Goal: Transaction & Acquisition: Purchase product/service

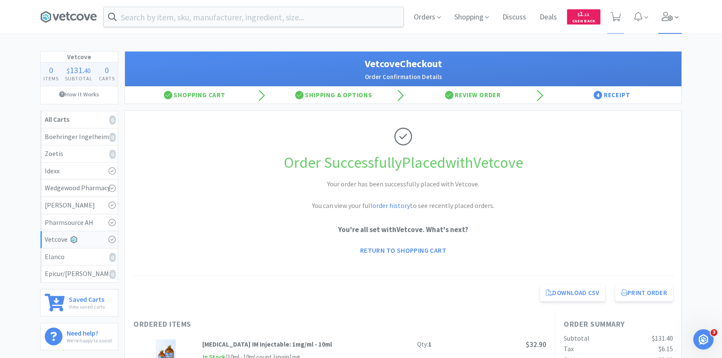
click at [667, 19] on icon at bounding box center [668, 16] width 12 height 9
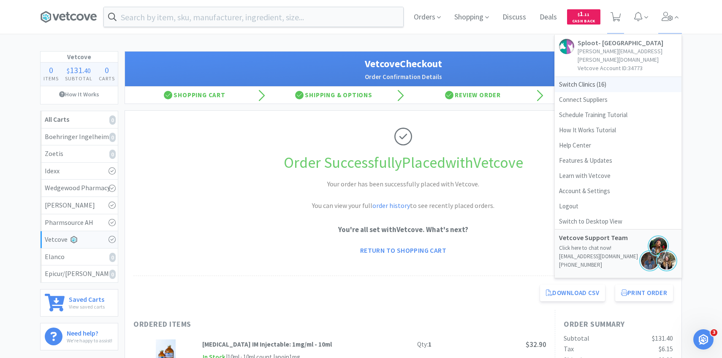
click at [591, 81] on span "Switch Clinics ( 16 )" at bounding box center [618, 84] width 127 height 15
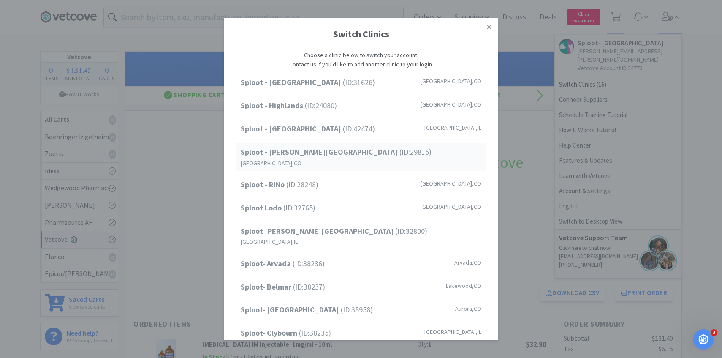
scroll to position [108, 0]
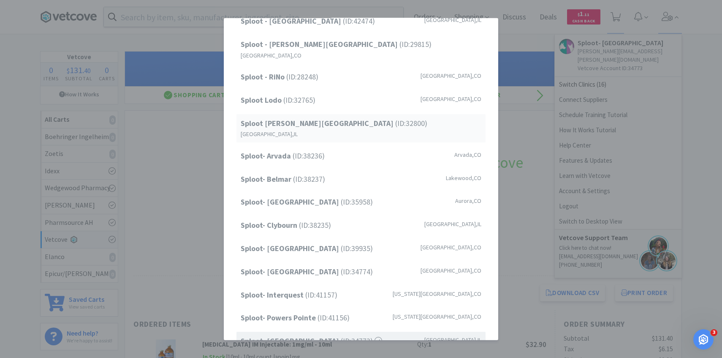
click at [338, 117] on span "Sploot Logan Square (ID: 32800 )" at bounding box center [334, 123] width 187 height 12
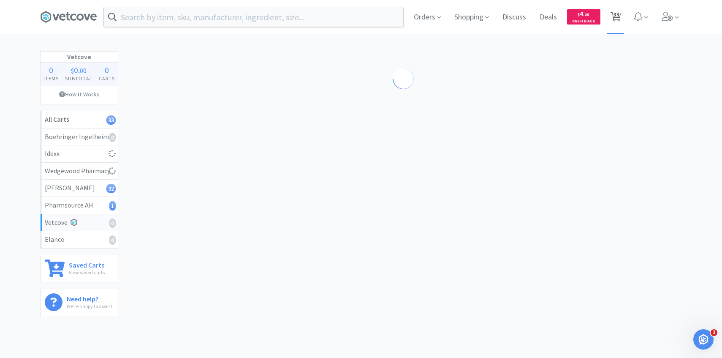
drag, startPoint x: 622, startPoint y: 19, endPoint x: 620, endPoint y: 24, distance: 5.3
click at [621, 19] on span "33" at bounding box center [615, 17] width 17 height 34
select select "1"
select select "6"
select select "1"
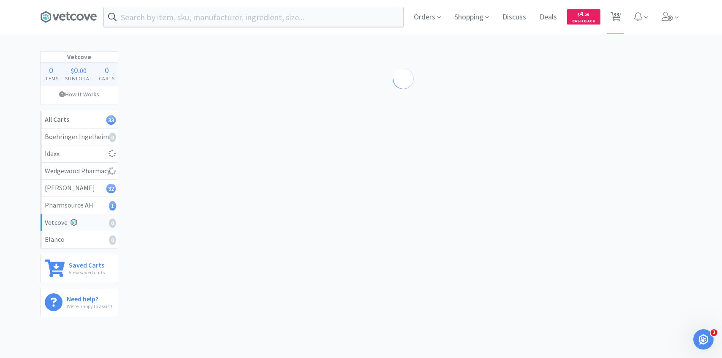
select select "1"
select select "4"
select select "1"
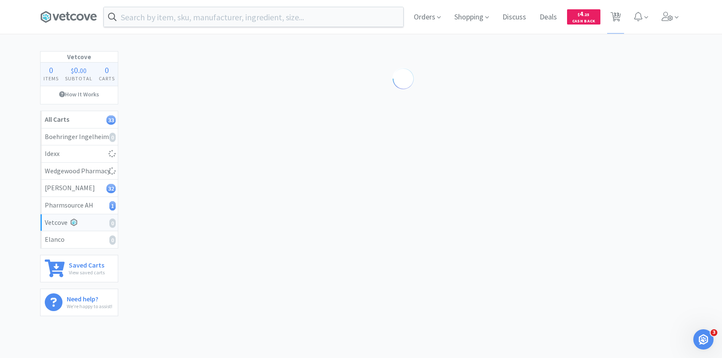
select select "9"
select select "2"
select select "5"
select select "1"
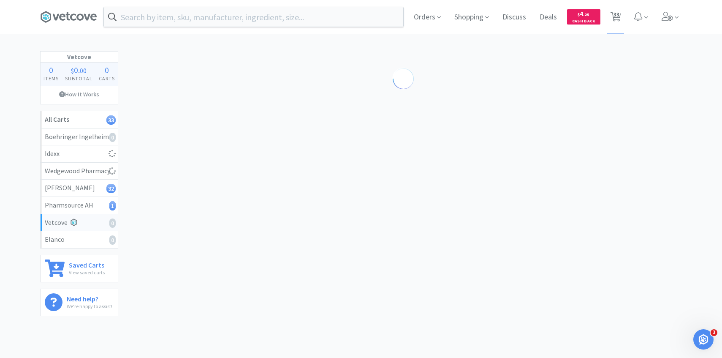
select select "6"
select select "4"
select select "1"
select select "3"
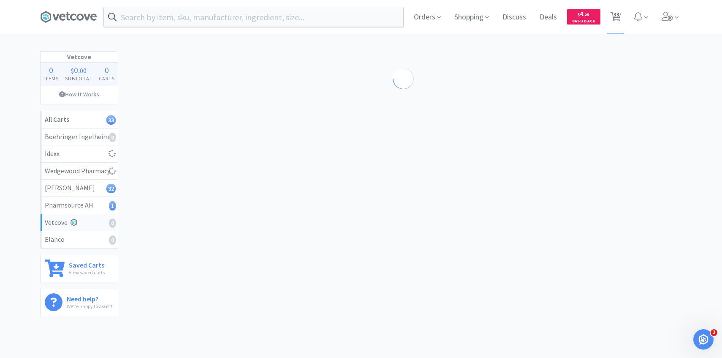
select select "1"
select select "3"
select select "1"
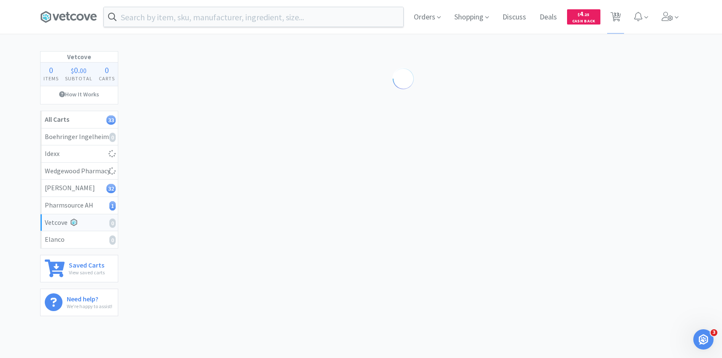
select select "1"
select select "50"
select select "100"
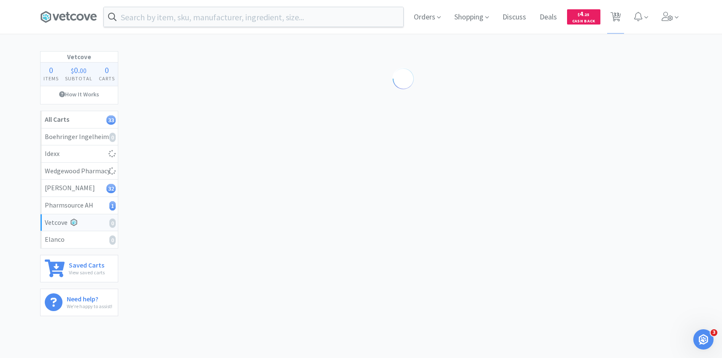
select select "1"
select select "3"
select select "1"
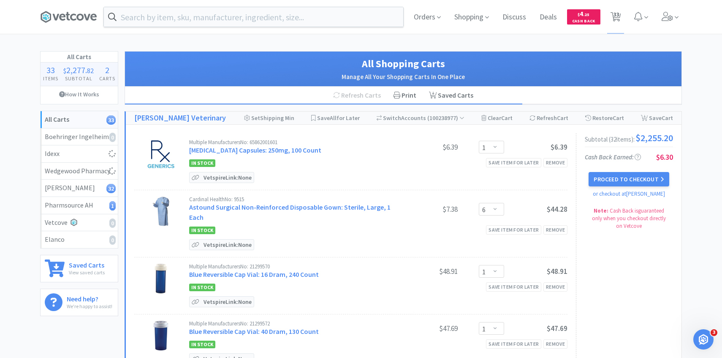
select select "1"
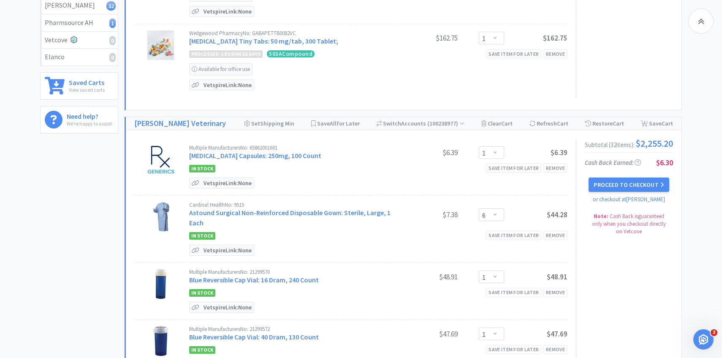
scroll to position [199, 0]
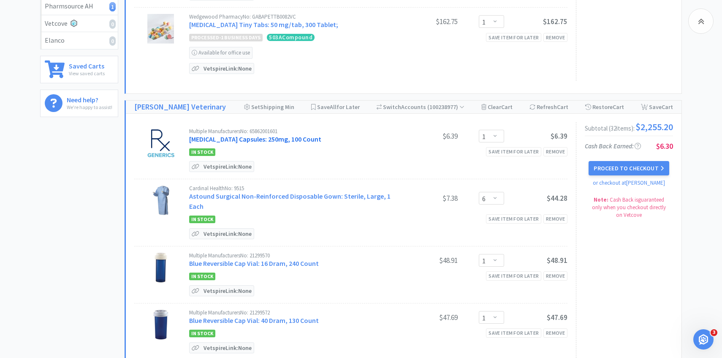
click at [294, 143] on link "Amoxicillin Capsules: 250mg, 100 Count" at bounding box center [255, 139] width 132 height 8
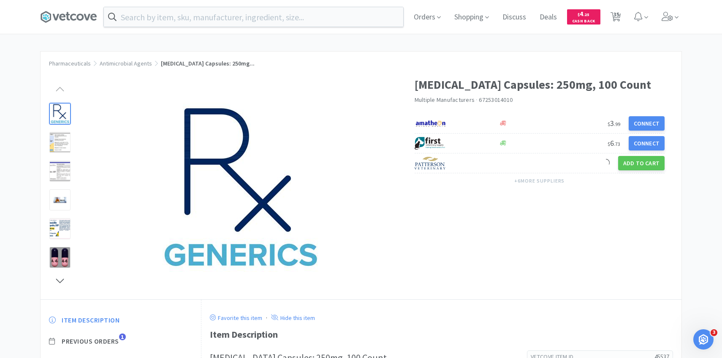
scroll to position [63, 0]
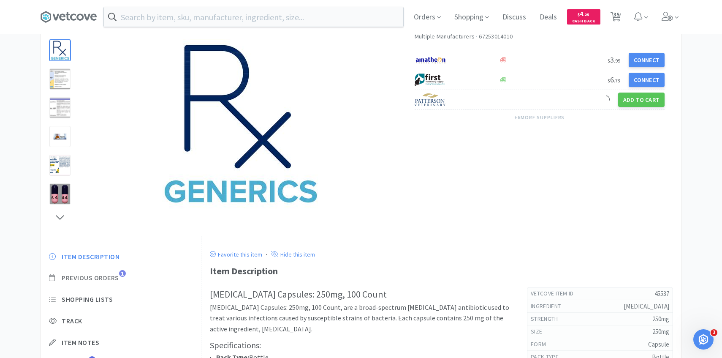
click at [115, 280] on span "Previous Orders" at bounding box center [90, 277] width 57 height 9
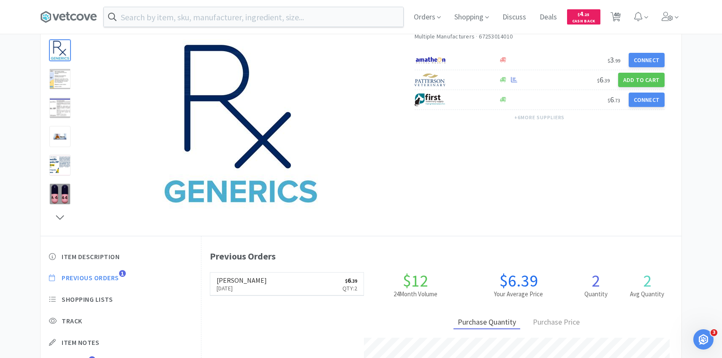
scroll to position [232, 480]
click at [618, 13] on span "40" at bounding box center [617, 14] width 6 height 34
select select "1"
select select "2"
select select "6"
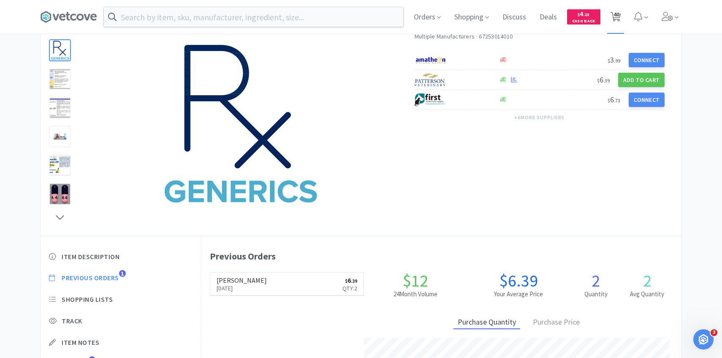
select select "3"
select select "1"
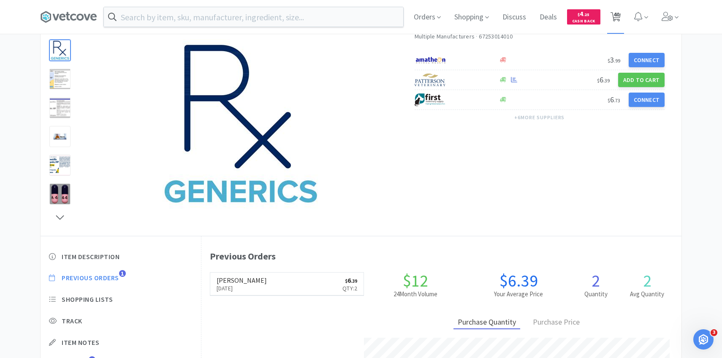
select select "6"
select select "1"
select select "4"
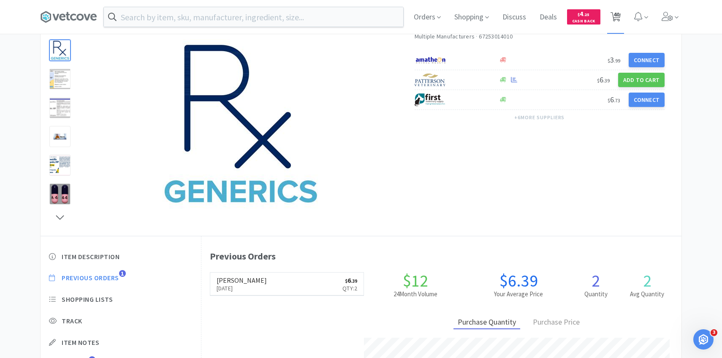
select select "1"
select select "9"
select select "2"
select select "5"
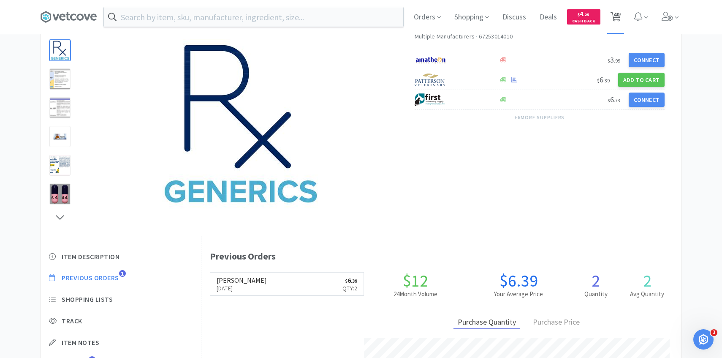
select select "1"
select select "6"
select select "4"
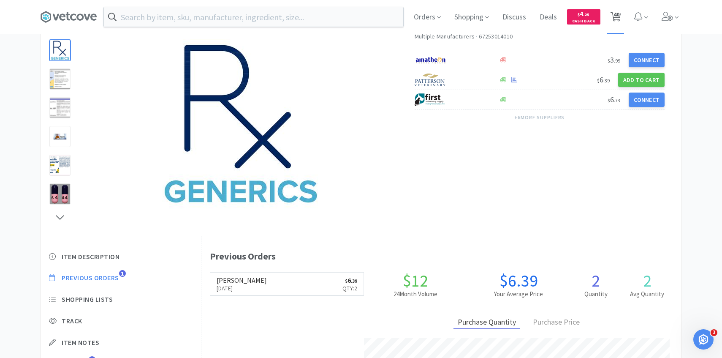
select select "1"
select select "3"
select select "1"
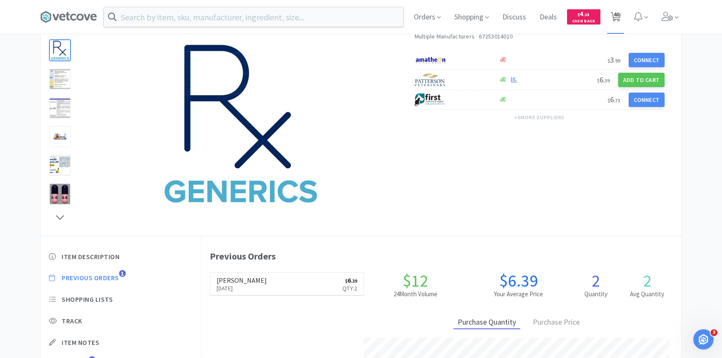
select select "3"
select select "1"
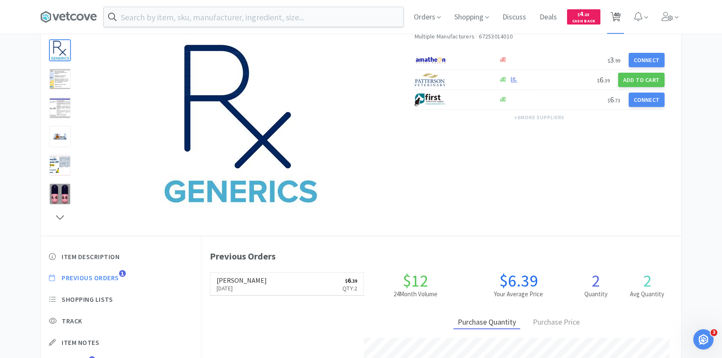
select select "50"
select select "100"
select select "1"
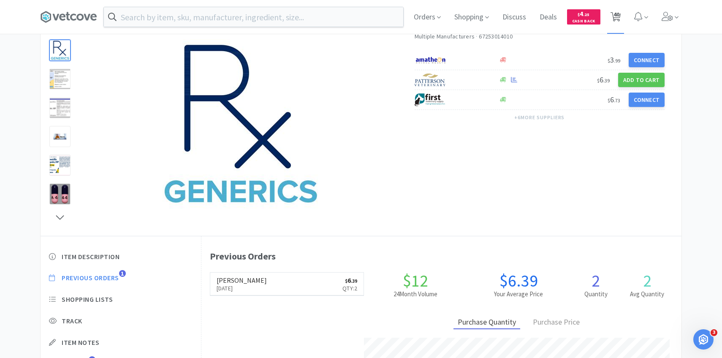
select select "3"
select select "1"
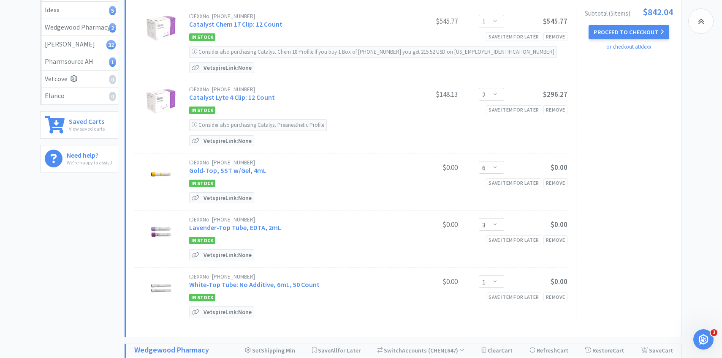
scroll to position [115, 0]
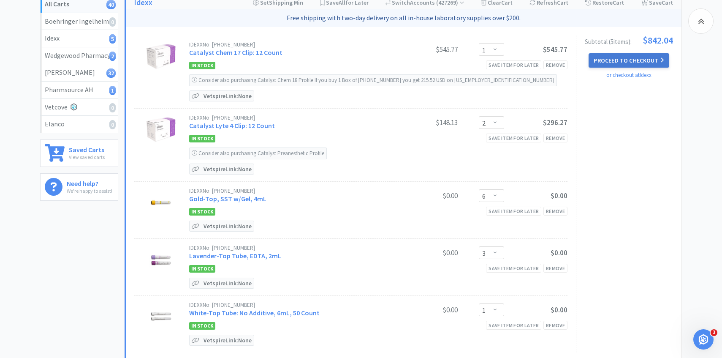
click at [617, 57] on button "Proceed to Checkout" at bounding box center [629, 60] width 80 height 14
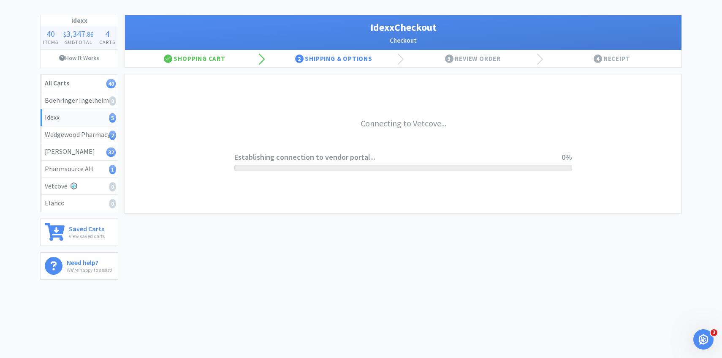
scroll to position [36, 0]
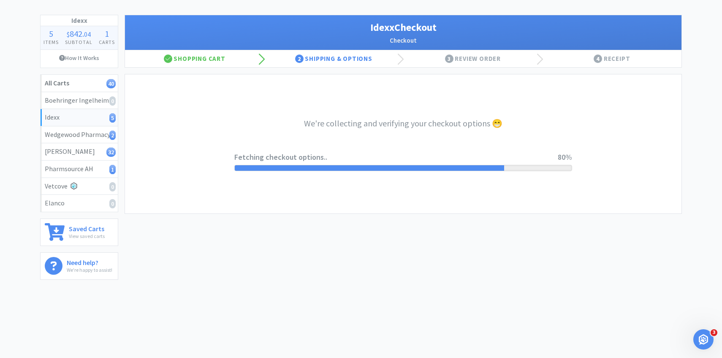
select select "904"
select select "003"
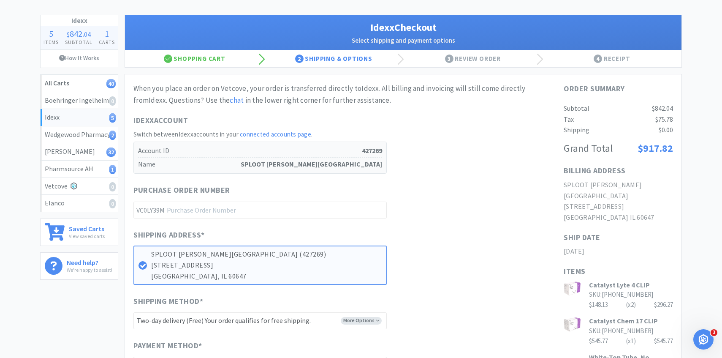
scroll to position [0, 0]
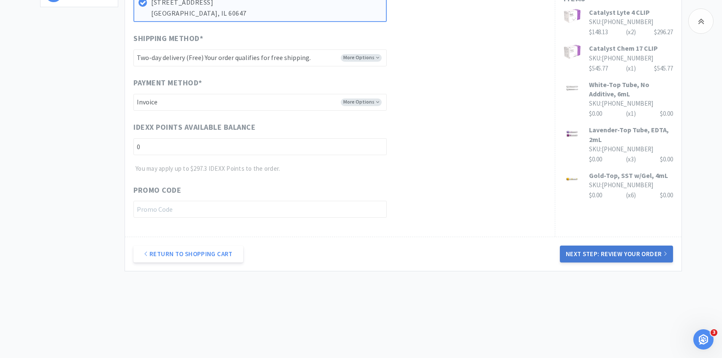
click at [614, 248] on button "Next Step: Review Your Order" at bounding box center [616, 253] width 113 height 17
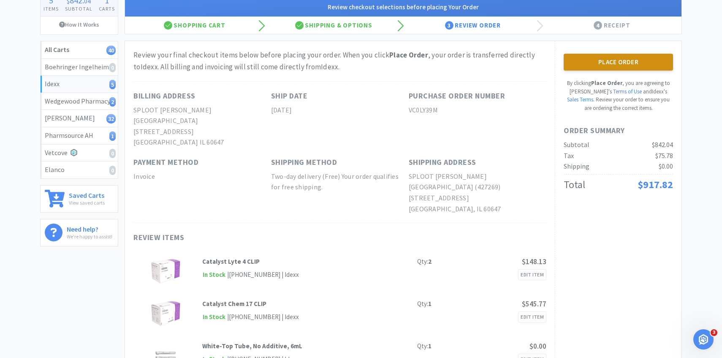
click at [597, 67] on button "Place Order" at bounding box center [618, 62] width 109 height 17
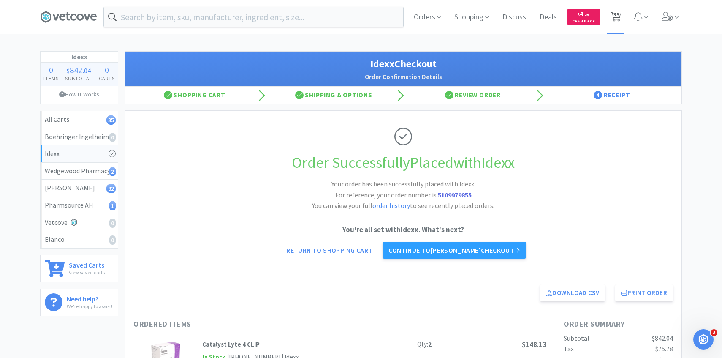
click at [620, 14] on icon at bounding box center [616, 16] width 11 height 9
select select "1"
select select "6"
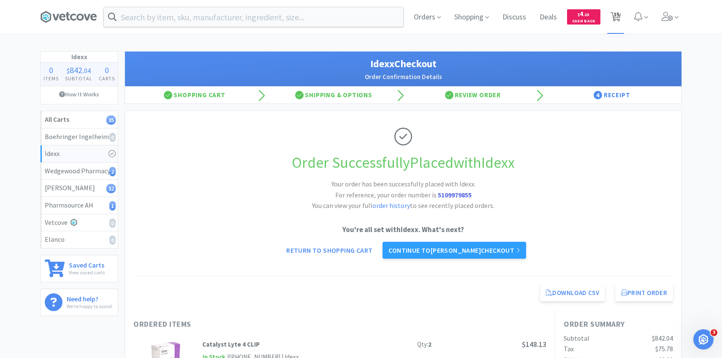
select select "1"
select select "4"
select select "1"
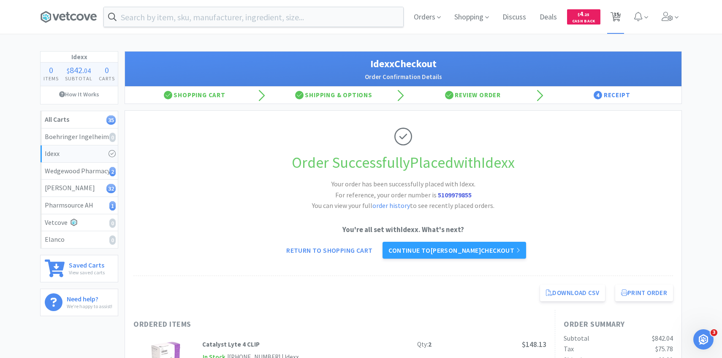
select select "1"
select select "9"
select select "2"
select select "5"
select select "1"
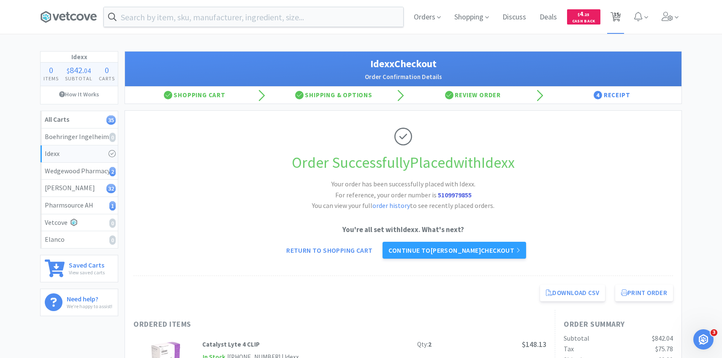
select select "1"
select select "6"
select select "4"
select select "1"
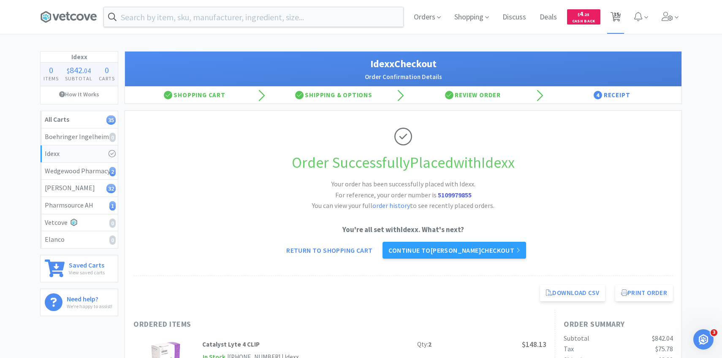
select select "3"
select select "1"
select select "3"
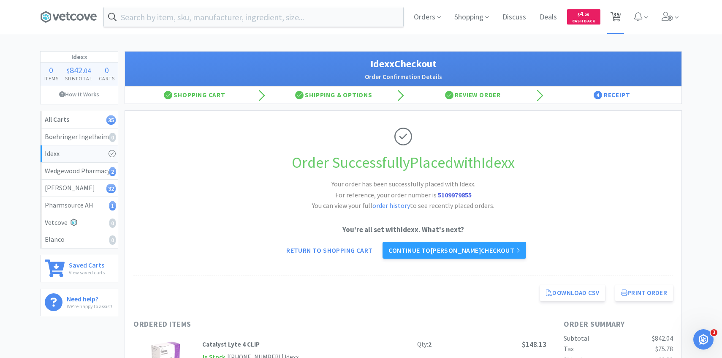
select select "1"
select select "50"
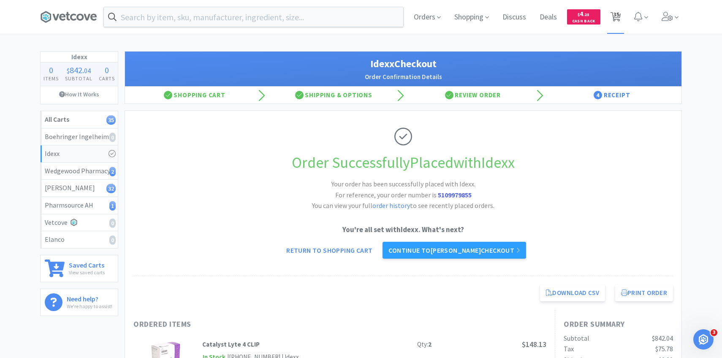
select select "100"
select select "1"
select select "3"
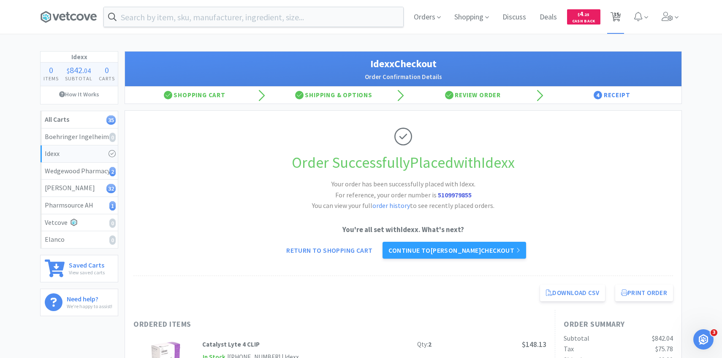
select select "1"
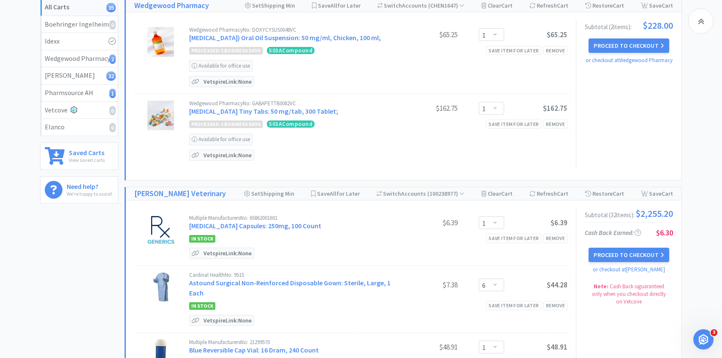
scroll to position [120, 0]
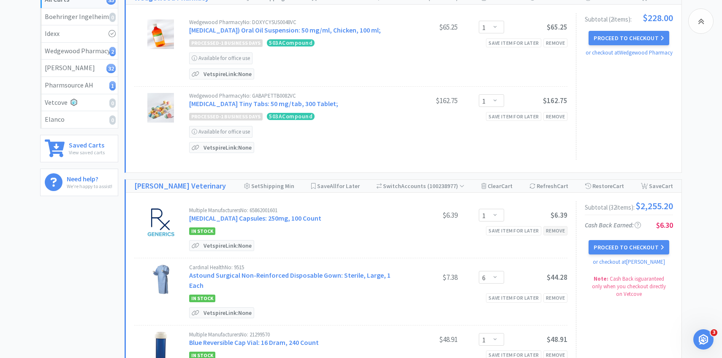
click at [555, 235] on div "Remove" at bounding box center [556, 230] width 24 height 9
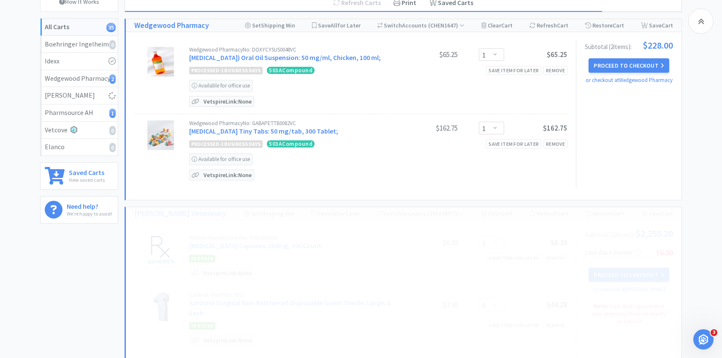
scroll to position [41, 0]
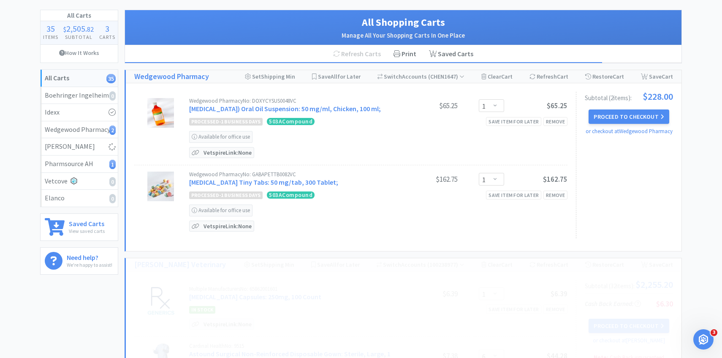
select select "6"
select select "1"
select select "4"
select select "1"
select select "9"
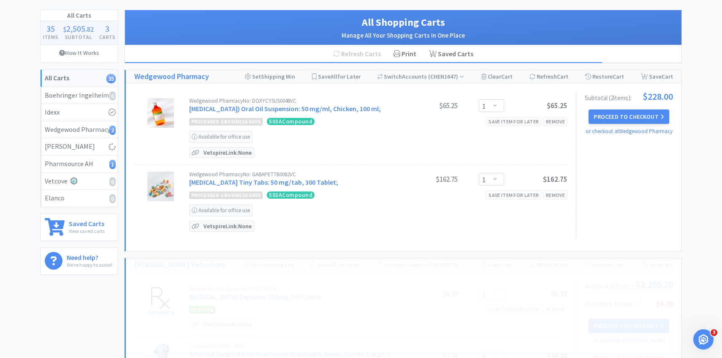
select select "2"
select select "5"
select select "1"
select select "6"
select select "4"
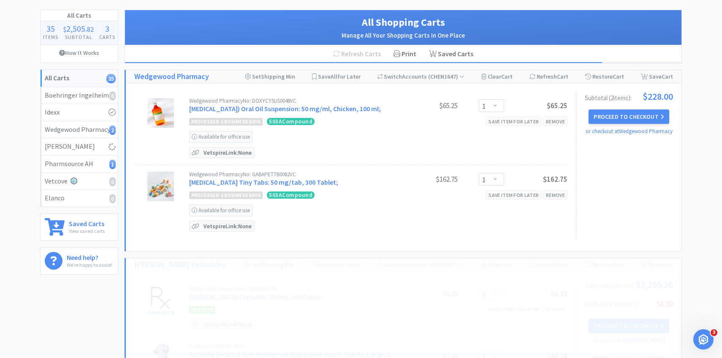
select select "1"
select select "3"
select select "1"
select select "3"
select select "1"
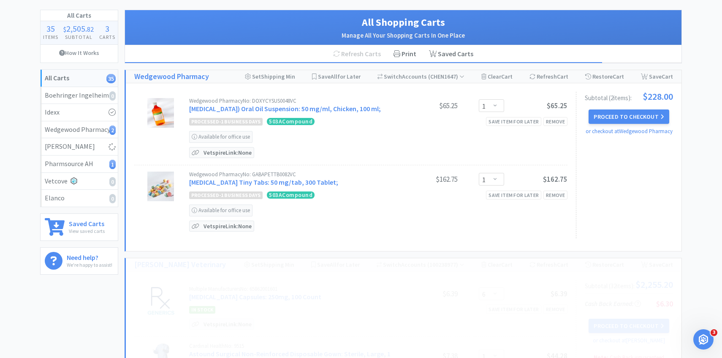
select select "100"
select select "1"
select select "3"
select select "50"
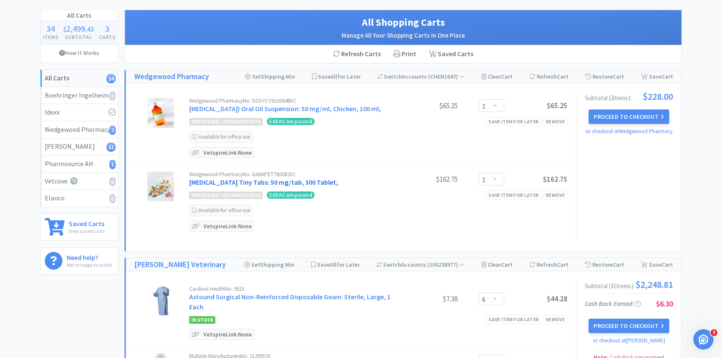
click at [215, 186] on link "Gabapentin Tiny Tabs: 50 mg/tab, 300 Tablet;" at bounding box center [263, 182] width 149 height 8
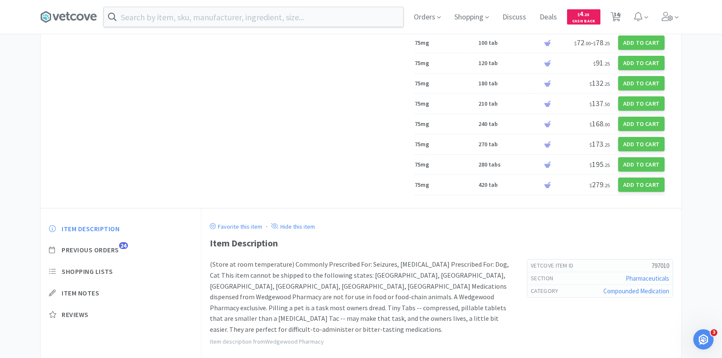
scroll to position [2329, 0]
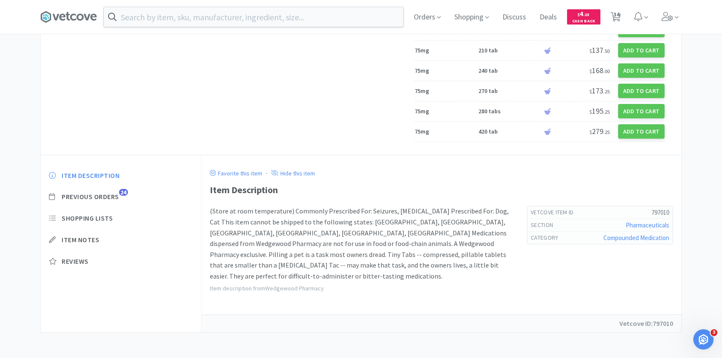
click at [112, 203] on div "Item Description Previous Orders 24 Shopping Lists Item Notes Reviews" at bounding box center [121, 225] width 160 height 124
click at [112, 200] on span "Previous Orders" at bounding box center [90, 196] width 57 height 9
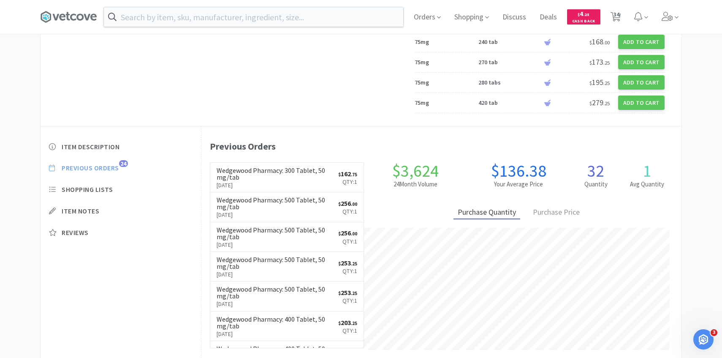
scroll to position [232, 480]
select select "1"
select select "6"
select select "1"
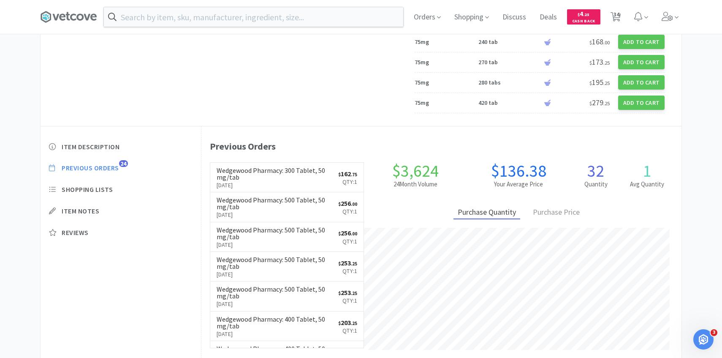
select select "1"
select select "4"
select select "1"
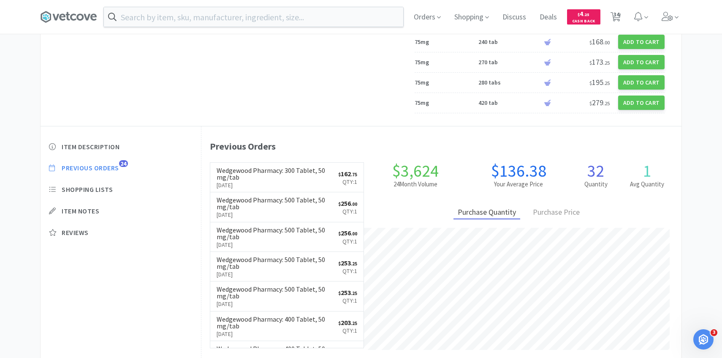
select select "9"
select select "2"
select select "5"
select select "1"
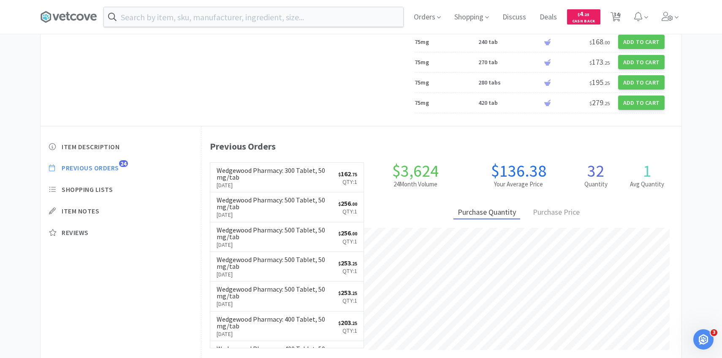
select select "6"
select select "4"
select select "1"
select select "3"
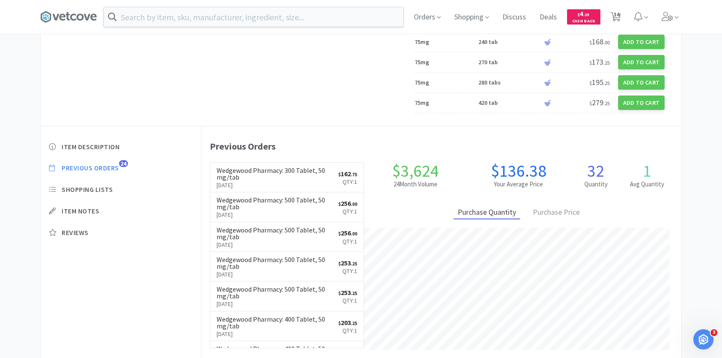
select select "1"
select select "3"
select select "1"
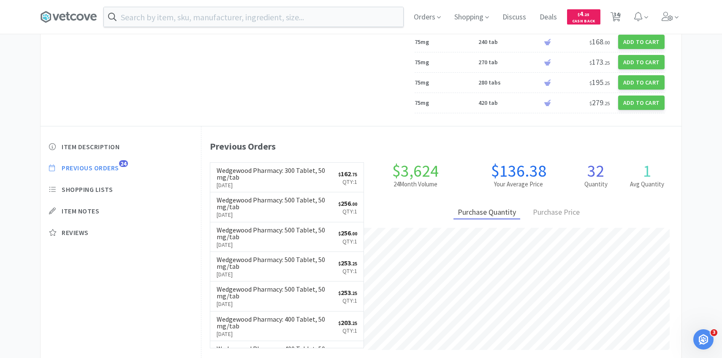
select select "1"
select select "50"
select select "100"
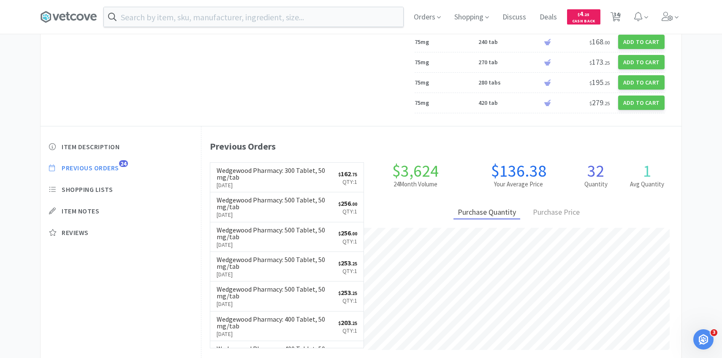
select select "1"
select select "3"
select select "1"
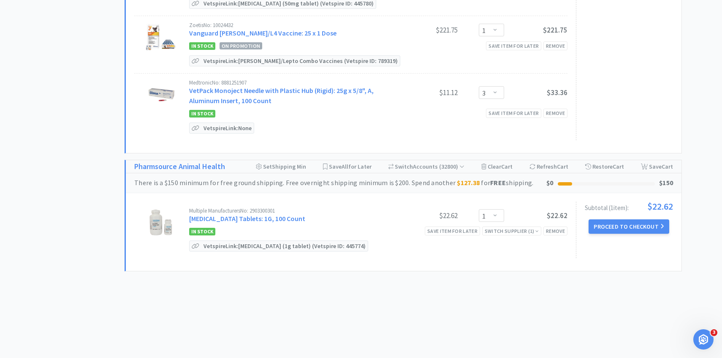
scroll to position [41, 0]
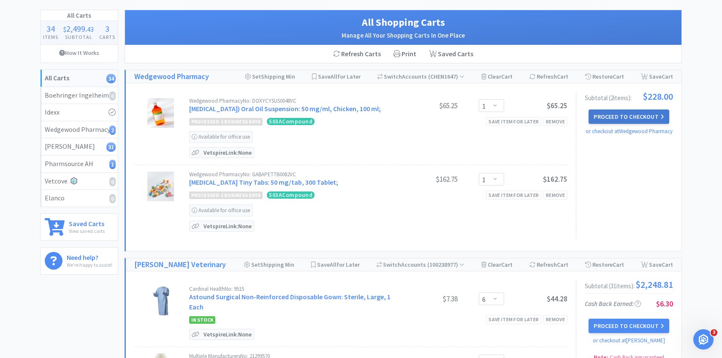
click at [602, 120] on button "Proceed to Checkout" at bounding box center [629, 116] width 80 height 14
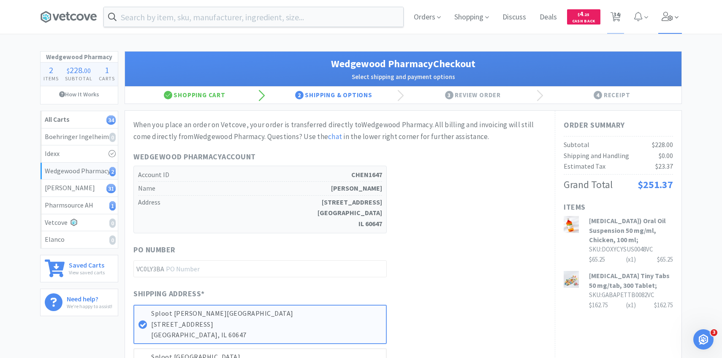
click at [665, 23] on span at bounding box center [670, 17] width 24 height 34
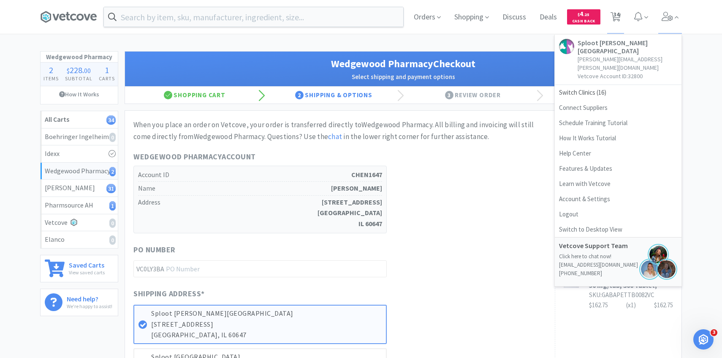
click at [406, 189] on div "Wedgewood Pharmacy Account Account ID CHEN1647 Name Grace Chen Address 2510 N M…" at bounding box center [339, 192] width 413 height 82
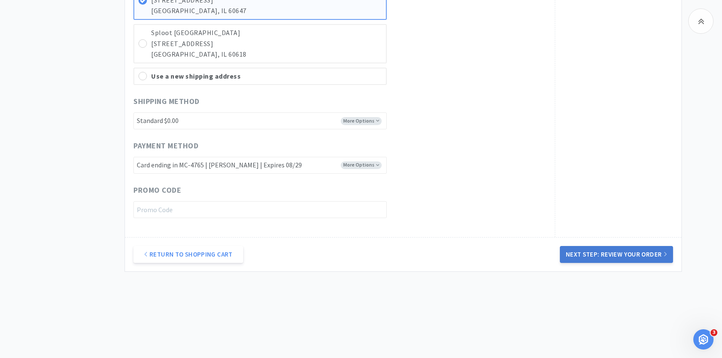
click at [588, 254] on button "Next Step: Review Your Order" at bounding box center [616, 254] width 113 height 17
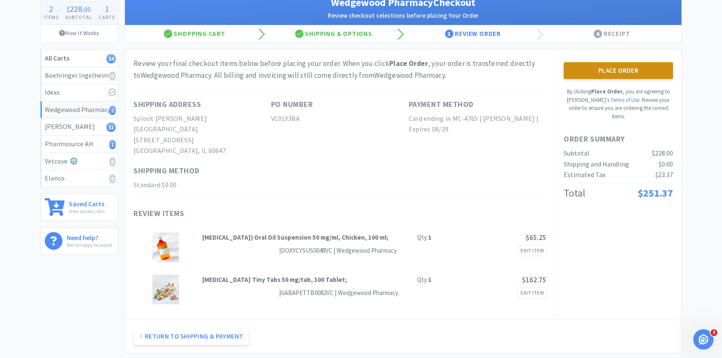
click at [623, 76] on button "Place Order" at bounding box center [618, 70] width 109 height 17
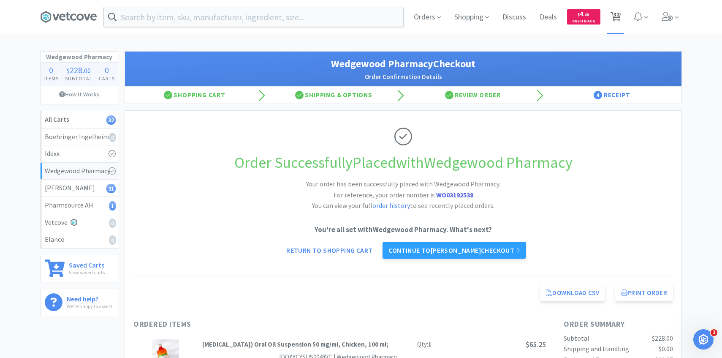
click at [617, 25] on span "32" at bounding box center [617, 14] width 6 height 34
select select "6"
select select "1"
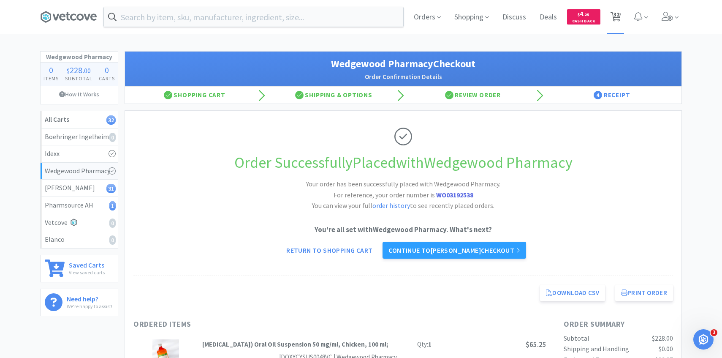
select select "4"
select select "1"
select select "9"
select select "2"
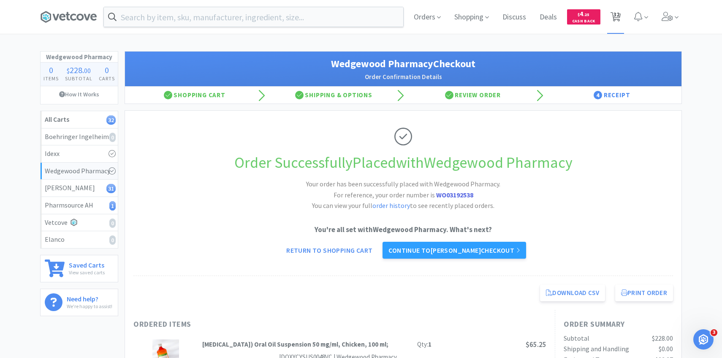
select select "5"
select select "1"
select select "6"
select select "4"
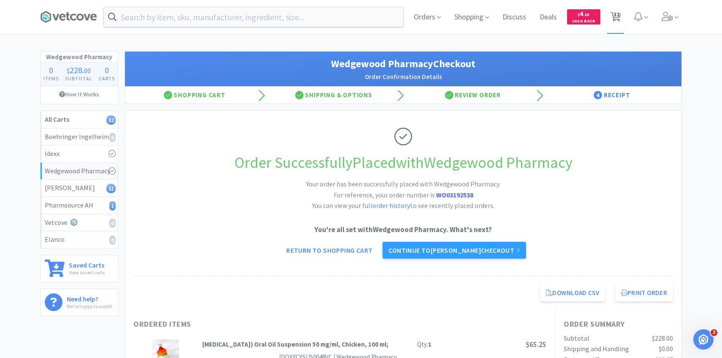
select select "4"
select select "1"
select select "3"
select select "1"
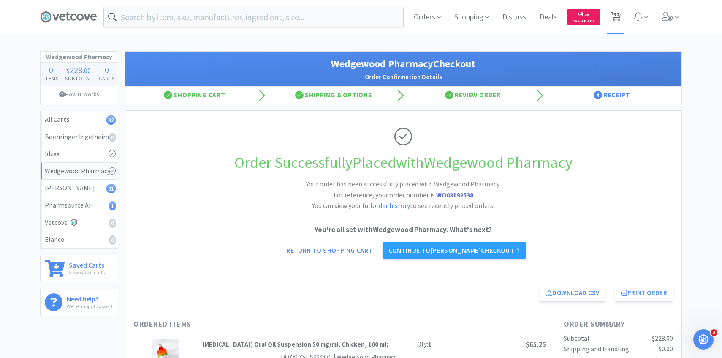
select select "1"
select select "3"
select select "1"
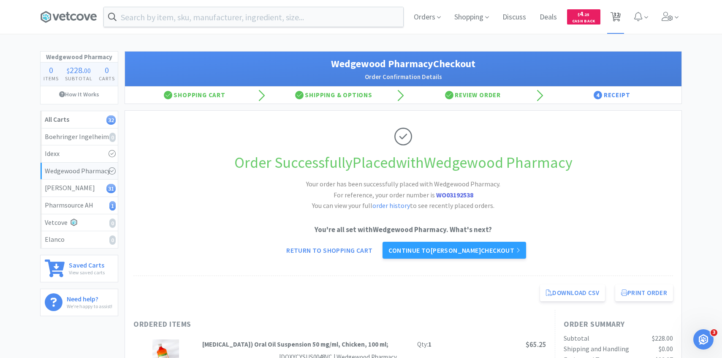
select select "1"
select select "50"
select select "100"
select select "1"
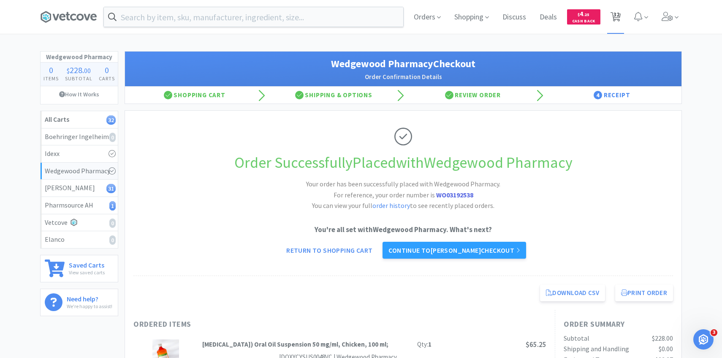
select select "1"
select select "3"
select select "1"
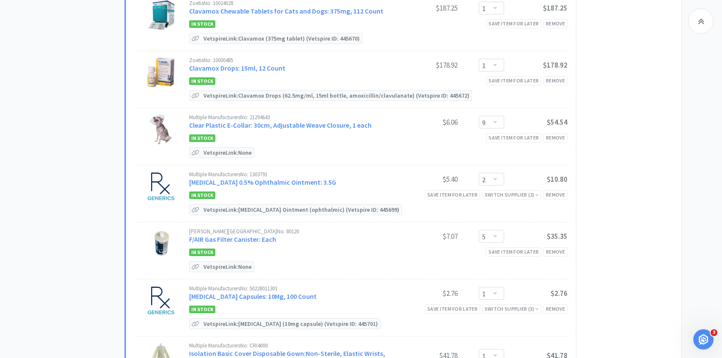
scroll to position [437, 0]
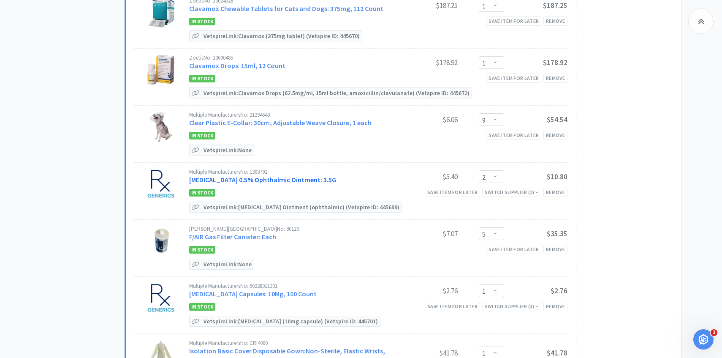
click at [253, 177] on link "Erythromycin 0.5% Ophthalmic Ointment: 3.5G" at bounding box center [262, 179] width 147 height 8
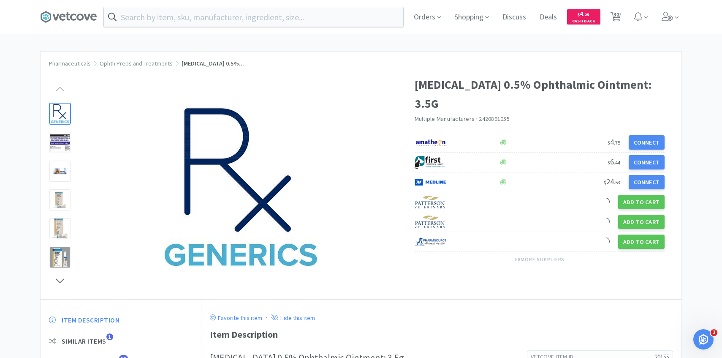
scroll to position [44, 0]
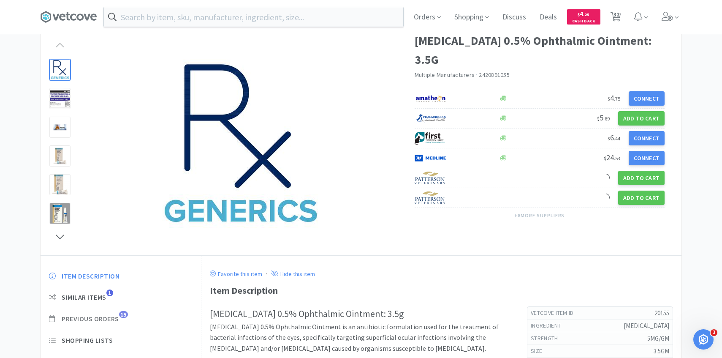
click at [118, 316] on span "Previous Orders" at bounding box center [90, 318] width 57 height 9
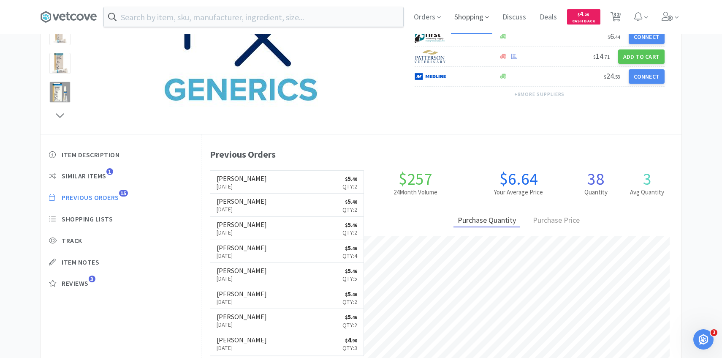
scroll to position [232, 480]
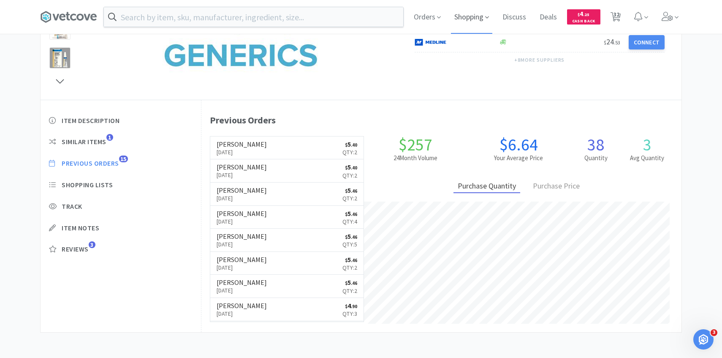
select select "6"
select select "1"
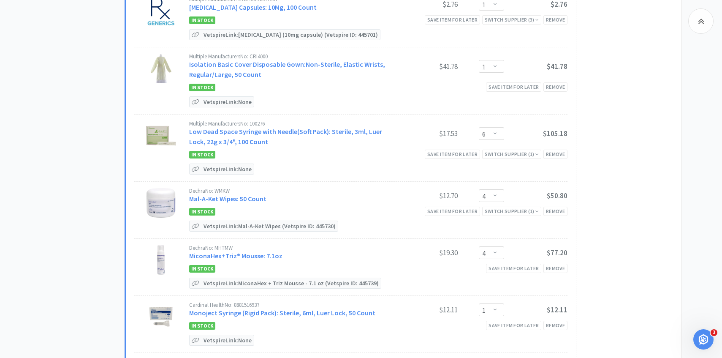
scroll to position [728, 0]
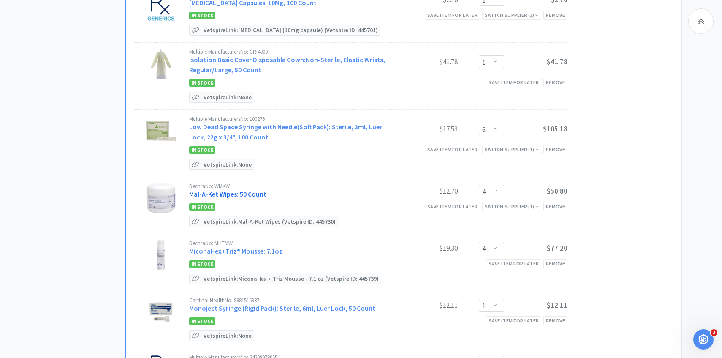
click at [233, 190] on link "Mal-A-Ket Wipes: 50 Count" at bounding box center [227, 194] width 77 height 8
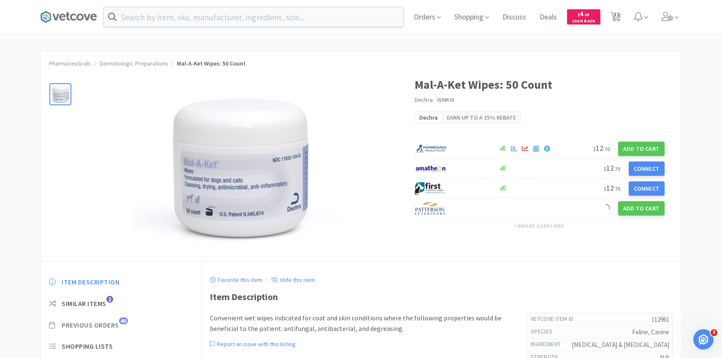
click at [121, 321] on span "40" at bounding box center [123, 320] width 9 height 7
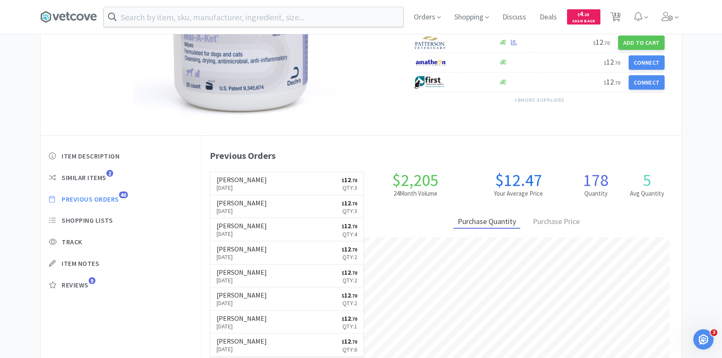
scroll to position [128, 0]
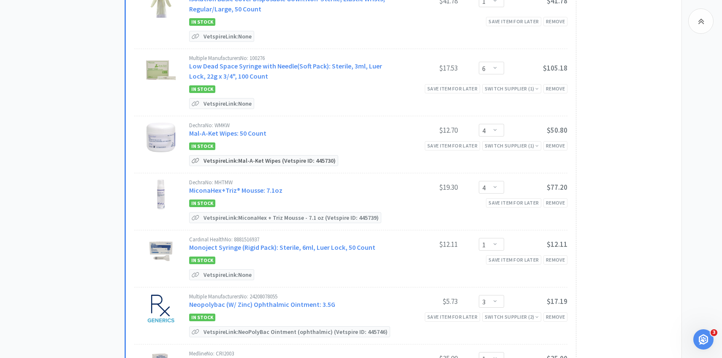
scroll to position [799, 0]
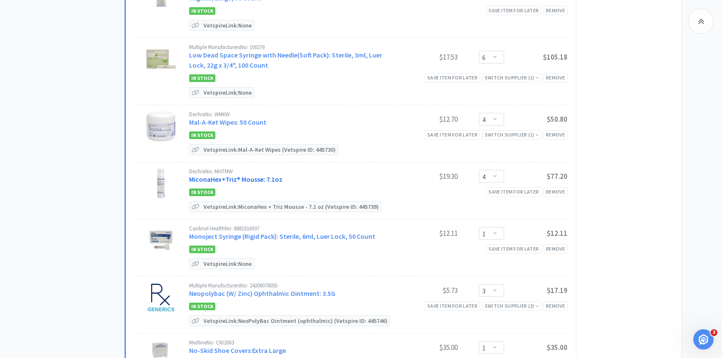
click at [262, 175] on link "MiconaHex+Triz® Mousse: 7.1oz" at bounding box center [235, 179] width 93 height 8
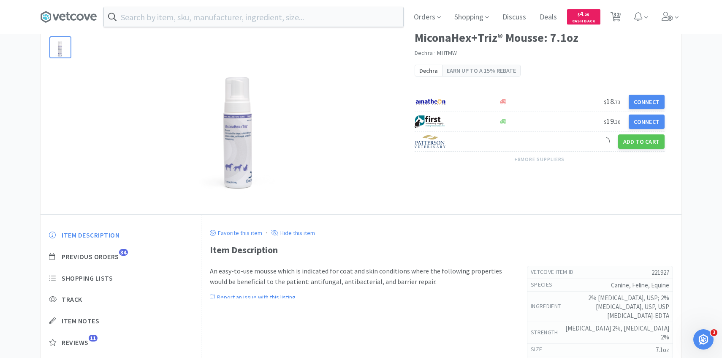
scroll to position [52, 0]
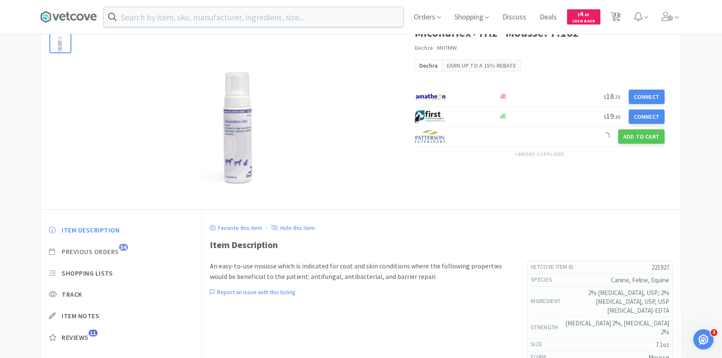
click at [114, 255] on span "Previous Orders" at bounding box center [90, 251] width 57 height 9
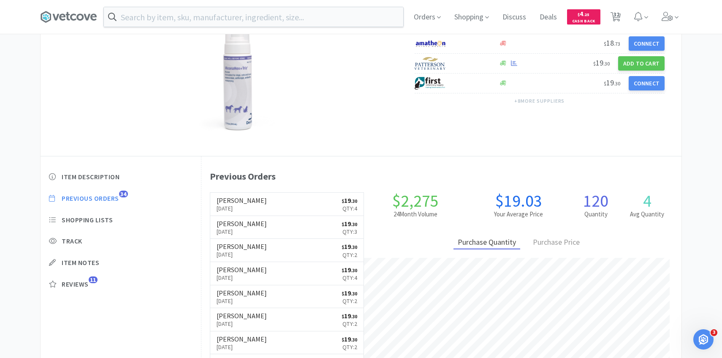
scroll to position [232, 480]
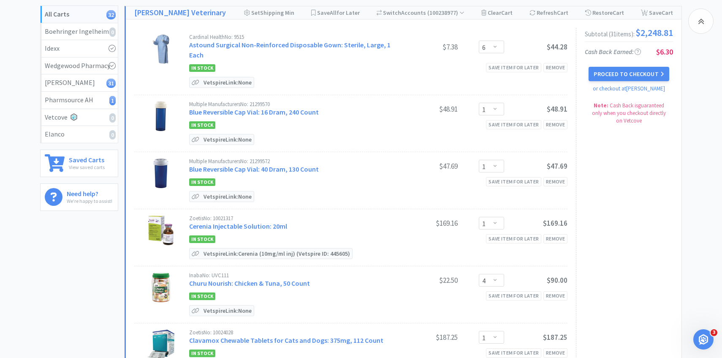
scroll to position [799, 0]
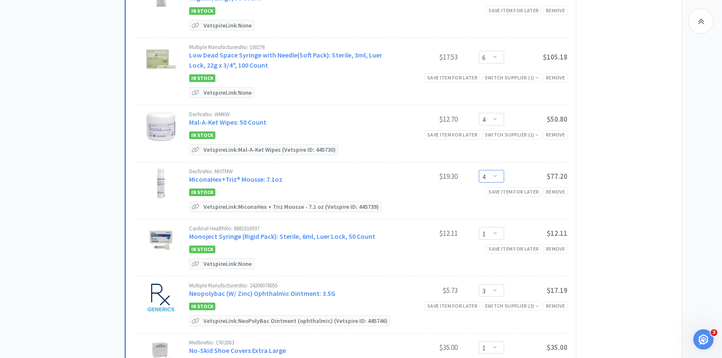
click at [489, 175] on select "Enter Quantity 1 2 3 4 5 6 7 8 9 10 11 12 13 14 15 16 17 18 19 20 Enter Quantity" at bounding box center [491, 176] width 25 height 13
click at [479, 170] on select "Enter Quantity 1 2 3 4 5 6 7 8 9 10 11 12 13 14 15 16 17 18 19 20 Enter Quantity" at bounding box center [491, 176] width 25 height 13
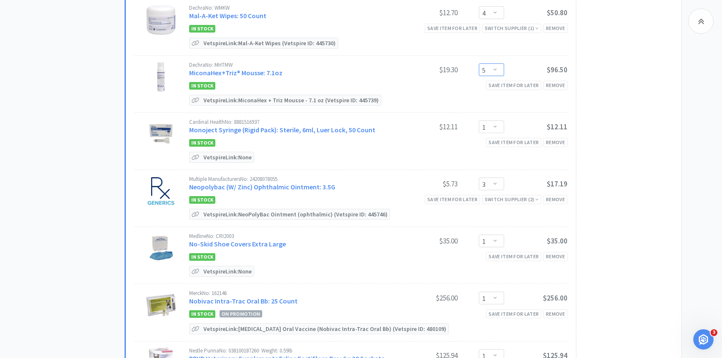
scroll to position [914, 0]
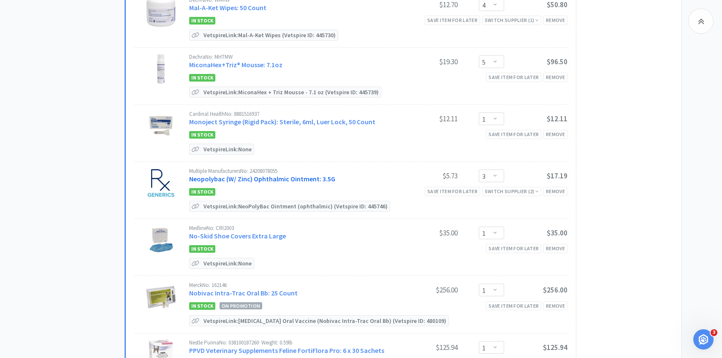
click at [242, 174] on link "Neopolybac (W/ Zinc) Ophthalmic Ointment: 3.5G" at bounding box center [262, 178] width 146 height 8
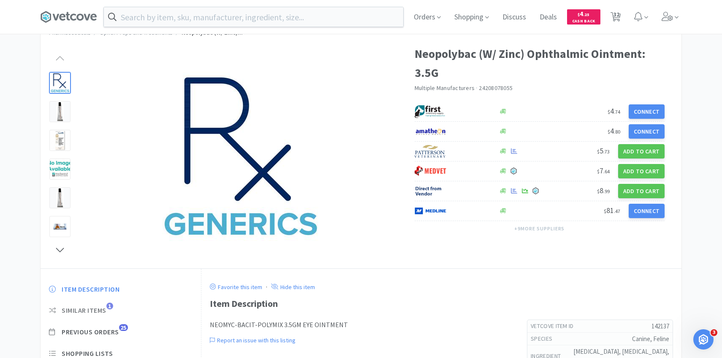
scroll to position [61, 0]
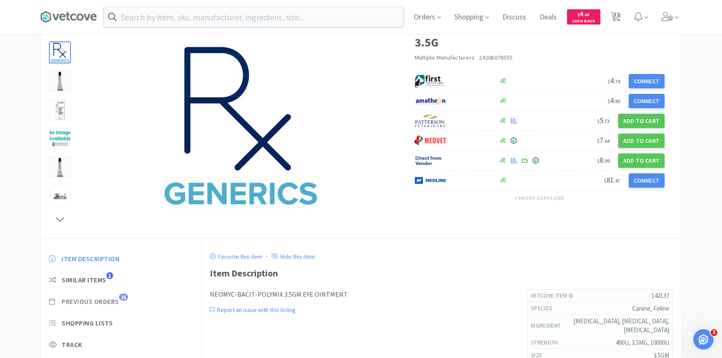
click at [109, 304] on span "Previous Orders" at bounding box center [90, 301] width 57 height 9
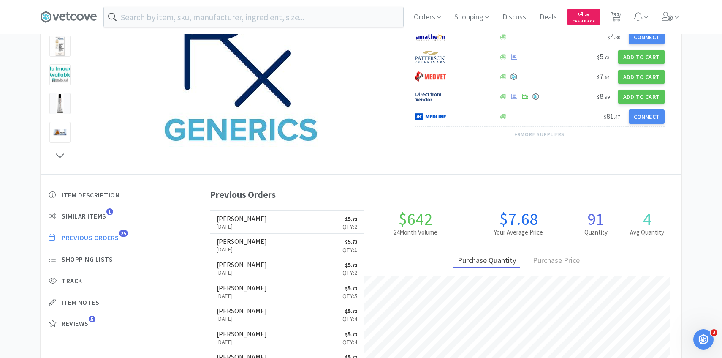
scroll to position [127, 0]
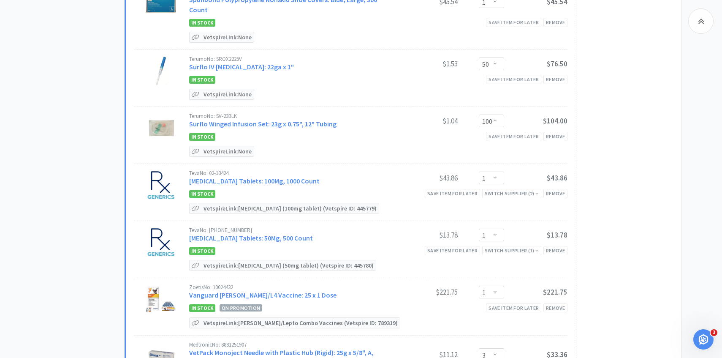
scroll to position [1620, 0]
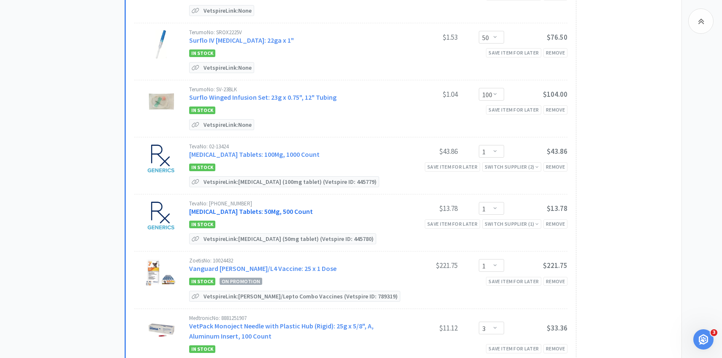
click at [275, 207] on link "Trazodone Tablets: 50Mg, 500 Count" at bounding box center [251, 211] width 124 height 8
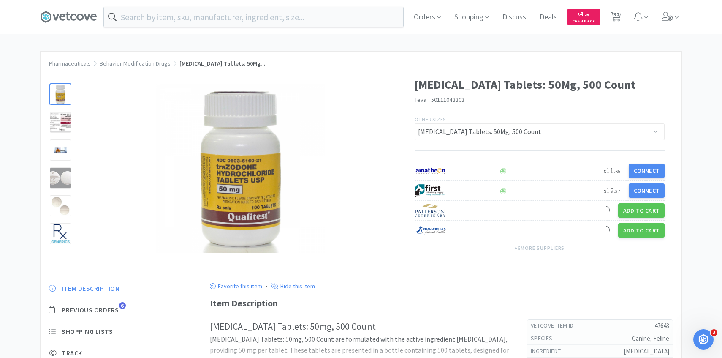
scroll to position [64, 0]
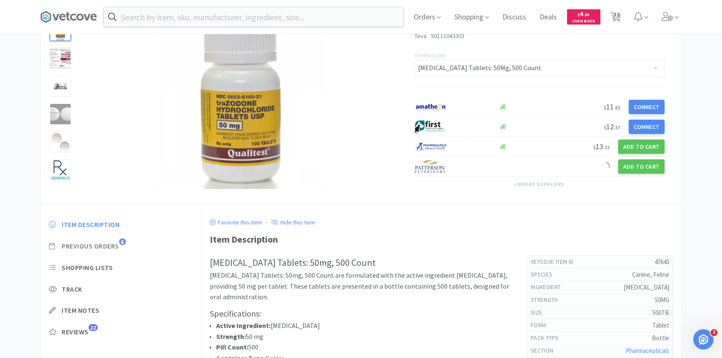
click at [109, 246] on span "Previous Orders" at bounding box center [90, 246] width 57 height 9
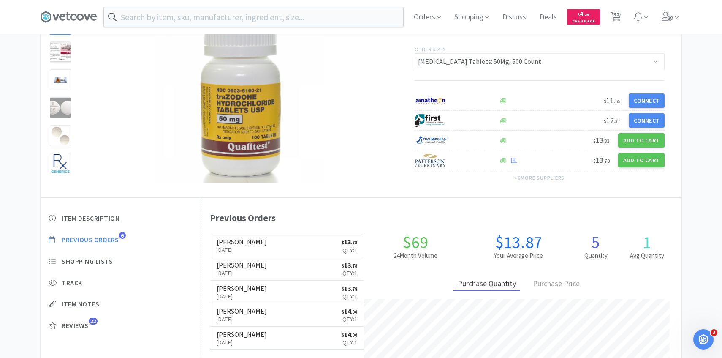
scroll to position [232, 480]
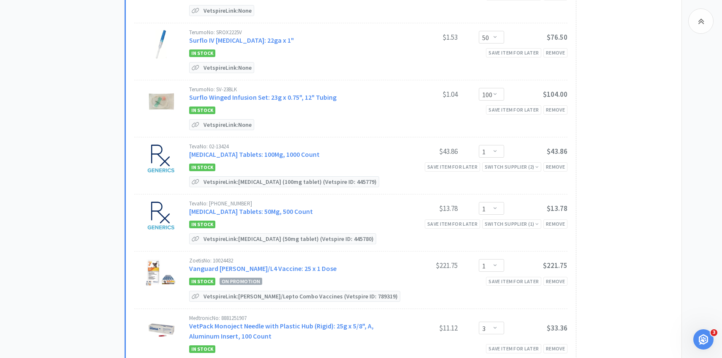
scroll to position [1628, 0]
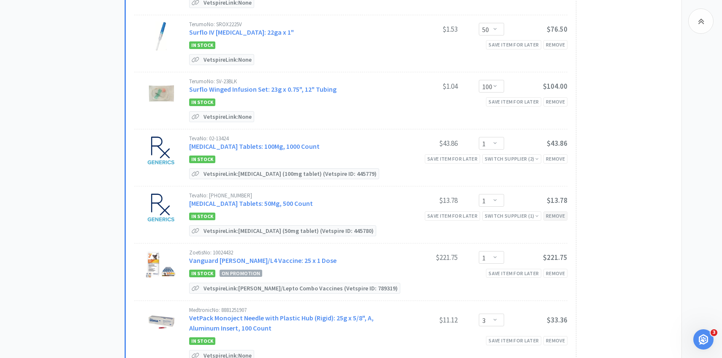
click at [555, 211] on div "Remove" at bounding box center [556, 215] width 24 height 9
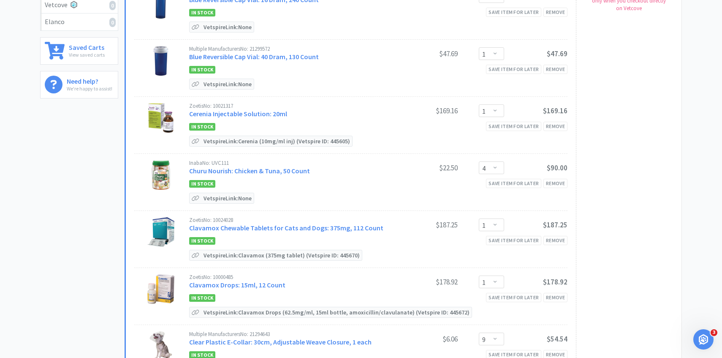
scroll to position [0, 0]
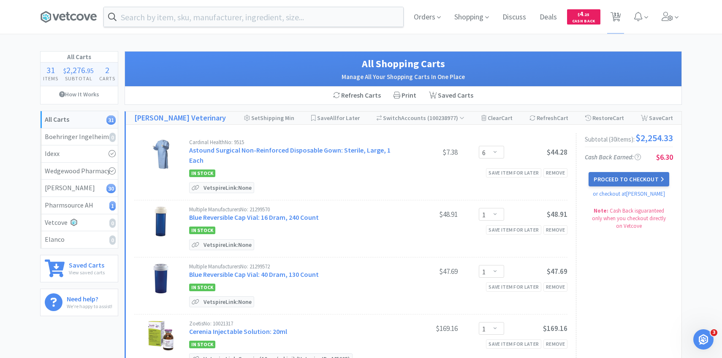
click at [655, 182] on button "Proceed to Checkout" at bounding box center [629, 179] width 80 height 14
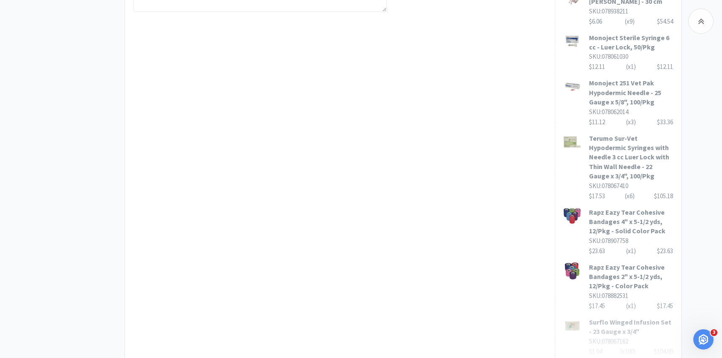
scroll to position [629, 0]
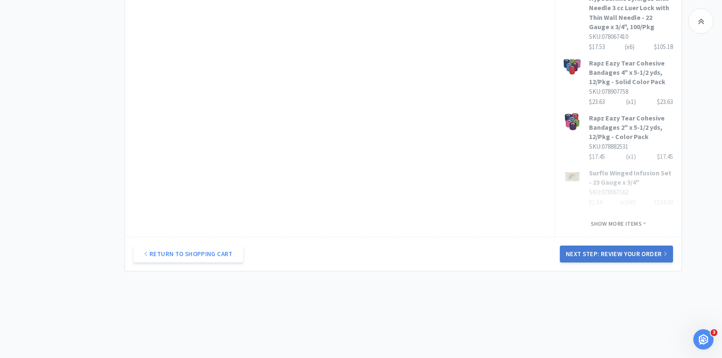
click at [603, 255] on button "Next Step: Review Your Order" at bounding box center [616, 253] width 113 height 17
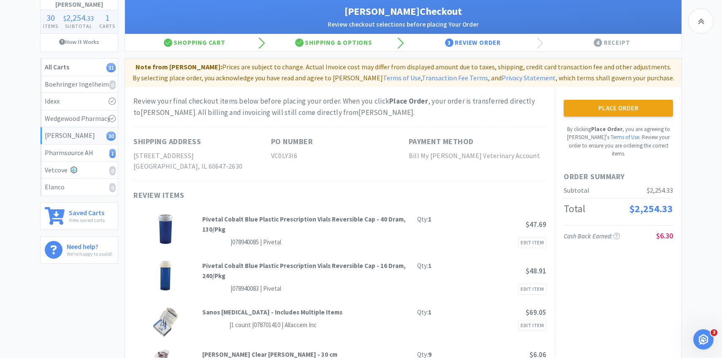
scroll to position [0, 0]
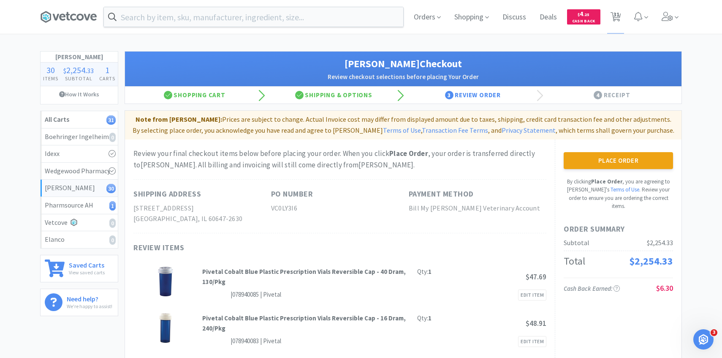
click at [626, 130] on p "Note from Patterson: Prices are subject to change. Actual Invoice cost may diff…" at bounding box center [403, 125] width 550 height 22
click at [612, 162] on button "Place Order" at bounding box center [618, 160] width 109 height 17
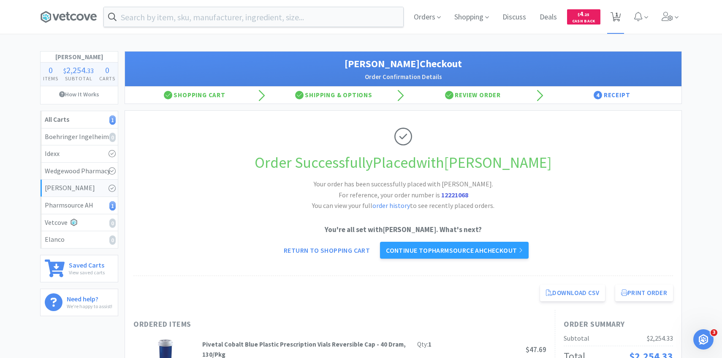
click at [615, 20] on span "1" at bounding box center [616, 14] width 3 height 34
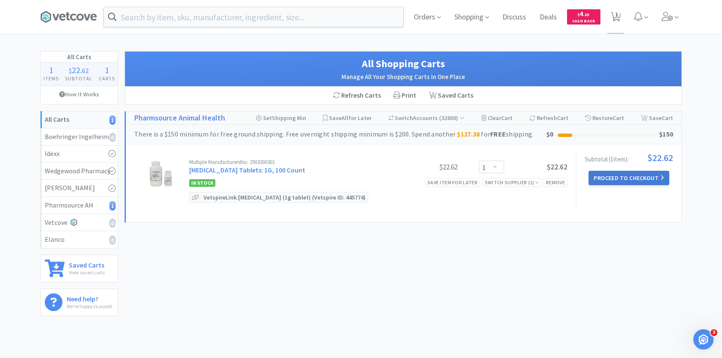
click at [611, 178] on button "Proceed to Checkout" at bounding box center [629, 178] width 80 height 14
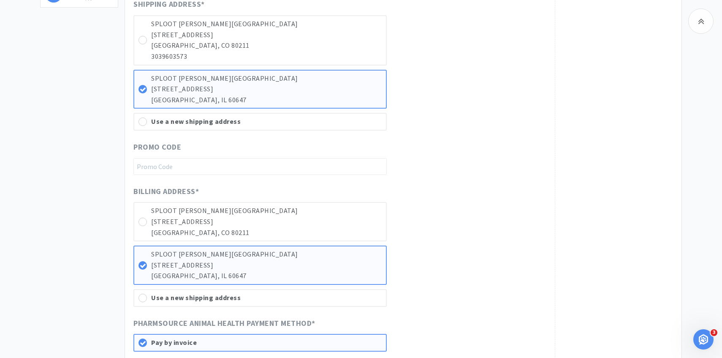
scroll to position [548, 0]
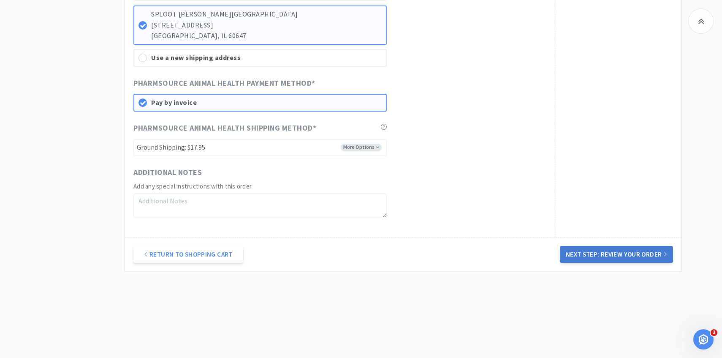
click at [602, 255] on button "Next Step: Review Your Order" at bounding box center [616, 254] width 113 height 17
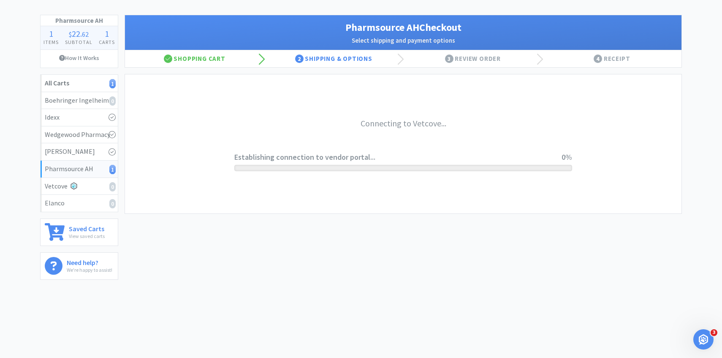
scroll to position [0, 0]
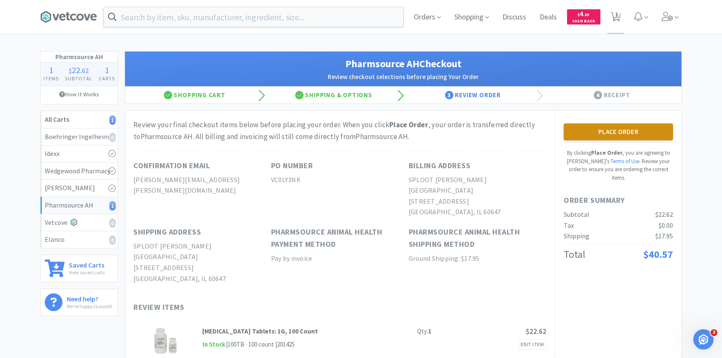
click at [601, 131] on button "Place Order" at bounding box center [618, 131] width 109 height 17
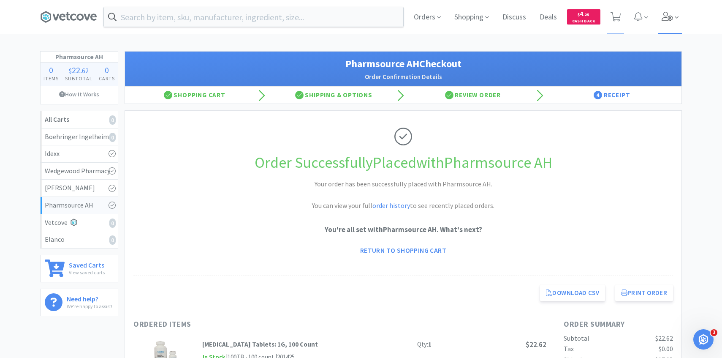
click at [669, 25] on span at bounding box center [670, 17] width 24 height 34
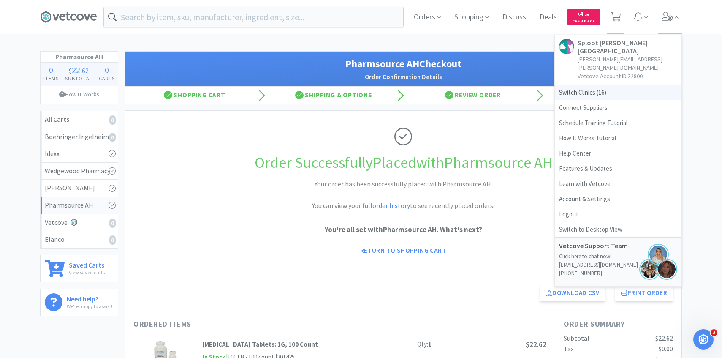
click at [597, 85] on span "Switch Clinics ( 16 )" at bounding box center [618, 92] width 127 height 15
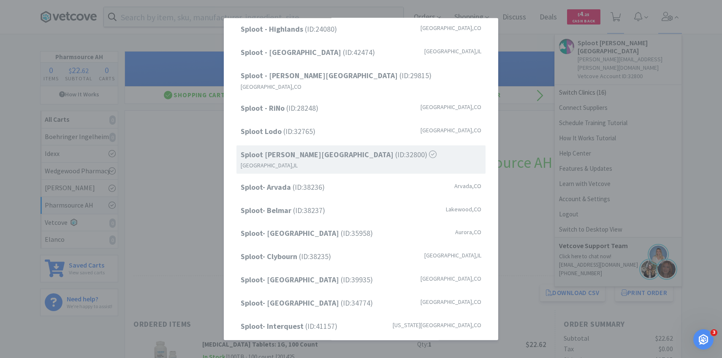
scroll to position [79, 0]
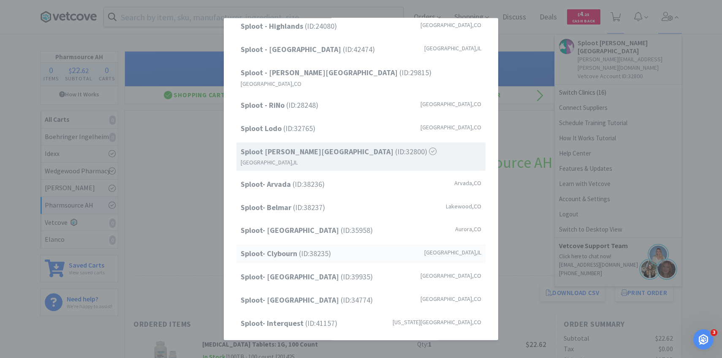
click at [326, 247] on span "Sploot- Clybourn (ID: 38235 )" at bounding box center [286, 253] width 90 height 12
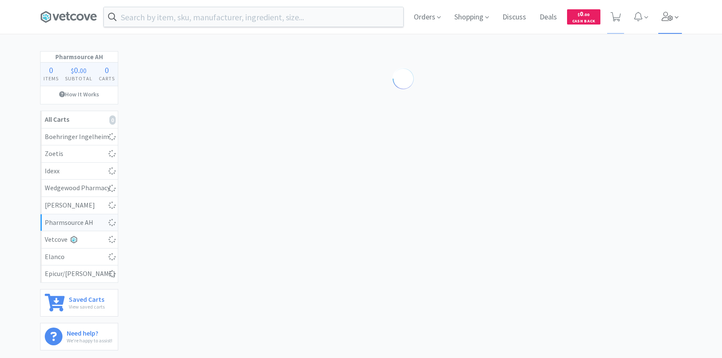
click at [673, 16] on icon at bounding box center [668, 16] width 12 height 9
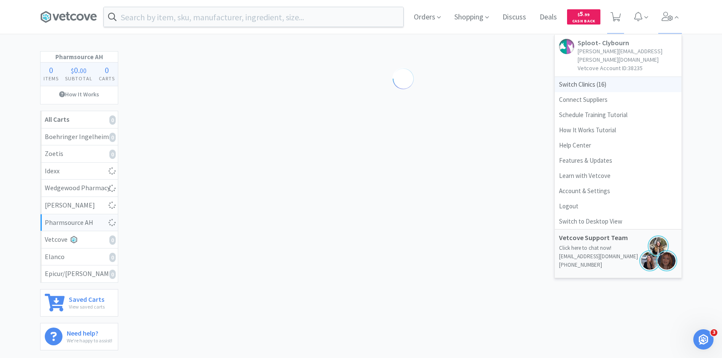
click at [608, 77] on span "Switch Clinics ( 16 )" at bounding box center [618, 84] width 127 height 15
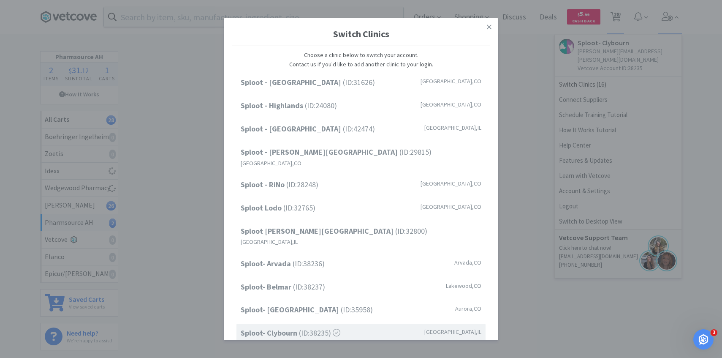
click at [570, 98] on div "Switch Clinics Choose a clinic below to switch your account. Contact us if you'…" at bounding box center [361, 179] width 722 height 358
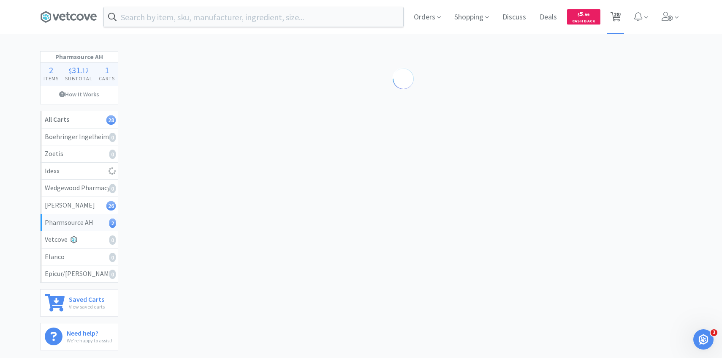
click at [616, 17] on span "28" at bounding box center [617, 14] width 6 height 34
select select "1"
select select "2"
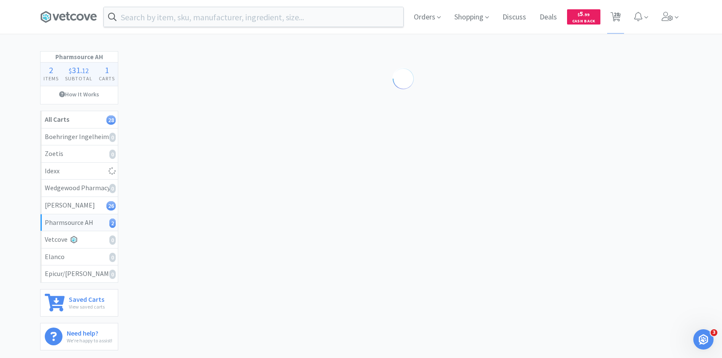
select select "2"
select select "3"
select select "2"
select select "1"
select select "4"
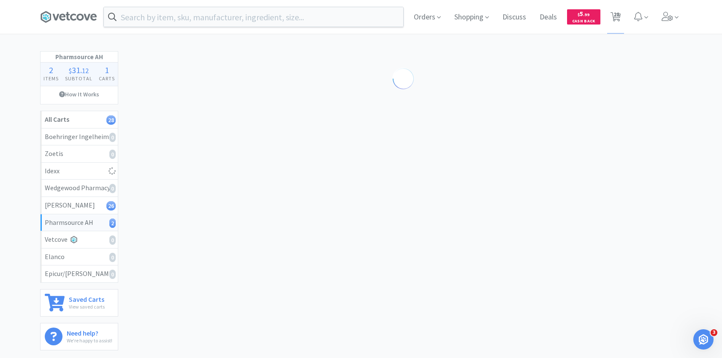
select select "3"
select select "1"
select select "3"
select select "5"
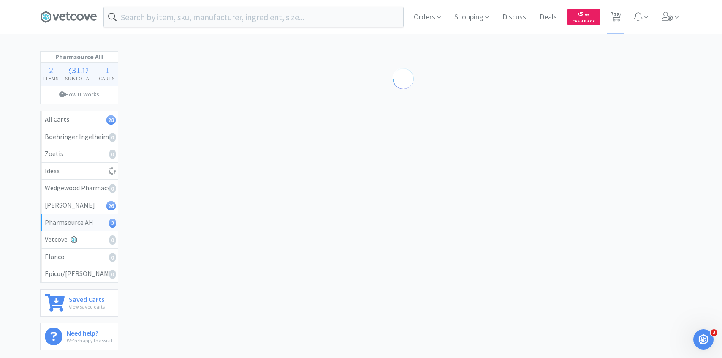
select select "1"
select select "2"
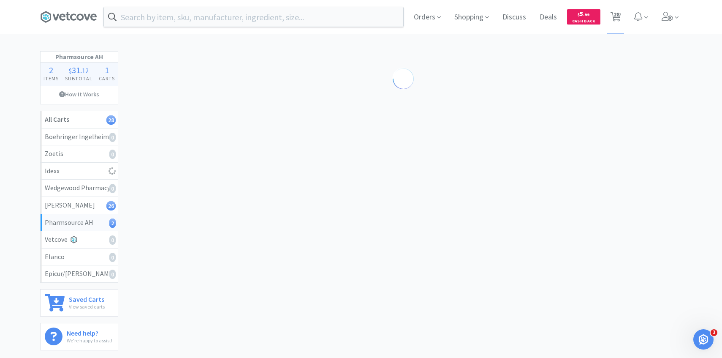
select select "1"
select select "8"
select select "2"
select select "5"
select select "1"
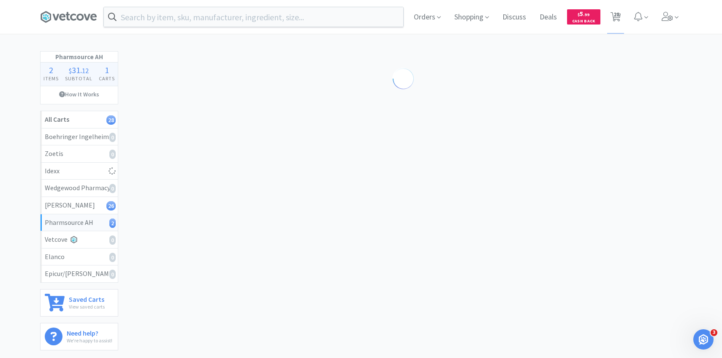
select select "1"
select select "3"
select select "1"
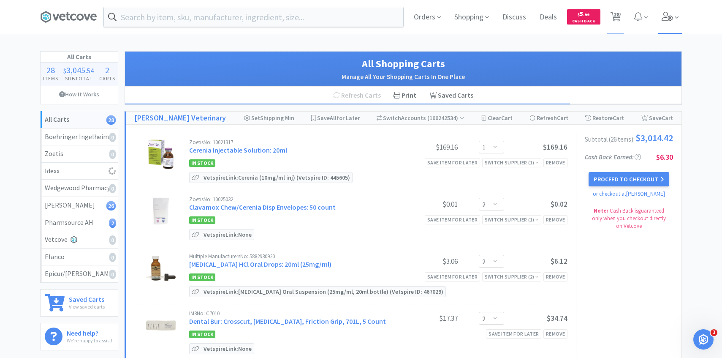
click at [677, 18] on icon at bounding box center [677, 17] width 4 height 2
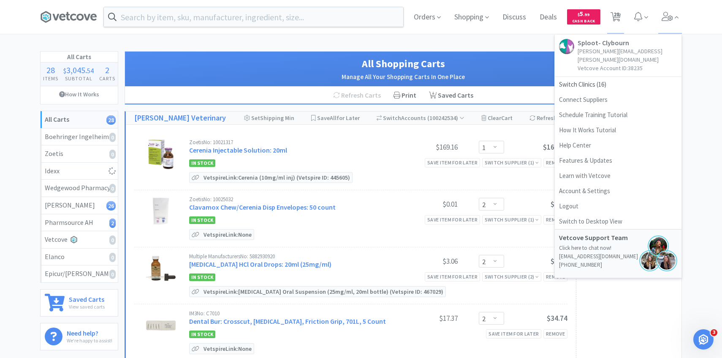
click at [621, 52] on p "[PERSON_NAME][EMAIL_ADDRESS][PERSON_NAME][DOMAIN_NAME]" at bounding box center [628, 55] width 100 height 17
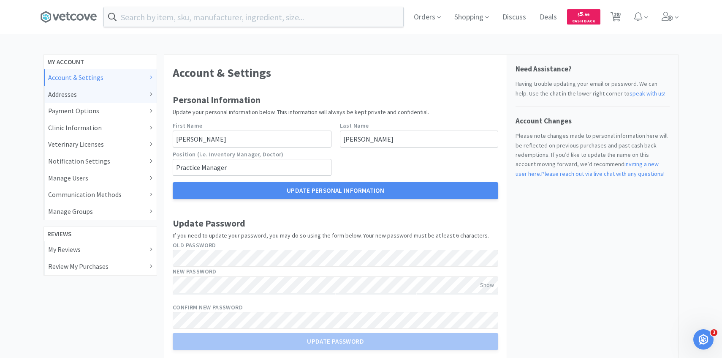
click at [128, 94] on div "Addresses" at bounding box center [100, 94] width 104 height 11
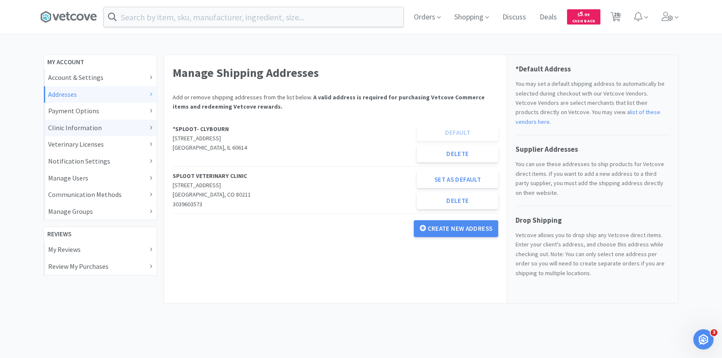
click at [120, 123] on div "Clinic Information" at bounding box center [100, 127] width 104 height 11
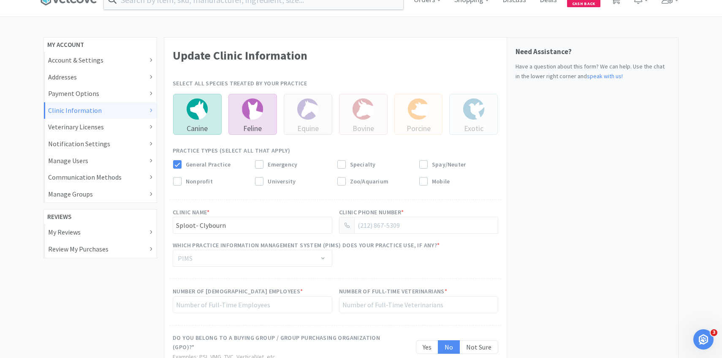
scroll to position [33, 0]
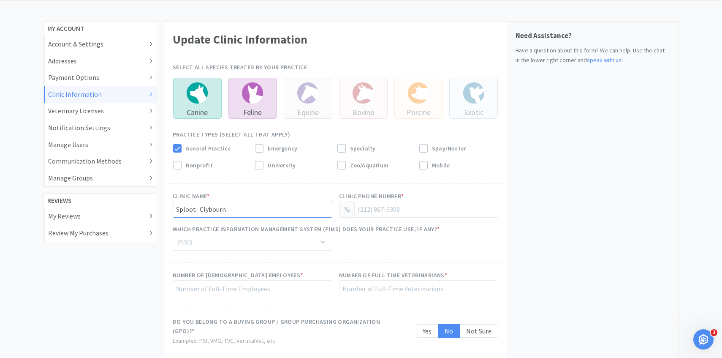
drag, startPoint x: 226, startPoint y: 211, endPoint x: 199, endPoint y: 210, distance: 27.5
click at [199, 210] on input "Sploot- Clybourn" at bounding box center [253, 209] width 160 height 17
type input "Sploot- Lincoln Park"
click at [543, 270] on div "Need Assistance? Have a question about this form? We can help. Use the chat in …" at bounding box center [592, 228] width 171 height 413
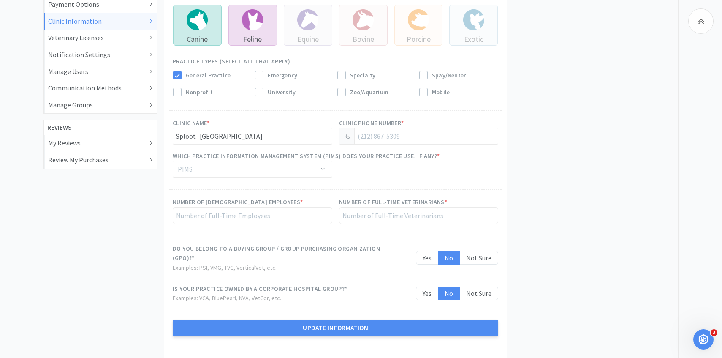
scroll to position [139, 0]
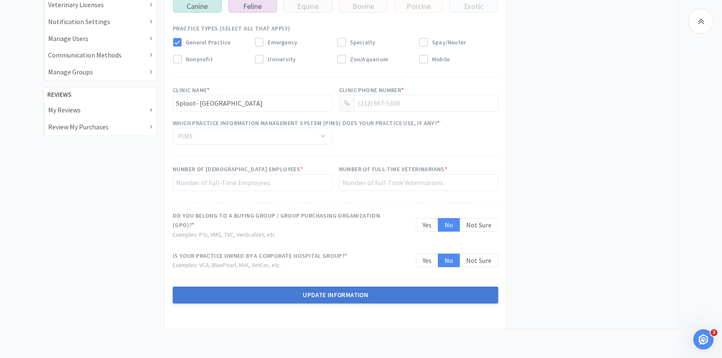
click at [443, 297] on button "Update Information" at bounding box center [336, 294] width 326 height 17
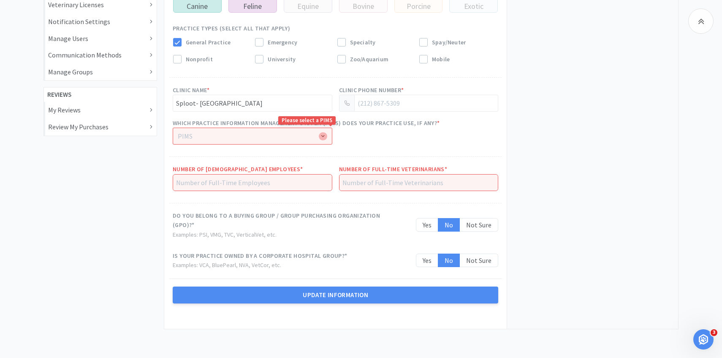
click at [306, 136] on div "PIMS" at bounding box center [248, 136] width 140 height 8
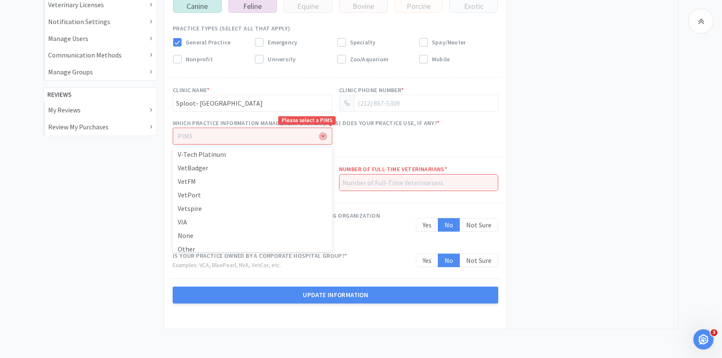
scroll to position [330, 0]
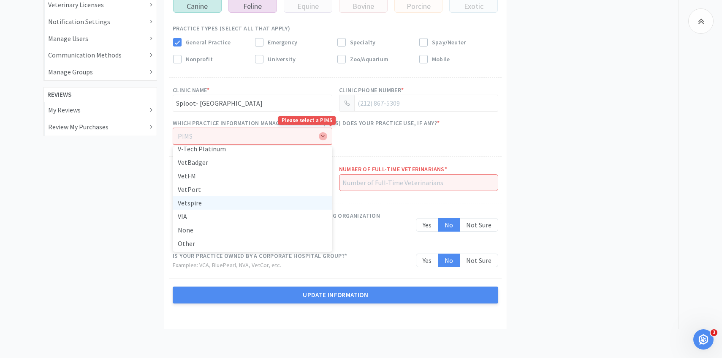
click at [247, 201] on li "Vetspire" at bounding box center [253, 203] width 160 height 14
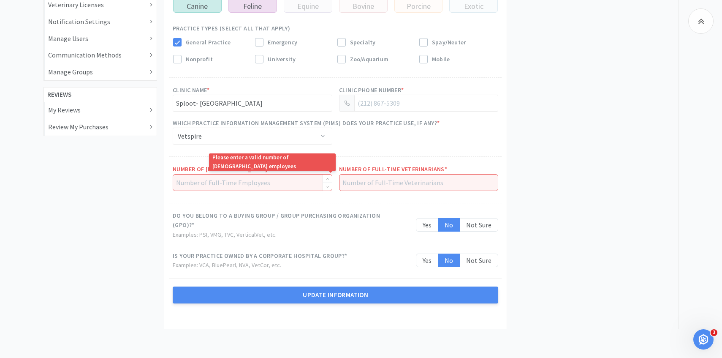
click at [253, 184] on input at bounding box center [252, 182] width 159 height 16
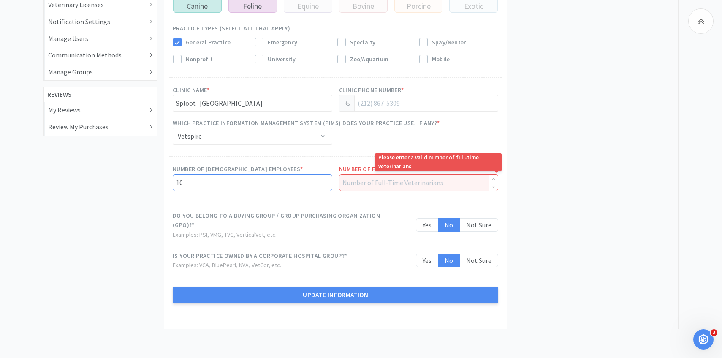
type input "10"
click at [379, 184] on input at bounding box center [419, 182] width 159 height 16
type input "2"
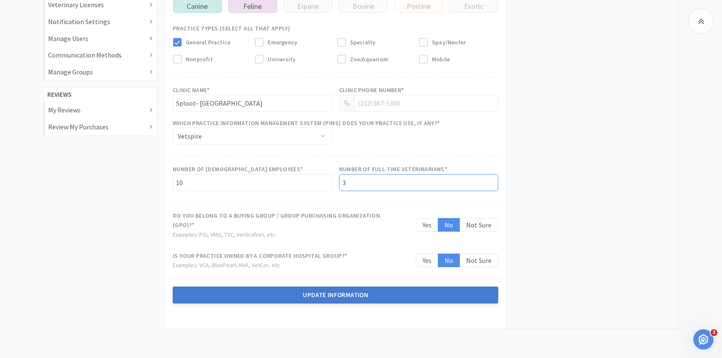
type input "3"
click at [340, 294] on button "Update Information" at bounding box center [336, 294] width 326 height 17
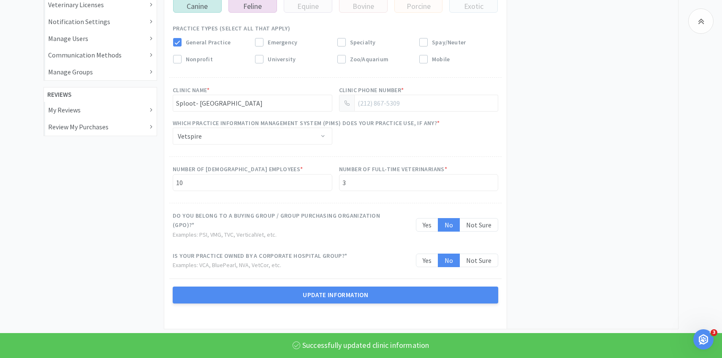
scroll to position [0, 0]
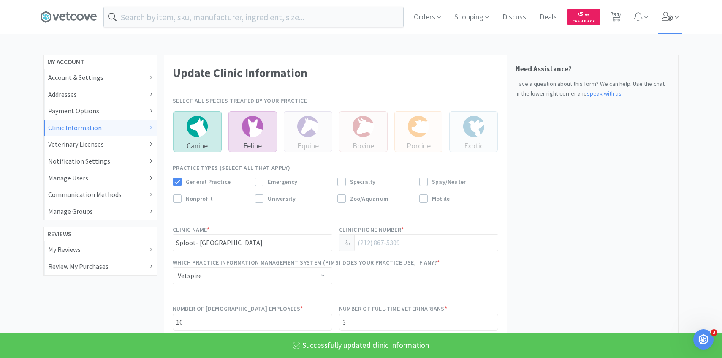
click at [676, 24] on span at bounding box center [670, 17] width 24 height 34
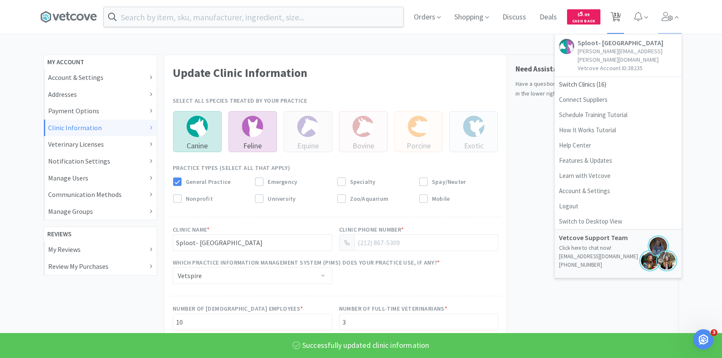
click at [613, 17] on icon at bounding box center [616, 16] width 11 height 9
select select "2"
select select "100"
select select "1"
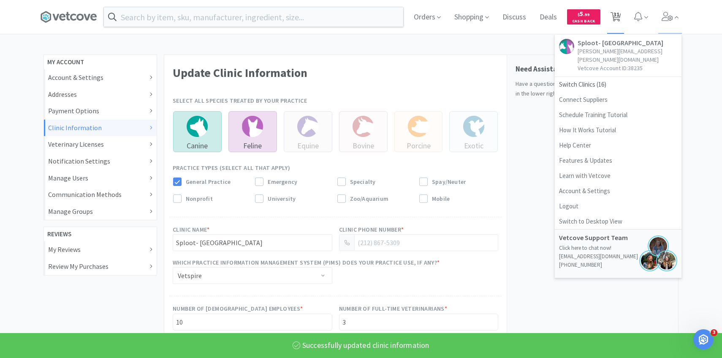
select select "2"
select select "3"
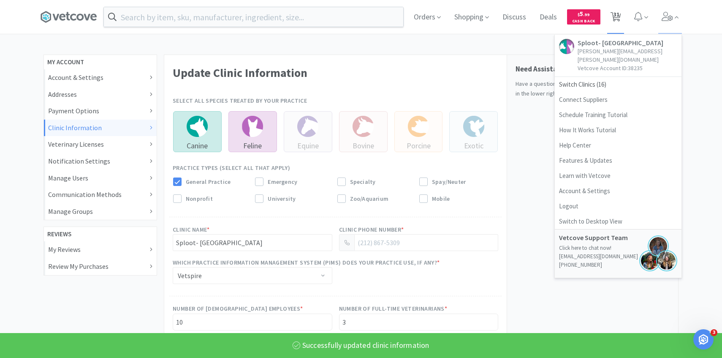
select select "2"
select select "1"
select select "4"
select select "3"
select select "1"
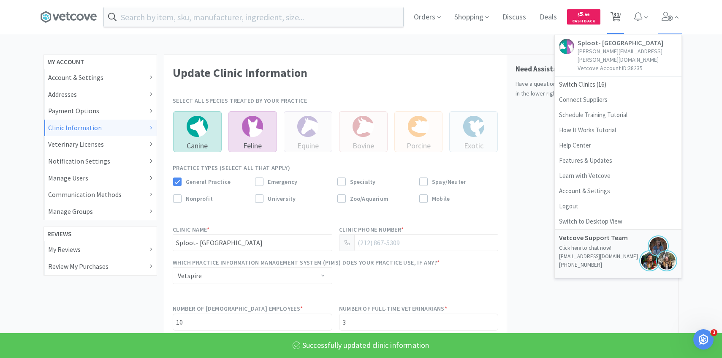
select select "1"
select select "3"
select select "5"
select select "1"
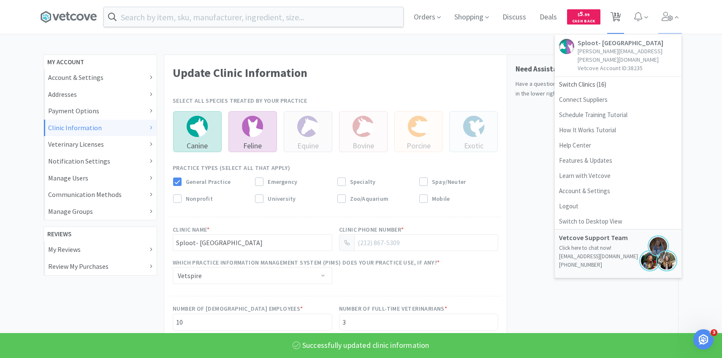
select select "1"
select select "2"
select select "1"
select select "8"
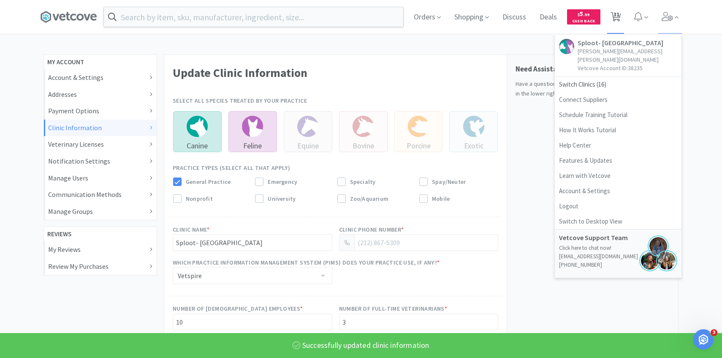
select select "2"
select select "5"
select select "1"
select select "3"
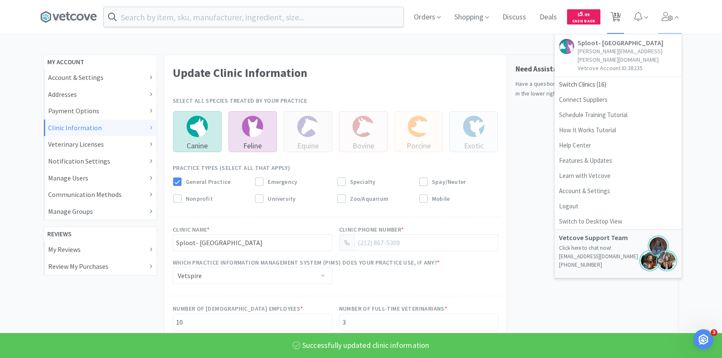
select select "1"
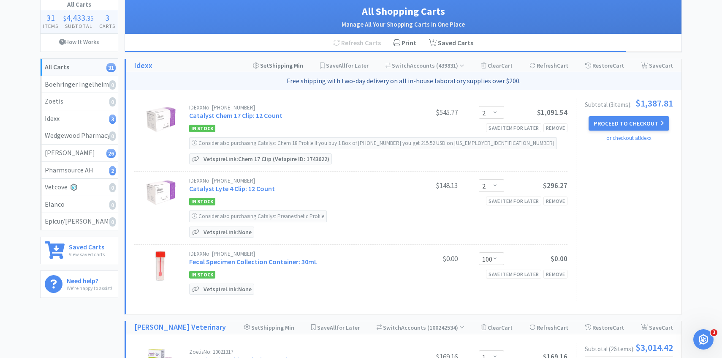
scroll to position [55, 0]
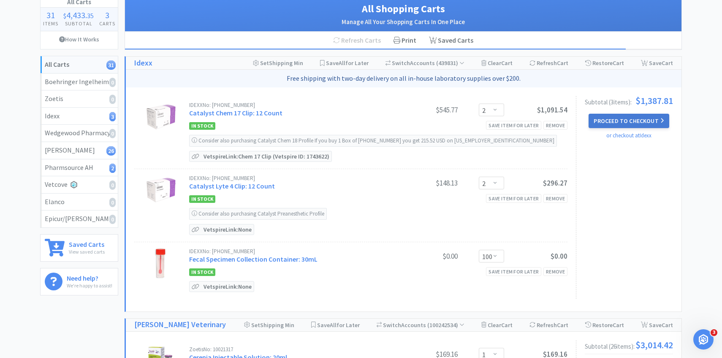
click at [628, 118] on button "Proceed to Checkout" at bounding box center [629, 121] width 80 height 14
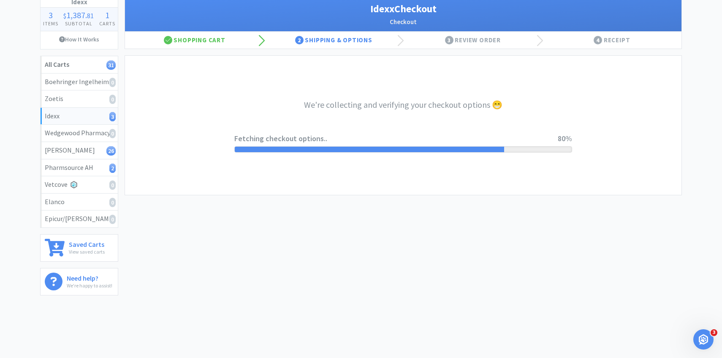
select select "904"
select select "003"
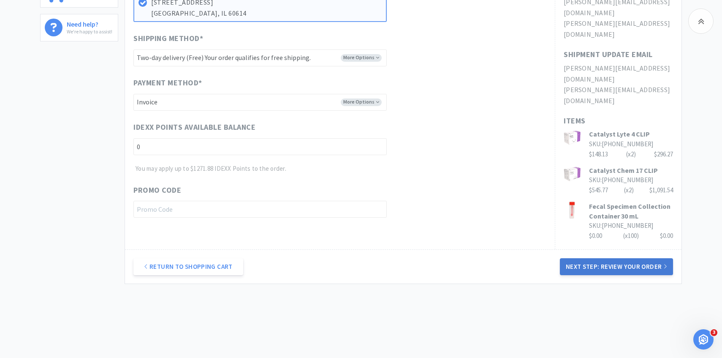
click at [587, 258] on button "Next Step: Review Your Order" at bounding box center [616, 266] width 113 height 17
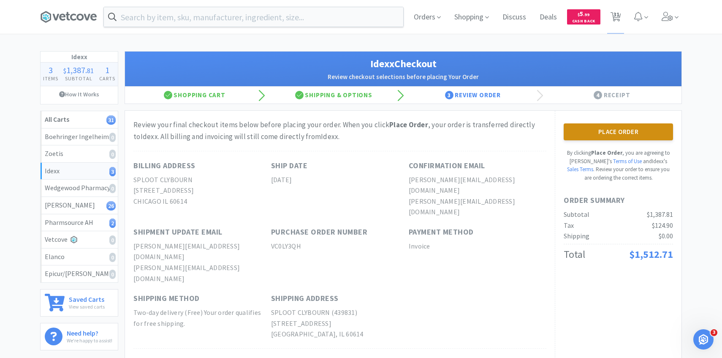
click at [607, 136] on button "Place Order" at bounding box center [618, 131] width 109 height 17
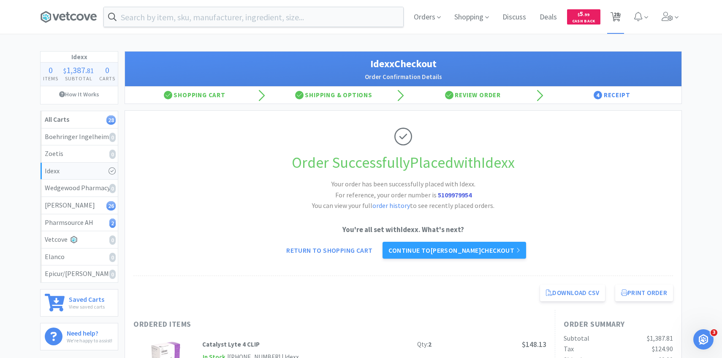
click at [621, 8] on span "28" at bounding box center [615, 17] width 17 height 34
select select "1"
select select "2"
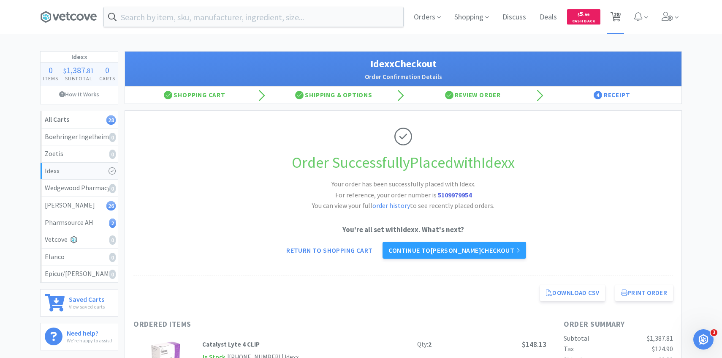
select select "2"
select select "3"
select select "2"
select select "1"
select select "4"
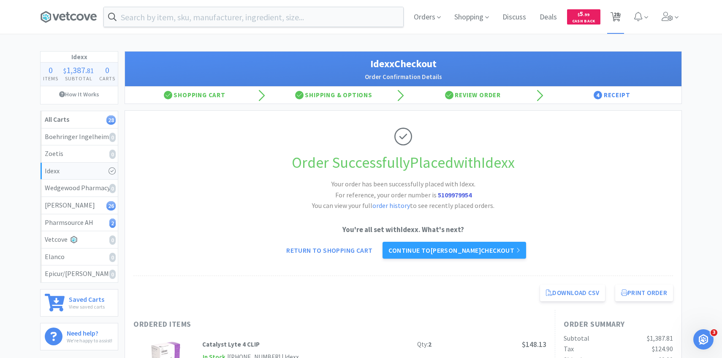
select select "3"
select select "1"
select select "3"
select select "5"
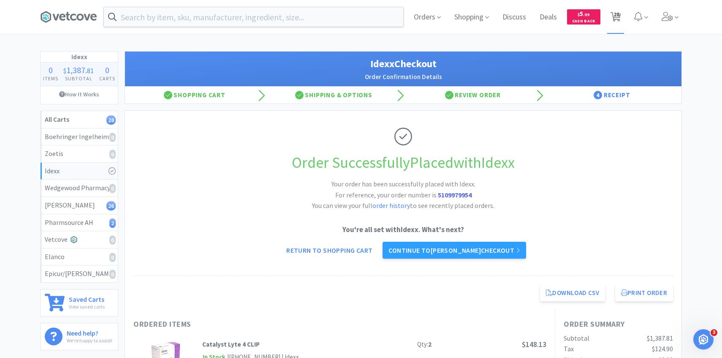
select select "1"
select select "2"
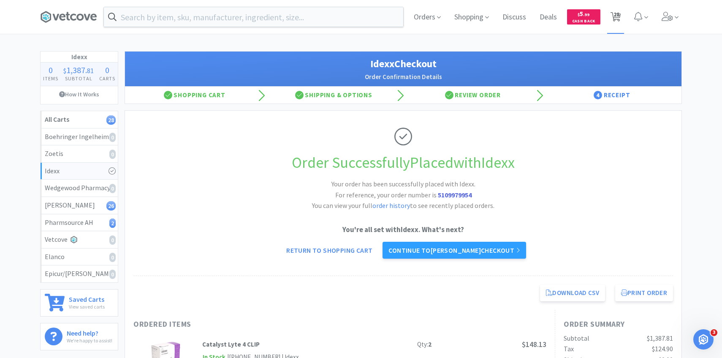
select select "1"
select select "8"
select select "2"
select select "5"
select select "1"
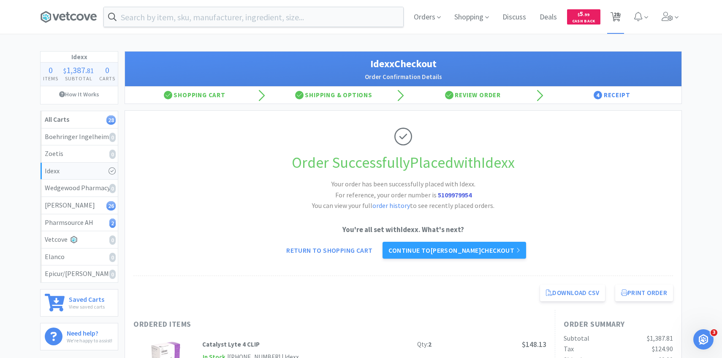
select select "1"
select select "3"
select select "1"
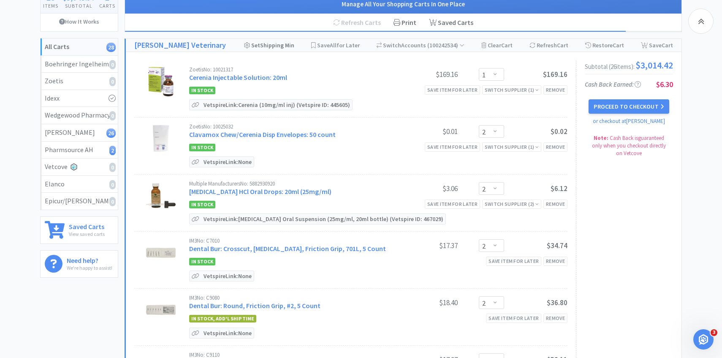
scroll to position [109, 0]
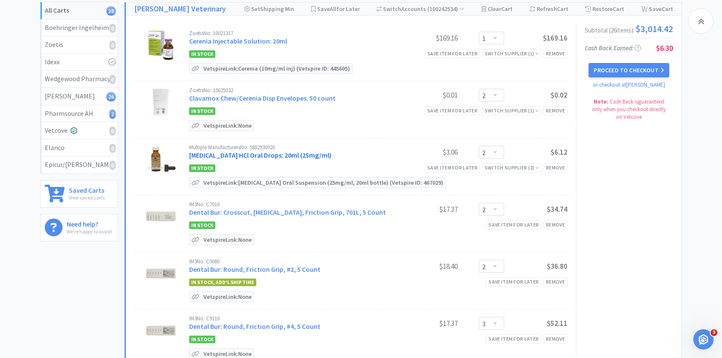
click at [247, 155] on link "Clindamycin HCl Oral Drops: 20ml (25mg/ml)" at bounding box center [260, 155] width 142 height 8
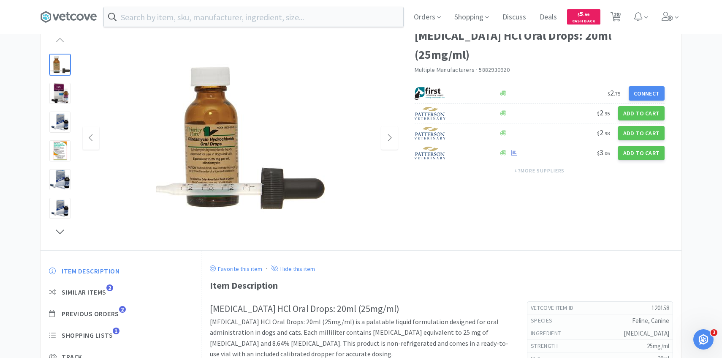
scroll to position [68, 0]
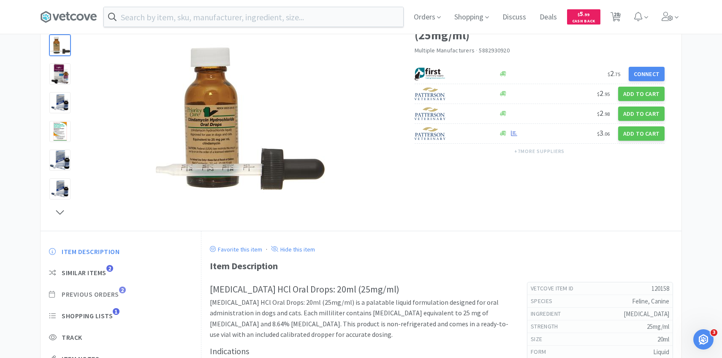
click at [106, 295] on span "Previous Orders" at bounding box center [90, 294] width 57 height 9
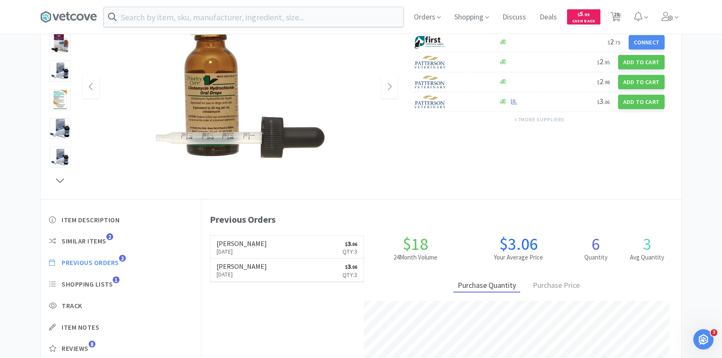
scroll to position [103, 0]
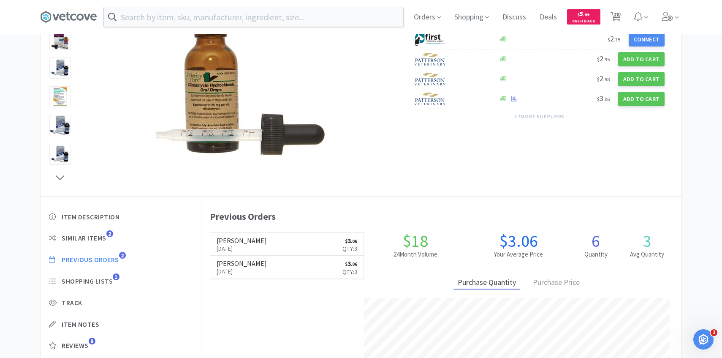
select select "1"
select select "2"
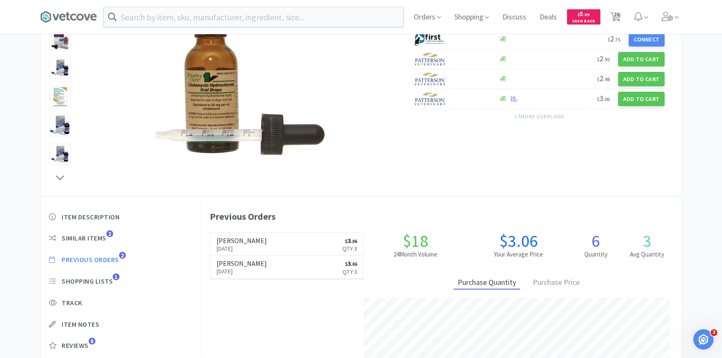
select select "3"
select select "2"
select select "1"
select select "4"
select select "3"
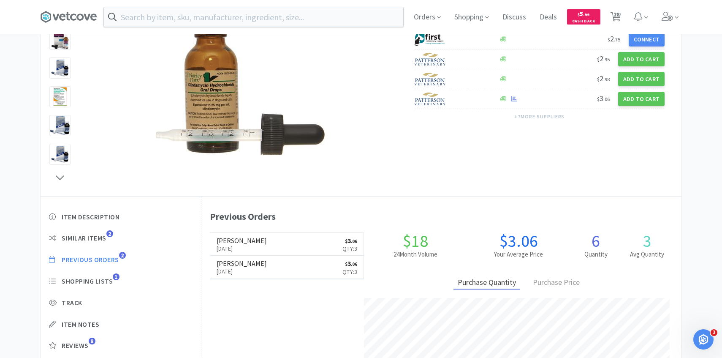
select select "1"
select select "3"
select select "5"
select select "1"
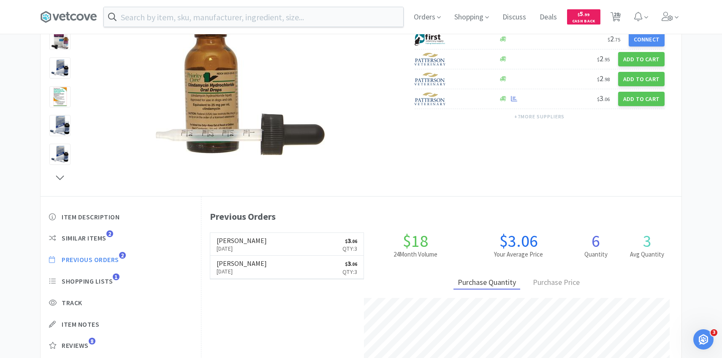
select select "1"
select select "2"
select select "1"
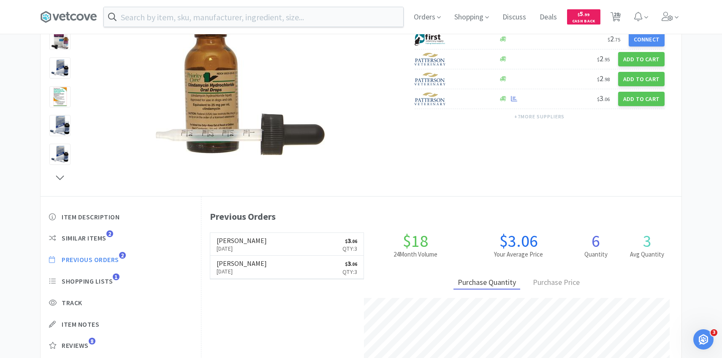
select select "8"
select select "2"
select select "5"
select select "1"
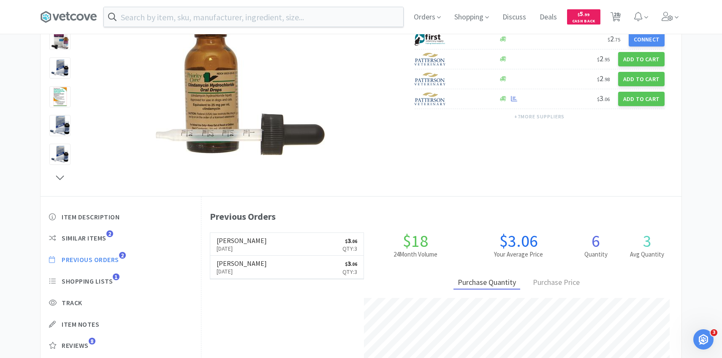
select select "3"
select select "1"
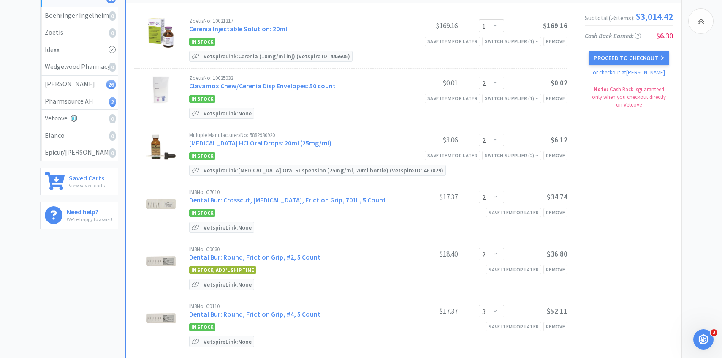
scroll to position [122, 0]
click at [556, 154] on div "Remove" at bounding box center [556, 154] width 24 height 9
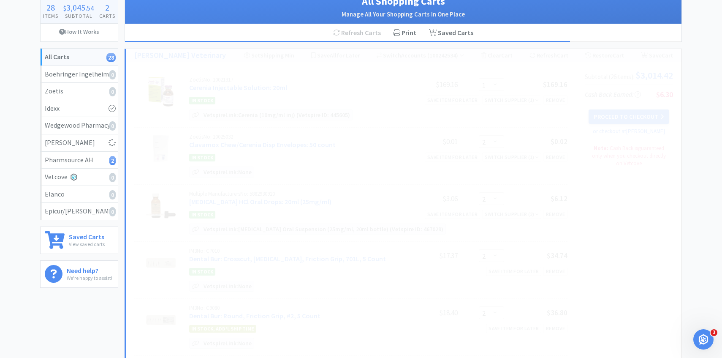
select select "3"
select select "2"
select select "1"
select select "4"
select select "3"
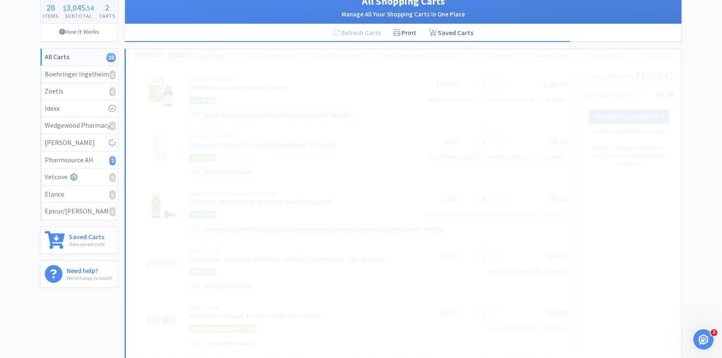
select select "1"
select select "3"
select select "5"
select select "1"
select select "2"
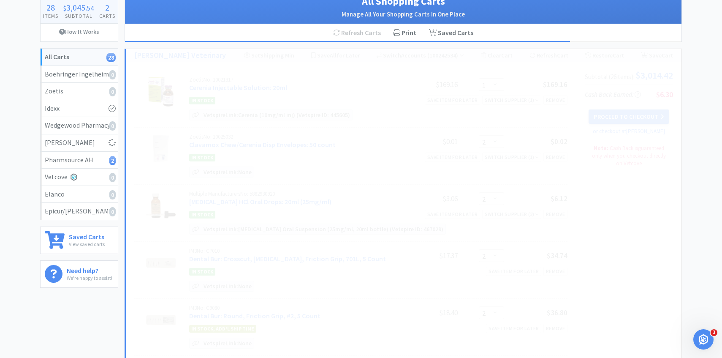
select select "1"
select select "8"
select select "5"
select select "1"
select select "3"
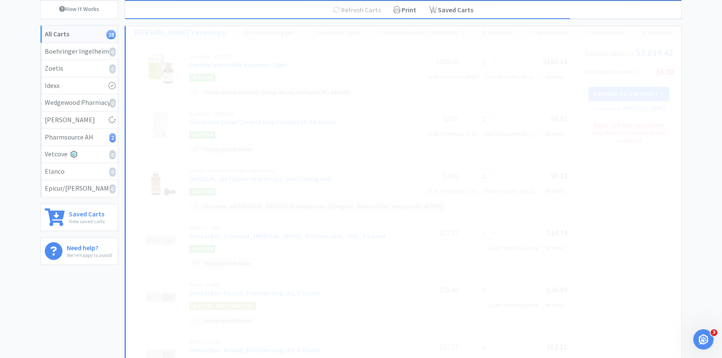
select select "2"
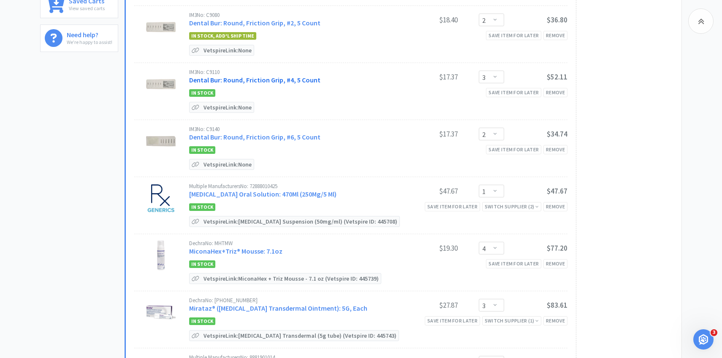
scroll to position [301, 0]
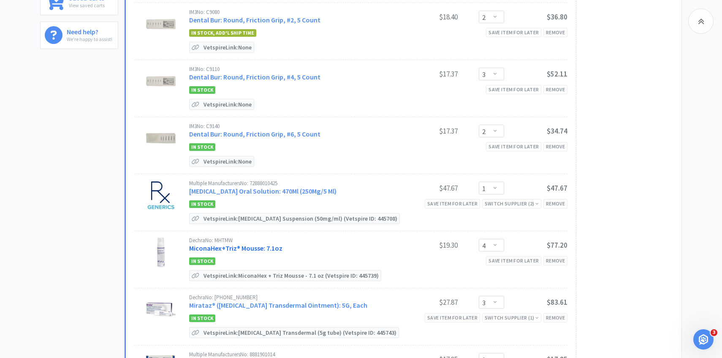
click at [256, 244] on link "MiconaHex+Triz® Mousse: 7.1oz" at bounding box center [235, 248] width 93 height 8
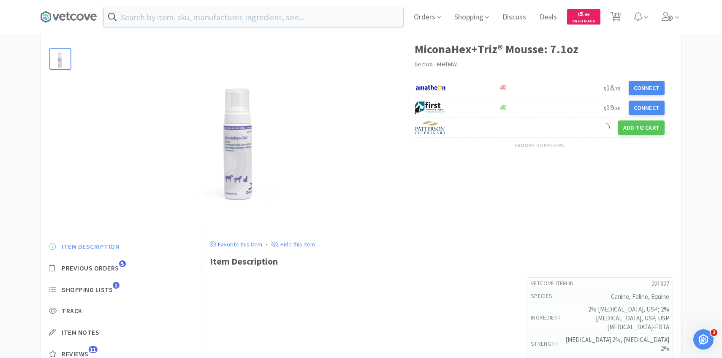
scroll to position [36, 0]
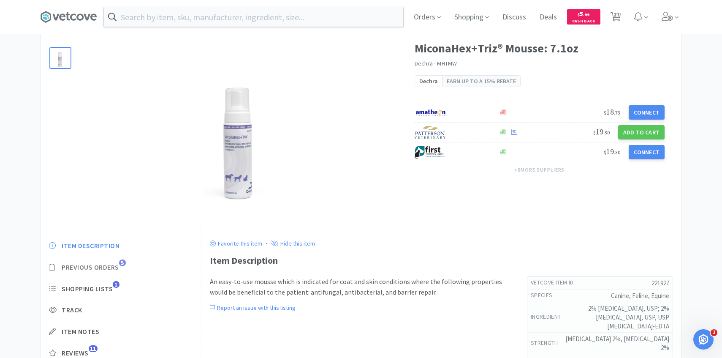
click at [113, 267] on span "Previous Orders" at bounding box center [90, 267] width 57 height 9
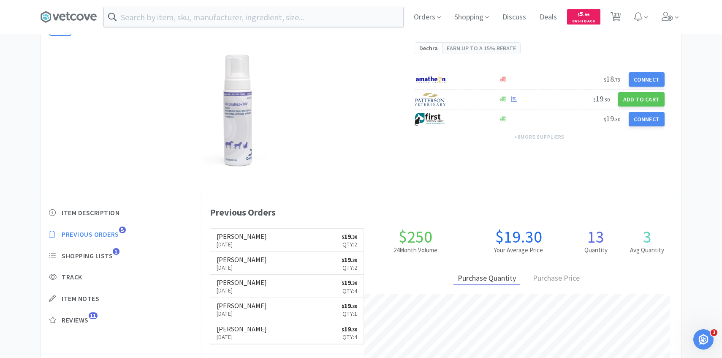
scroll to position [70, 0]
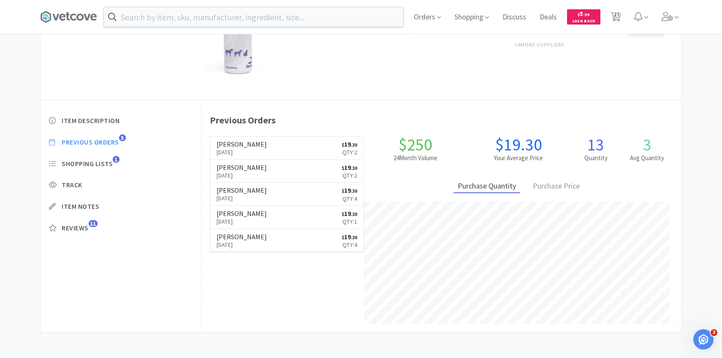
select select "1"
select select "2"
select select "3"
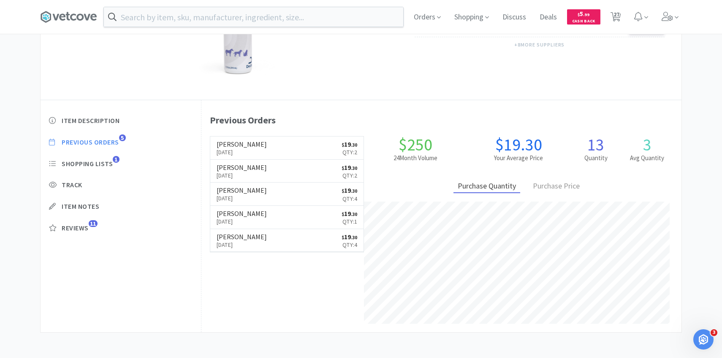
select select "2"
select select "1"
select select "4"
select select "3"
select select "1"
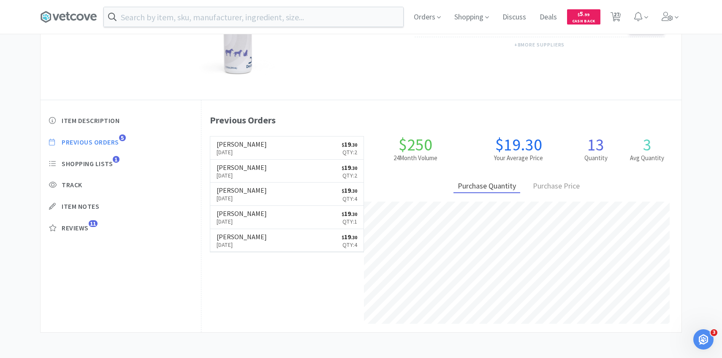
select select "1"
select select "3"
select select "5"
select select "1"
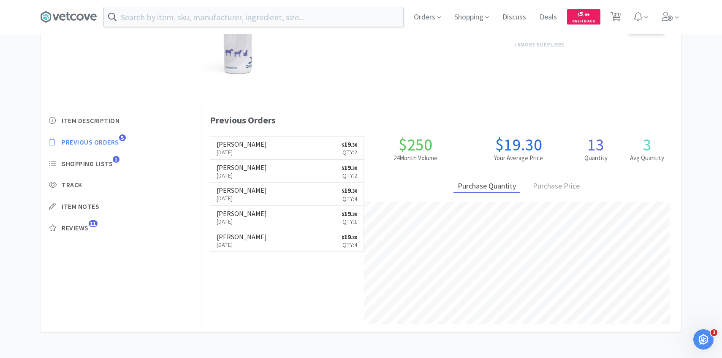
select select "1"
select select "2"
select select "1"
select select "8"
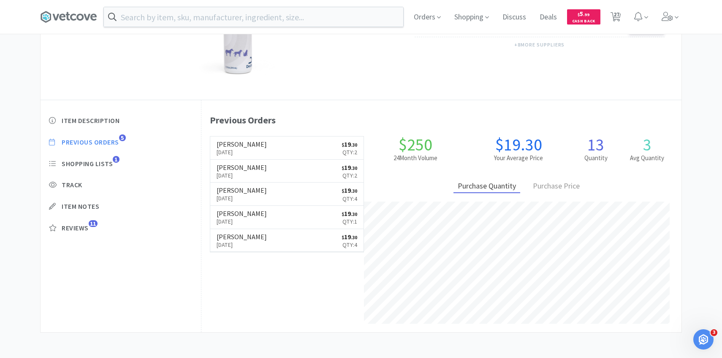
select select "2"
select select "5"
select select "1"
select select "3"
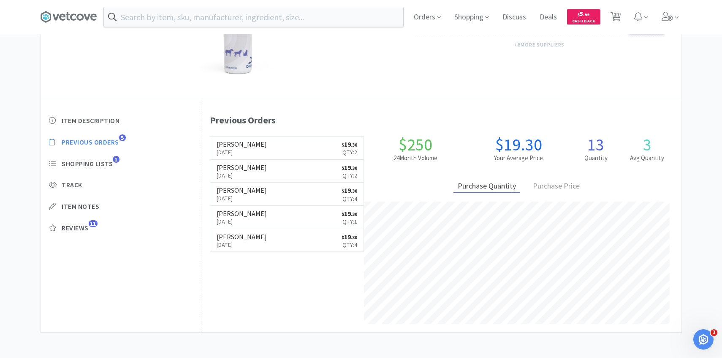
select select "1"
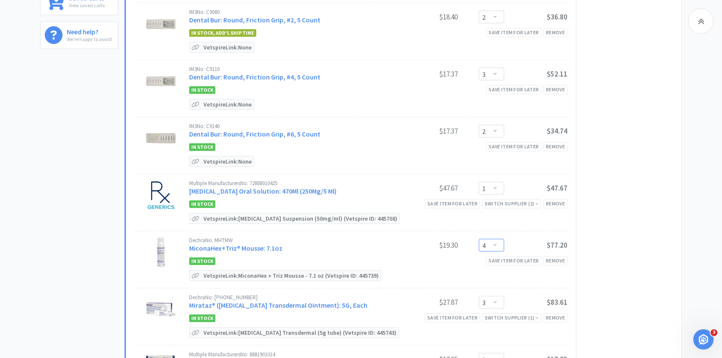
click at [488, 242] on select "Enter Quantity 1 2 3 4 5 6 7 8 9 10 11 12 13 14 15 16 17 18 19 20 Enter Quantity" at bounding box center [491, 245] width 25 height 13
click at [479, 239] on select "Enter Quantity 1 2 3 4 5 6 7 8 9 10 11 12 13 14 15 16 17 18 19 20 Enter Quantity" at bounding box center [491, 245] width 25 height 13
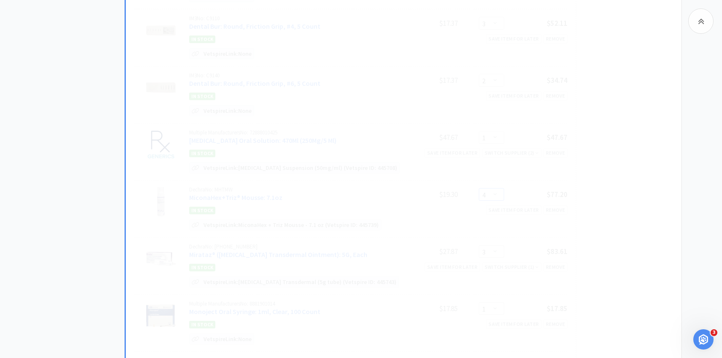
scroll to position [353, 0]
select select "1"
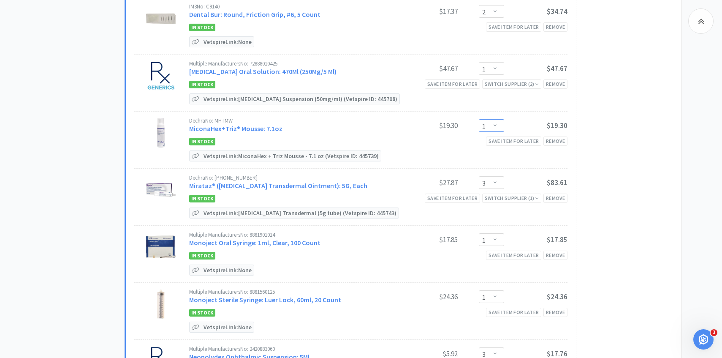
scroll to position [424, 0]
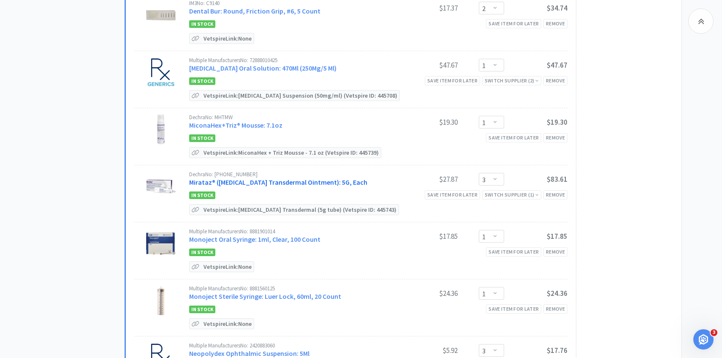
click at [269, 178] on link "Mirataz® (Mirtazapine Transdermal Ointment): 5G, Each" at bounding box center [278, 182] width 178 height 8
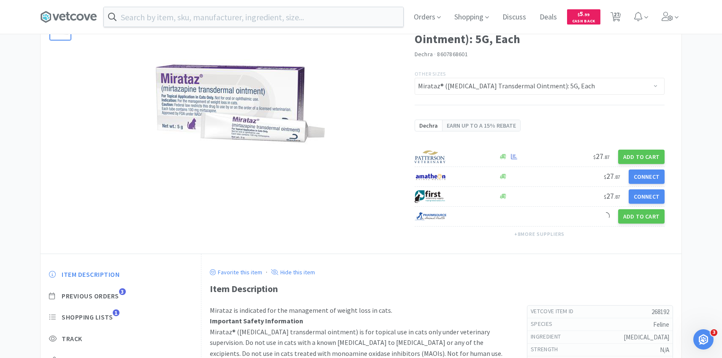
scroll to position [71, 0]
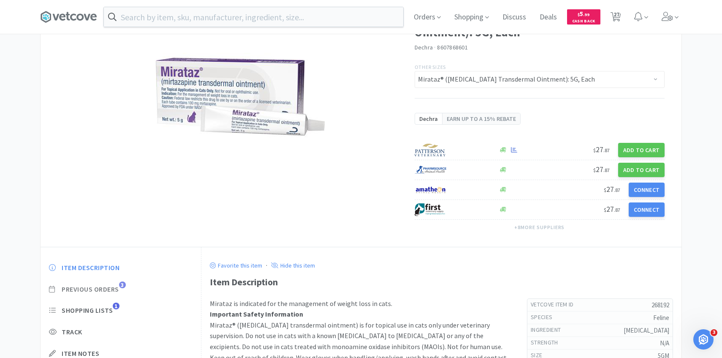
click at [109, 288] on span "Previous Orders" at bounding box center [90, 289] width 57 height 9
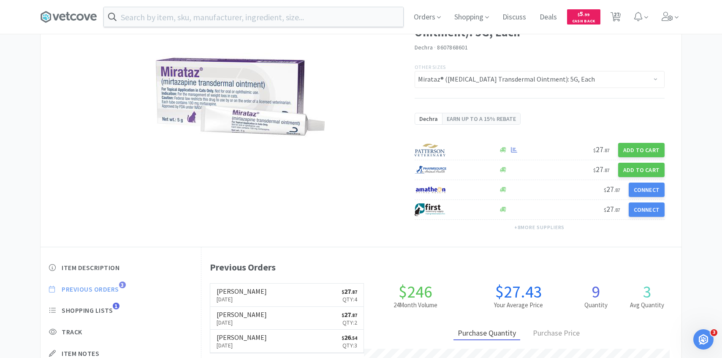
scroll to position [232, 480]
select select "1"
select select "2"
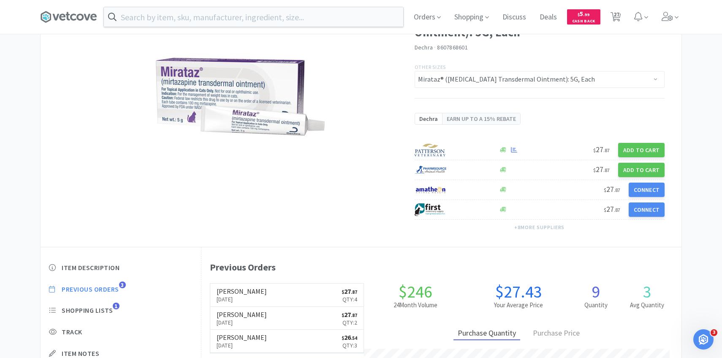
select select "3"
select select "2"
select select "1"
select select "3"
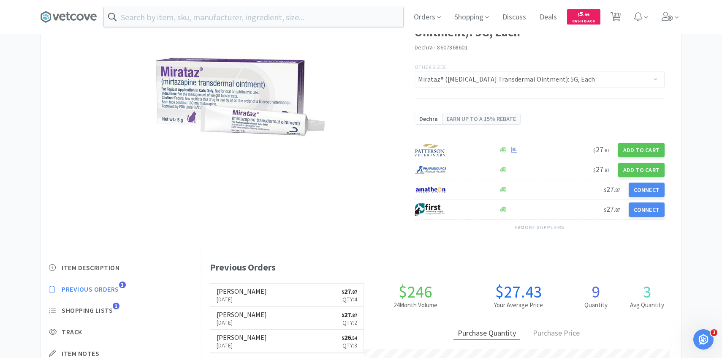
select select "1"
select select "3"
select select "5"
select select "1"
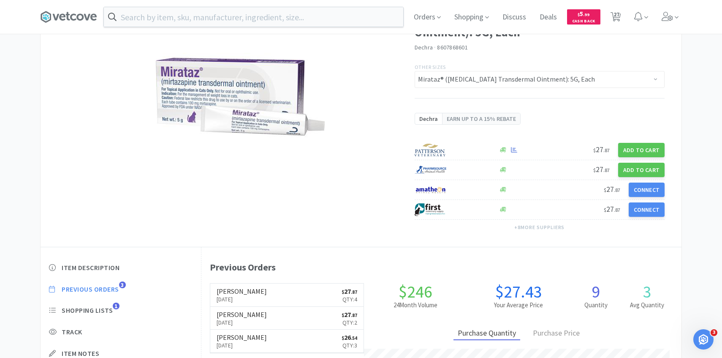
select select "1"
select select "2"
select select "1"
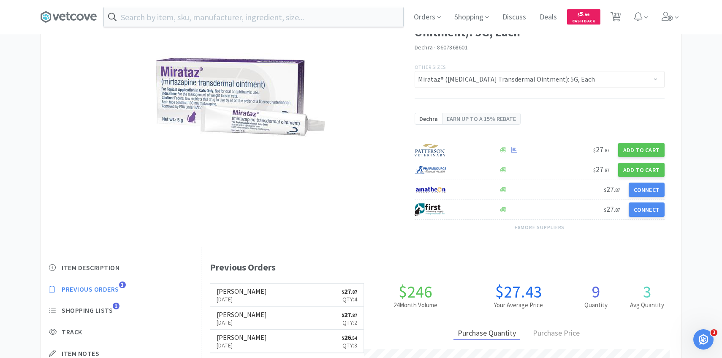
select select "8"
select select "2"
select select "5"
select select "1"
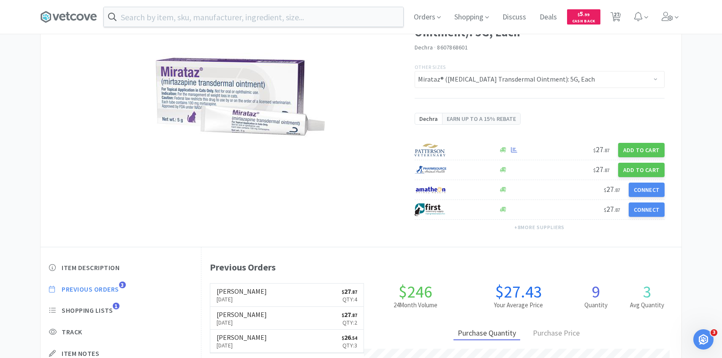
select select "3"
select select "1"
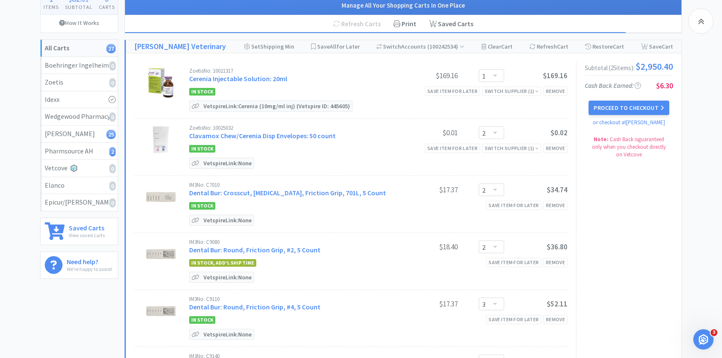
scroll to position [424, 0]
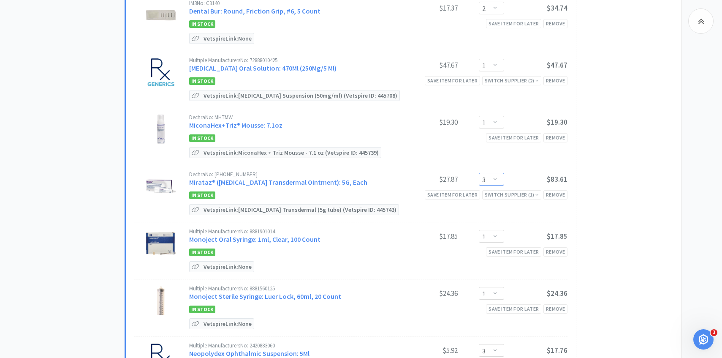
click at [495, 178] on select "Enter Quantity 1 2 3 4 5 6 7 8 9 10 11 12 13 14 15 16 17 18 19 20 Enter Quantity" at bounding box center [491, 179] width 25 height 13
click at [479, 173] on select "Enter Quantity 1 2 3 4 5 6 7 8 9 10 11 12 13 14 15 16 17 18 19 20 Enter Quantity" at bounding box center [491, 179] width 25 height 13
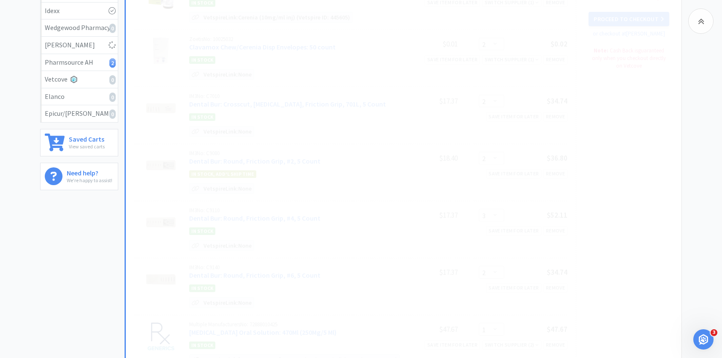
scroll to position [0, 0]
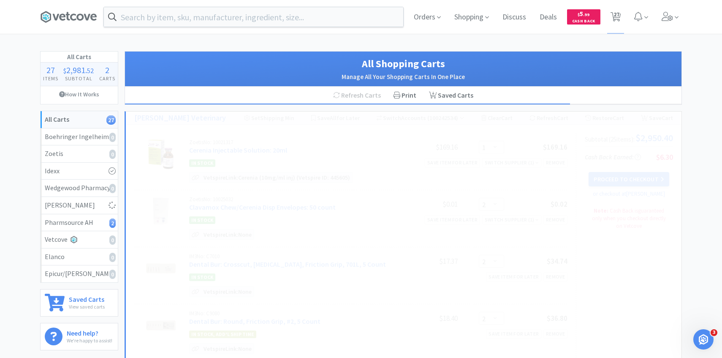
select select "2"
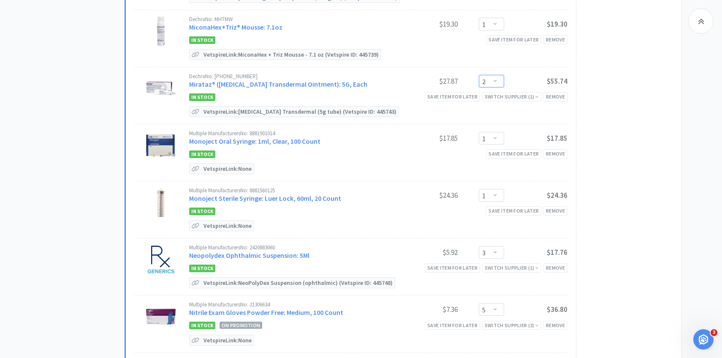
scroll to position [530, 0]
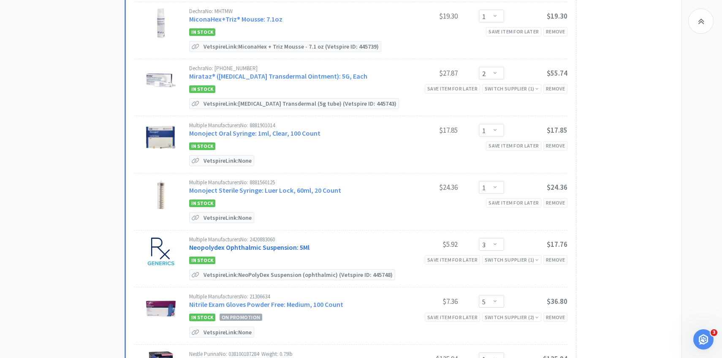
click at [262, 245] on link "Neopolydex Ophthalmic Suspension: 5Ml" at bounding box center [249, 247] width 120 height 8
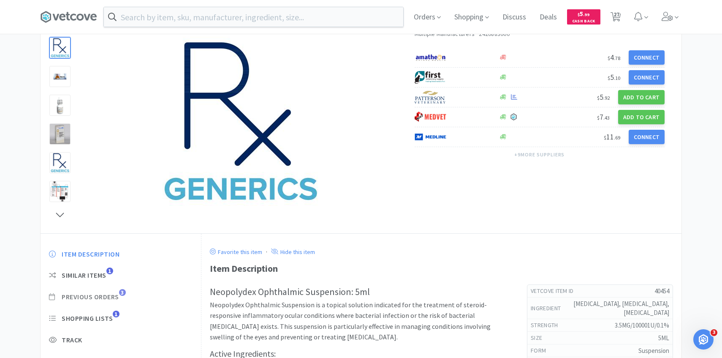
click at [109, 299] on span "Previous Orders" at bounding box center [90, 296] width 57 height 9
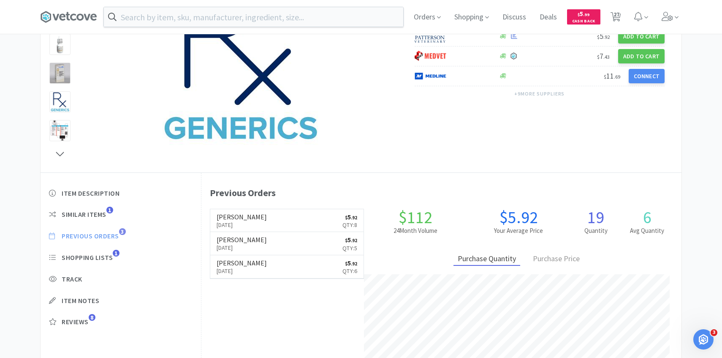
scroll to position [232, 480]
select select "1"
select select "2"
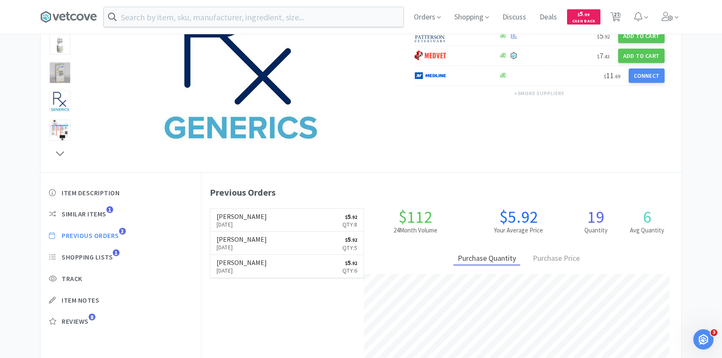
select select "3"
select select "2"
select select "1"
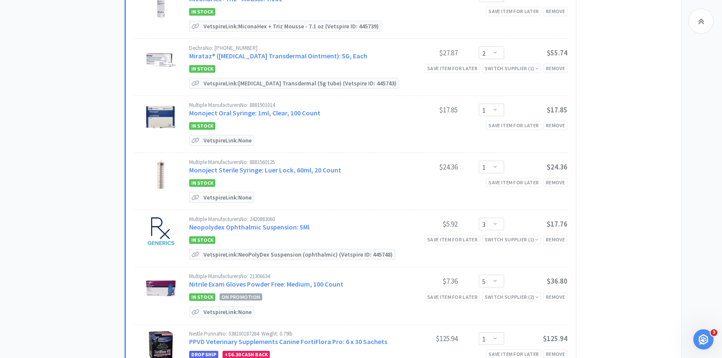
scroll to position [562, 0]
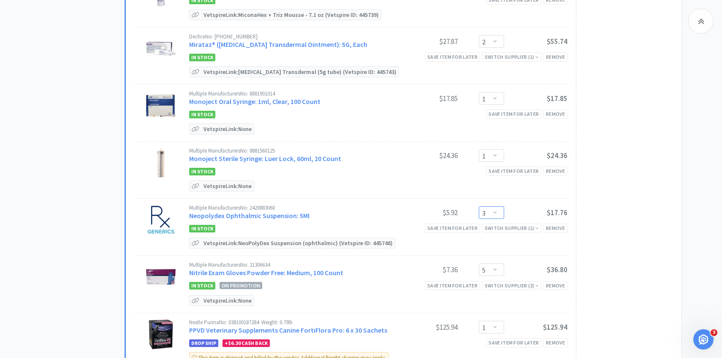
click at [485, 209] on select "Enter Quantity 1 2 3 4 5 6 7 8 9 10 11 12 13 14 15 16 17 18 19 20 Enter Quantity" at bounding box center [491, 212] width 25 height 13
click at [479, 206] on select "Enter Quantity 1 2 3 4 5 6 7 8 9 10 11 12 13 14 15 16 17 18 19 20 Enter Quantity" at bounding box center [491, 212] width 25 height 13
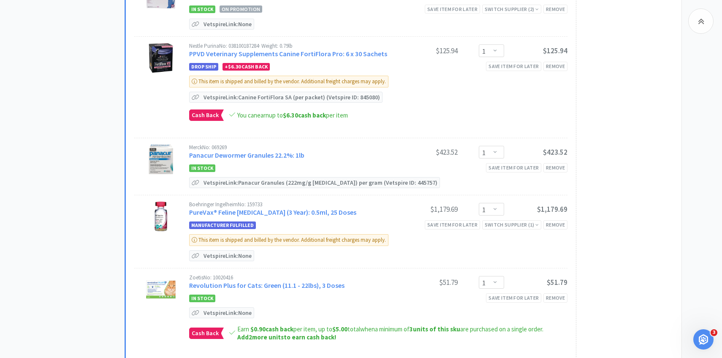
scroll to position [872, 0]
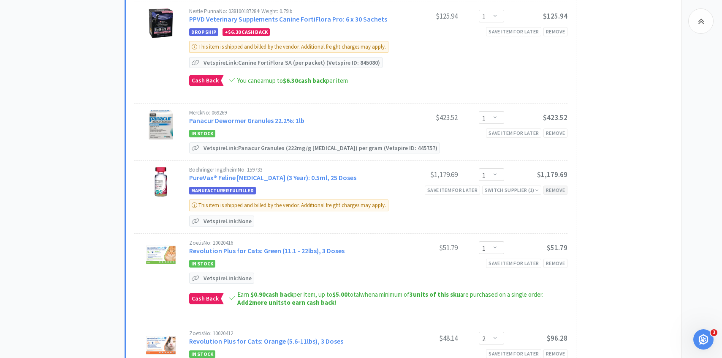
click at [563, 188] on div "Remove" at bounding box center [556, 189] width 24 height 9
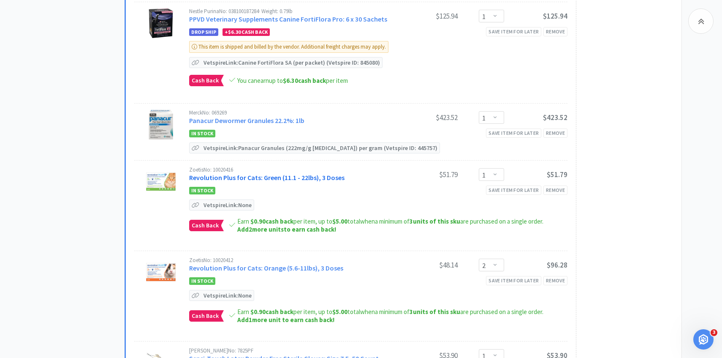
click at [321, 175] on link "Revolution Plus for Cats: Green (11.1 - 22lbs), 3 Doses" at bounding box center [266, 177] width 155 height 8
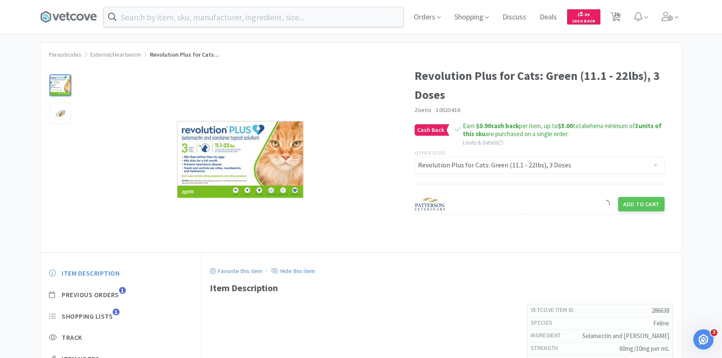
scroll to position [49, 0]
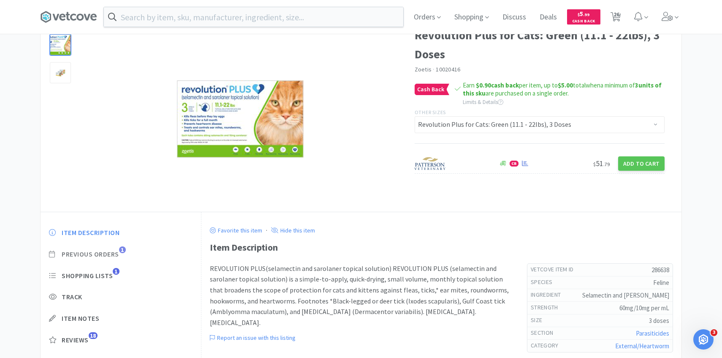
click at [114, 253] on span "Previous Orders" at bounding box center [90, 254] width 57 height 9
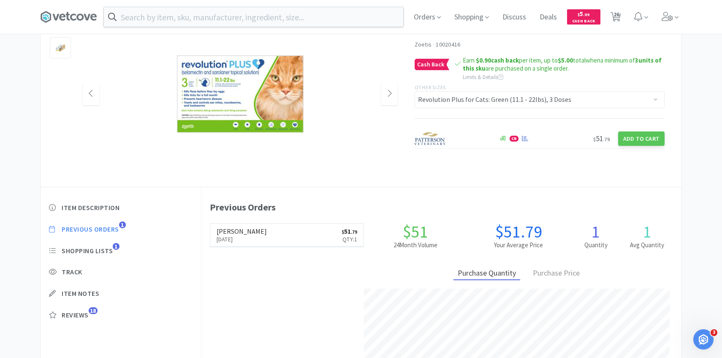
scroll to position [77, 0]
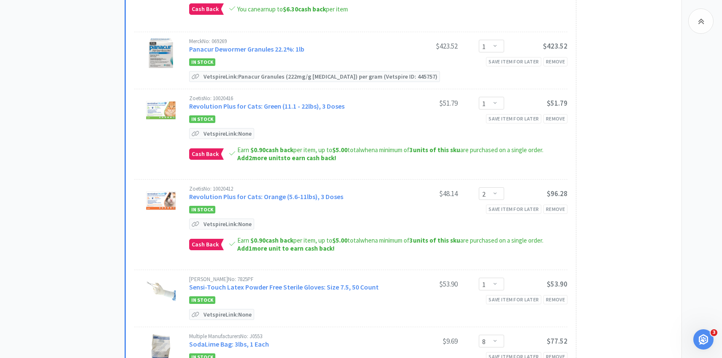
scroll to position [945, 0]
click at [291, 192] on link "Revolution Plus for Cats: Orange (5.6-11lbs), 3 Doses" at bounding box center [266, 195] width 154 height 8
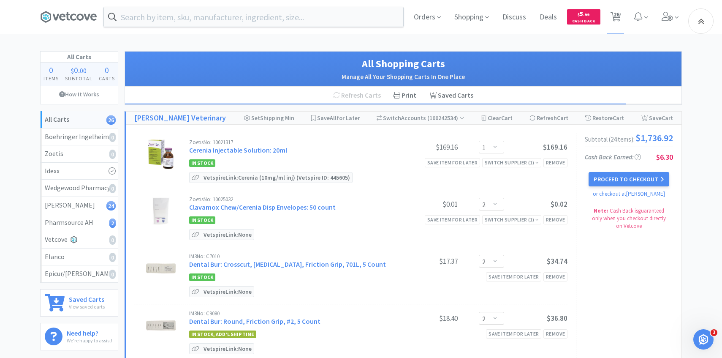
scroll to position [945, 0]
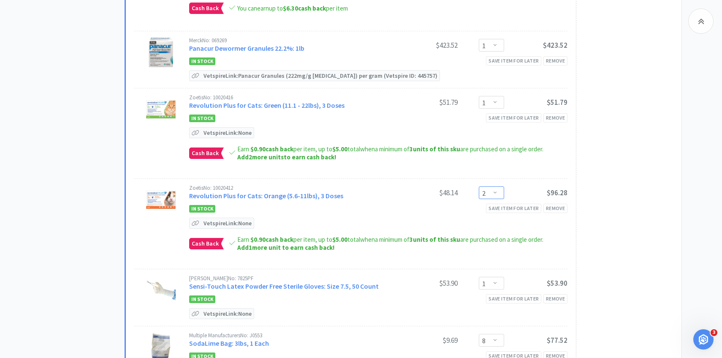
click at [495, 194] on select "Enter Quantity 1 2 3 4 5 6 7 8 9 10 11 12 13 14 15 16 17 18 19 20 Enter Quantity" at bounding box center [491, 192] width 25 height 13
click at [479, 186] on select "Enter Quantity 1 2 3 4 5 6 7 8 9 10 11 12 13 14 15 16 17 18 19 20 Enter Quantity" at bounding box center [491, 192] width 25 height 13
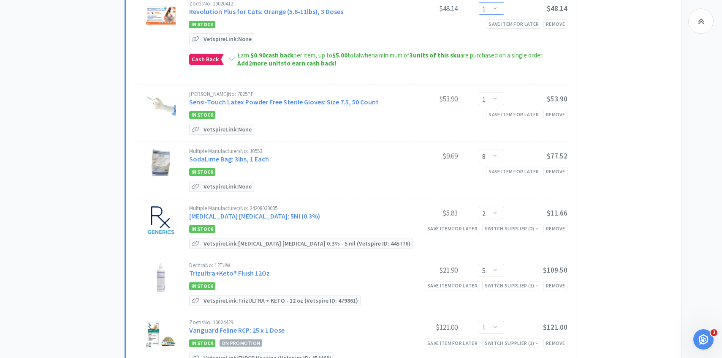
scroll to position [1133, 0]
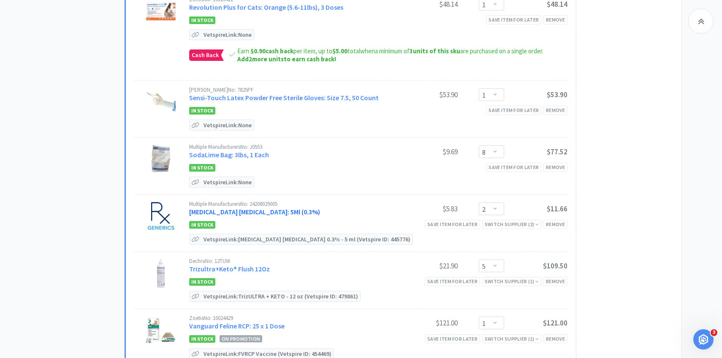
click at [256, 207] on link "Tobramycin Ophthalmic Solution: 5Ml (0.3%)" at bounding box center [254, 211] width 131 height 8
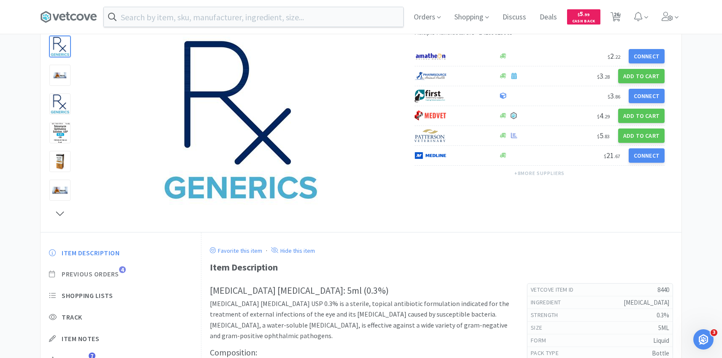
click at [114, 271] on span "Previous Orders" at bounding box center [90, 273] width 57 height 9
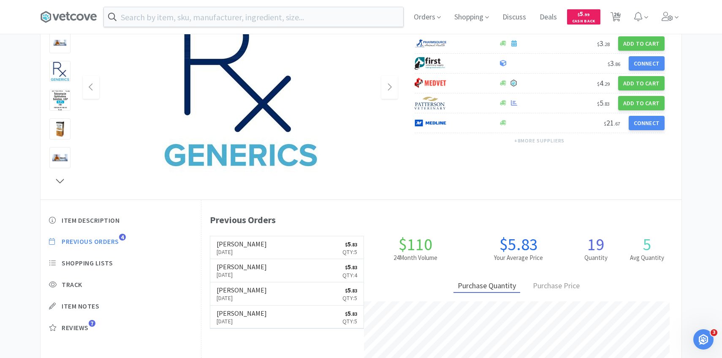
scroll to position [100, 0]
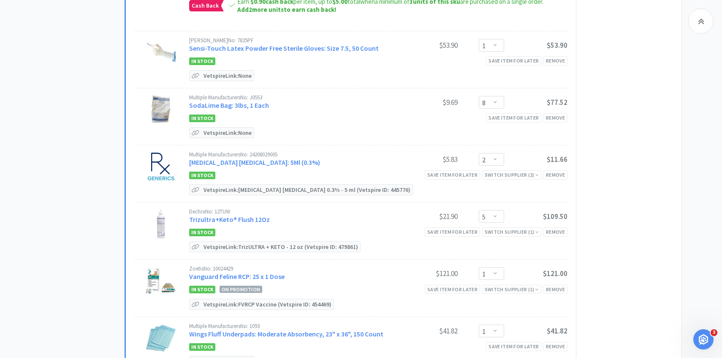
scroll to position [1218, 0]
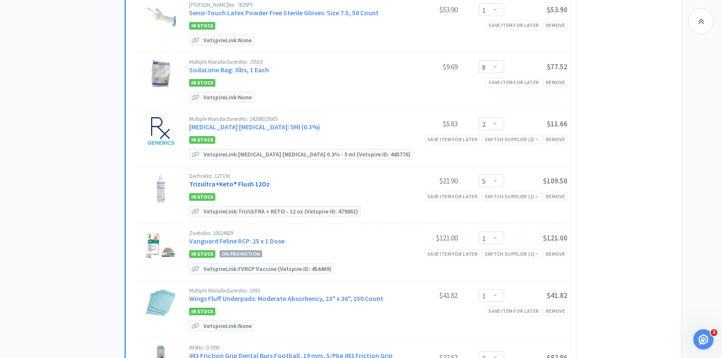
click at [250, 179] on link "Trizultra+Keto® Flush 12Oz" at bounding box center [229, 183] width 81 height 8
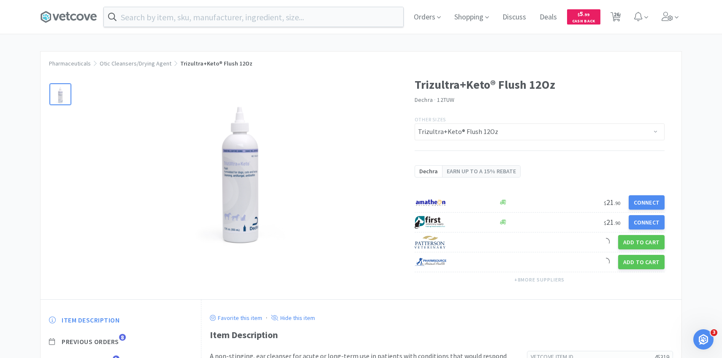
scroll to position [67, 0]
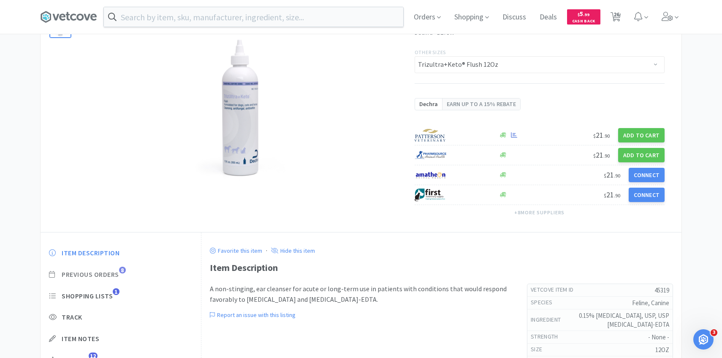
click at [117, 277] on span "Previous Orders" at bounding box center [90, 274] width 57 height 9
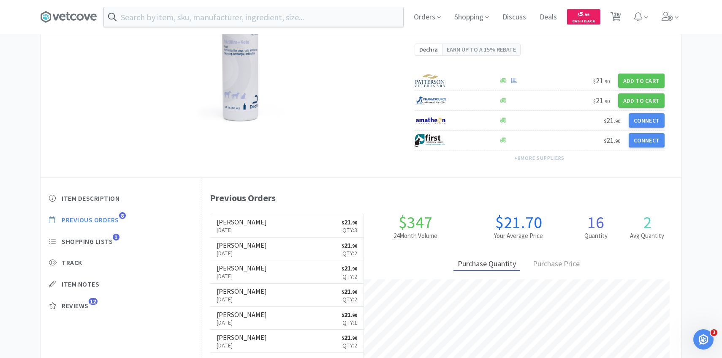
scroll to position [120, 0]
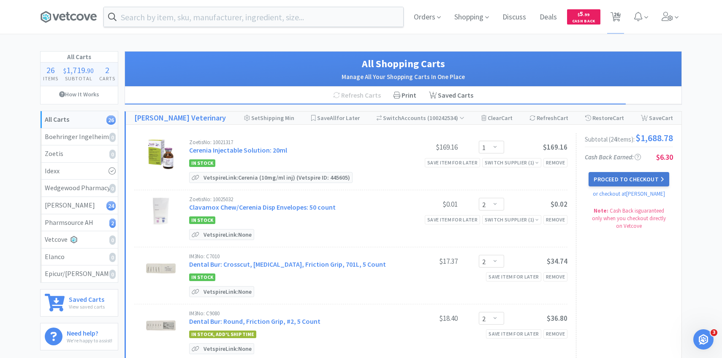
click at [614, 176] on button "Proceed to Checkout" at bounding box center [629, 179] width 80 height 14
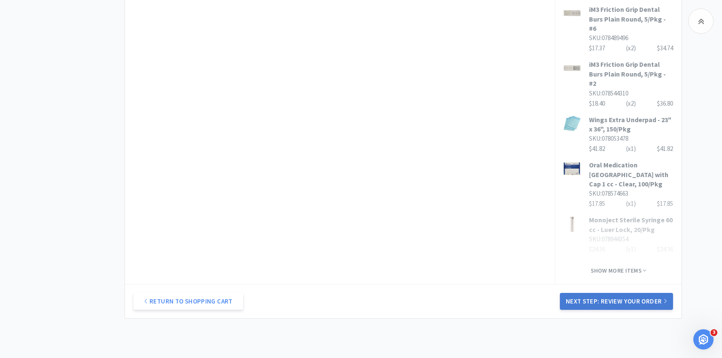
click at [602, 293] on button "Next Step: Review Your Order" at bounding box center [616, 301] width 113 height 17
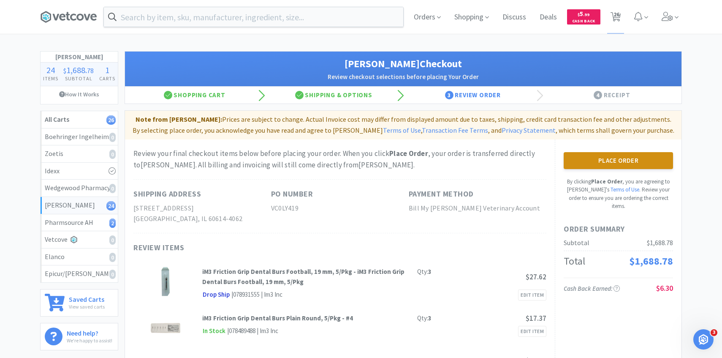
click at [618, 154] on button "Place Order" at bounding box center [618, 160] width 109 height 17
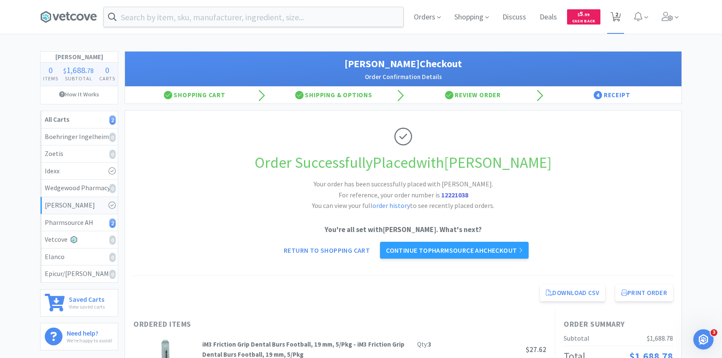
click at [612, 23] on span "2" at bounding box center [615, 17] width 17 height 34
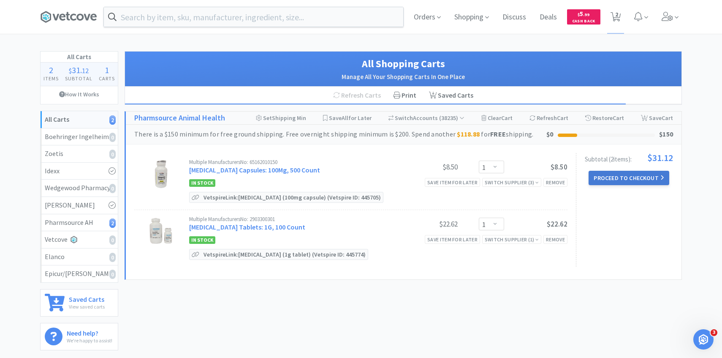
click at [610, 174] on button "Proceed to Checkout" at bounding box center [629, 178] width 80 height 14
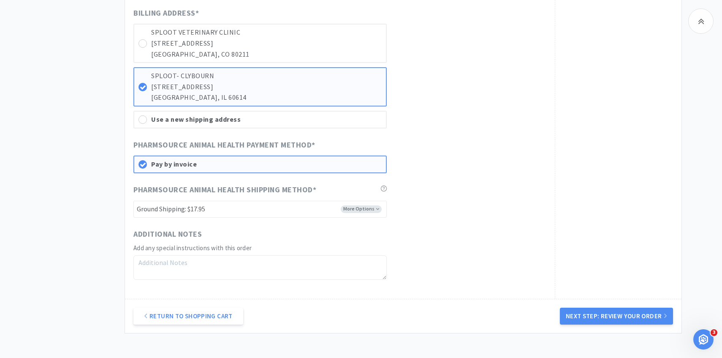
scroll to position [548, 0]
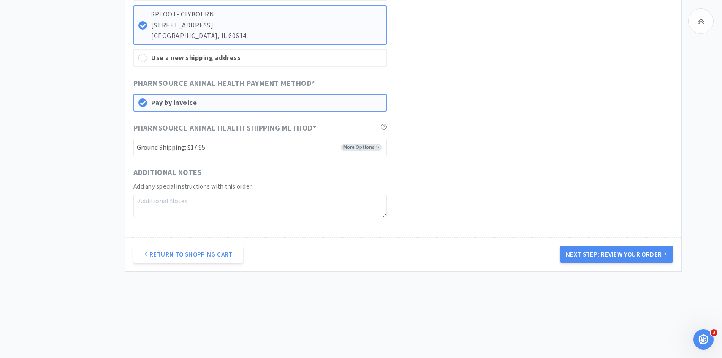
click at [582, 250] on button "Next Step: Review Your Order" at bounding box center [616, 254] width 113 height 17
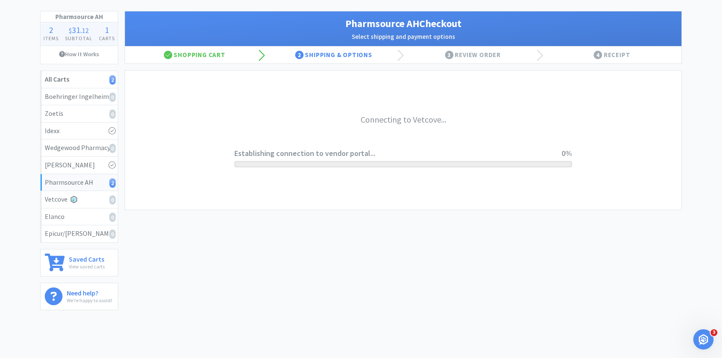
scroll to position [0, 0]
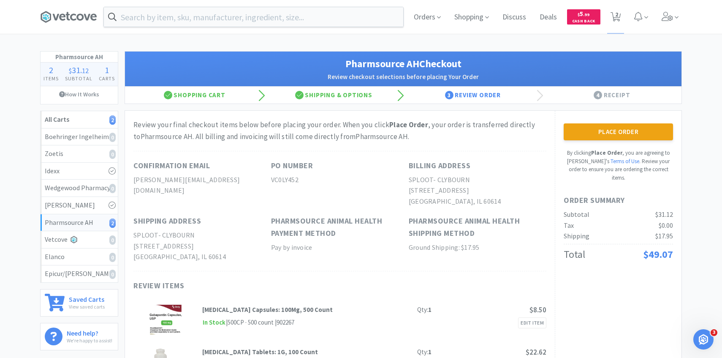
click at [584, 122] on div "Place Order By clicking Place Order , you are agreeing to Vetcove's Terms of Us…" at bounding box center [618, 251] width 127 height 280
click at [596, 130] on button "Place Order" at bounding box center [618, 131] width 109 height 17
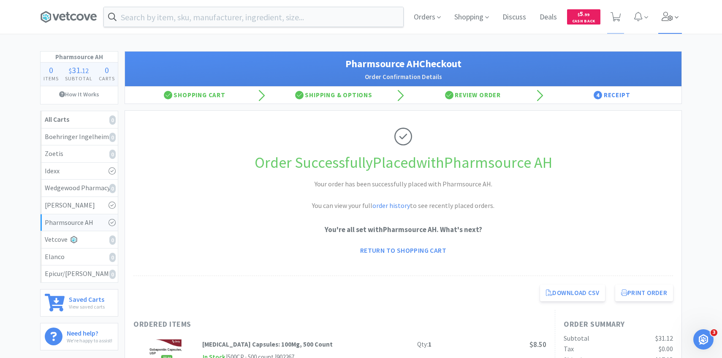
click at [669, 24] on span at bounding box center [670, 17] width 24 height 34
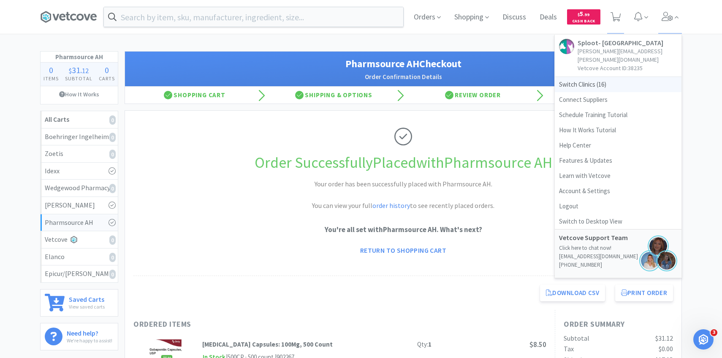
click at [586, 77] on span "Switch Clinics ( 16 )" at bounding box center [618, 84] width 127 height 15
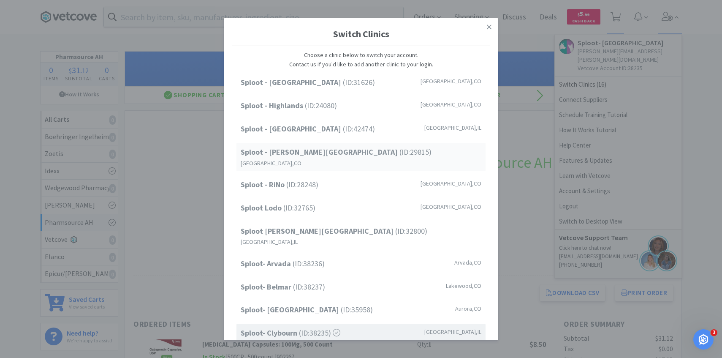
scroll to position [30, 0]
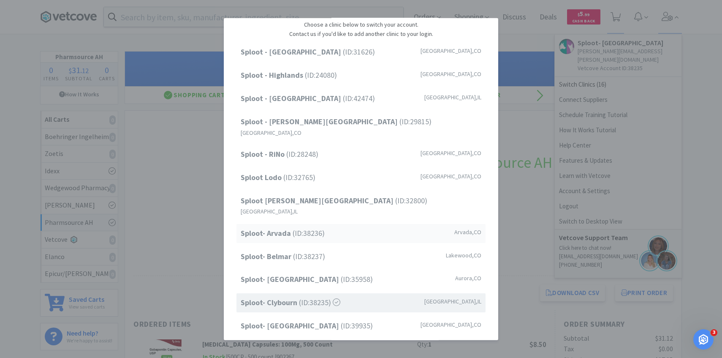
click at [280, 228] on strong "Sploot- Arvada" at bounding box center [267, 233] width 52 height 10
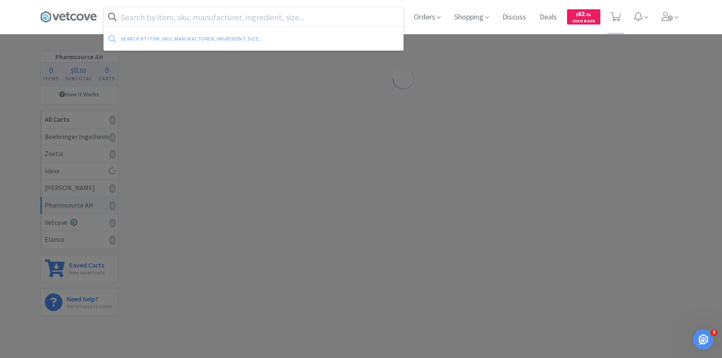
click at [246, 19] on input "text" at bounding box center [253, 16] width 299 height 19
paste input "22 G 3/4" Hypodermic"
type input "22 G 3/4" Hypodermic"
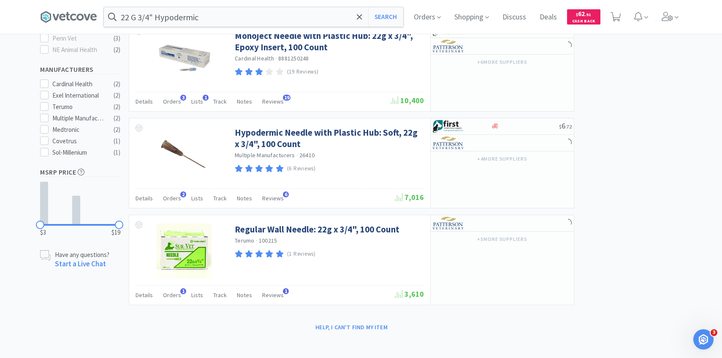
scroll to position [336, 0]
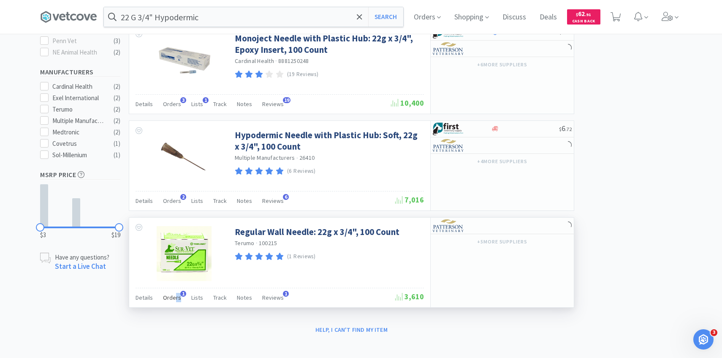
click at [174, 300] on div "Orders 1" at bounding box center [172, 299] width 18 height 16
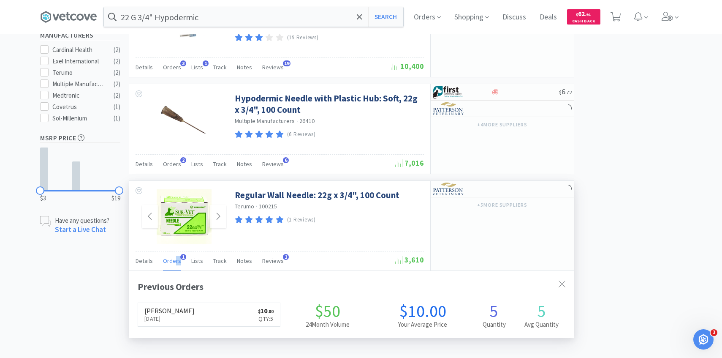
scroll to position [219, 445]
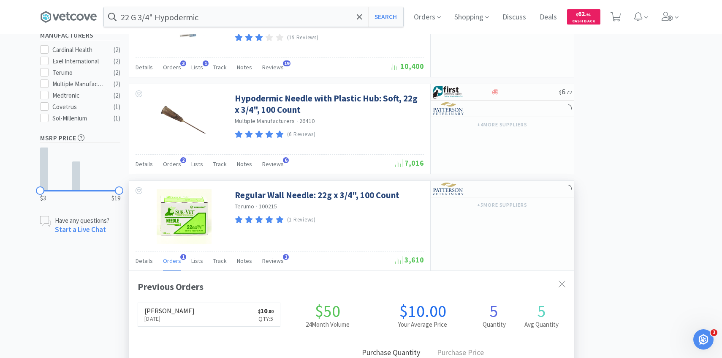
click at [169, 261] on span "Orders" at bounding box center [172, 261] width 18 height 8
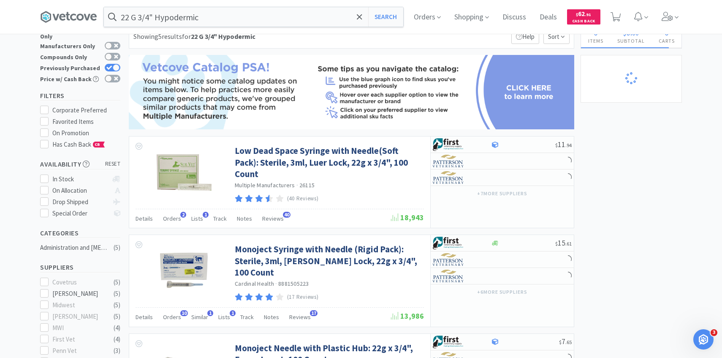
scroll to position [0, 0]
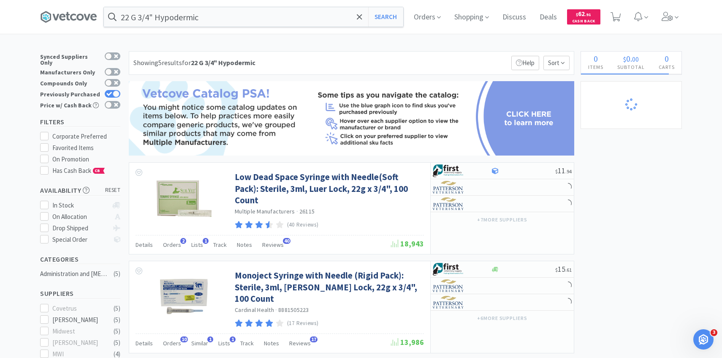
click at [120, 90] on div "Synced Suppliers Only Manufacturers Only Compounds Only Previously Purchased Pr…" at bounding box center [82, 82] width 84 height 62
click at [116, 90] on div at bounding box center [116, 93] width 7 height 7
checkbox input "false"
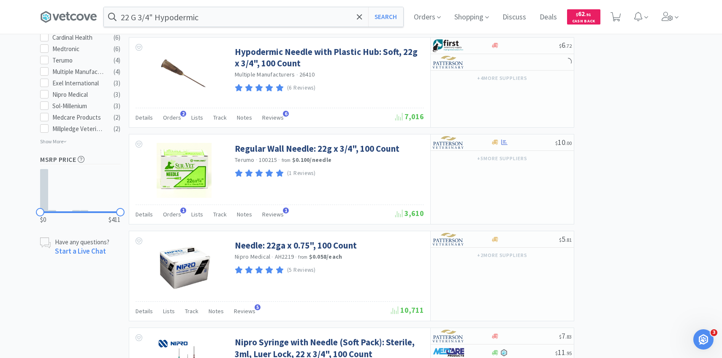
scroll to position [423, 0]
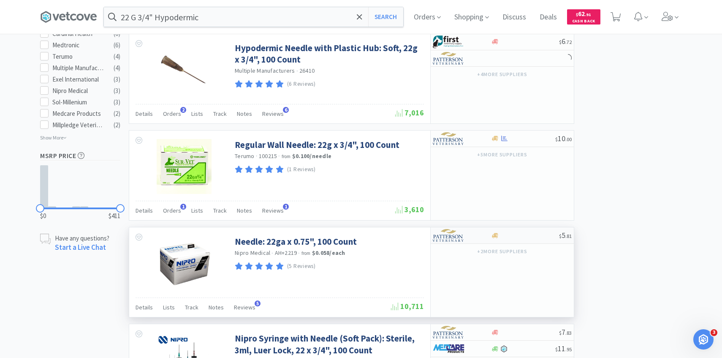
click at [474, 240] on div at bounding box center [456, 235] width 46 height 14
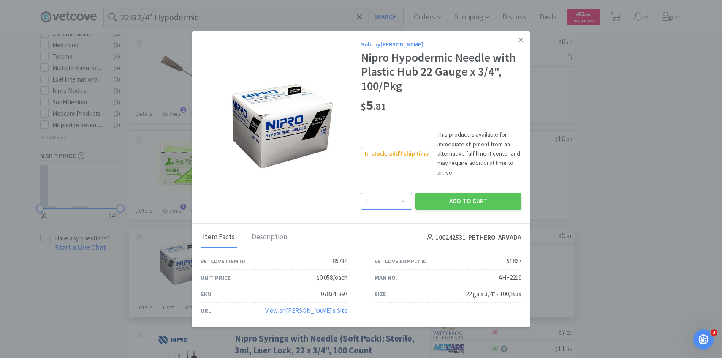
click at [400, 198] on select "Enter Quantity 1 2 3 4 5 6 7 8 9 10 11 12 13 14 15 16 17 18 19 20 Enter Quantity" at bounding box center [386, 201] width 51 height 17
select select "2"
click at [361, 193] on select "Enter Quantity 1 2 3 4 5 6 7 8 9 10 11 12 13 14 15 16 17 18 19 20 Enter Quantity" at bounding box center [386, 201] width 51 height 17
drag, startPoint x: 399, startPoint y: 198, endPoint x: 446, endPoint y: 204, distance: 47.6
click at [446, 204] on button "Add to Cart" at bounding box center [469, 201] width 106 height 17
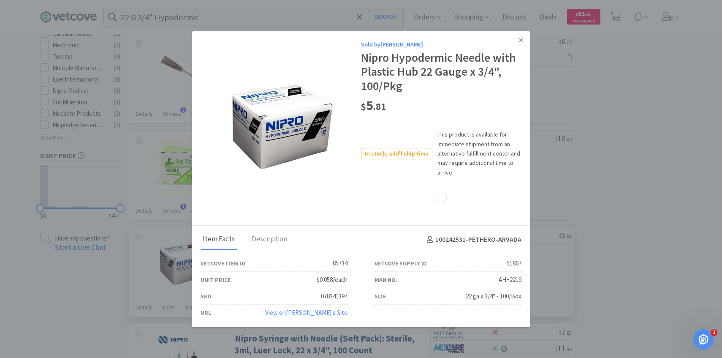
select select "2"
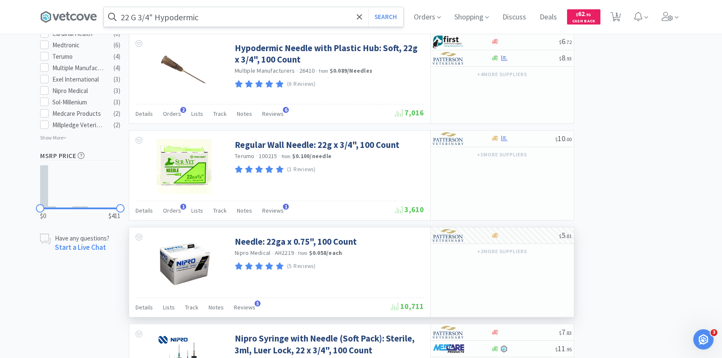
click at [264, 17] on input "22 G 3/4" Hypodermic" at bounding box center [253, 16] width 299 height 19
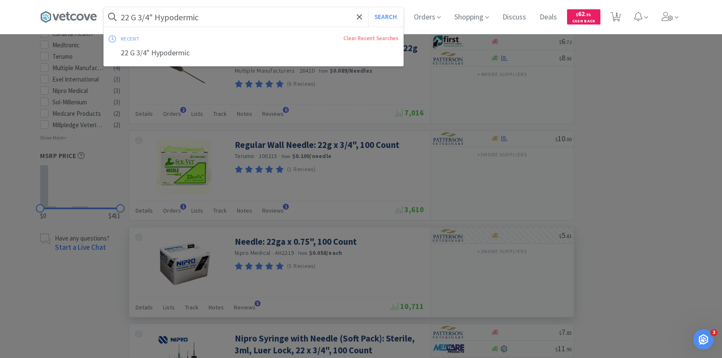
paste input "3ml Leur Lock w/ 22G 3/4" needle"
click at [368, 7] on button "Search" at bounding box center [385, 16] width 35 height 19
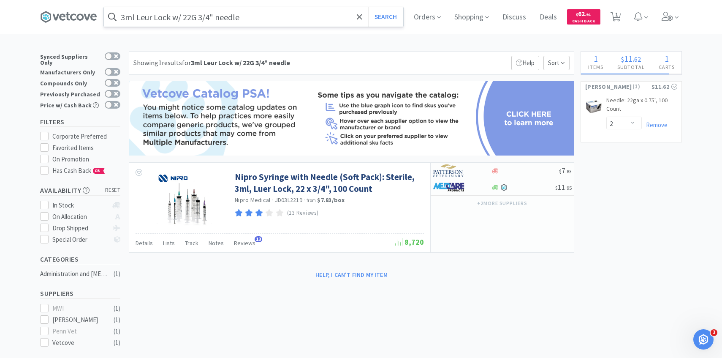
click at [185, 14] on input "3ml Leur Lock w/ 22G 3/4" needle" at bounding box center [253, 16] width 299 height 19
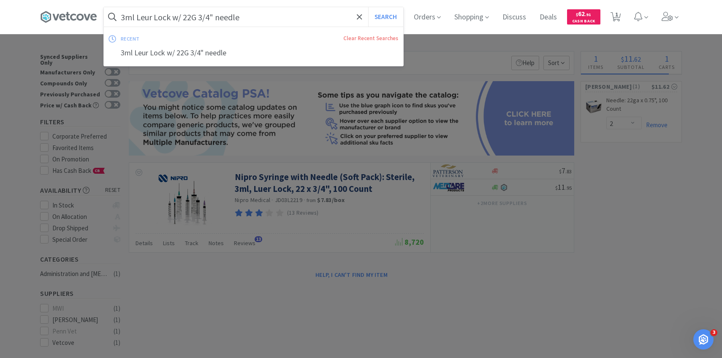
click at [182, 14] on input "3ml Leur Lock w/ 22G 3/4" needle" at bounding box center [253, 16] width 299 height 19
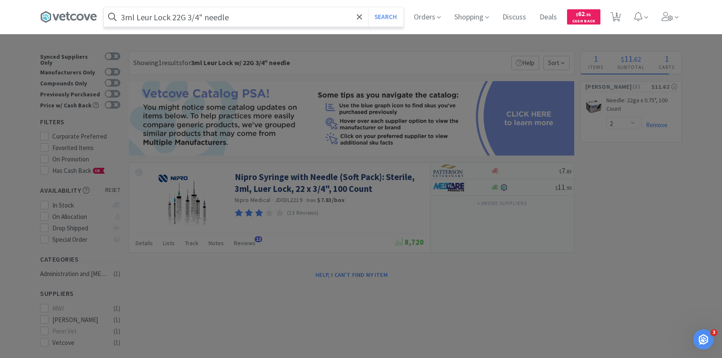
type input "3ml Leur Lock 22G 3/4" needle"
click at [368, 7] on button "Search" at bounding box center [385, 16] width 35 height 19
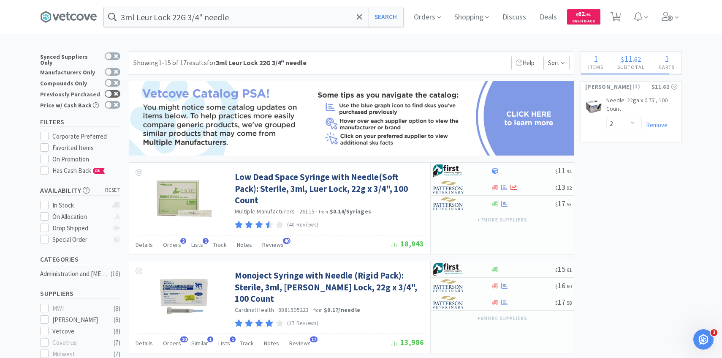
click at [118, 90] on div at bounding box center [113, 94] width 16 height 8
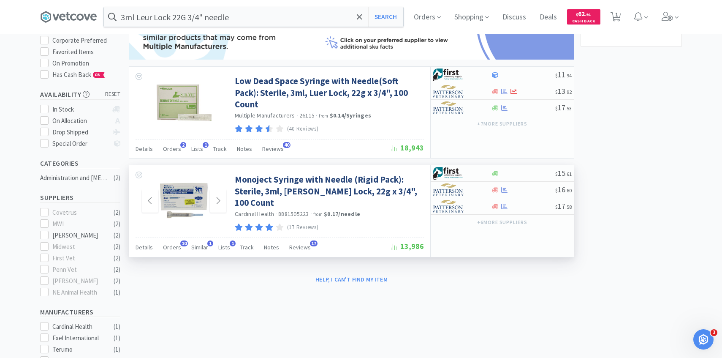
scroll to position [90, 0]
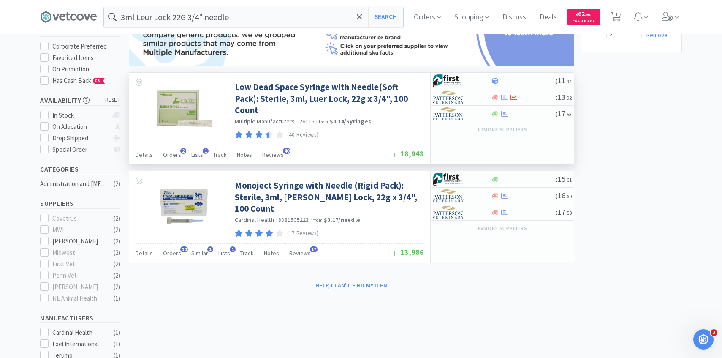
click at [179, 148] on div "Details Orders 2 Lists 1 Track Notes Reviews 40" at bounding box center [263, 156] width 255 height 16
click at [178, 149] on div "Orders 2" at bounding box center [172, 156] width 18 height 16
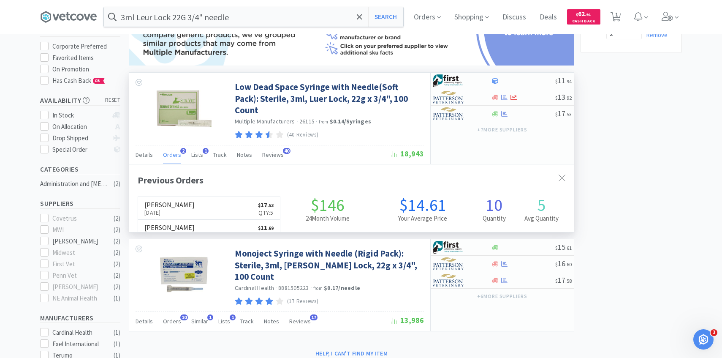
scroll to position [219, 445]
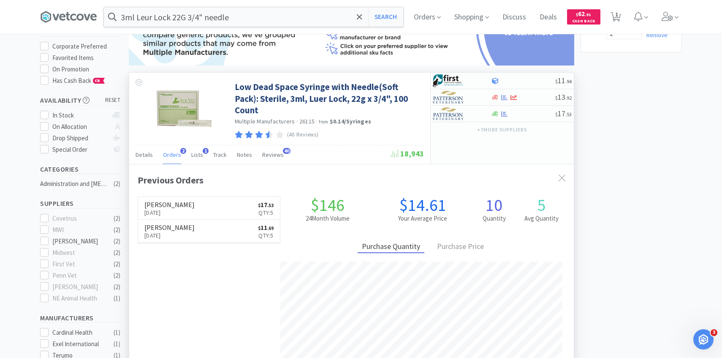
click at [177, 151] on span "Orders" at bounding box center [172, 155] width 18 height 8
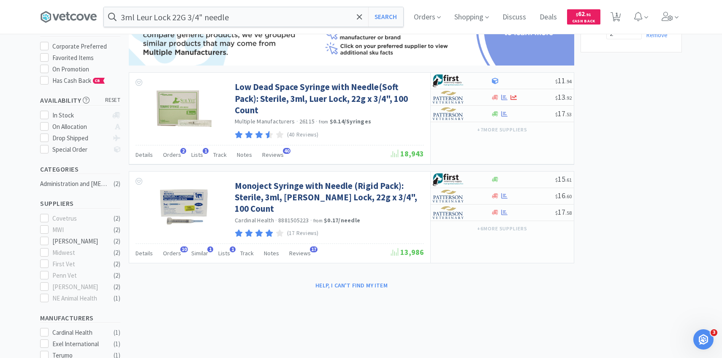
scroll to position [0, 0]
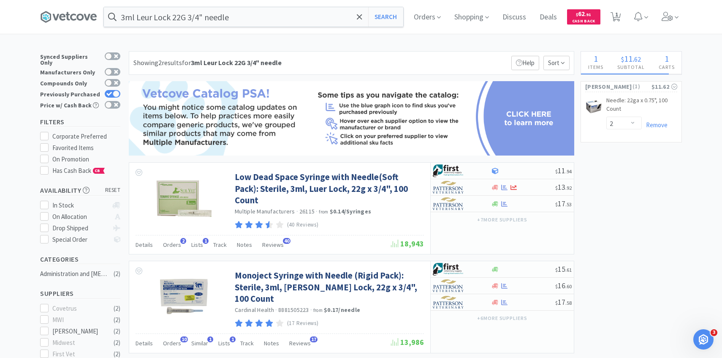
click at [111, 100] on div "Price w/ Cash Back" at bounding box center [80, 105] width 80 height 11
click at [111, 92] on div at bounding box center [113, 94] width 16 height 8
click at [114, 93] on div at bounding box center [111, 94] width 20 height 8
click at [120, 99] on input "Previously Purchased" at bounding box center [120, 99] width 0 height 0
checkbox input "true"
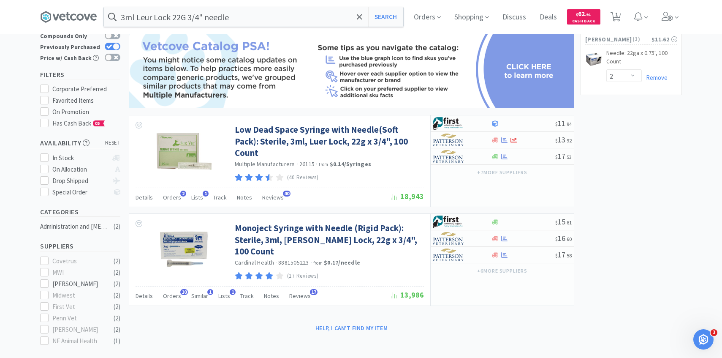
scroll to position [42, 0]
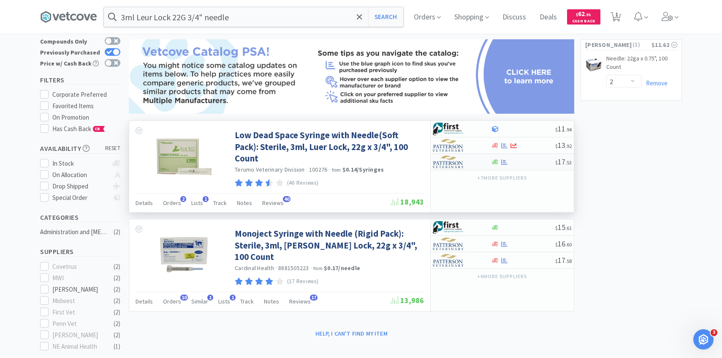
click at [453, 162] on img at bounding box center [449, 161] width 32 height 13
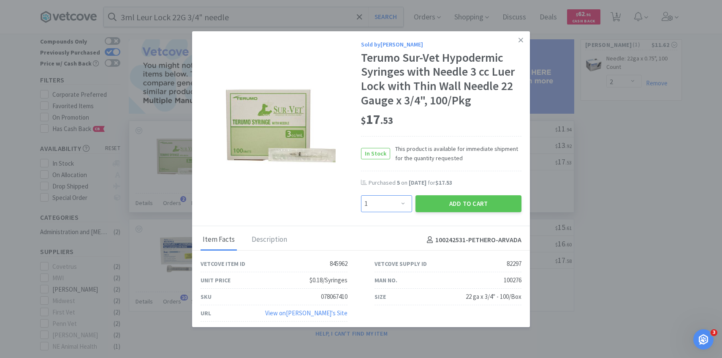
click at [388, 199] on select "Enter Quantity 1 2 3 4 5 6 7 8 9 10 11 12 13 14 15 16 17 18 19 20 Enter Quantity" at bounding box center [386, 203] width 51 height 17
select select "5"
click at [361, 195] on select "Enter Quantity 1 2 3 4 5 6 7 8 9 10 11 12 13 14 15 16 17 18 19 20 Enter Quantity" at bounding box center [386, 203] width 51 height 17
click at [452, 196] on button "Add to Cart" at bounding box center [469, 203] width 106 height 17
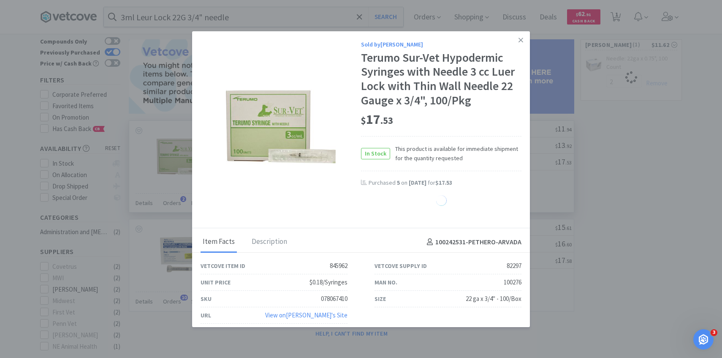
select select "5"
select select "2"
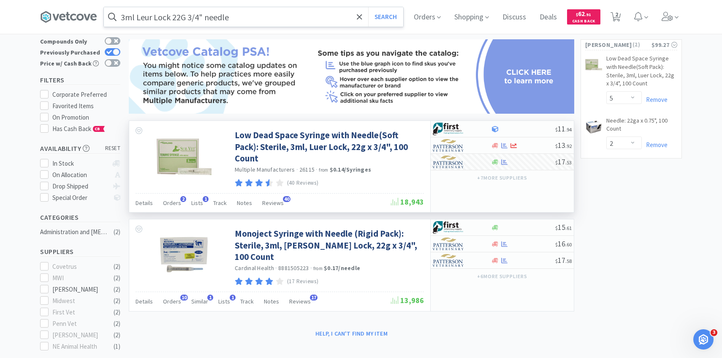
click at [242, 18] on input "3ml Leur Lock 22G 3/4" needle" at bounding box center [253, 16] width 299 height 19
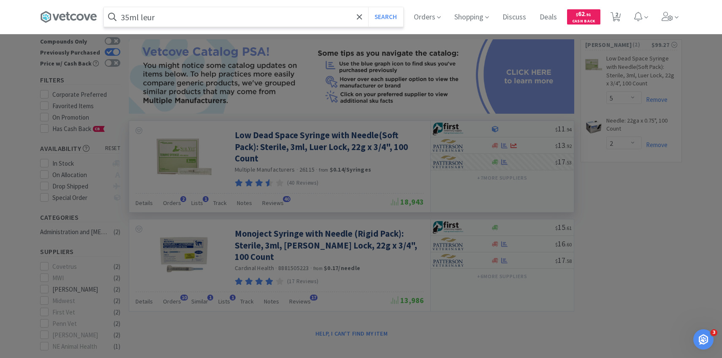
type input "35ml leur"
click at [368, 7] on button "Search" at bounding box center [385, 16] width 35 height 19
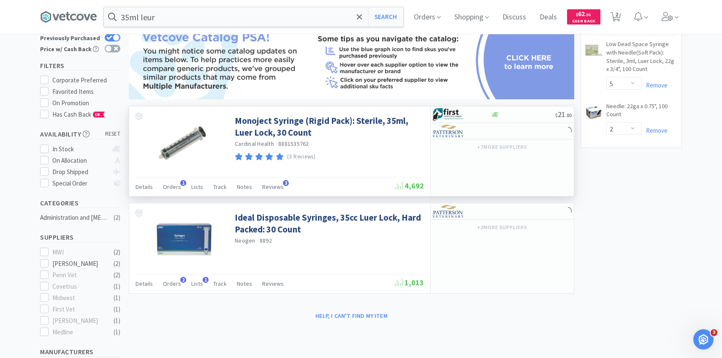
scroll to position [68, 0]
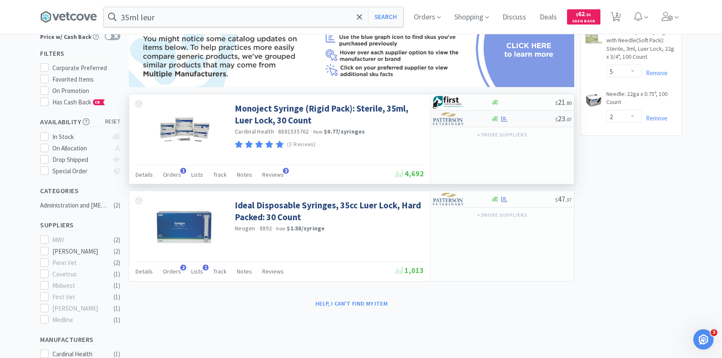
click at [468, 121] on div at bounding box center [456, 118] width 46 height 14
select select "1"
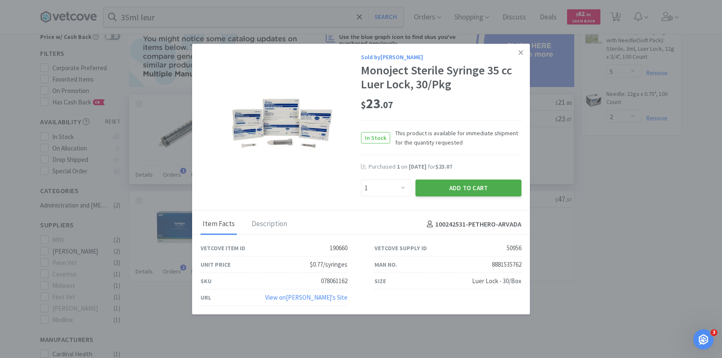
click at [450, 182] on button "Add to Cart" at bounding box center [469, 187] width 106 height 17
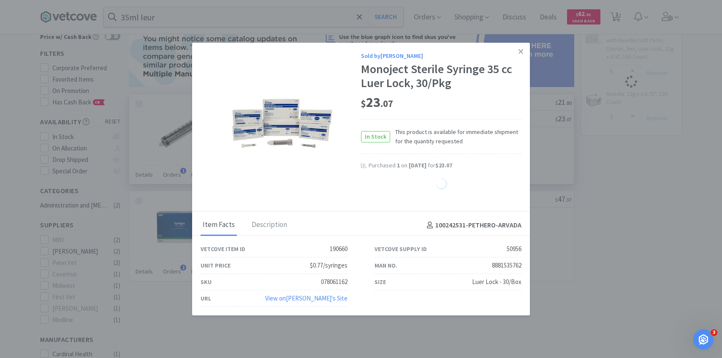
select select "1"
select select "2"
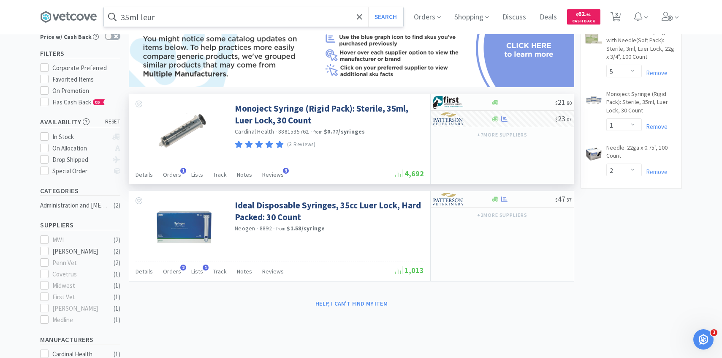
click at [241, 23] on input "35ml leur" at bounding box center [253, 16] width 299 height 19
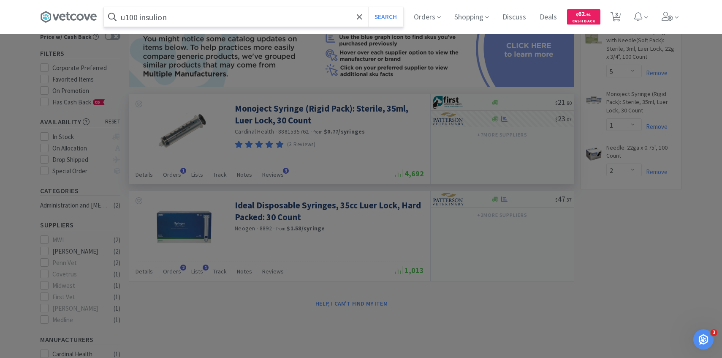
type input "u100 insulion"
click at [368, 7] on button "Search" at bounding box center [385, 16] width 35 height 19
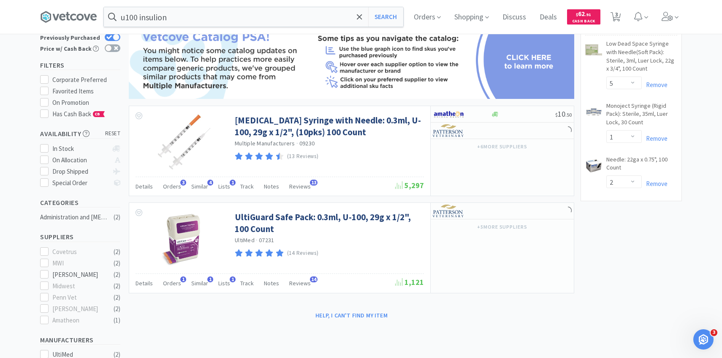
scroll to position [62, 0]
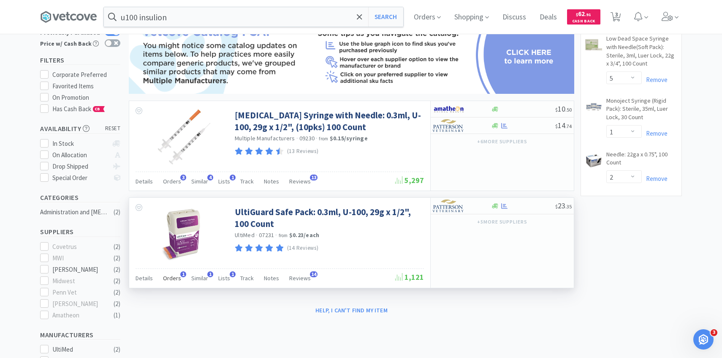
click at [178, 274] on div "Orders 1" at bounding box center [172, 279] width 18 height 16
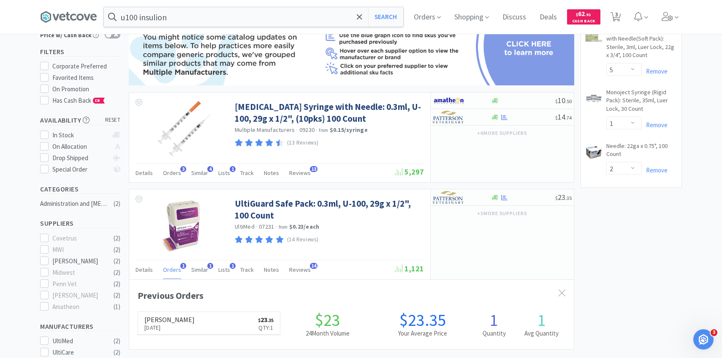
scroll to position [77, 0]
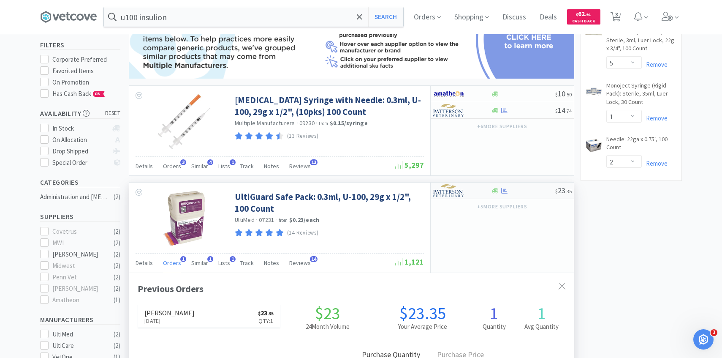
click at [448, 190] on img at bounding box center [449, 190] width 32 height 13
select select "1"
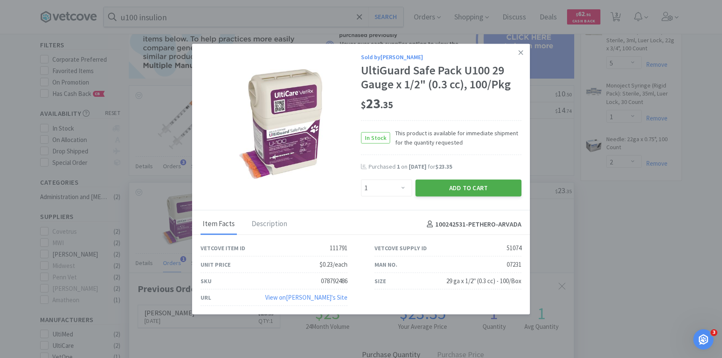
click at [443, 187] on button "Add to Cart" at bounding box center [469, 187] width 106 height 17
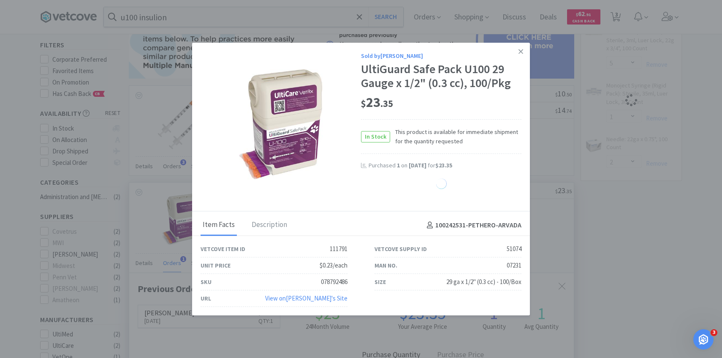
select select "1"
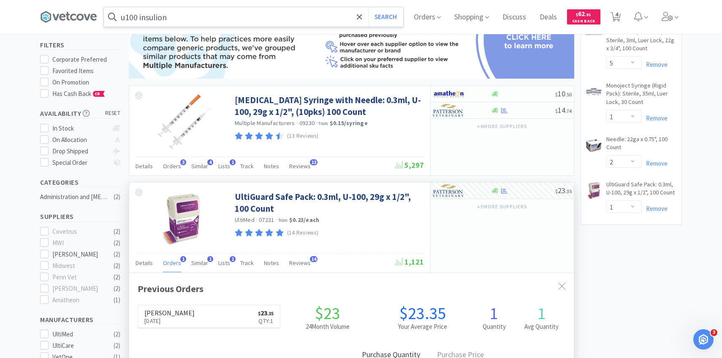
click at [252, 17] on input "u100 insulion" at bounding box center [253, 16] width 299 height 19
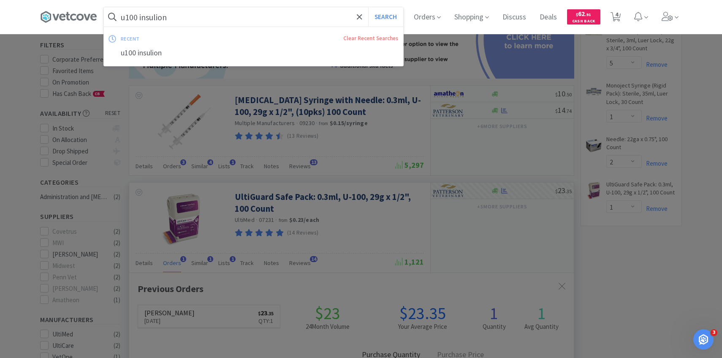
paste input "AH7280"
type input "AH7280"
click at [368, 7] on button "Search" at bounding box center [385, 16] width 35 height 19
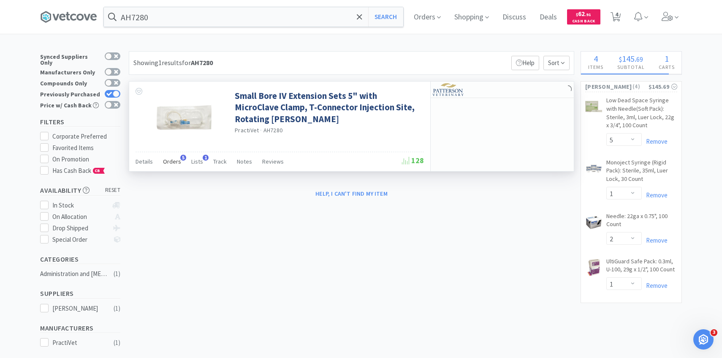
click at [172, 163] on span "Orders" at bounding box center [172, 162] width 18 height 8
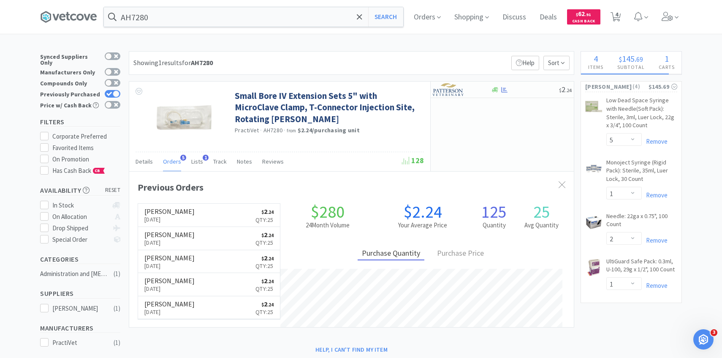
scroll to position [219, 445]
click at [453, 89] on img at bounding box center [449, 89] width 32 height 13
select select "1"
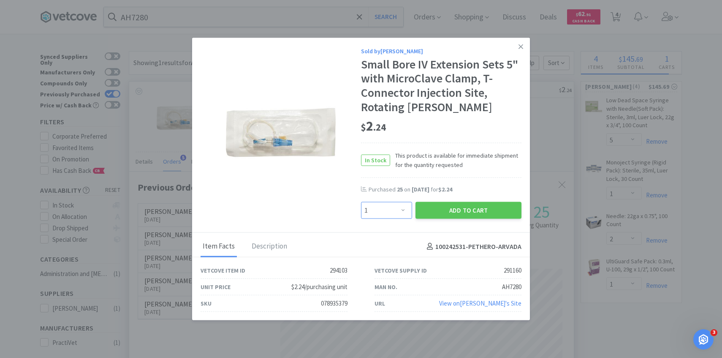
click at [395, 210] on select "Enter Quantity 1 2 3 4 5 6 7 8 9 10 11 12 13 14 15 16 17 18 19 20 Enter Quantity" at bounding box center [386, 210] width 51 height 17
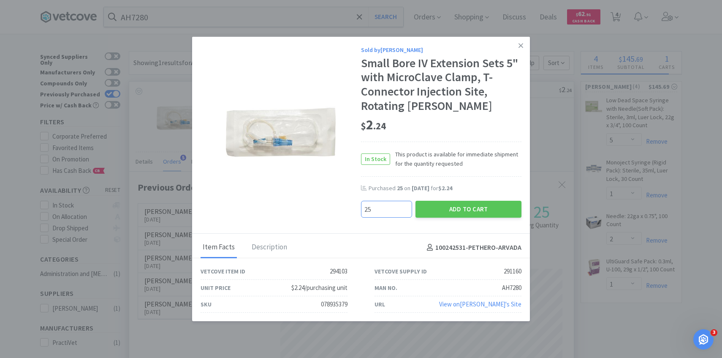
type input "25"
click at [455, 199] on div "Add to Cart" at bounding box center [468, 209] width 109 height 20
click at [454, 203] on button "Add to Cart" at bounding box center [469, 209] width 106 height 17
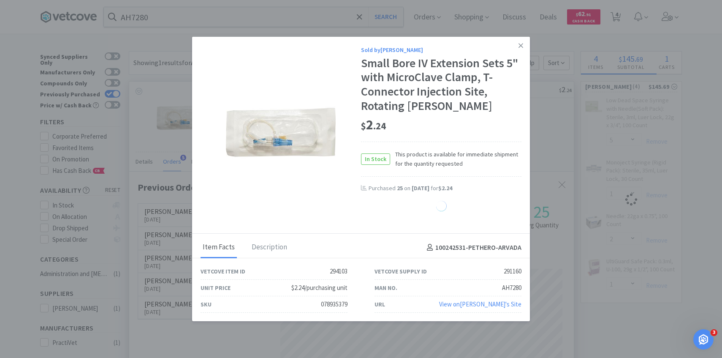
select select "25"
select select "1"
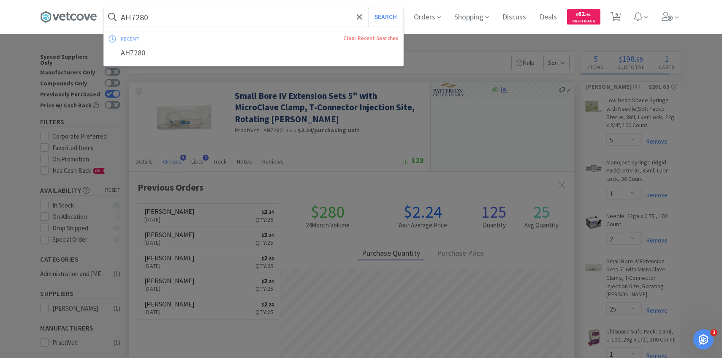
click at [259, 21] on input "AH7280" at bounding box center [253, 16] width 299 height 19
paste input "296282"
type input "296282"
click at [368, 7] on button "Search" at bounding box center [385, 16] width 35 height 19
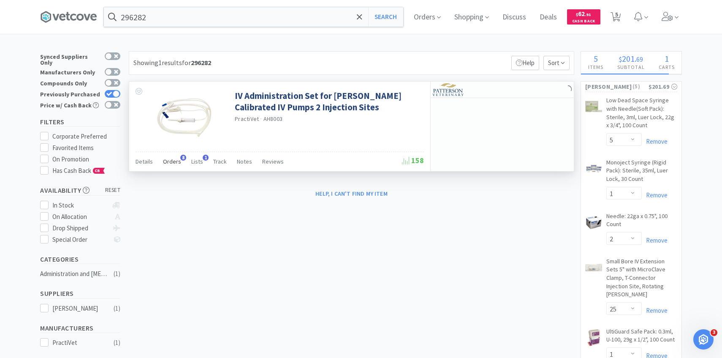
click at [182, 156] on span "8" at bounding box center [183, 158] width 6 height 6
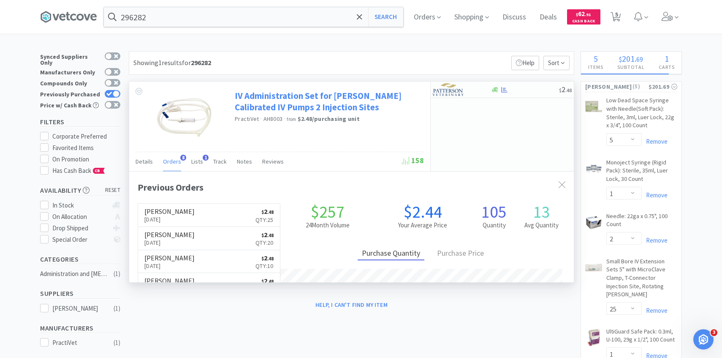
scroll to position [225, 445]
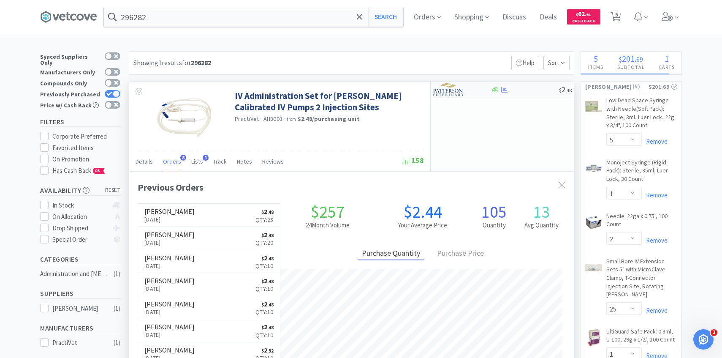
click at [460, 95] on img at bounding box center [449, 89] width 32 height 13
select select "1"
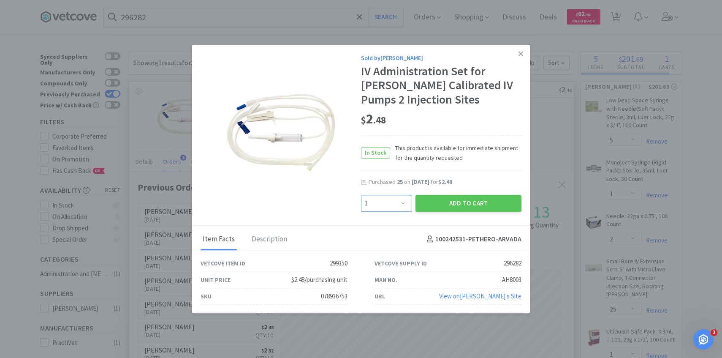
click at [394, 199] on select "Enter Quantity 1 2 3 4 5 6 7 8 9 10 11 12 13 14 15 16 17 18 19 20 Enter Quantity" at bounding box center [386, 203] width 51 height 17
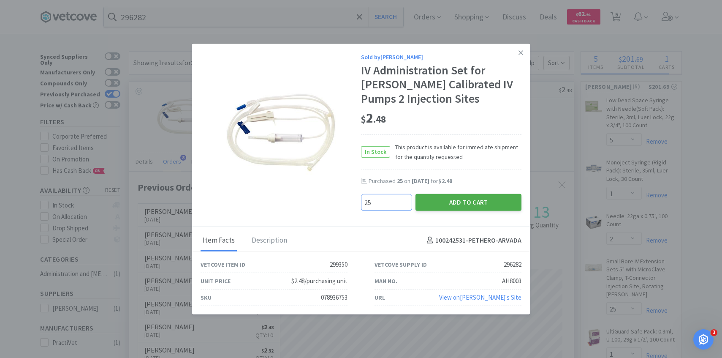
type input "25"
click at [454, 196] on button "Add to Cart" at bounding box center [469, 201] width 106 height 17
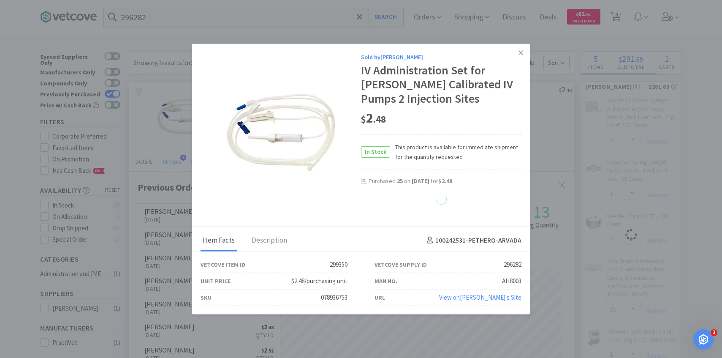
select select "5"
select select "1"
select select "2"
select select "25"
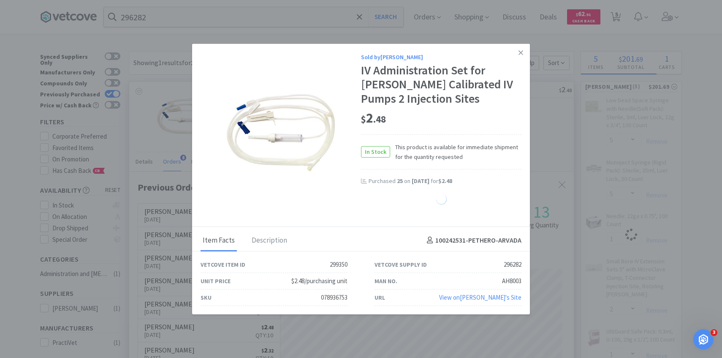
select select "1"
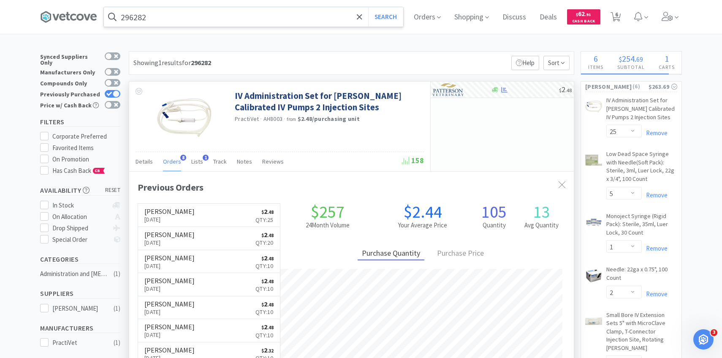
click at [268, 23] on input "296282" at bounding box center [253, 16] width 299 height 19
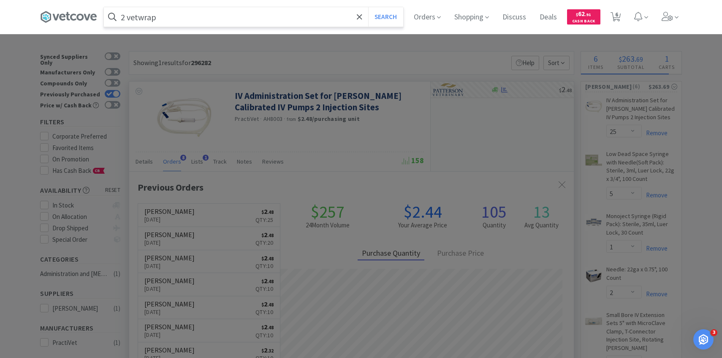
type input "2 vetwrap"
click at [368, 7] on button "Search" at bounding box center [385, 16] width 35 height 19
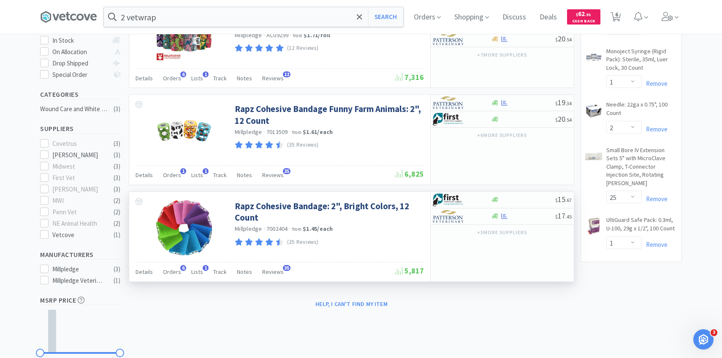
scroll to position [225, 0]
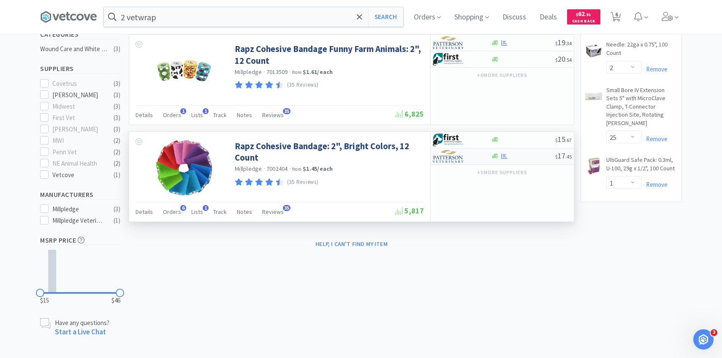
click at [457, 160] on img at bounding box center [449, 156] width 32 height 13
select select "1"
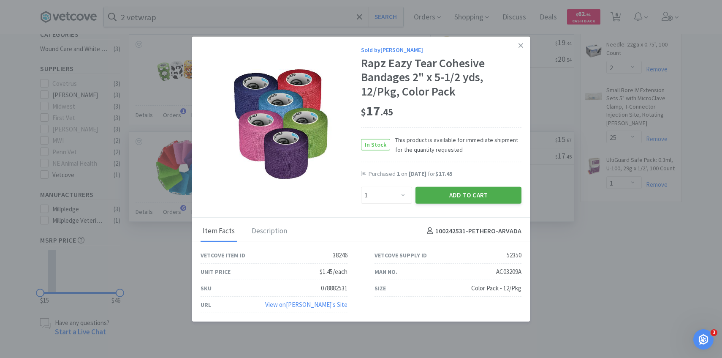
click at [451, 196] on button "Add to Cart" at bounding box center [469, 194] width 106 height 17
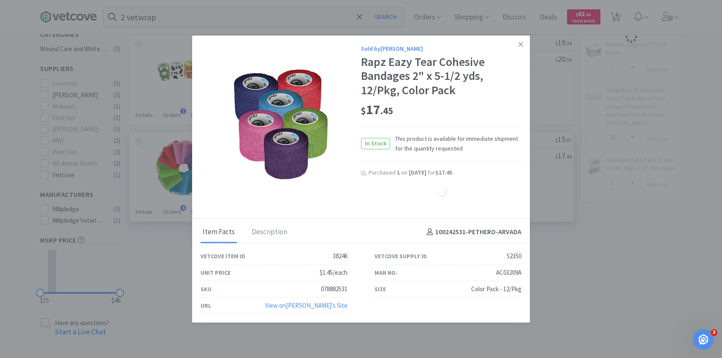
select select "1"
select select "25"
select select "1"
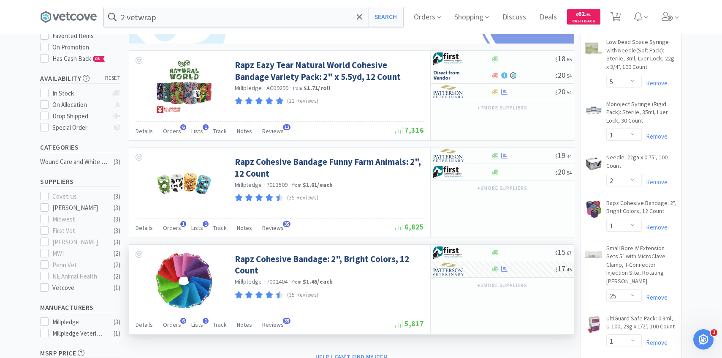
scroll to position [111, 0]
click at [461, 95] on img at bounding box center [449, 92] width 32 height 13
select select "1"
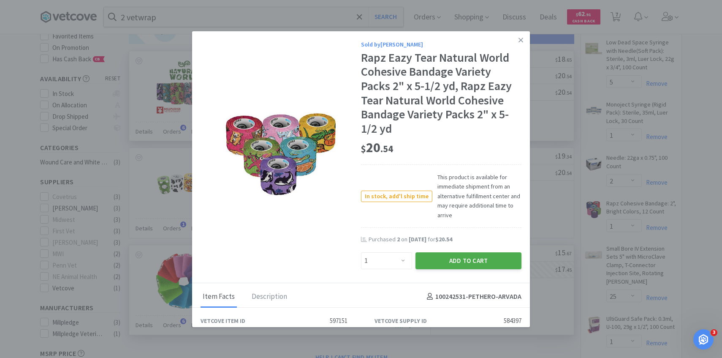
click at [442, 264] on button "Add to Cart" at bounding box center [469, 260] width 106 height 17
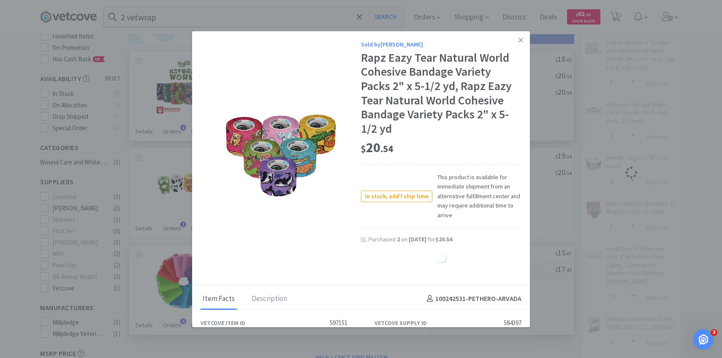
select select "1"
select select "25"
select select "1"
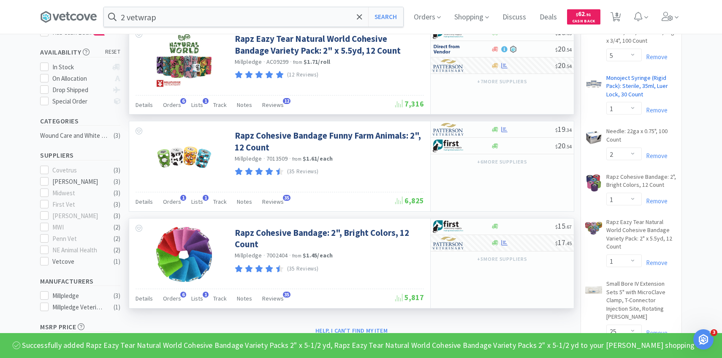
scroll to position [142, 0]
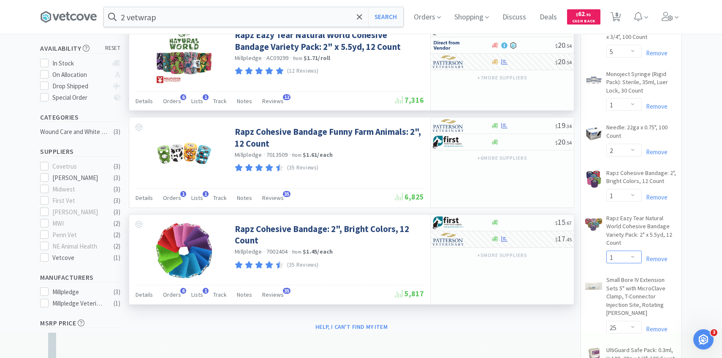
click at [625, 258] on select "Enter Quantity 1 2 3 4 5 6 7 8 9 10 11 12 13 14 15 16 17 18 19 20 Enter Quantity" at bounding box center [623, 256] width 35 height 13
click at [606, 250] on select "Enter Quantity 1 2 3 4 5 6 7 8 9 10 11 12 13 14 15 16 17 18 19 20 Enter Quantity" at bounding box center [623, 256] width 35 height 13
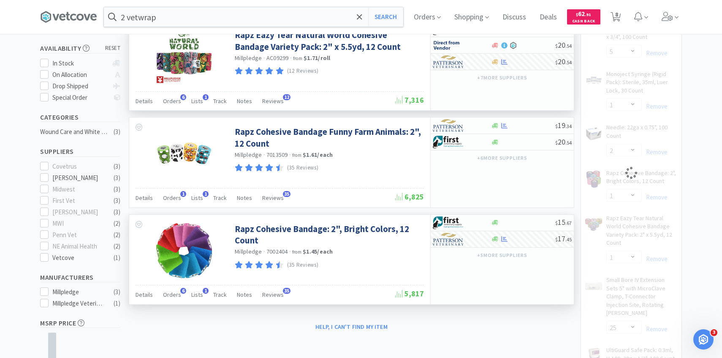
select select "2"
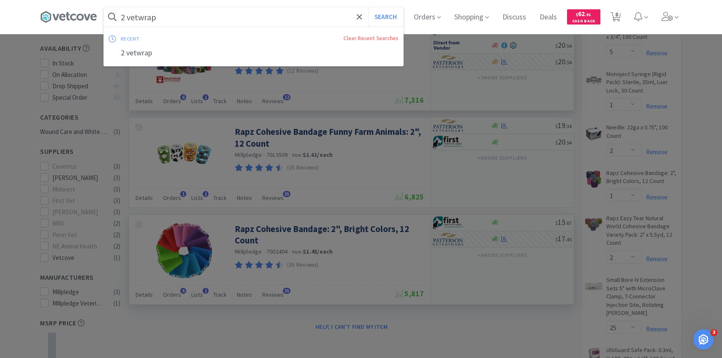
click at [255, 22] on input "2 vetwrap" at bounding box center [253, 16] width 299 height 19
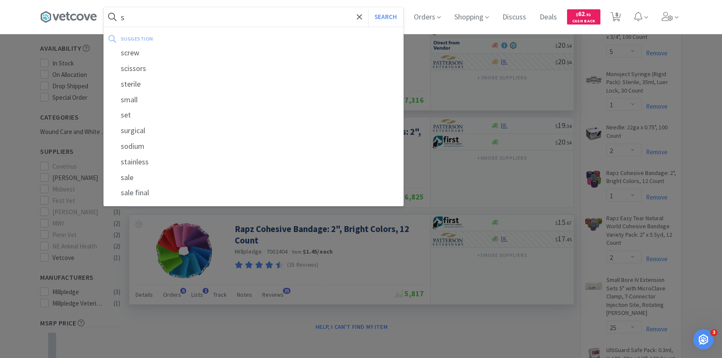
type input "s"
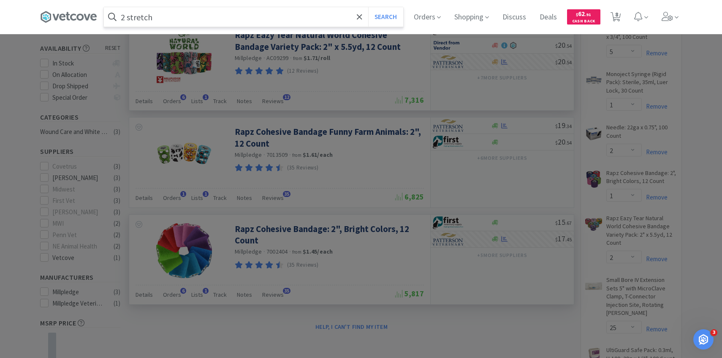
type input "2 stretch"
click at [368, 7] on button "Search" at bounding box center [385, 16] width 35 height 19
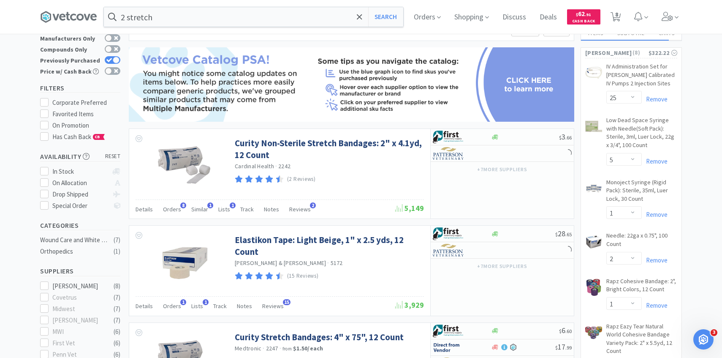
scroll to position [68, 0]
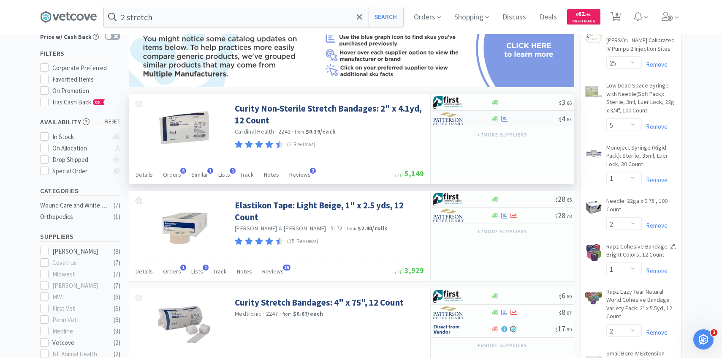
click at [455, 121] on img at bounding box center [449, 118] width 32 height 13
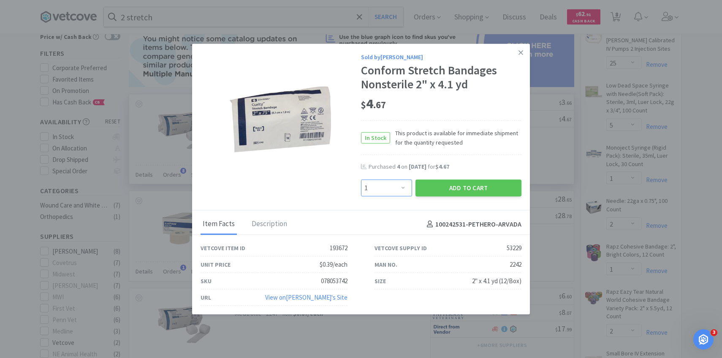
click at [382, 188] on select "Enter Quantity 1 2 3 4 5 6 7 8 9 10 11 12 13 14 15 16 17 18 19 20 Enter Quantity" at bounding box center [386, 187] width 51 height 17
select select "4"
click at [361, 179] on select "Enter Quantity 1 2 3 4 5 6 7 8 9 10 11 12 13 14 15 16 17 18 19 20 Enter Quantity" at bounding box center [386, 187] width 51 height 17
click at [447, 188] on button "Add to Cart" at bounding box center [469, 187] width 106 height 17
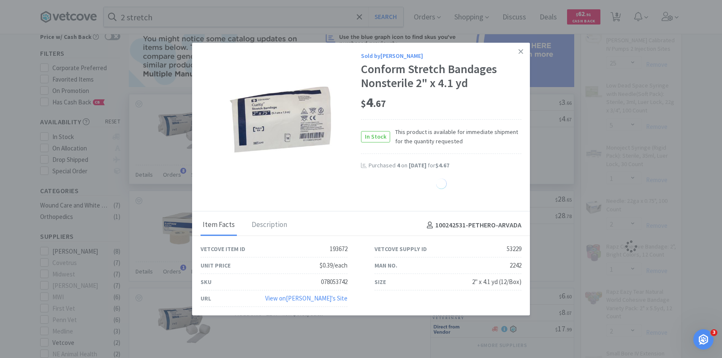
select select "4"
select select "5"
select select "1"
select select "2"
select select "1"
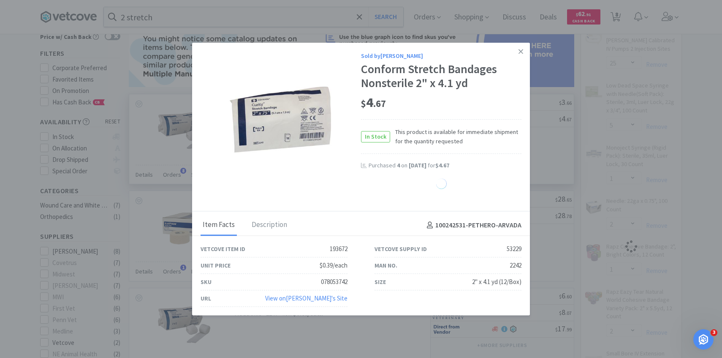
select select "2"
select select "25"
select select "1"
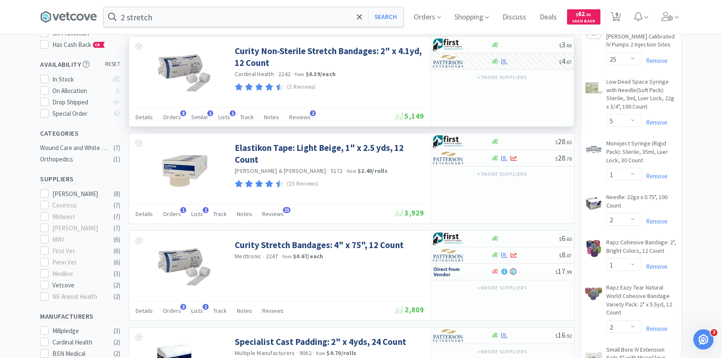
scroll to position [127, 0]
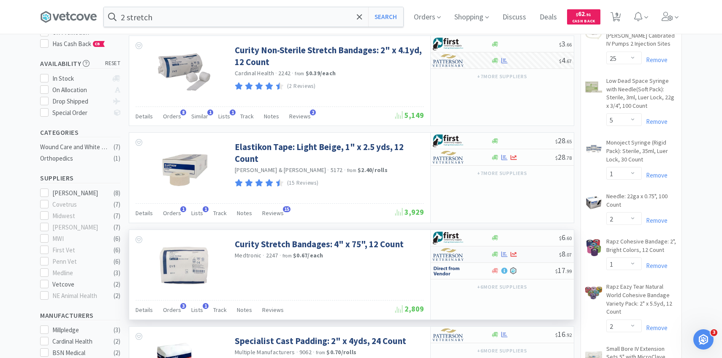
click at [456, 258] on img at bounding box center [449, 254] width 32 height 13
select select "1"
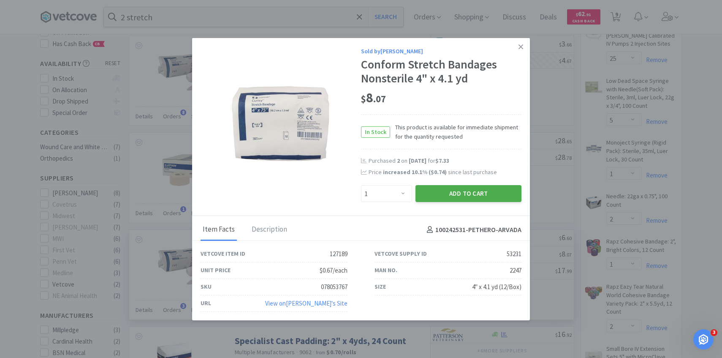
click at [432, 195] on button "Add to Cart" at bounding box center [469, 193] width 106 height 17
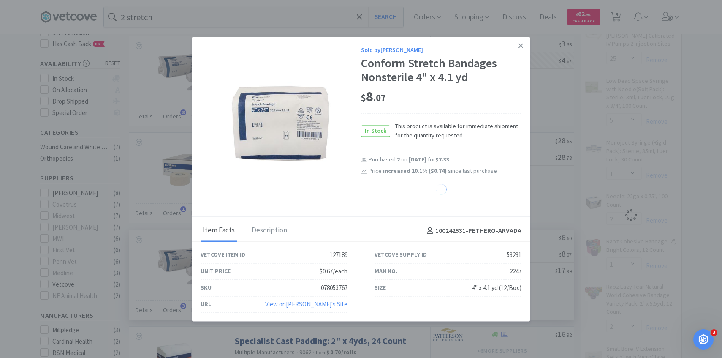
select select "1"
select select "5"
select select "1"
select select "2"
select select "1"
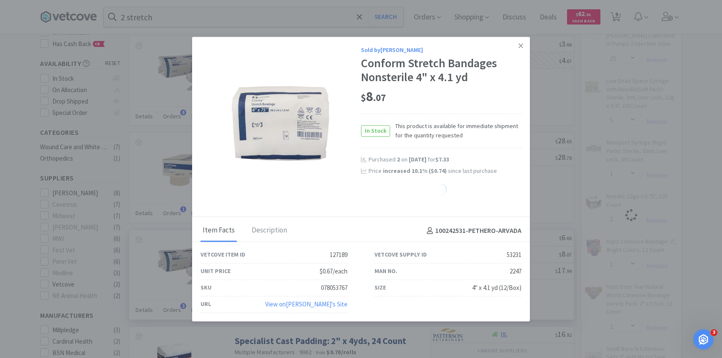
select select "2"
select select "25"
select select "1"
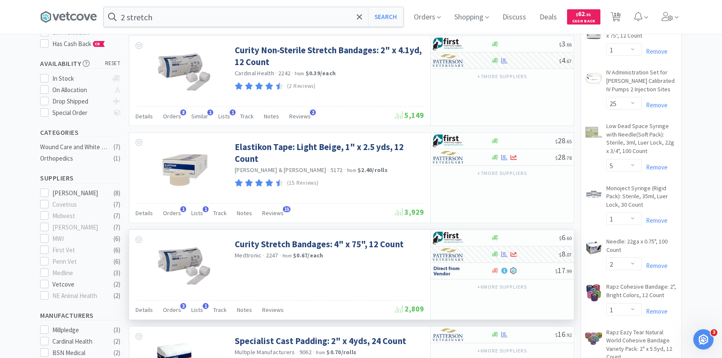
click at [250, 27] on div "2 stretch Search Orders Shopping Discuss Discuss Deals Deals $ 62 . 91 Cash Bac…" at bounding box center [361, 17] width 642 height 34
click at [238, 21] on input "2 stretch" at bounding box center [253, 16] width 299 height 19
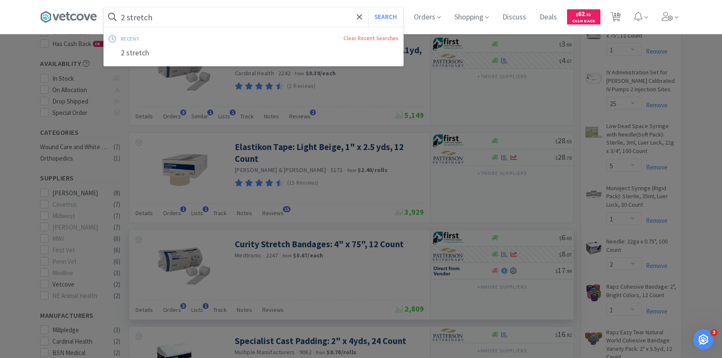
paste input "Tefla Pad, Non-Adherent Dressing 3x4"
type input "Tefla Pad, Non-Adherent Dressing 3x4"
click at [368, 7] on button "Search" at bounding box center [385, 16] width 35 height 19
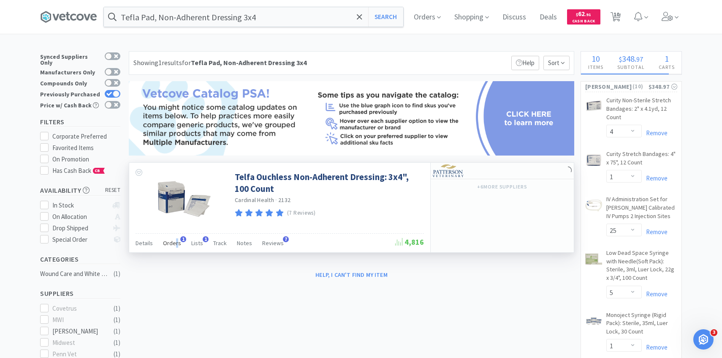
click at [175, 242] on span "Orders" at bounding box center [172, 243] width 18 height 8
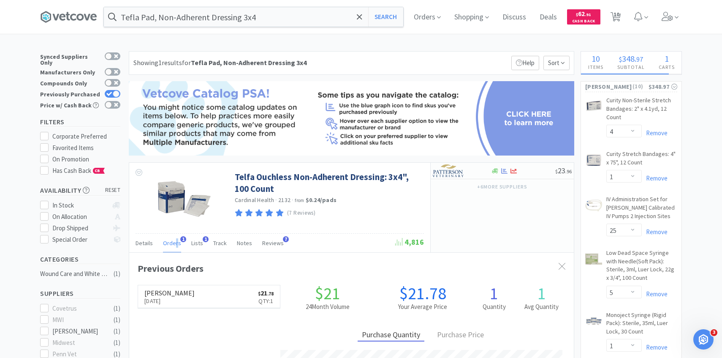
scroll to position [219, 445]
click at [449, 170] on img at bounding box center [449, 170] width 32 height 13
select select "1"
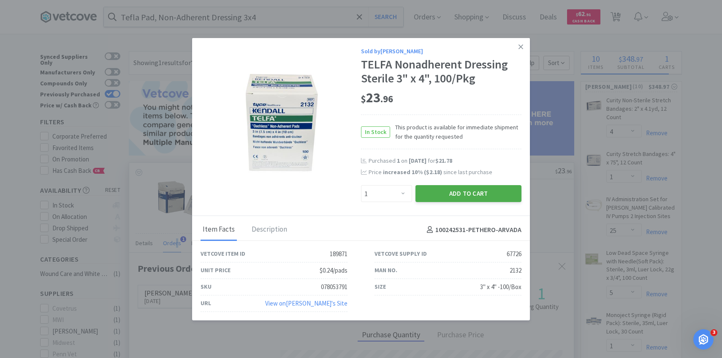
click at [439, 190] on button "Add to Cart" at bounding box center [469, 193] width 106 height 17
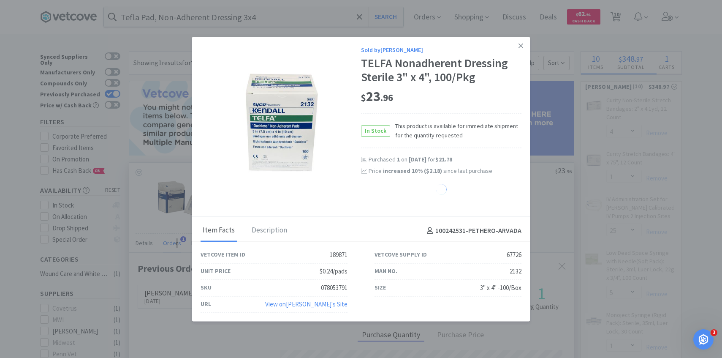
select select "1"
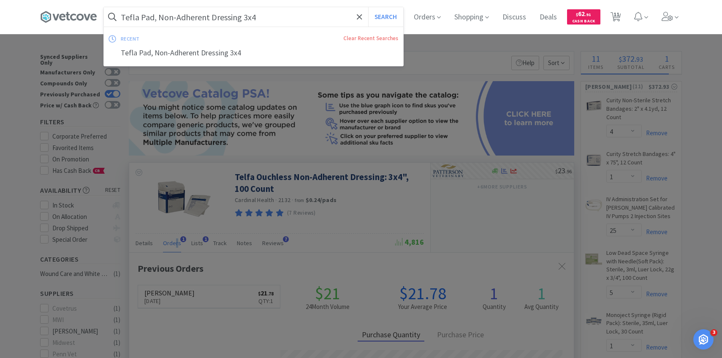
click at [211, 20] on input "Tefla Pad, Non-Adherent Dressing 3x4" at bounding box center [253, 16] width 299 height 19
paste input "16643"
click at [368, 7] on button "Search" at bounding box center [385, 16] width 35 height 19
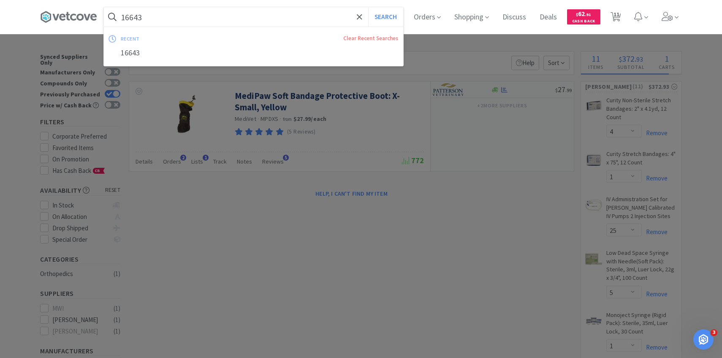
click at [275, 18] on input "16643" at bounding box center [253, 16] width 299 height 19
paste input "81222"
click at [368, 7] on button "Search" at bounding box center [385, 16] width 35 height 19
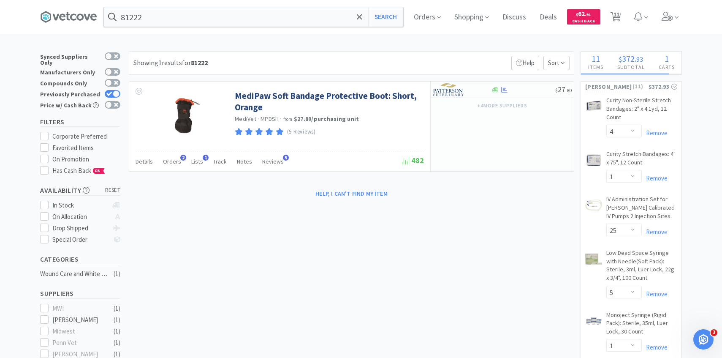
drag, startPoint x: 209, startPoint y: 17, endPoint x: 153, endPoint y: 5, distance: 57.8
click at [204, 17] on input "81222" at bounding box center [253, 16] width 299 height 19
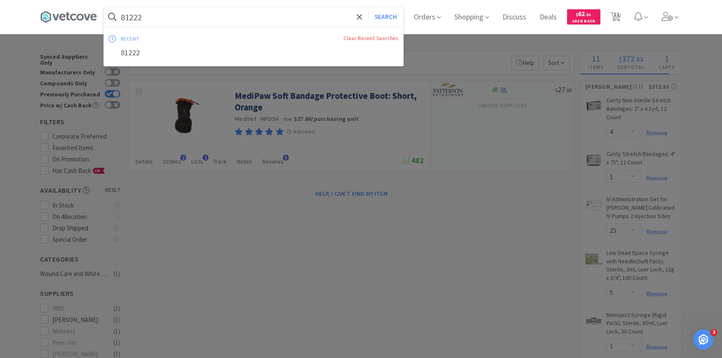
paste input "16631"
click at [368, 7] on button "Search" at bounding box center [385, 16] width 35 height 19
click at [242, 19] on input "16631" at bounding box center [253, 16] width 299 height 19
paste input "65822"
click at [368, 7] on button "Search" at bounding box center [385, 16] width 35 height 19
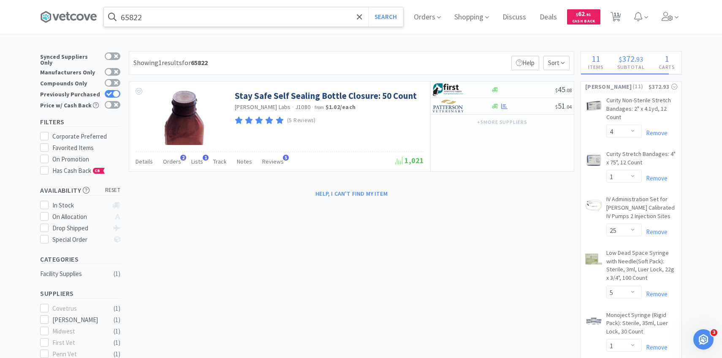
click at [250, 18] on input "65822" at bounding box center [253, 16] width 299 height 19
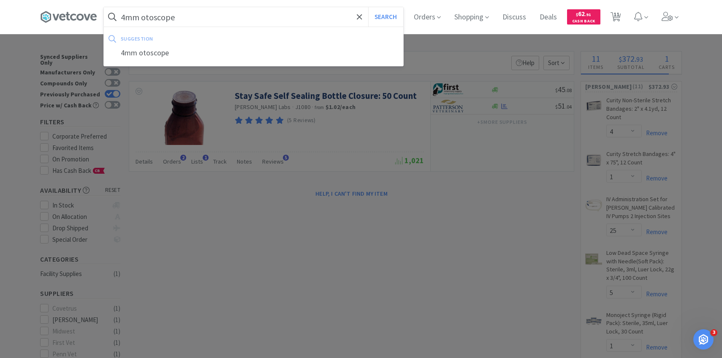
type input "4mm otoscope"
click at [368, 7] on button "Search" at bounding box center [385, 16] width 35 height 19
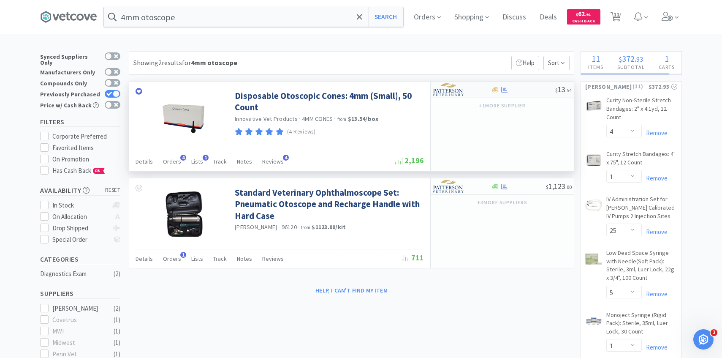
click at [451, 91] on img at bounding box center [449, 89] width 32 height 13
select select "1"
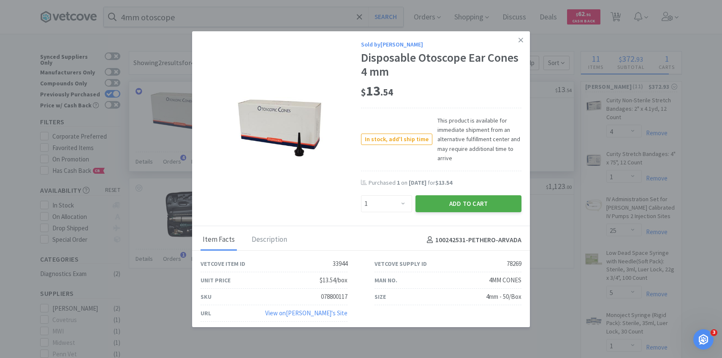
click at [437, 199] on button "Add to Cart" at bounding box center [469, 203] width 106 height 17
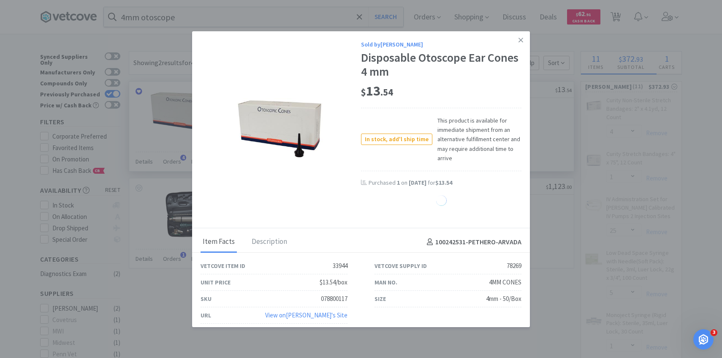
select select "1"
select select "5"
select select "1"
select select "2"
select select "1"
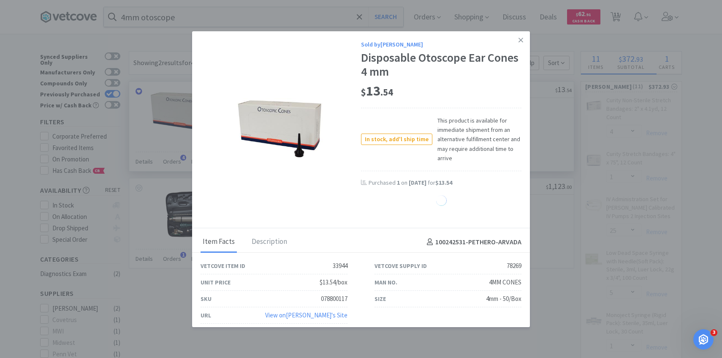
select select "2"
select select "25"
select select "1"
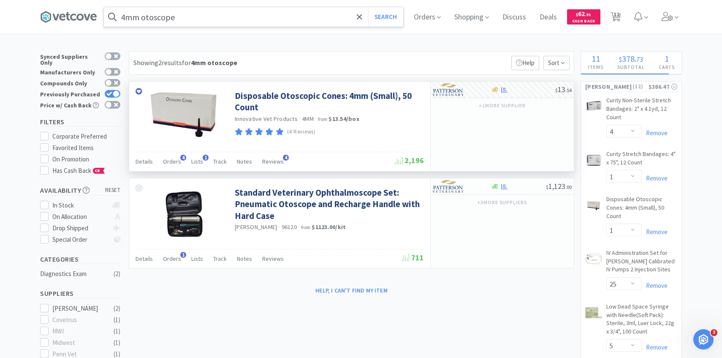
click at [277, 18] on input "4mm otoscope" at bounding box center [253, 16] width 299 height 19
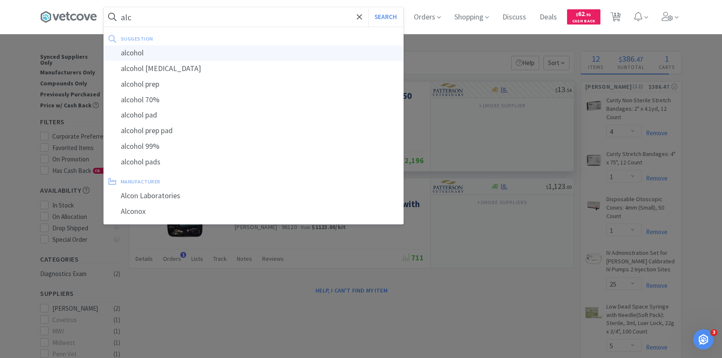
click at [262, 46] on div "alcohol" at bounding box center [253, 53] width 299 height 16
type input "alcohol"
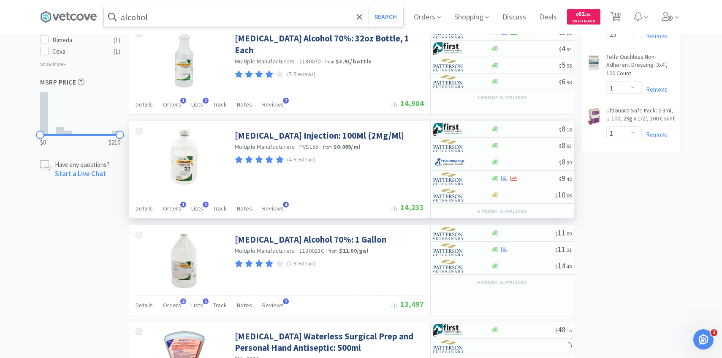
scroll to position [657, 0]
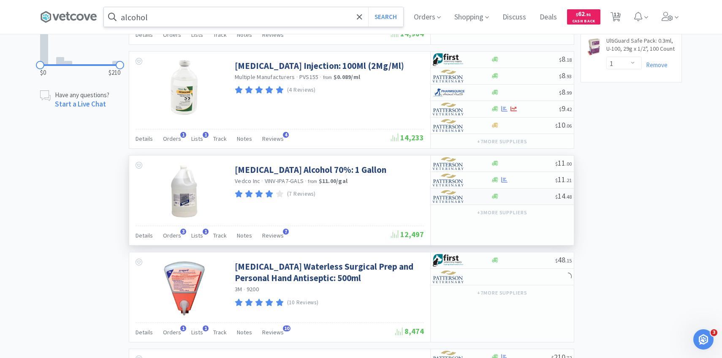
click at [458, 199] on img at bounding box center [449, 196] width 32 height 13
select select "1"
click at [470, 183] on div at bounding box center [456, 180] width 46 height 14
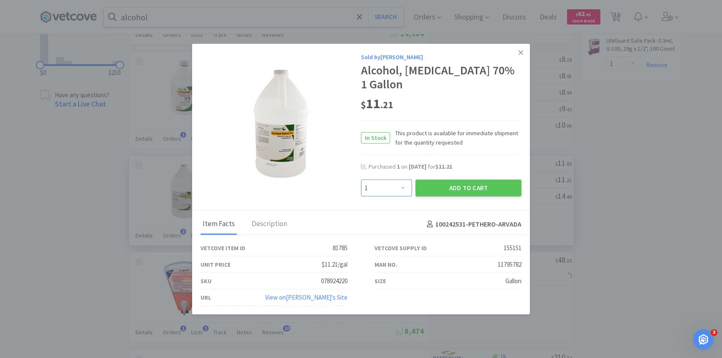
click at [393, 180] on select "Enter Quantity 1 2 3 4 5 6 7 8 9 10 11 12 13 14 15 16 17 18 19 20 Enter Quantity" at bounding box center [386, 187] width 51 height 17
select select "2"
click at [361, 179] on select "Enter Quantity 1 2 3 4 5 6 7 8 9 10 11 12 13 14 15 16 17 18 19 20 Enter Quantity" at bounding box center [386, 187] width 51 height 17
drag, startPoint x: 393, startPoint y: 180, endPoint x: 436, endPoint y: 180, distance: 43.1
click at [436, 180] on button "Add to Cart" at bounding box center [469, 187] width 106 height 17
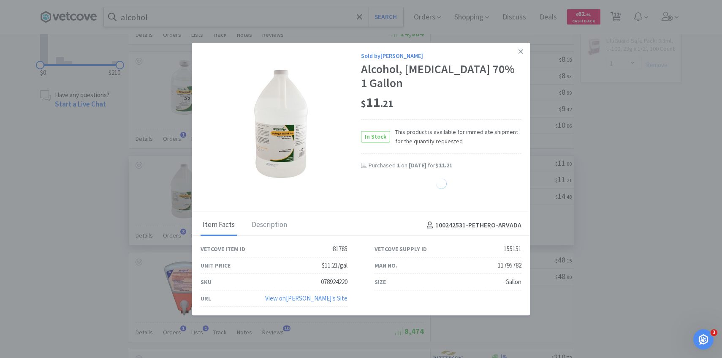
select select "2"
select select "5"
select select "1"
select select "2"
select select "1"
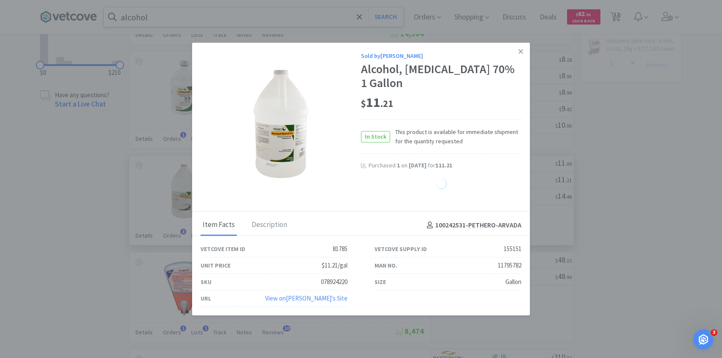
select select "2"
select select "25"
select select "1"
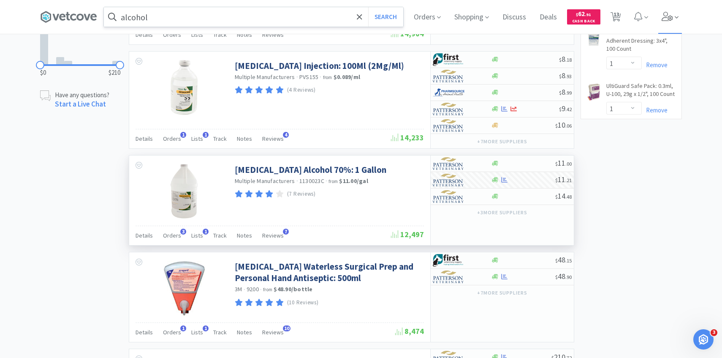
click at [679, 24] on span at bounding box center [670, 17] width 24 height 34
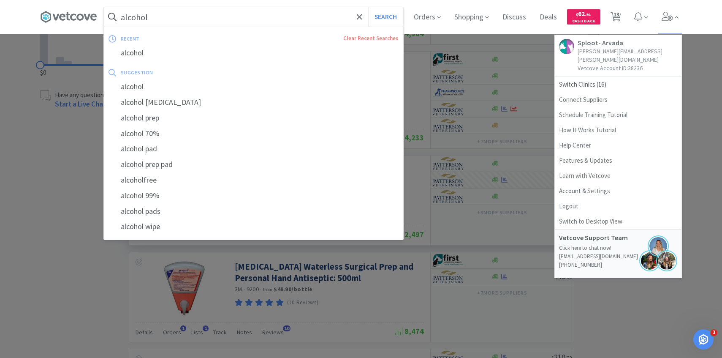
click at [271, 22] on input "alcohol" at bounding box center [253, 16] width 299 height 19
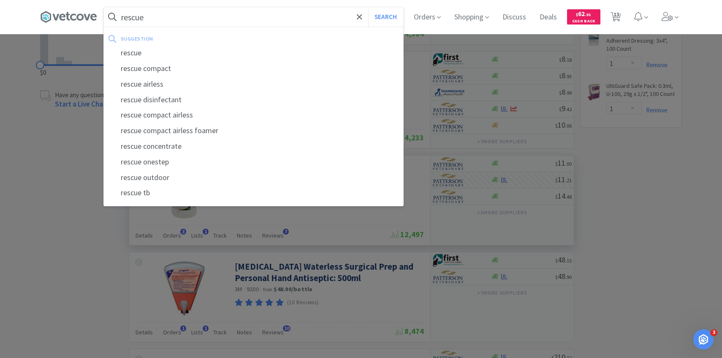
type input "rescue"
click at [368, 7] on button "Search" at bounding box center [385, 16] width 35 height 19
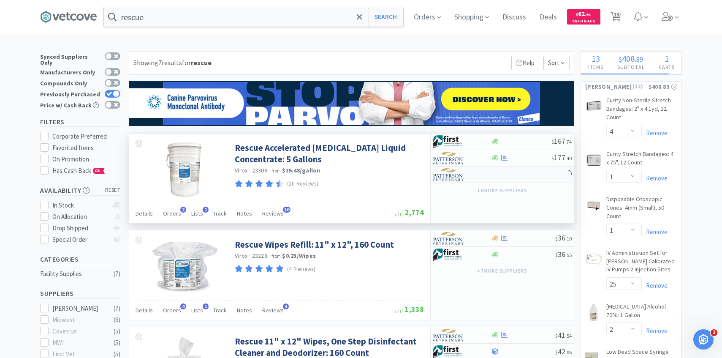
click at [465, 176] on div at bounding box center [456, 174] width 46 height 14
click at [460, 158] on img at bounding box center [449, 158] width 32 height 13
select select "1"
click at [160, 213] on div "Details Orders 2 Lists 1 Track Notes Reviews 10" at bounding box center [266, 215] width 260 height 16
click at [165, 214] on span "Orders" at bounding box center [172, 213] width 18 height 8
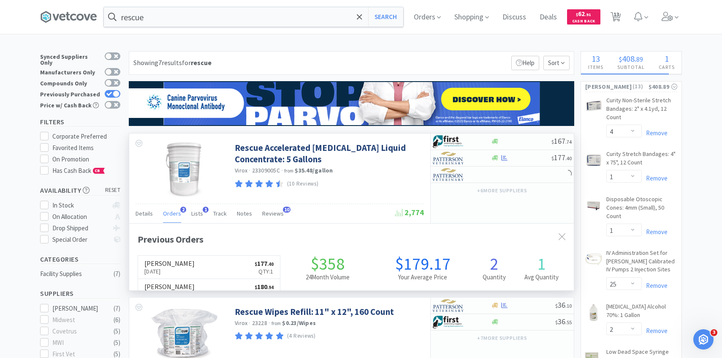
scroll to position [219, 445]
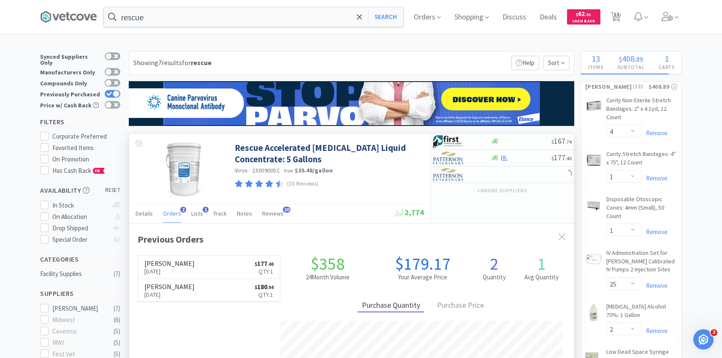
click at [172, 211] on span "Orders" at bounding box center [172, 213] width 18 height 8
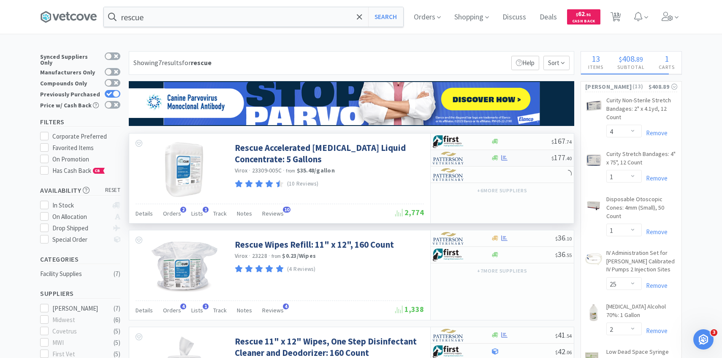
click at [477, 155] on div at bounding box center [456, 158] width 46 height 14
select select "1"
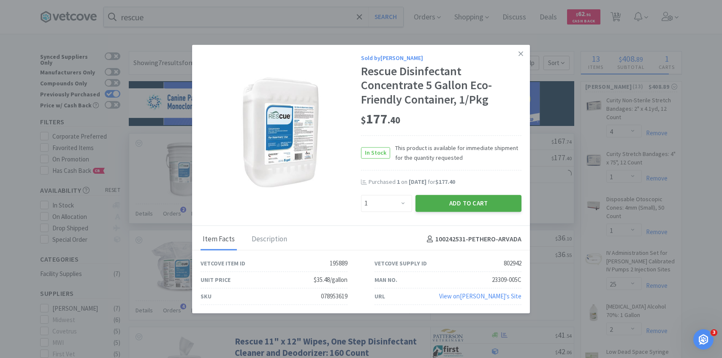
click at [437, 200] on button "Add to Cart" at bounding box center [469, 203] width 106 height 17
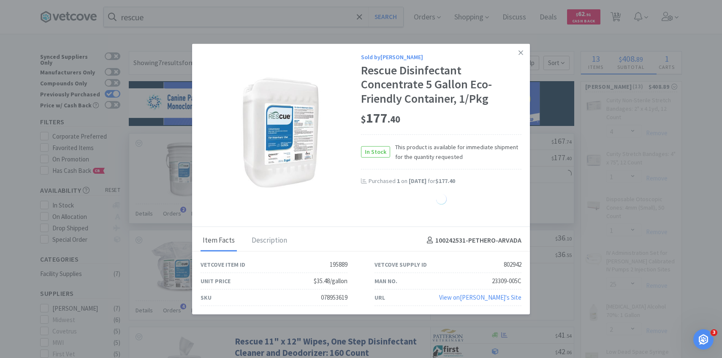
select select "1"
select select "25"
select select "1"
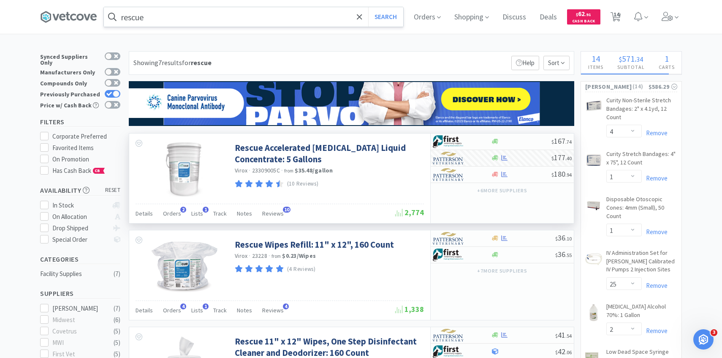
click at [244, 20] on input "rescue" at bounding box center [253, 16] width 299 height 19
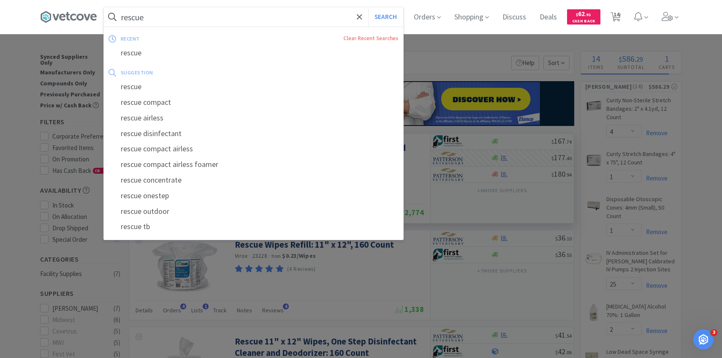
paste input "Pivetal non-woven gauze sponge 4" x 4""
type input "Pivetal non-woven gauze sponge 4" x 4""
click at [368, 7] on button "Search" at bounding box center [385, 16] width 35 height 19
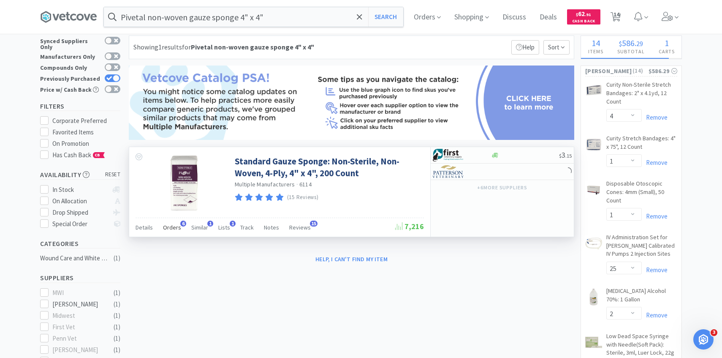
click at [170, 226] on span "Orders" at bounding box center [172, 227] width 18 height 8
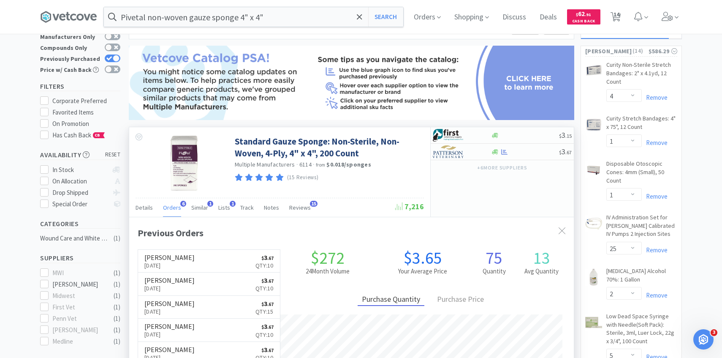
scroll to position [219, 445]
click at [456, 146] on img at bounding box center [449, 151] width 32 height 13
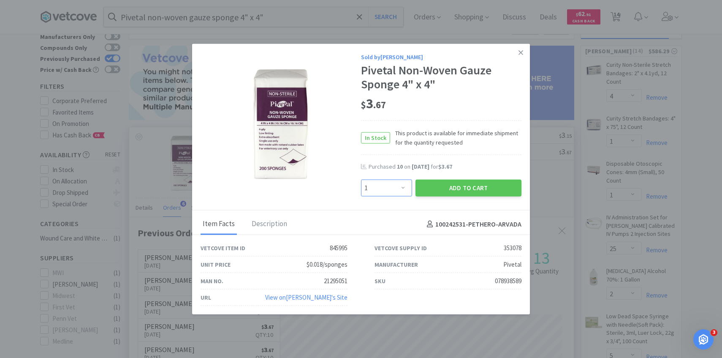
click at [380, 185] on select "Enter Quantity 1 2 3 4 5 6 7 8 9 10 11 12 13 14 15 16 17 18 19 20 Enter Quantity" at bounding box center [386, 187] width 51 height 17
select select "10"
click at [361, 179] on select "Enter Quantity 1 2 3 4 5 6 7 8 9 10 11 12 13 14 15 16 17 18 19 20 Enter Quantity" at bounding box center [386, 187] width 51 height 17
click at [437, 184] on button "Add to Cart" at bounding box center [469, 187] width 106 height 17
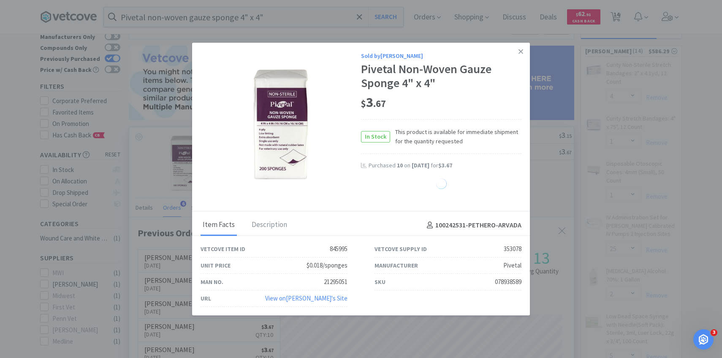
select select "10"
select select "1"
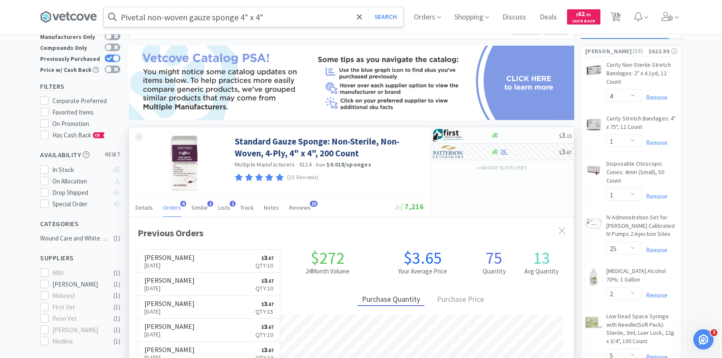
click at [285, 12] on input "Pivetal non-woven gauze sponge 4" x 4"" at bounding box center [253, 16] width 299 height 19
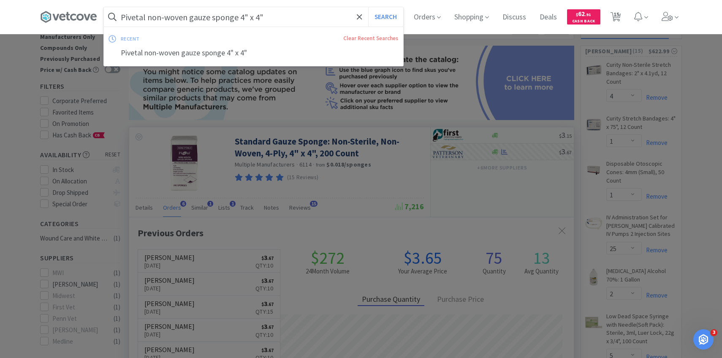
paste input "396387"
type input "396387"
click at [368, 7] on button "Search" at bounding box center [385, 16] width 35 height 19
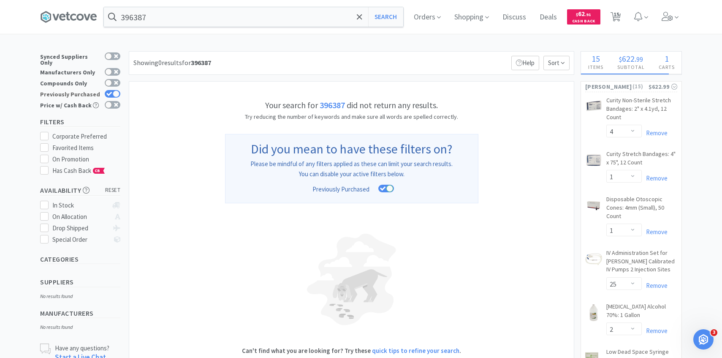
click at [113, 90] on div at bounding box center [116, 93] width 7 height 7
checkbox input "false"
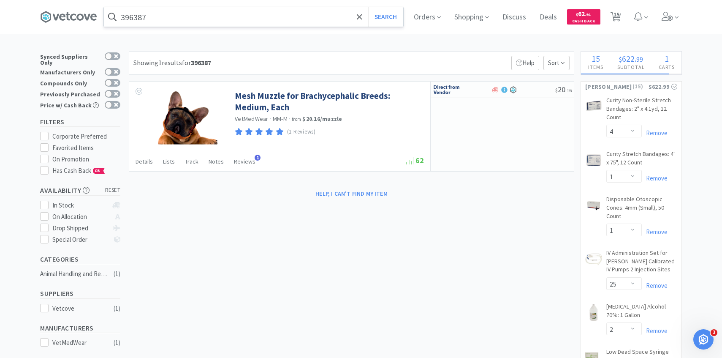
click at [271, 22] on input "396387" at bounding box center [253, 16] width 299 height 19
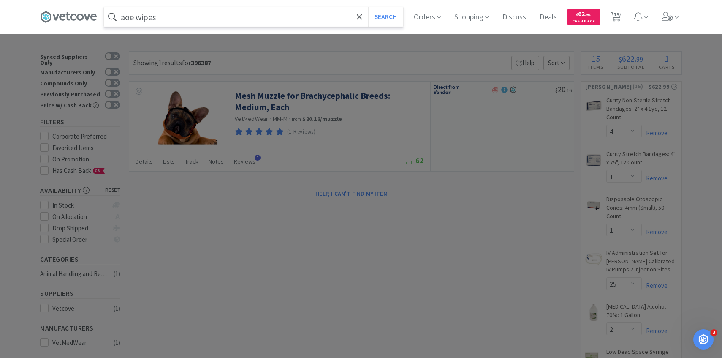
type input "aoe wipes"
click at [368, 7] on button "Search" at bounding box center [385, 16] width 35 height 19
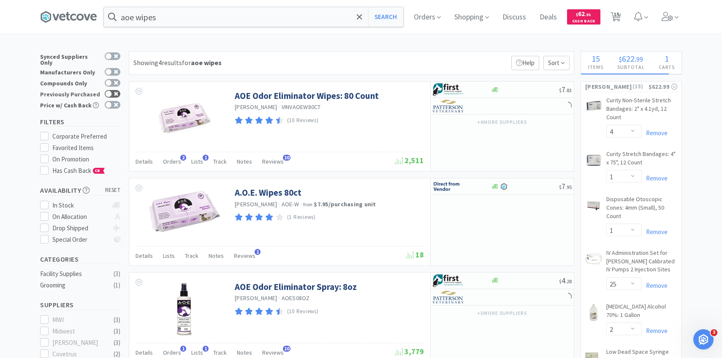
click at [117, 92] on icon at bounding box center [116, 94] width 4 height 4
checkbox input "true"
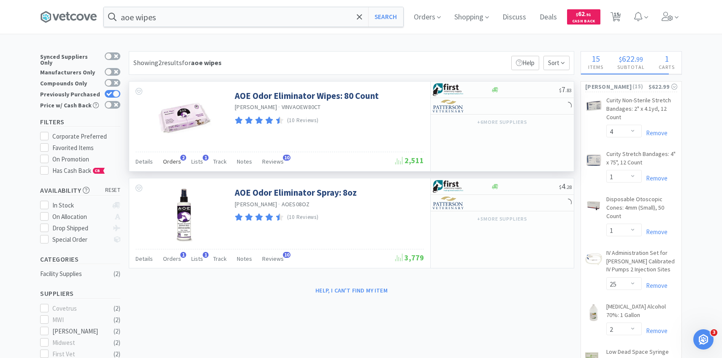
click at [176, 163] on span "Orders" at bounding box center [172, 162] width 18 height 8
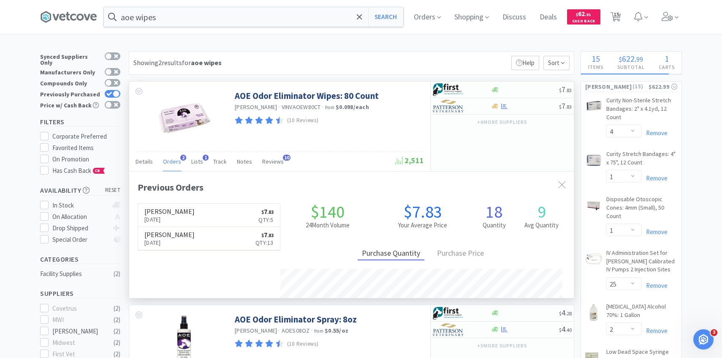
scroll to position [219, 445]
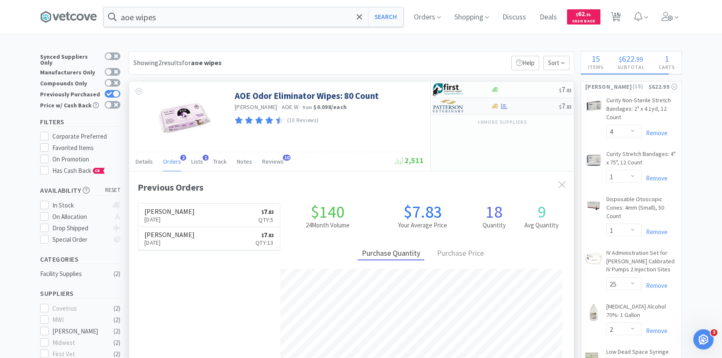
click at [470, 108] on div at bounding box center [456, 106] width 46 height 14
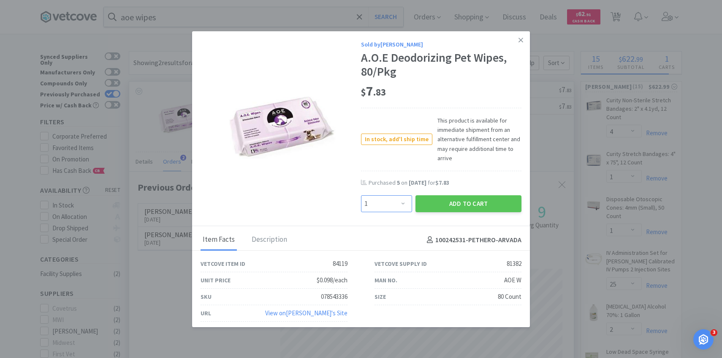
click at [406, 197] on select "Enter Quantity 1 2 3 4 5 6 7 8 9 10 11 12 13 14 15 16 17 18 19 20 Enter Quantity" at bounding box center [386, 203] width 51 height 17
select select "5"
click at [361, 195] on select "Enter Quantity 1 2 3 4 5 6 7 8 9 10 11 12 13 14 15 16 17 18 19 20 Enter Quantity" at bounding box center [386, 203] width 51 height 17
click at [451, 203] on button "Add to Cart" at bounding box center [469, 203] width 106 height 17
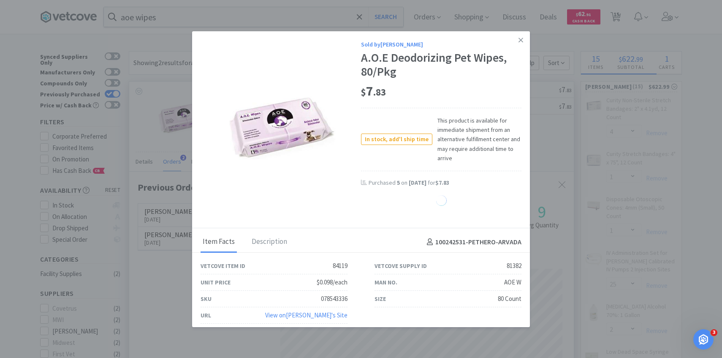
select select "5"
select select "4"
select select "1"
select select "2"
select select "5"
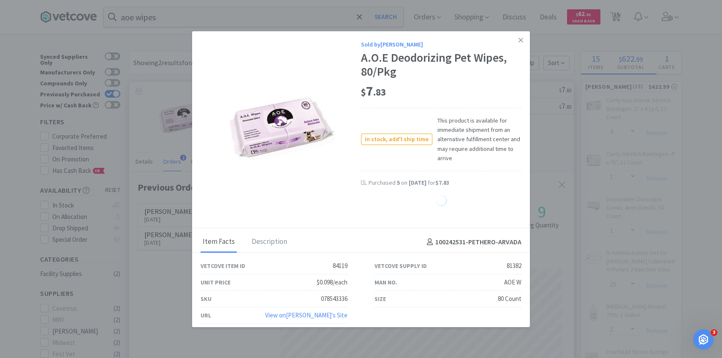
select select "1"
select select "2"
select select "1"
select select "2"
select select "1"
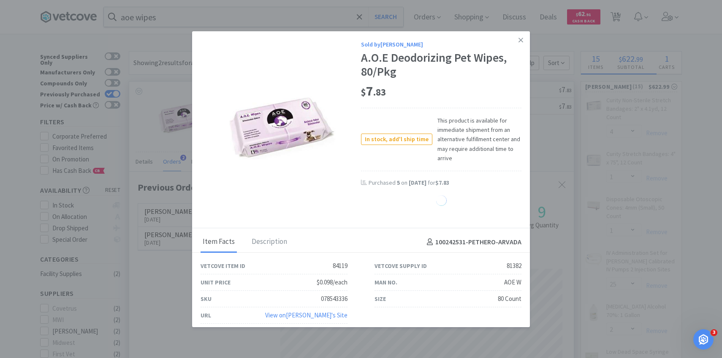
select select "10"
select select "25"
select select "1"
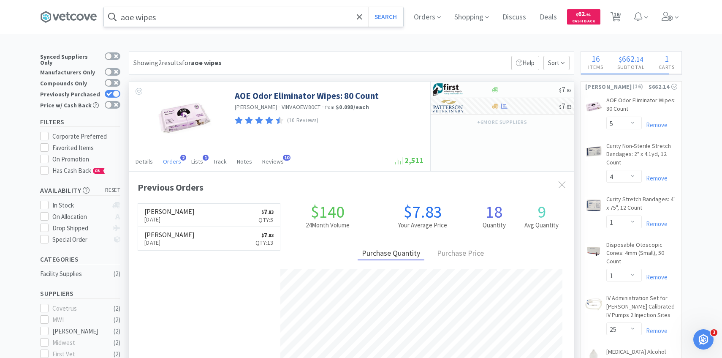
click at [225, 24] on input "aoe wipes" at bounding box center [253, 16] width 299 height 19
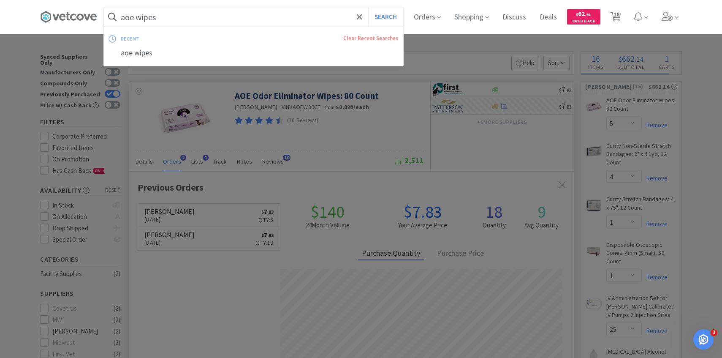
click at [212, 17] on input "aoe wipes" at bounding box center [253, 16] width 299 height 19
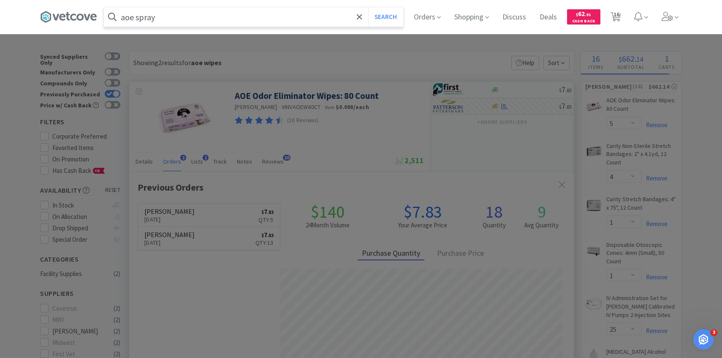
type input "aoe spray"
click at [368, 7] on button "Search" at bounding box center [385, 16] width 35 height 19
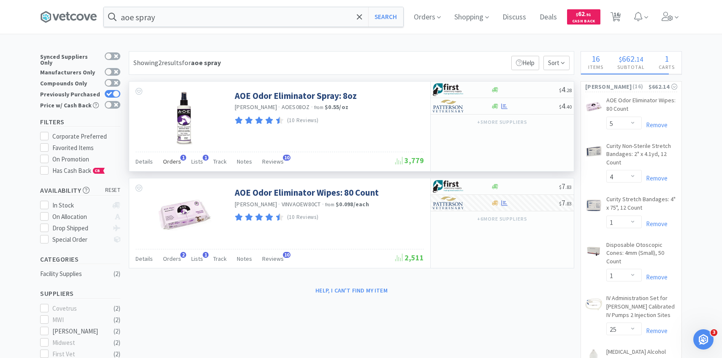
click at [174, 158] on span "Orders" at bounding box center [172, 162] width 18 height 8
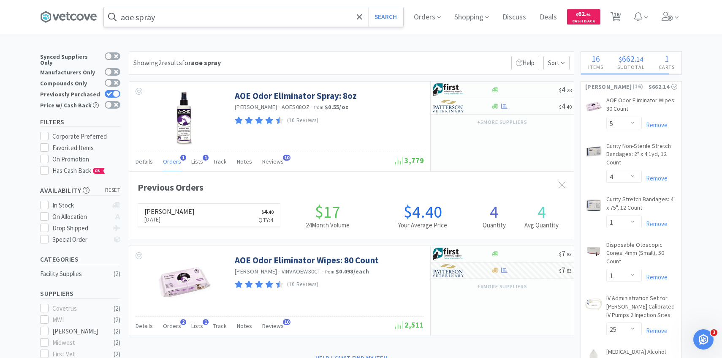
scroll to position [219, 445]
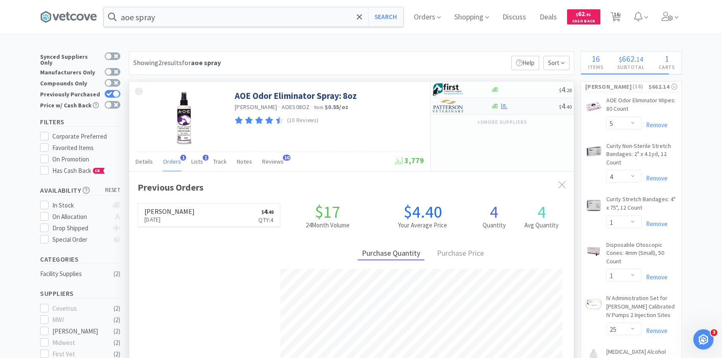
click at [443, 107] on img at bounding box center [449, 106] width 32 height 13
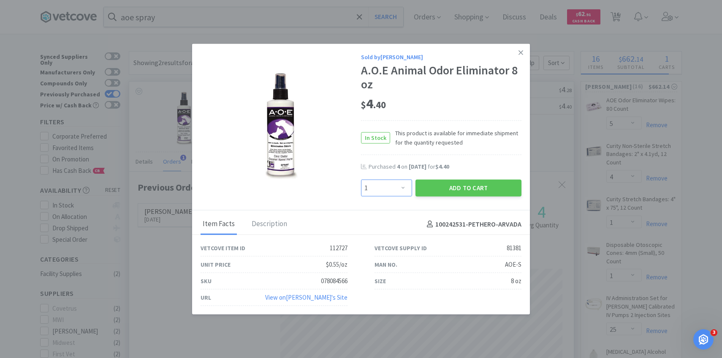
click at [399, 186] on select "Enter Quantity 1 2 3 4 5 6 7 8 9 10 11 12 13 14 15 16 17 18 19 20 Enter Quantity" at bounding box center [386, 187] width 51 height 17
select select "2"
click at [361, 179] on select "Enter Quantity 1 2 3 4 5 6 7 8 9 10 11 12 13 14 15 16 17 18 19 20 Enter Quantity" at bounding box center [386, 187] width 51 height 17
click at [443, 191] on button "Add to Cart" at bounding box center [469, 187] width 106 height 17
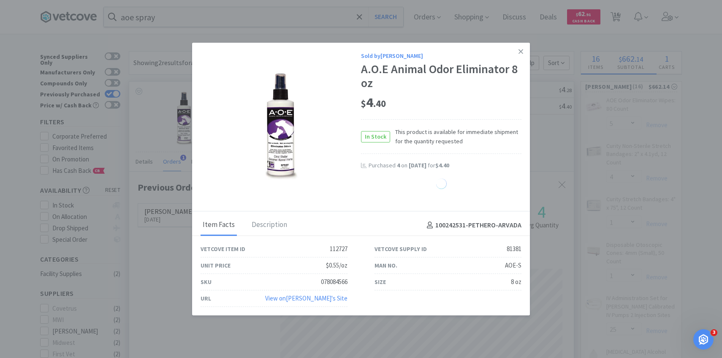
select select "2"
select select "5"
select select "4"
select select "1"
select select "2"
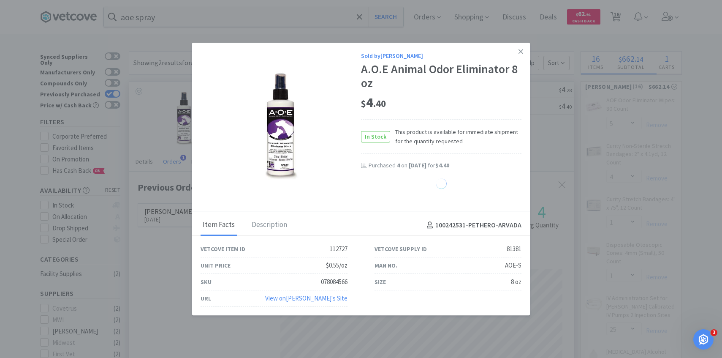
select select "5"
select select "1"
select select "2"
select select "1"
select select "2"
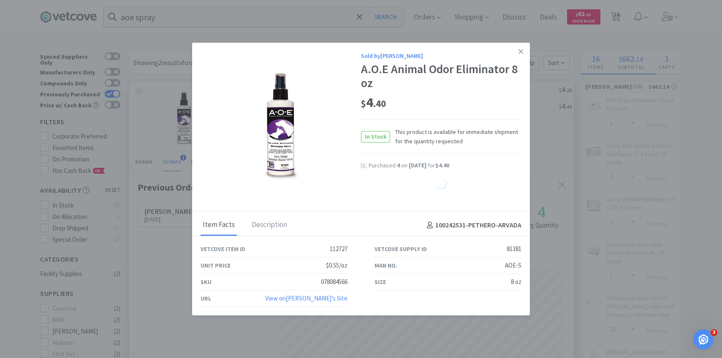
select select "1"
select select "10"
select select "25"
select select "1"
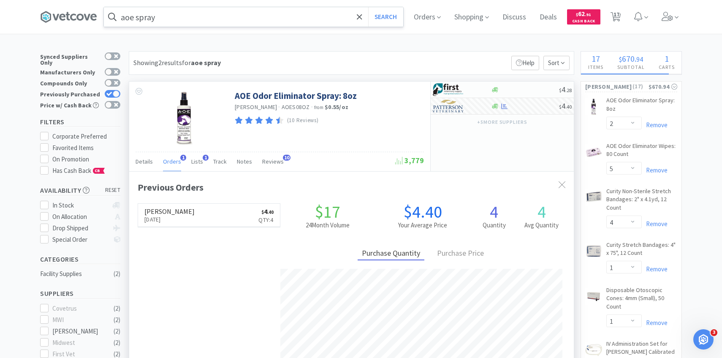
click at [283, 16] on input "aoe spray" at bounding box center [253, 16] width 299 height 19
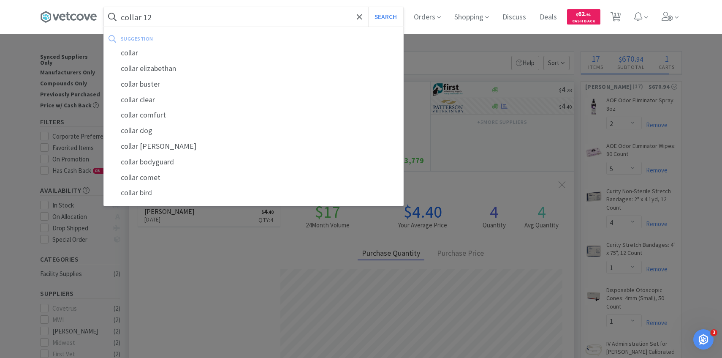
type input "collar 12"
click at [368, 7] on button "Search" at bounding box center [385, 16] width 35 height 19
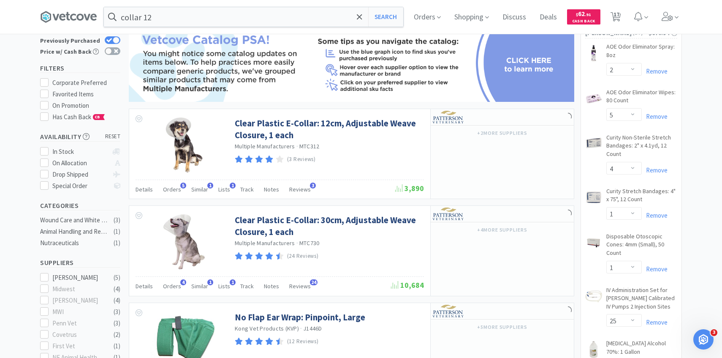
scroll to position [60, 0]
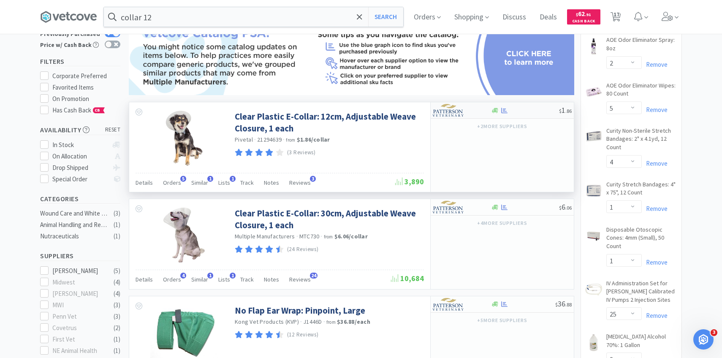
click at [462, 106] on img at bounding box center [449, 110] width 32 height 13
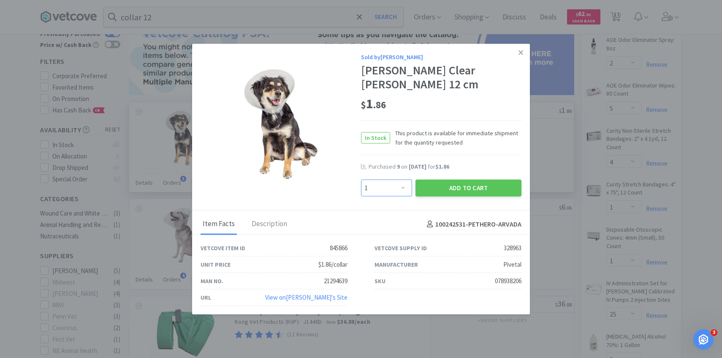
click at [402, 187] on select "Enter Quantity 1 2 3 4 5 6 7 8 9 10 11 12 13 14 15 16 17 18 19 20 Enter Quantity" at bounding box center [386, 187] width 51 height 17
select select "10"
click at [361, 179] on select "Enter Quantity 1 2 3 4 5 6 7 8 9 10 11 12 13 14 15 16 17 18 19 20 Enter Quantity" at bounding box center [386, 187] width 51 height 17
click at [467, 183] on button "Add to Cart" at bounding box center [469, 187] width 106 height 17
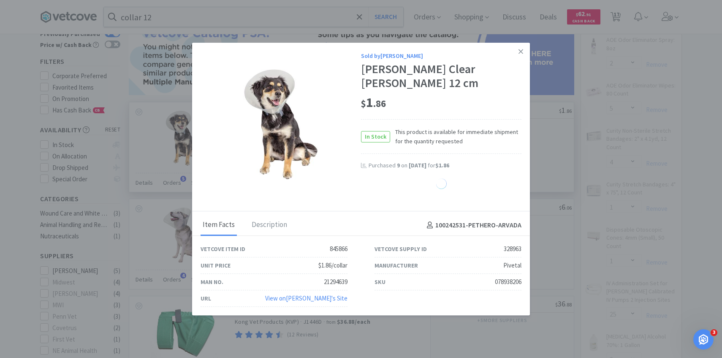
select select "10"
select select "4"
select select "1"
select select "2"
select select "5"
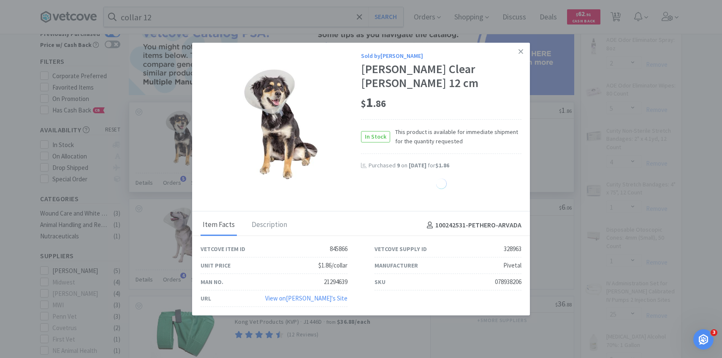
select select "1"
select select "2"
select select "1"
select select "2"
select select "1"
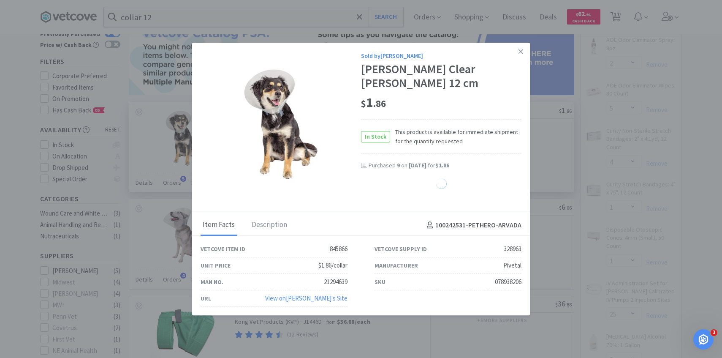
select select "10"
select select "25"
select select "1"
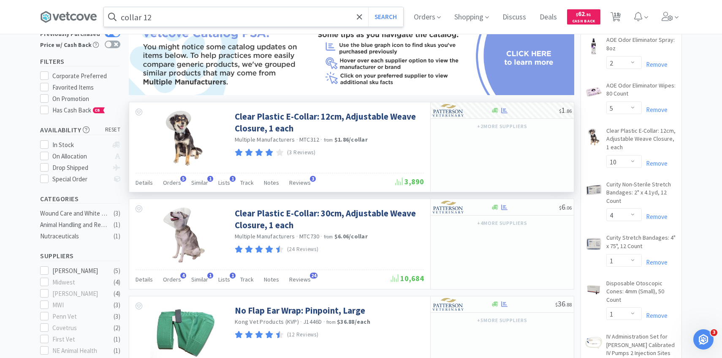
click at [217, 19] on input "collar 12" at bounding box center [253, 16] width 299 height 19
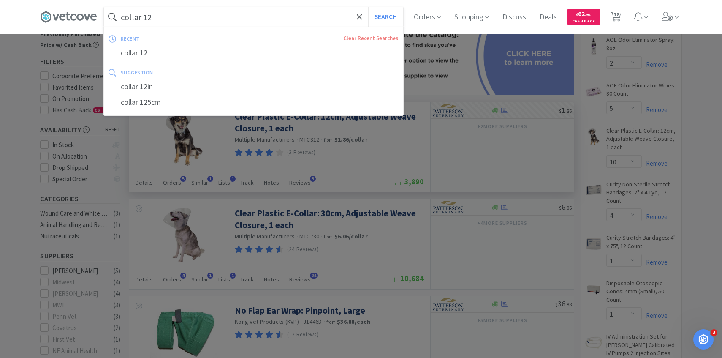
click at [195, 18] on input "collar 12" at bounding box center [253, 16] width 299 height 19
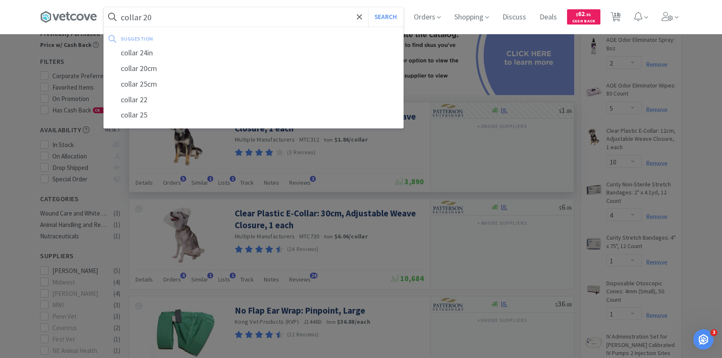
type input "collar 20"
click at [368, 7] on button "Search" at bounding box center [385, 16] width 35 height 19
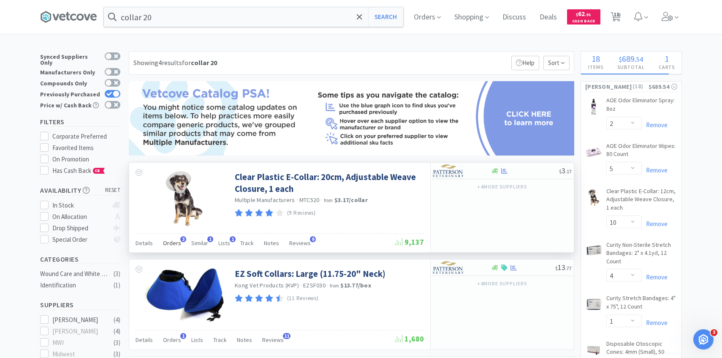
click at [178, 244] on span "Orders" at bounding box center [172, 243] width 18 height 8
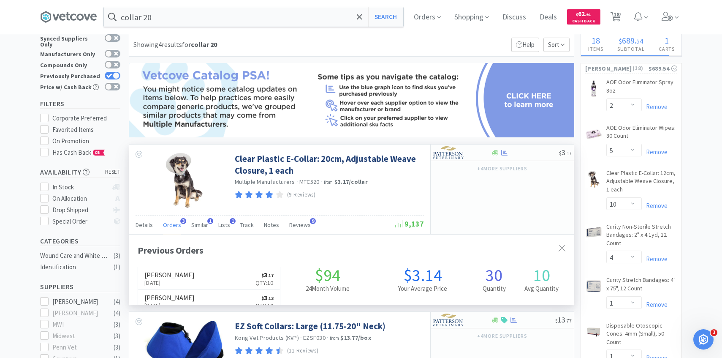
scroll to position [19, 0]
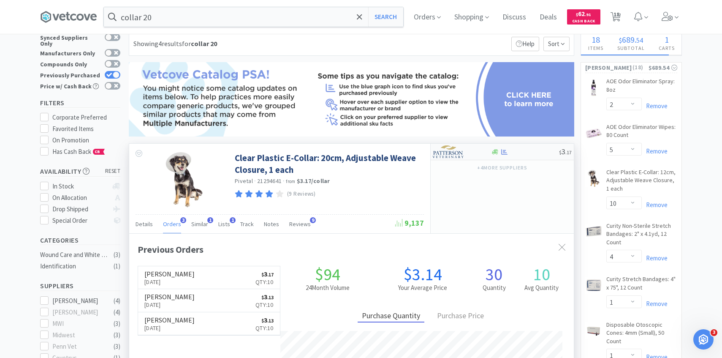
click at [469, 156] on div at bounding box center [456, 151] width 46 height 14
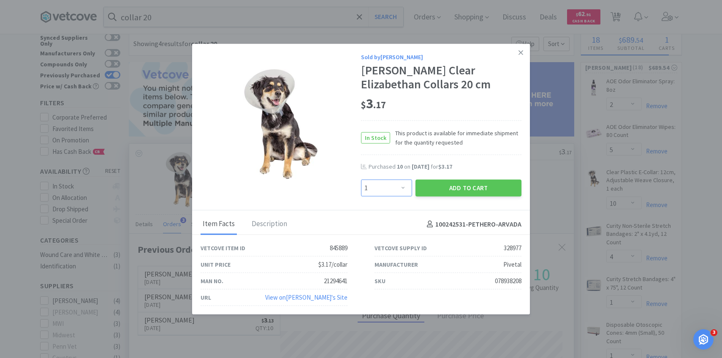
click at [393, 192] on select "Enter Quantity 1 2 3 4 5 6 7 8 9 10 11 12 13 14 15 16 17 18 19 20 Enter Quantity" at bounding box center [386, 187] width 51 height 17
select select "10"
click at [361, 179] on select "Enter Quantity 1 2 3 4 5 6 7 8 9 10 11 12 13 14 15 16 17 18 19 20 Enter Quantity" at bounding box center [386, 187] width 51 height 17
click at [434, 187] on button "Add to Cart" at bounding box center [469, 187] width 106 height 17
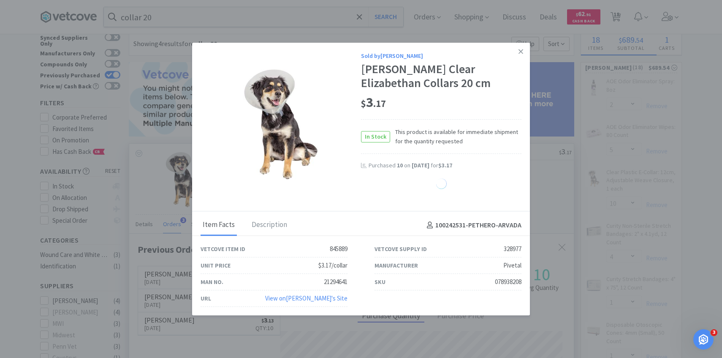
select select "10"
select select "4"
select select "1"
select select "2"
select select "5"
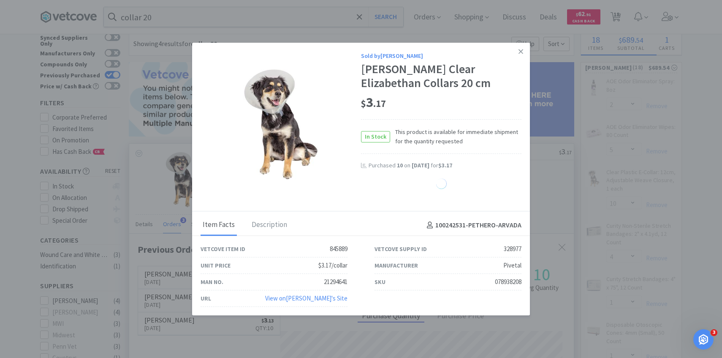
select select "1"
select select "2"
select select "1"
select select "2"
select select "1"
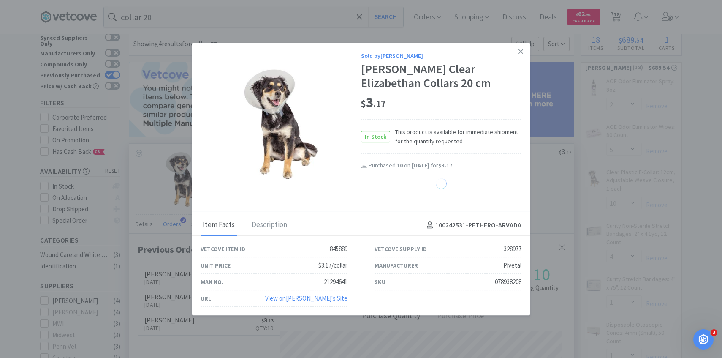
select select "10"
select select "25"
select select "1"
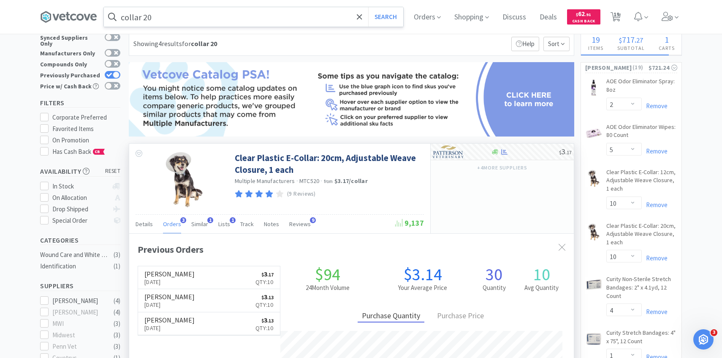
click at [221, 26] on div "collar 20 Search" at bounding box center [253, 17] width 300 height 20
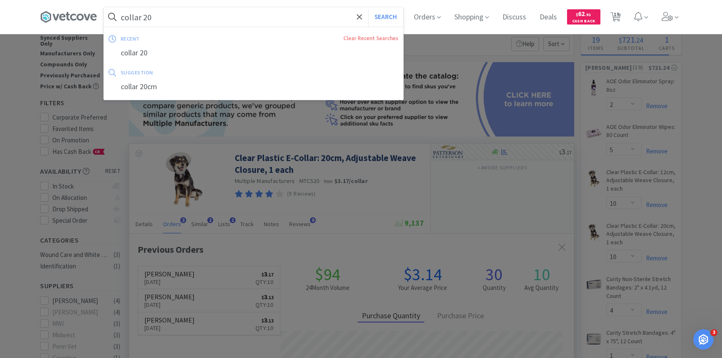
click at [213, 17] on input "collar 20" at bounding box center [253, 16] width 299 height 19
click at [208, 16] on input "collar 20" at bounding box center [253, 16] width 299 height 19
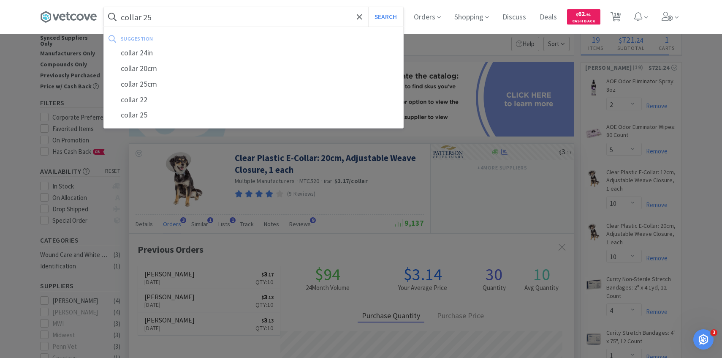
type input "collar 25"
click at [368, 7] on button "Search" at bounding box center [385, 16] width 35 height 19
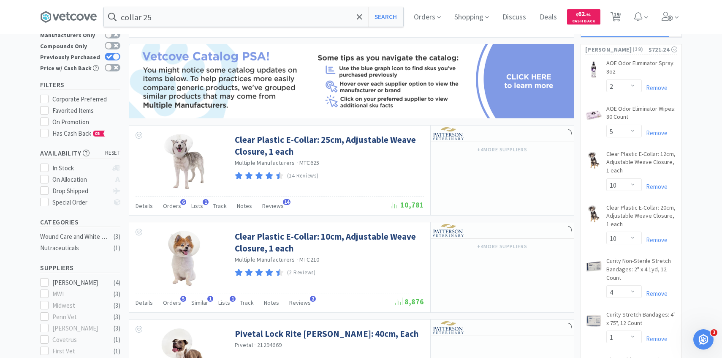
scroll to position [50, 0]
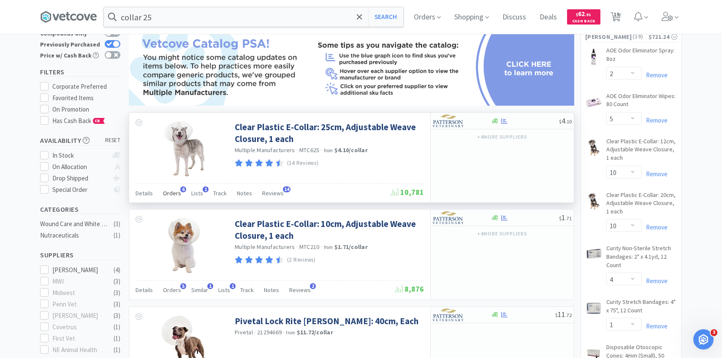
click at [176, 190] on span "Orders" at bounding box center [172, 193] width 18 height 8
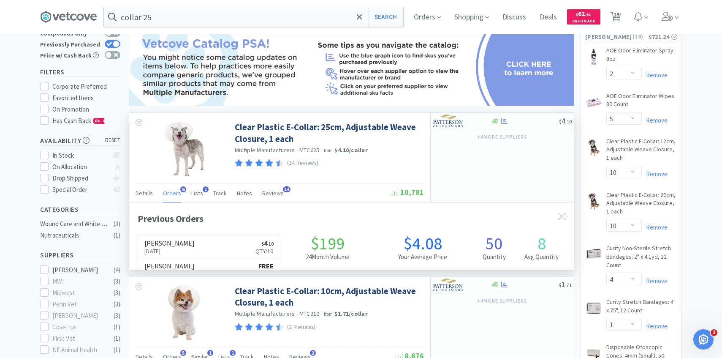
scroll to position [219, 445]
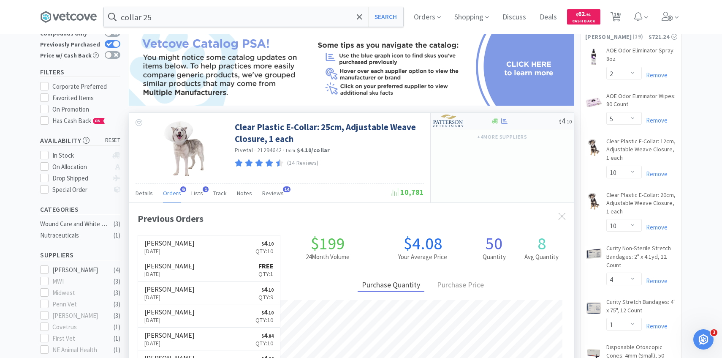
click at [453, 123] on img at bounding box center [449, 120] width 32 height 13
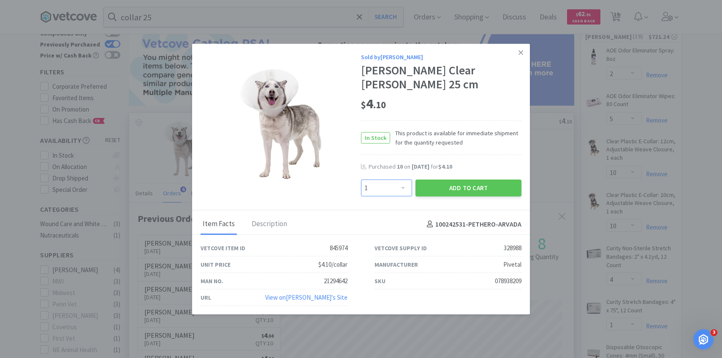
click at [397, 183] on select "Enter Quantity 1 2 3 4 5 6 7 8 9 10 11 12 13 14 15 16 17 18 19 20 Enter Quantity" at bounding box center [386, 187] width 51 height 17
select select "10"
click at [361, 179] on select "Enter Quantity 1 2 3 4 5 6 7 8 9 10 11 12 13 14 15 16 17 18 19 20 Enter Quantity" at bounding box center [386, 187] width 51 height 17
click at [459, 188] on button "Add to Cart" at bounding box center [469, 187] width 106 height 17
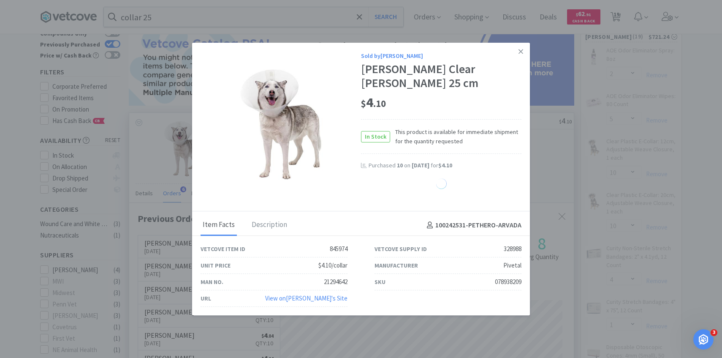
select select "10"
select select "4"
select select "1"
select select "2"
select select "5"
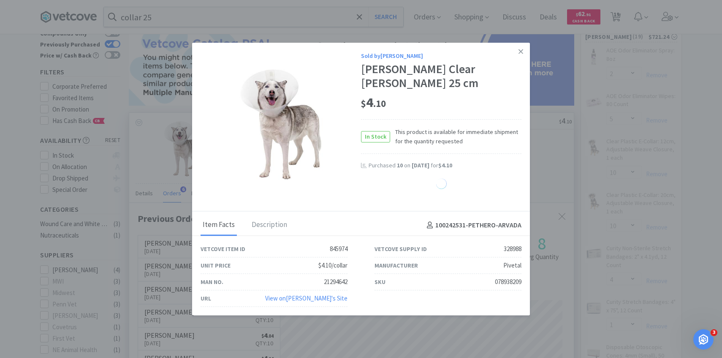
select select "1"
select select "2"
select select "1"
select select "2"
select select "1"
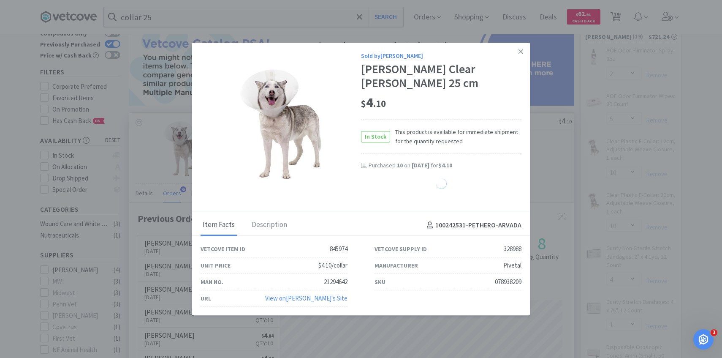
select select "10"
select select "25"
select select "1"
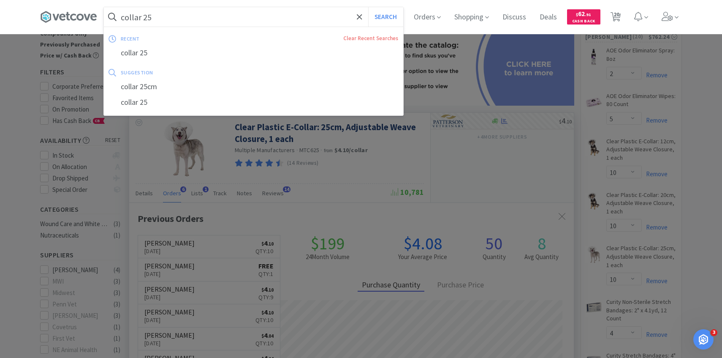
click at [261, 18] on input "collar 25" at bounding box center [253, 16] width 299 height 19
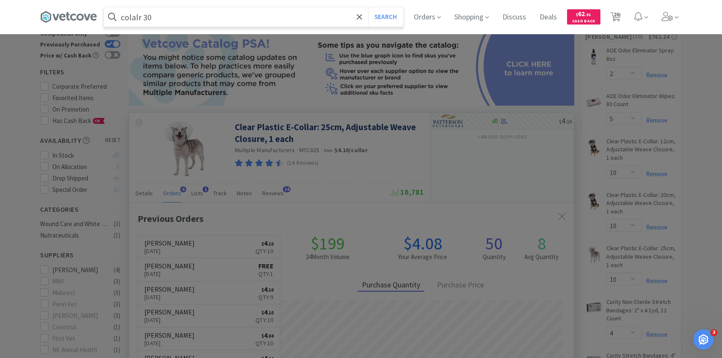
type input "colalr 30"
click at [368, 7] on button "Search" at bounding box center [385, 16] width 35 height 19
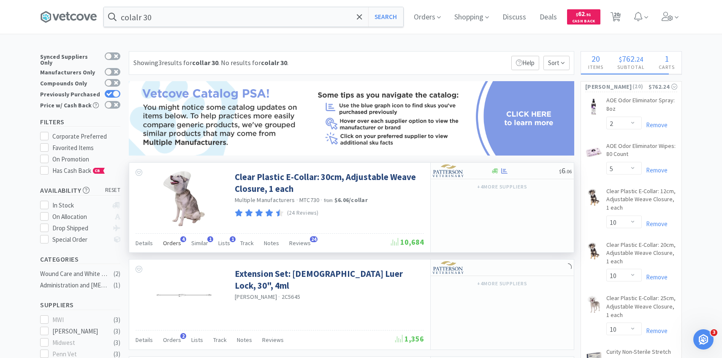
click at [170, 247] on div "Orders 4" at bounding box center [172, 244] width 18 height 16
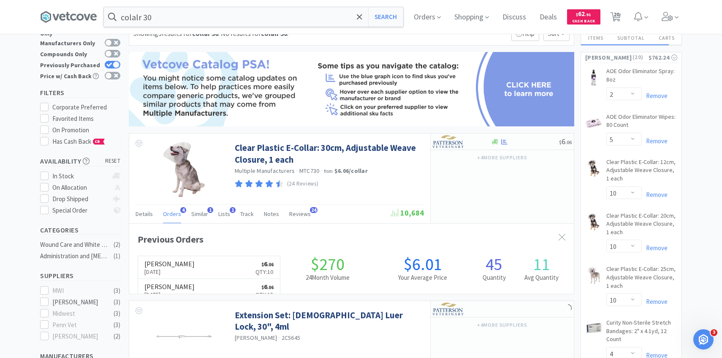
scroll to position [30, 0]
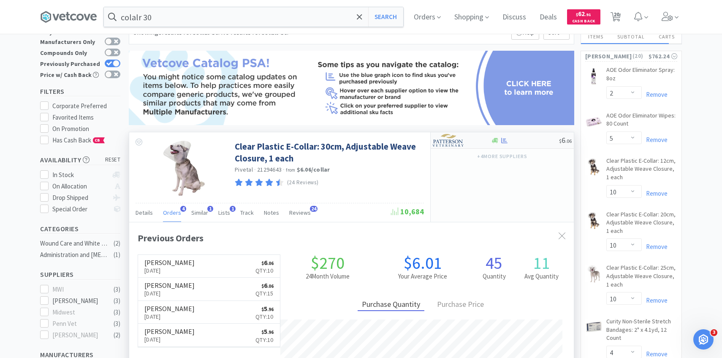
click at [441, 144] on img at bounding box center [449, 140] width 32 height 13
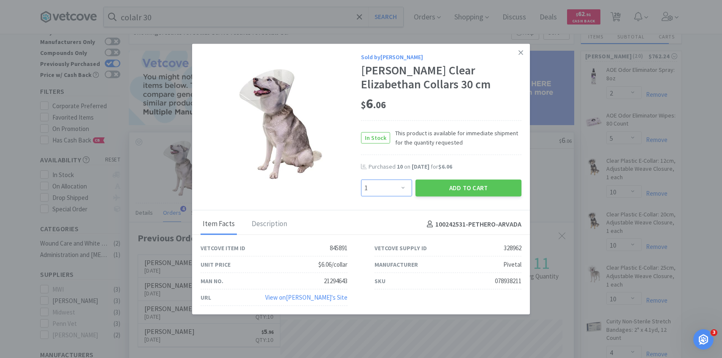
click at [402, 190] on select "Enter Quantity 1 2 3 4 5 6 7 8 9 10 11 12 13 14 15 16 17 18 19 20 Enter Quantity" at bounding box center [386, 187] width 51 height 17
select select "10"
click at [361, 179] on select "Enter Quantity 1 2 3 4 5 6 7 8 9 10 11 12 13 14 15 16 17 18 19 20 Enter Quantity" at bounding box center [386, 187] width 51 height 17
click at [439, 190] on button "Add to Cart" at bounding box center [469, 187] width 106 height 17
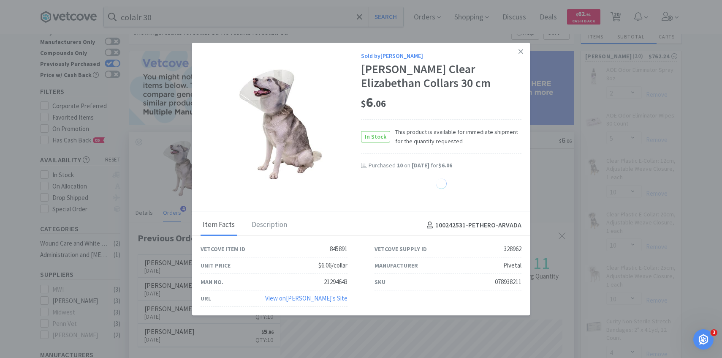
select select "10"
select select "4"
select select "1"
select select "2"
select select "5"
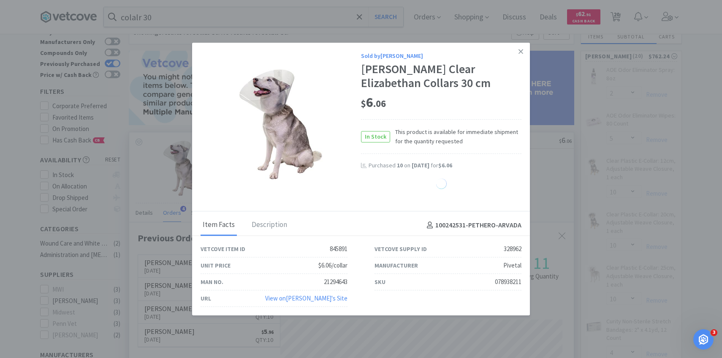
select select "1"
select select "2"
select select "1"
select select "2"
select select "1"
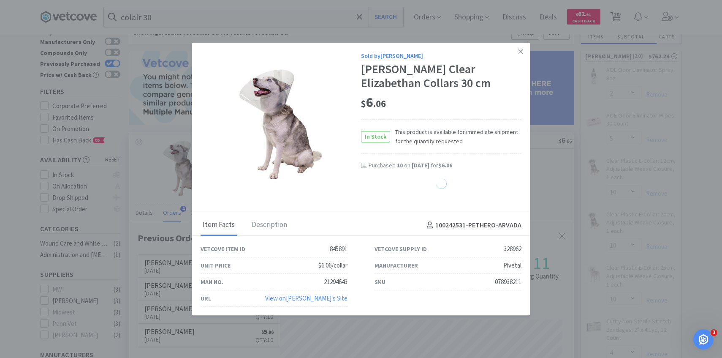
select select "10"
select select "25"
select select "1"
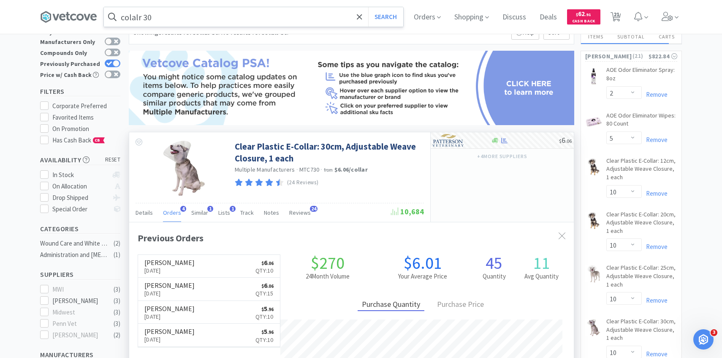
click at [232, 18] on input "colalr 30" at bounding box center [253, 16] width 299 height 19
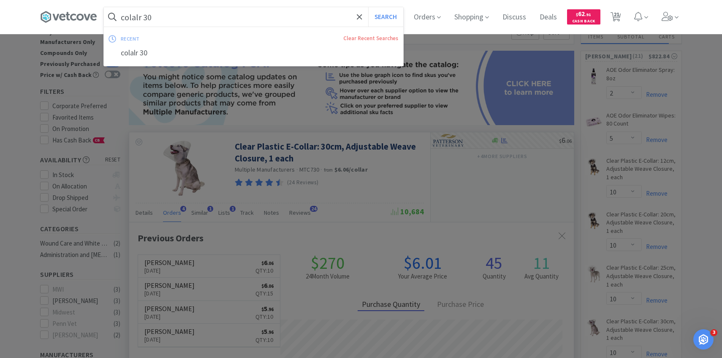
paste input "157555"
type input "157555"
click at [368, 7] on button "Search" at bounding box center [385, 16] width 35 height 19
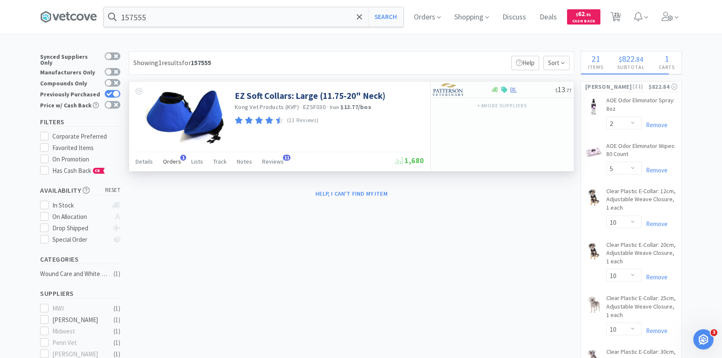
click at [168, 158] on span "Orders" at bounding box center [172, 162] width 18 height 8
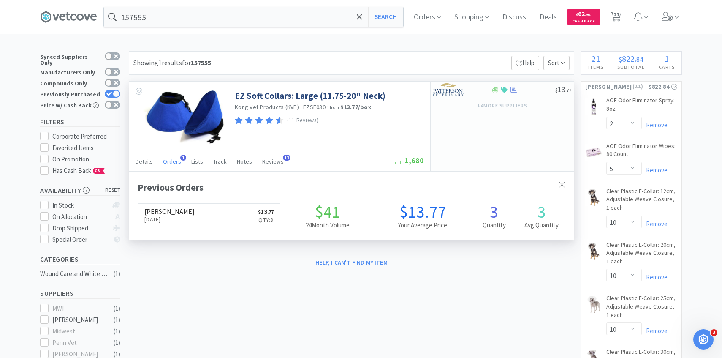
scroll to position [219, 445]
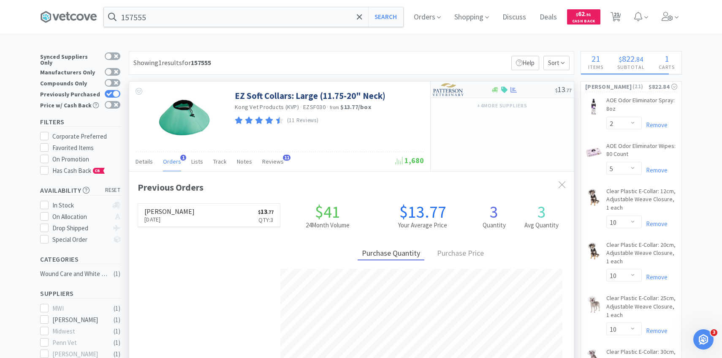
click at [450, 90] on img at bounding box center [449, 89] width 32 height 13
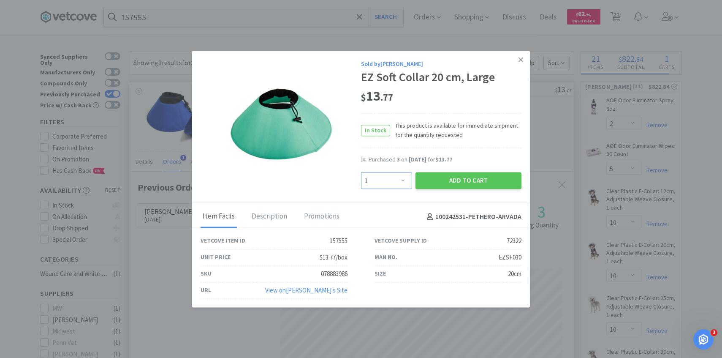
click at [387, 182] on select "Enter Quantity 1 2 3 4 5 6 7 8 9 10 11 12 13 14 15 16 17 18 19 20 Enter Quantity" at bounding box center [386, 180] width 51 height 17
select select "2"
click at [361, 172] on select "Enter Quantity 1 2 3 4 5 6 7 8 9 10 11 12 13 14 15 16 17 18 19 20 Enter Quantity" at bounding box center [386, 180] width 51 height 17
drag, startPoint x: 387, startPoint y: 182, endPoint x: 446, endPoint y: 171, distance: 60.6
click at [446, 171] on div "Add to Cart" at bounding box center [468, 181] width 109 height 20
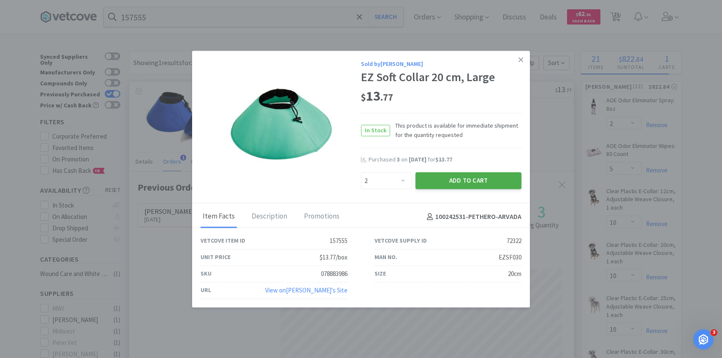
click at [441, 182] on button "Add to Cart" at bounding box center [469, 180] width 106 height 17
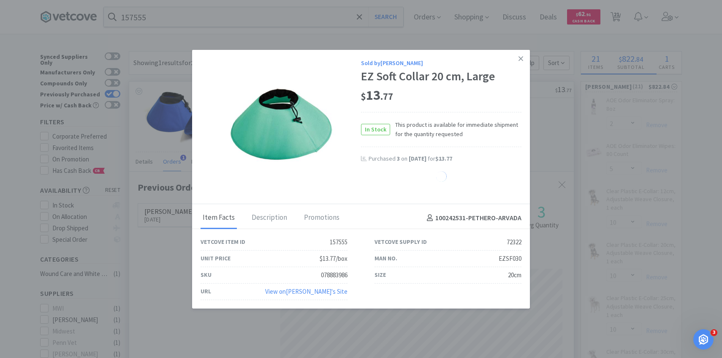
select select "2"
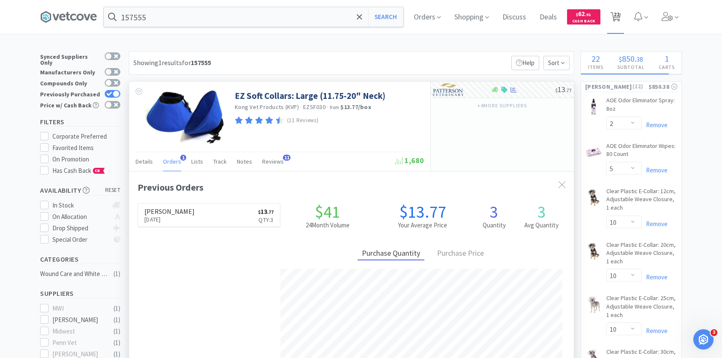
click at [613, 19] on icon at bounding box center [616, 16] width 11 height 9
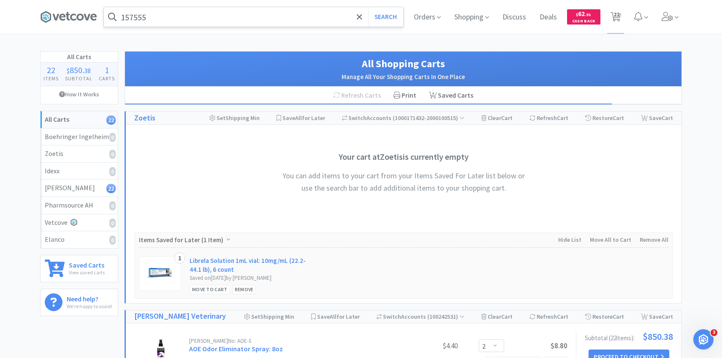
click at [280, 22] on input "157555" at bounding box center [253, 16] width 299 height 19
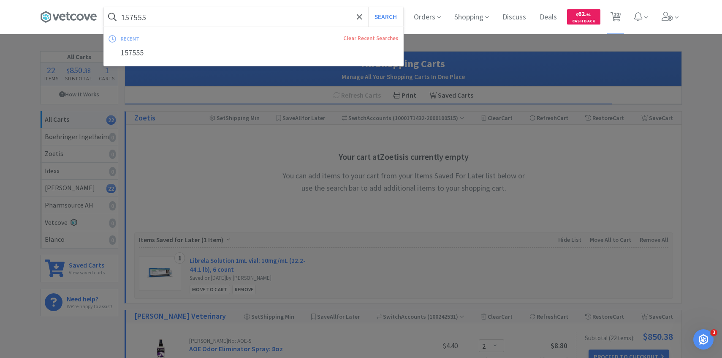
paste input "PVC Cuffed Endotracheal Tube: 3.5 mm"
click at [368, 7] on button "Search" at bounding box center [385, 16] width 35 height 19
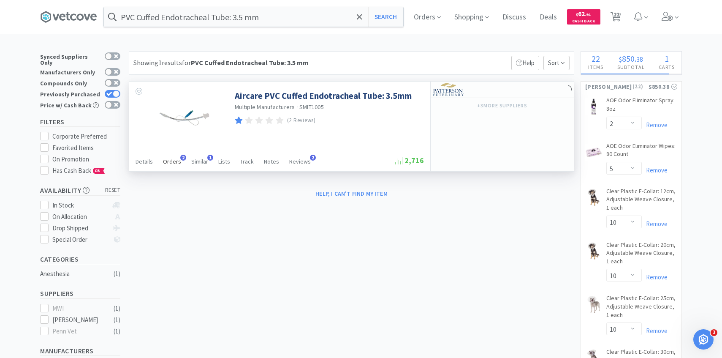
click at [169, 165] on span "Orders" at bounding box center [172, 162] width 18 height 8
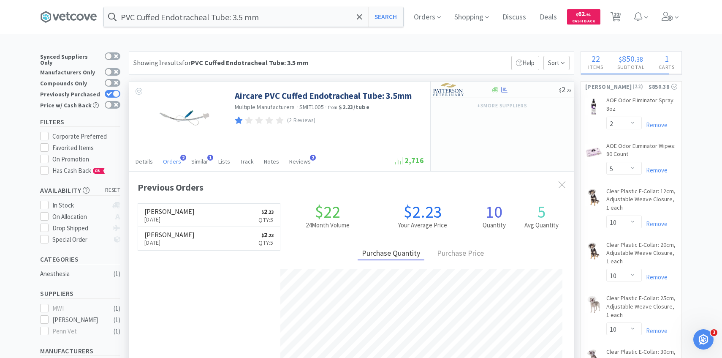
scroll to position [219, 445]
click at [443, 97] on div "$ 2 . 23" at bounding box center [502, 90] width 143 height 16
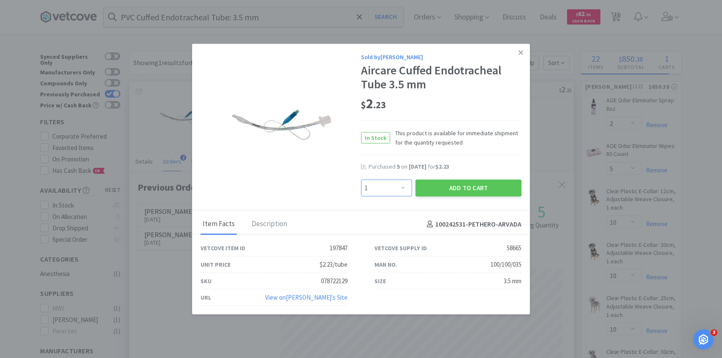
click at [402, 187] on select "Enter Quantity 1 2 3 4 5 6 7 8 9 10 11 12 13 14 15 16 17 18 19 20 Enter Quantity" at bounding box center [386, 187] width 51 height 17
click at [361, 179] on select "Enter Quantity 1 2 3 4 5 6 7 8 9 10 11 12 13 14 15 16 17 18 19 20 Enter Quantity" at bounding box center [386, 187] width 51 height 17
click at [436, 191] on button "Add to Cart" at bounding box center [469, 187] width 106 height 17
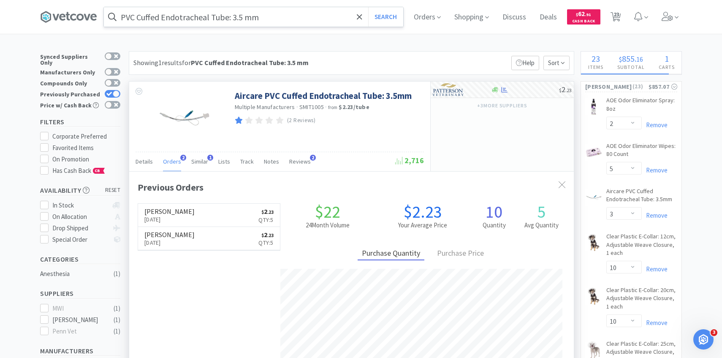
click at [233, 21] on input "PVC Cuffed Endotracheal Tube: 3.5 mm" at bounding box center [253, 16] width 299 height 19
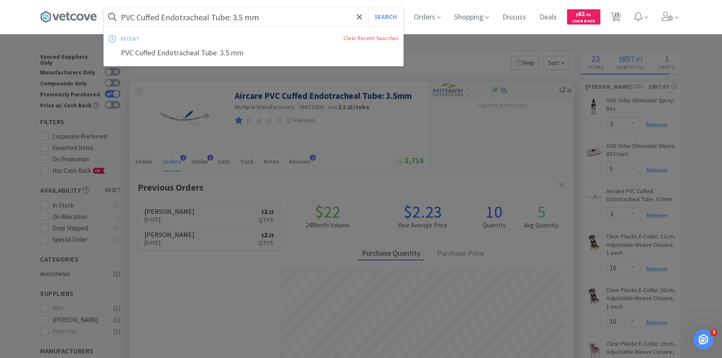
click at [234, 18] on input "PVC Cuffed Endotracheal Tube: 3.5 mm" at bounding box center [253, 16] width 299 height 19
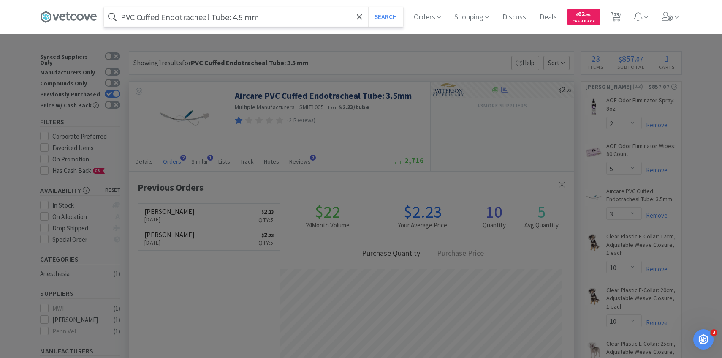
click at [368, 7] on button "Search" at bounding box center [385, 16] width 35 height 19
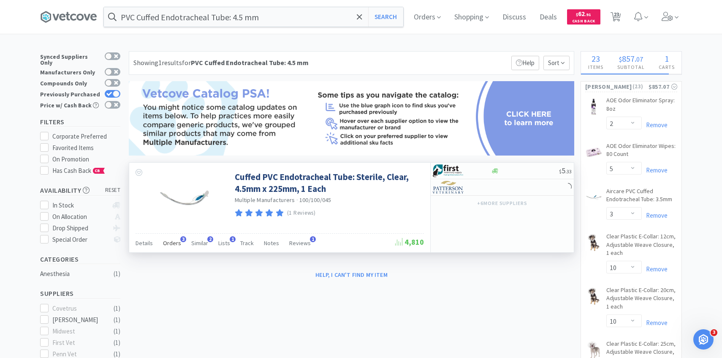
click at [171, 246] on span "Orders" at bounding box center [172, 243] width 18 height 8
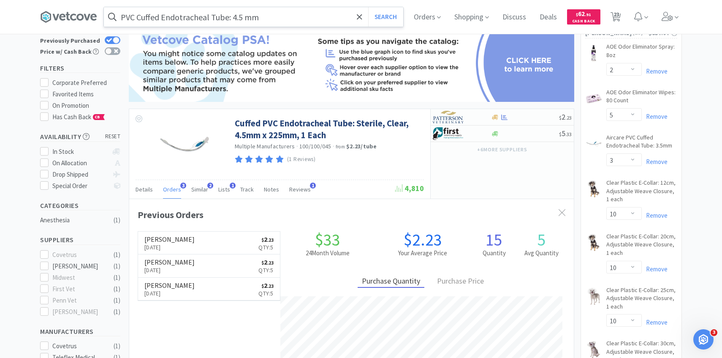
scroll to position [219, 445]
click at [457, 112] on img at bounding box center [449, 117] width 32 height 13
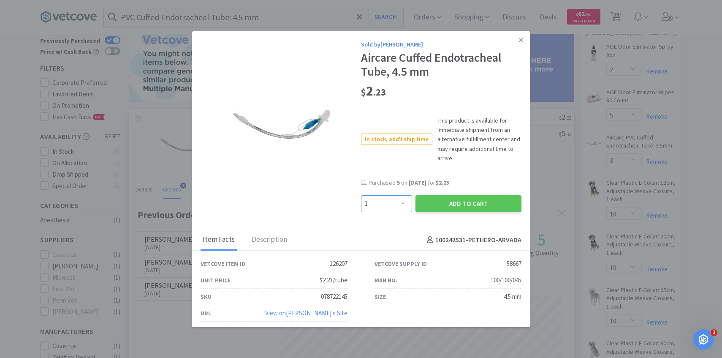
click at [390, 200] on select "Enter Quantity 1 2 3 4 5 6 7 8 9 10 11 12 13 14 15 16 17 18 19 20 Enter Quantity" at bounding box center [386, 203] width 51 height 17
click at [361, 195] on select "Enter Quantity 1 2 3 4 5 6 7 8 9 10 11 12 13 14 15 16 17 18 19 20 Enter Quantity" at bounding box center [386, 203] width 51 height 17
click at [443, 200] on button "Add to Cart" at bounding box center [469, 203] width 106 height 17
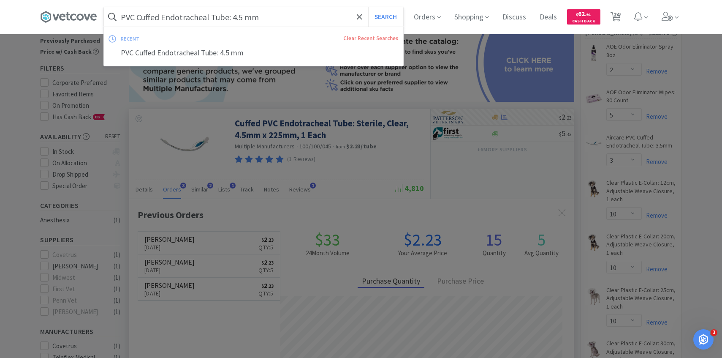
click at [240, 18] on input "PVC Cuffed Endotracheal Tube: 4.5 mm" at bounding box center [253, 16] width 299 height 19
click at [240, 16] on input "PVC Cuffed Endotracheal Tube: 4.5 mm" at bounding box center [253, 16] width 299 height 19
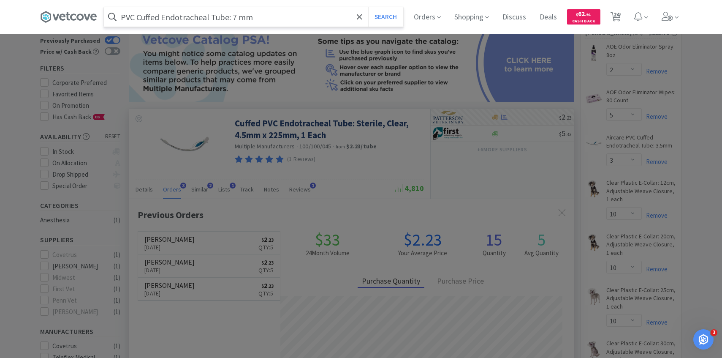
click at [368, 7] on button "Search" at bounding box center [385, 16] width 35 height 19
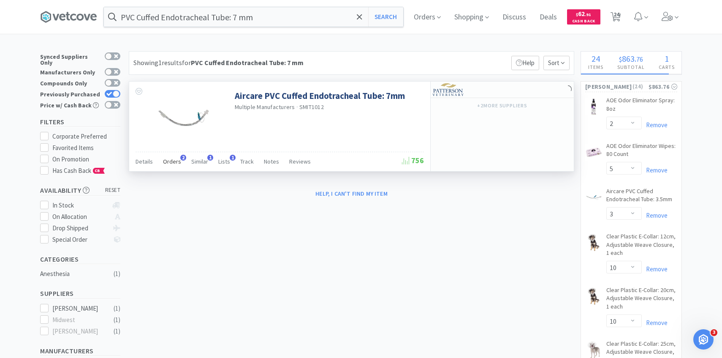
click at [169, 159] on span "Orders" at bounding box center [172, 162] width 18 height 8
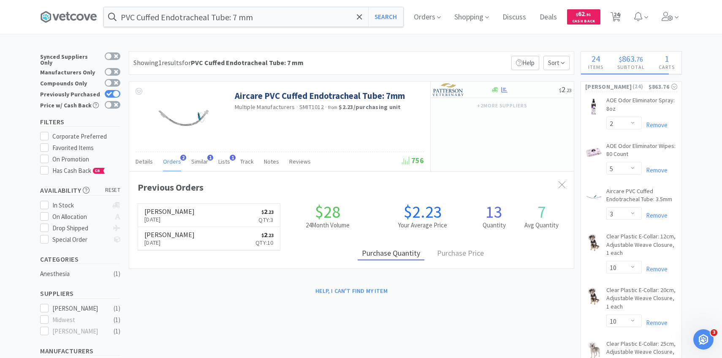
scroll to position [219, 445]
click at [453, 83] on div at bounding box center [456, 89] width 46 height 14
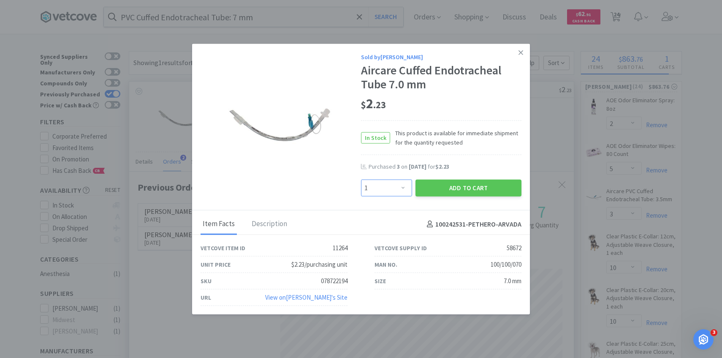
click at [382, 184] on select "Enter Quantity 1 2 3 4 5 6 7 8 9 10 11 12 13 14 15 16 17 18 19 20 Enter Quantity" at bounding box center [386, 187] width 51 height 17
click at [361, 179] on select "Enter Quantity 1 2 3 4 5 6 7 8 9 10 11 12 13 14 15 16 17 18 19 20 Enter Quantity" at bounding box center [386, 187] width 51 height 17
click at [441, 190] on button "Add to Cart" at bounding box center [469, 187] width 106 height 17
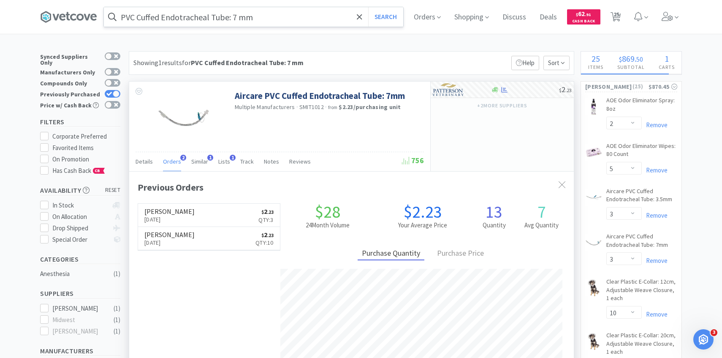
click at [266, 10] on input "PVC Cuffed Endotracheal Tube: 7 mm" at bounding box center [253, 16] width 299 height 19
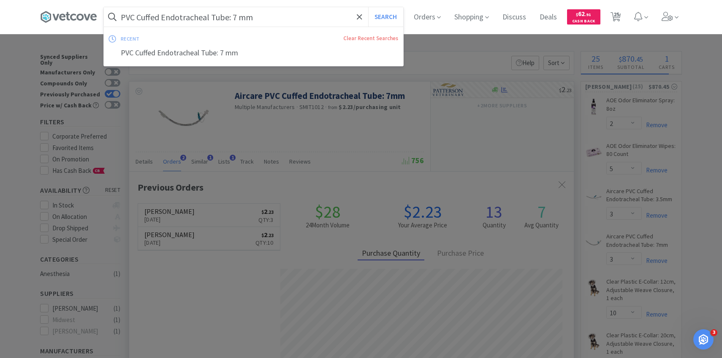
click at [266, 9] on input "PVC Cuffed Endotracheal Tube: 7 mm" at bounding box center [253, 16] width 299 height 19
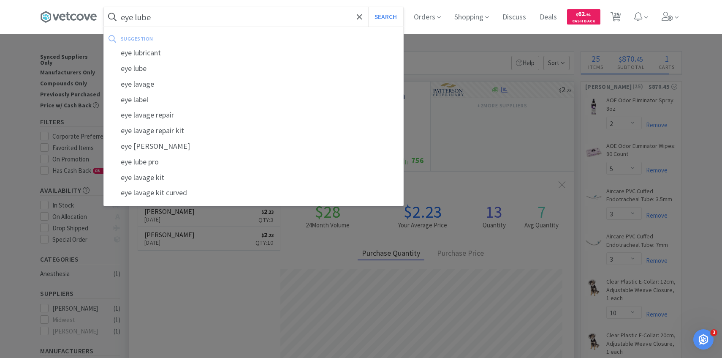
click at [368, 7] on button "Search" at bounding box center [385, 16] width 35 height 19
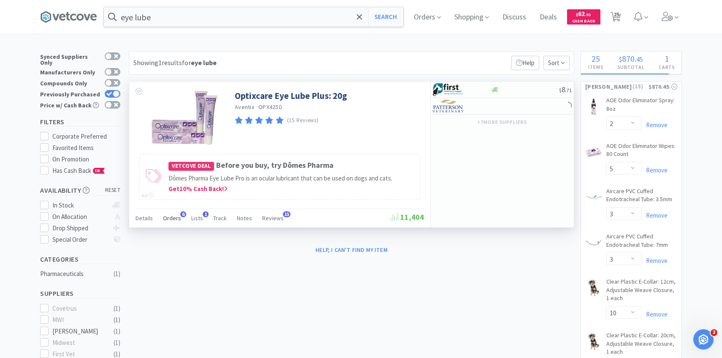
click at [171, 214] on span "Orders" at bounding box center [172, 218] width 18 height 8
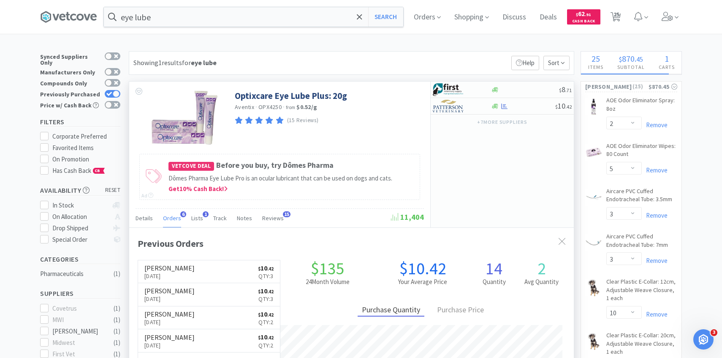
scroll to position [219, 445]
click at [449, 112] on div at bounding box center [456, 106] width 46 height 14
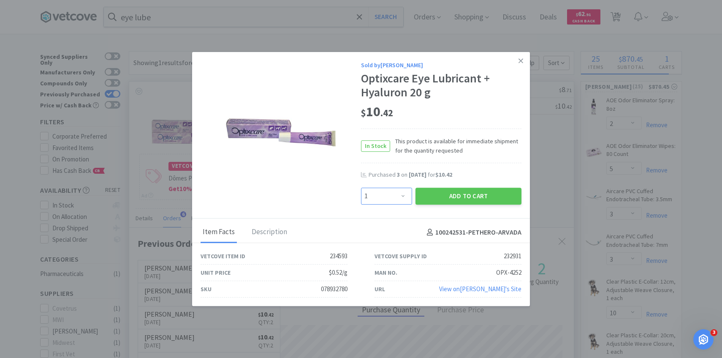
click at [397, 195] on select "Enter Quantity 1 2 3 4 5 6 7 8 9 10 11 12 13 14 15 16 17 18 19 20 Enter Quantity" at bounding box center [386, 196] width 51 height 17
click at [361, 188] on select "Enter Quantity 1 2 3 4 5 6 7 8 9 10 11 12 13 14 15 16 17 18 19 20 Enter Quantity" at bounding box center [386, 196] width 51 height 17
click at [440, 195] on button "Add to Cart" at bounding box center [469, 196] width 106 height 17
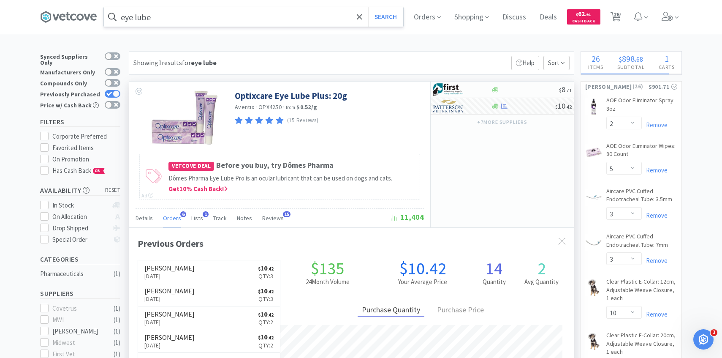
click at [206, 20] on input "eye lube" at bounding box center [253, 16] width 299 height 19
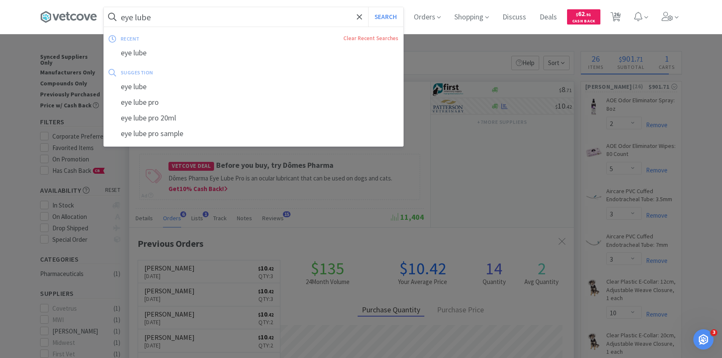
paste input "Y923H"
click at [368, 7] on button "Search" at bounding box center [385, 16] width 35 height 19
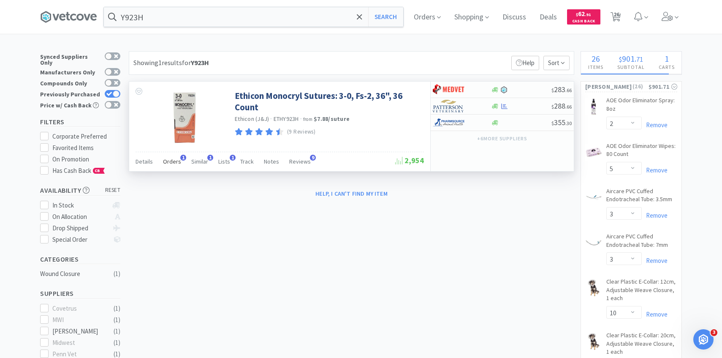
click at [176, 164] on span "Orders" at bounding box center [172, 162] width 18 height 8
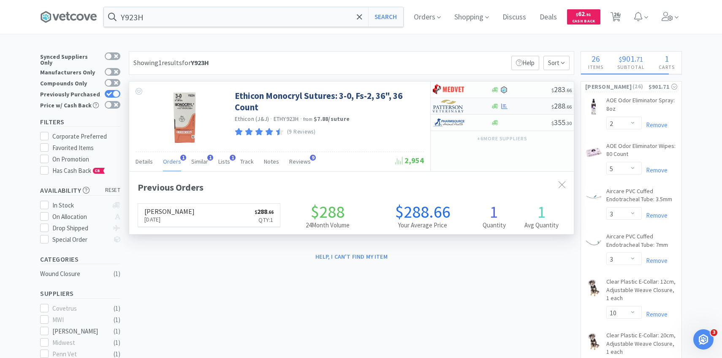
scroll to position [219, 445]
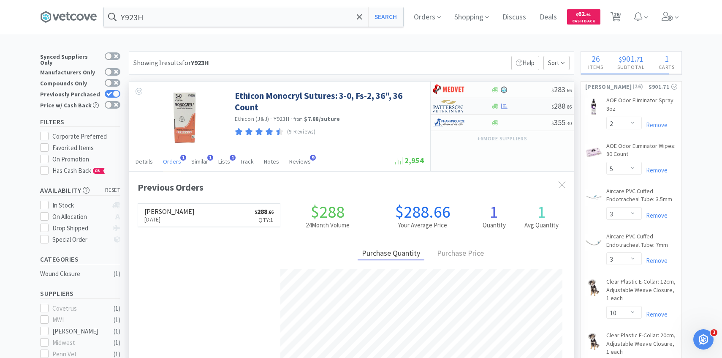
click at [443, 109] on img at bounding box center [449, 106] width 32 height 13
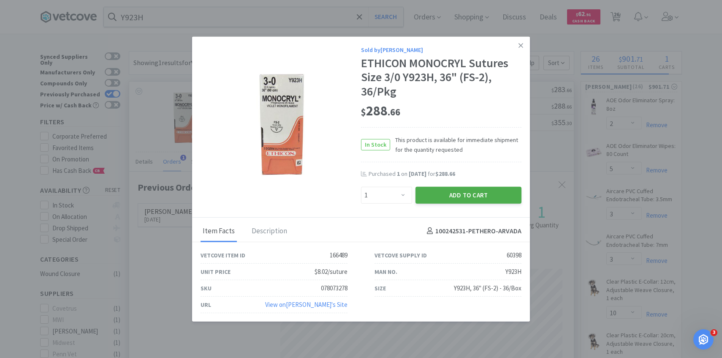
click at [434, 196] on button "Add to Cart" at bounding box center [469, 194] width 106 height 17
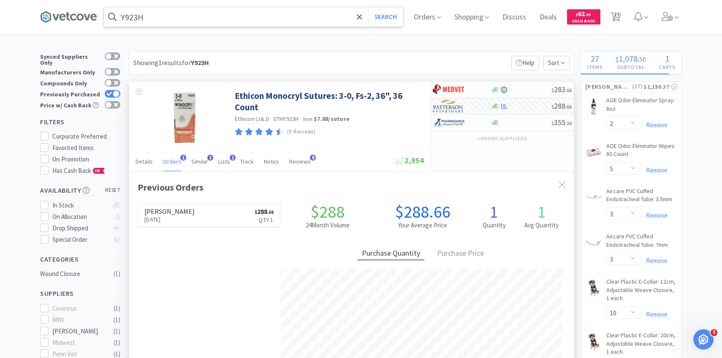
click at [218, 26] on input "Y923H" at bounding box center [253, 16] width 299 height 19
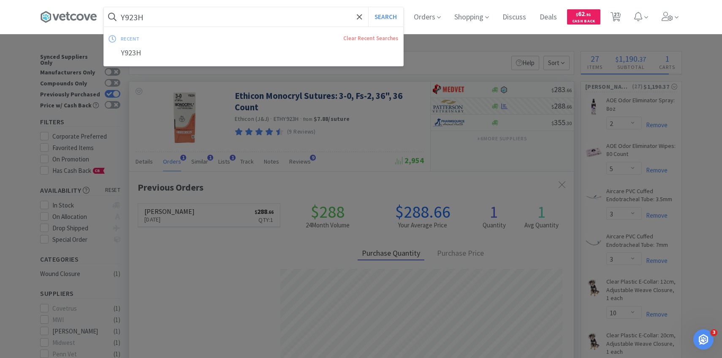
paste input "AB-D316"
click at [368, 7] on button "Search" at bounding box center [385, 16] width 35 height 19
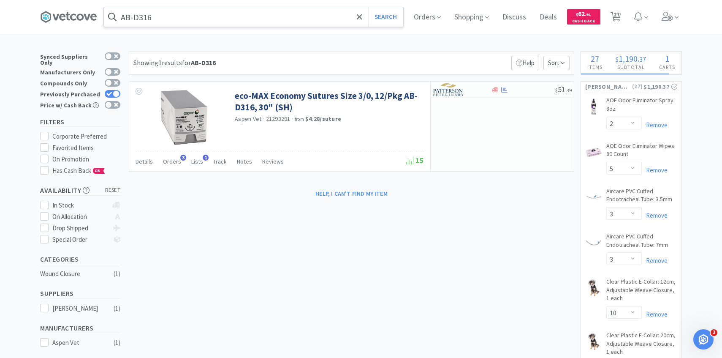
click at [234, 16] on input "AB-D316" at bounding box center [253, 16] width 299 height 19
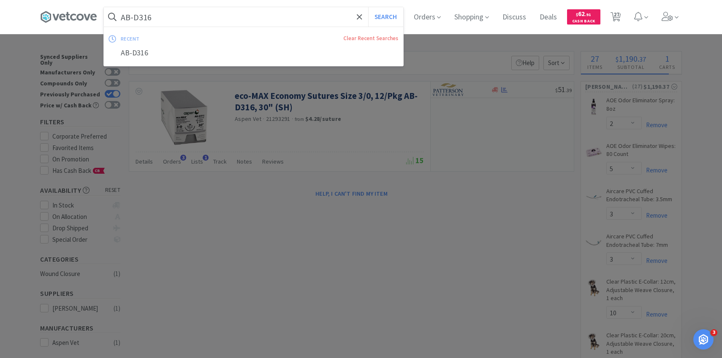
paste input "Y922H"
click at [368, 7] on button "Search" at bounding box center [385, 16] width 35 height 19
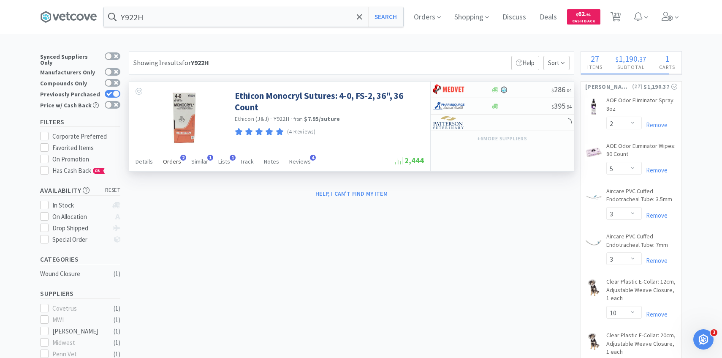
click at [176, 166] on div "Orders 2" at bounding box center [172, 163] width 18 height 16
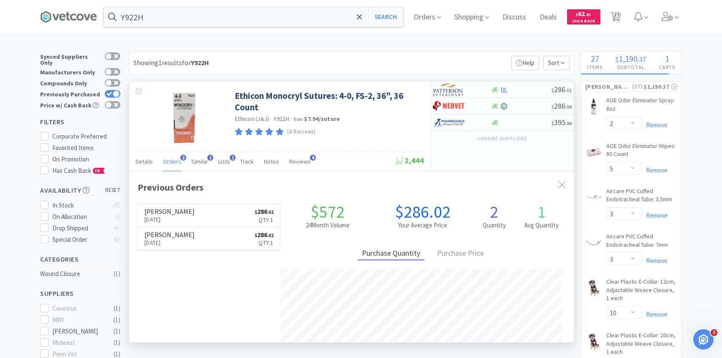
scroll to position [219, 445]
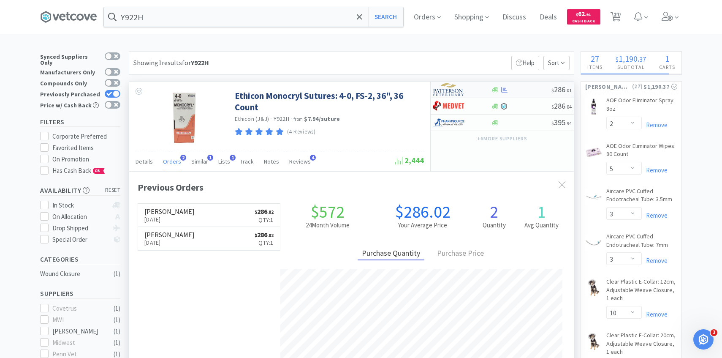
click at [459, 88] on img at bounding box center [449, 89] width 32 height 13
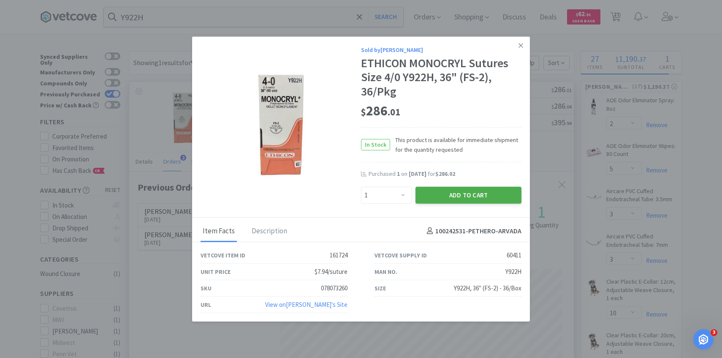
click at [440, 200] on button "Add to Cart" at bounding box center [469, 194] width 106 height 17
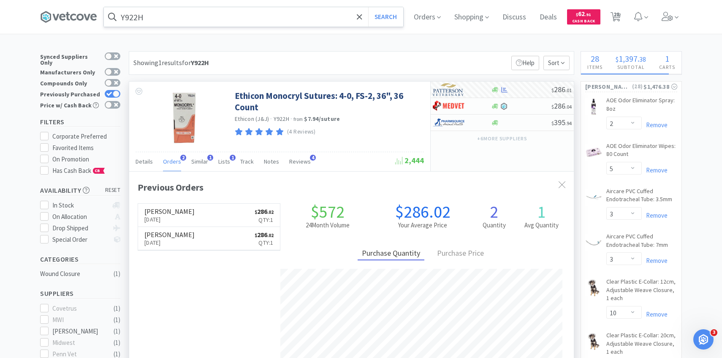
click at [246, 20] on input "Y922H" at bounding box center [253, 16] width 299 height 19
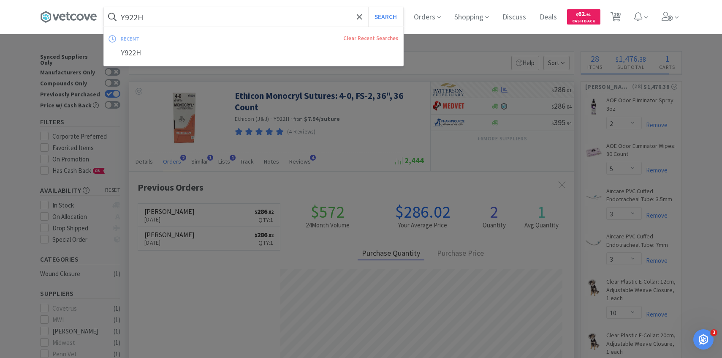
paste input "303"
click at [368, 7] on button "Search" at bounding box center [385, 16] width 35 height 19
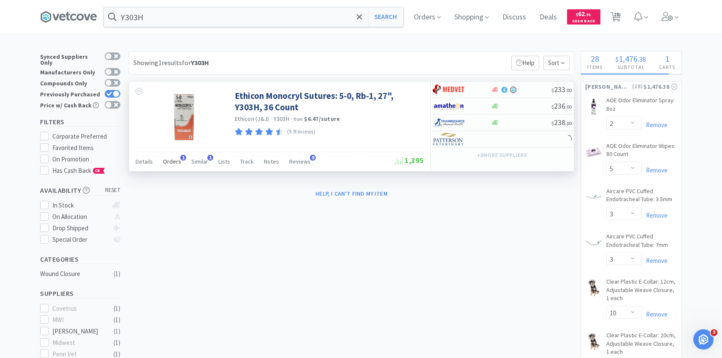
click at [175, 166] on div "Orders 1" at bounding box center [172, 163] width 18 height 16
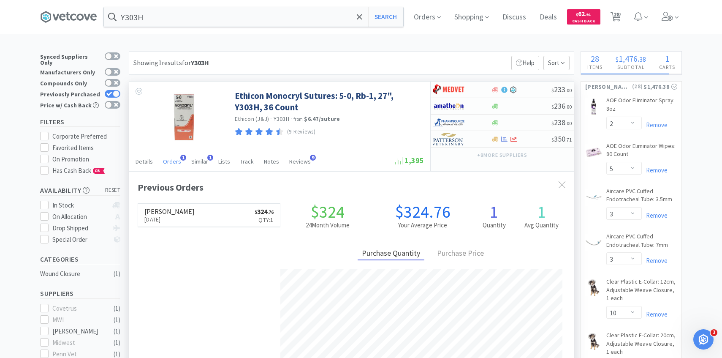
scroll to position [219, 445]
click at [457, 141] on img at bounding box center [449, 139] width 32 height 13
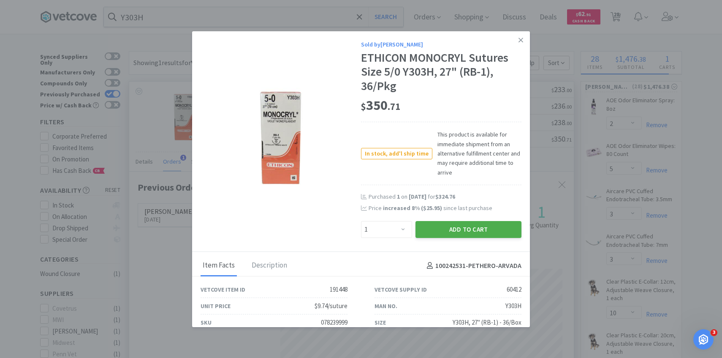
click at [451, 226] on button "Add to Cart" at bounding box center [469, 229] width 106 height 17
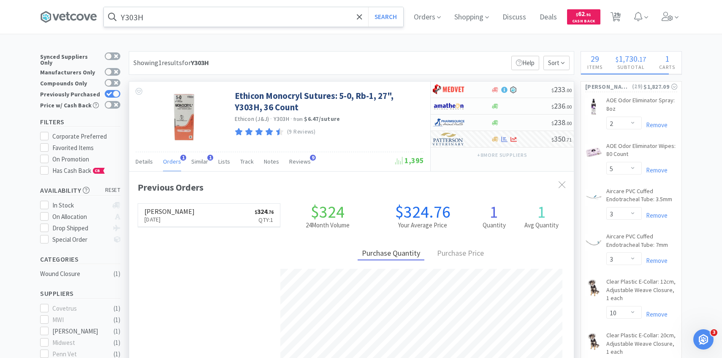
click at [267, 10] on input "Y303H" at bounding box center [253, 16] width 299 height 19
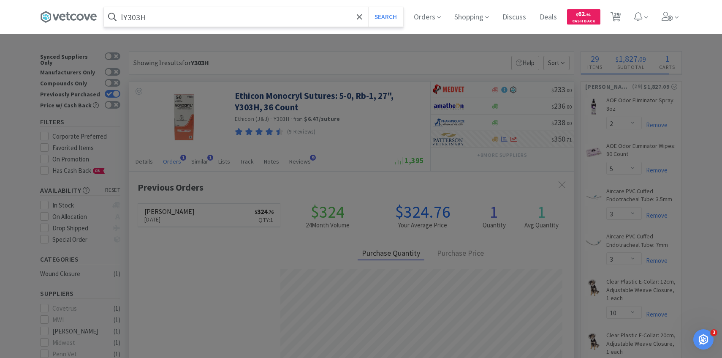
click at [267, 10] on input "lY303H" at bounding box center [253, 16] width 299 height 19
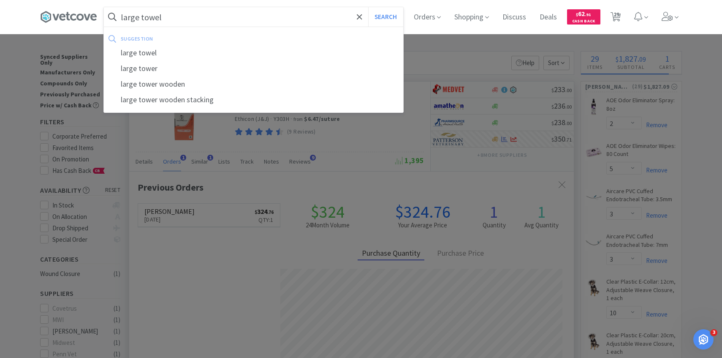
click at [368, 7] on button "Search" at bounding box center [385, 16] width 35 height 19
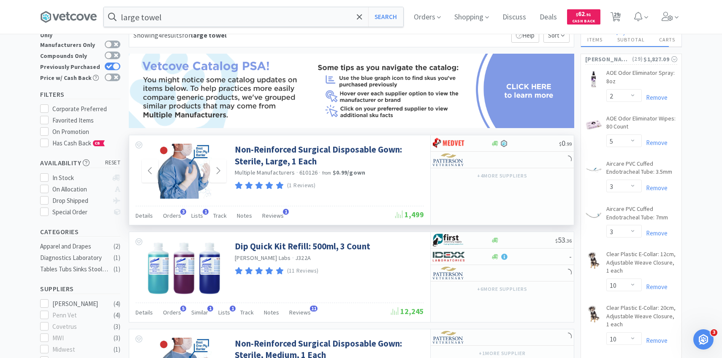
scroll to position [30, 0]
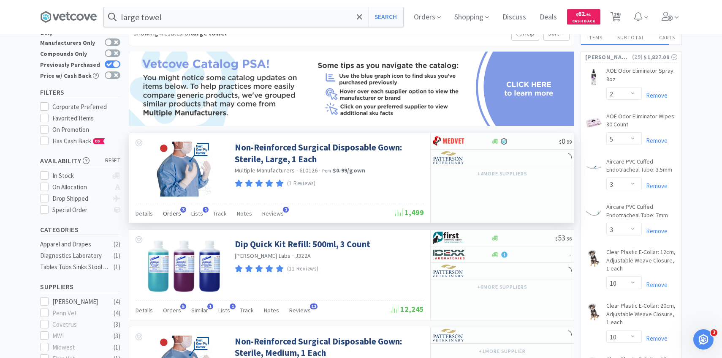
click at [169, 215] on span "Orders" at bounding box center [172, 213] width 18 height 8
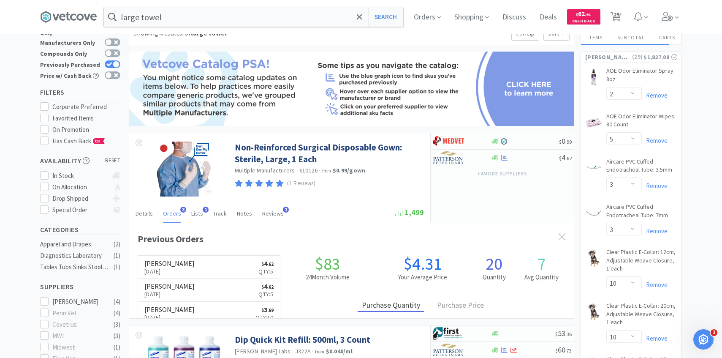
scroll to position [219, 445]
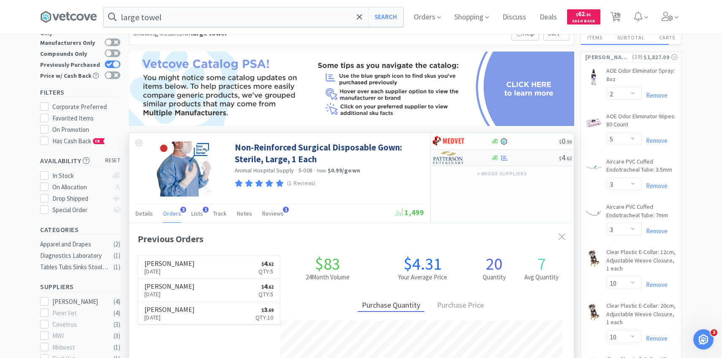
click at [454, 160] on img at bounding box center [449, 157] width 32 height 13
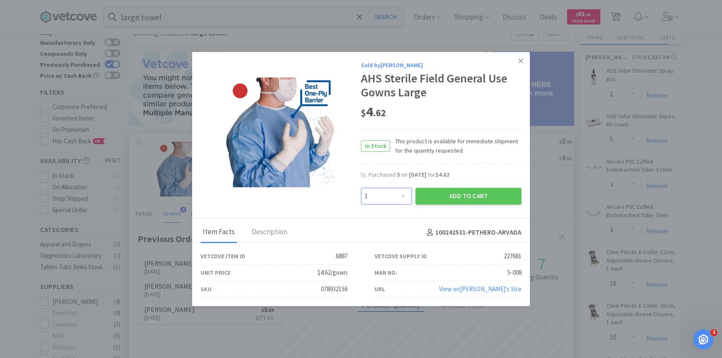
click at [396, 200] on select "Enter Quantity 1 2 3 4 5 6 7 8 9 10 11 12 13 14 15 16 17 18 19 20 Enter Quantity" at bounding box center [386, 196] width 51 height 17
click at [361, 188] on select "Enter Quantity 1 2 3 4 5 6 7 8 9 10 11 12 13 14 15 16 17 18 19 20 Enter Quantity" at bounding box center [386, 196] width 51 height 17
click at [446, 187] on div "Add to Cart" at bounding box center [468, 196] width 109 height 20
click at [446, 194] on button "Add to Cart" at bounding box center [469, 196] width 106 height 17
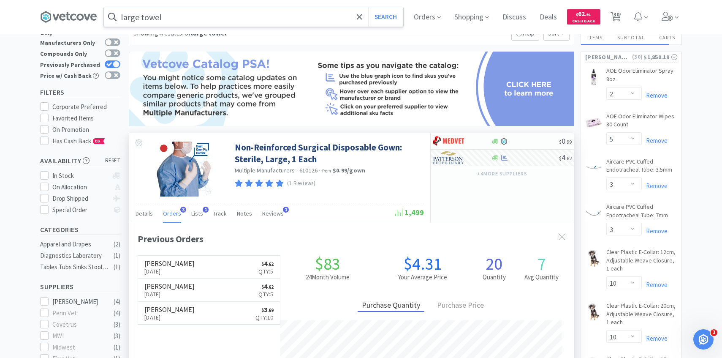
click at [283, 22] on input "large towel" at bounding box center [253, 16] width 299 height 19
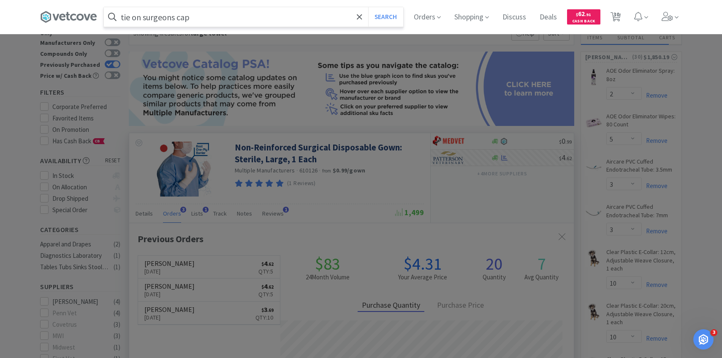
click at [368, 7] on button "Search" at bounding box center [385, 16] width 35 height 19
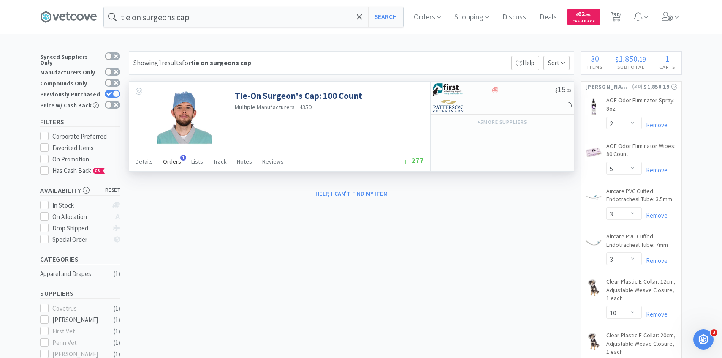
click at [169, 164] on span "Orders" at bounding box center [172, 162] width 18 height 8
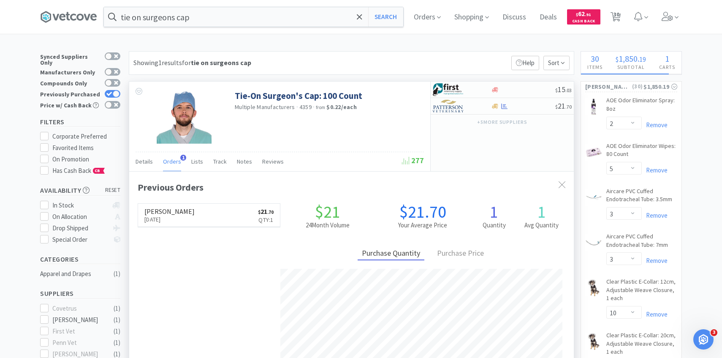
scroll to position [219, 445]
click at [465, 107] on div at bounding box center [456, 106] width 46 height 14
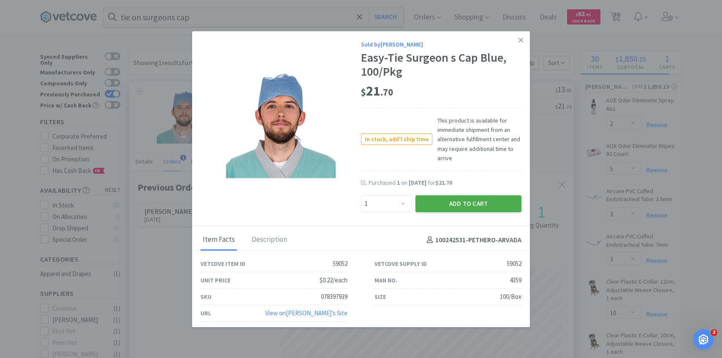
click at [446, 206] on button "Add to Cart" at bounding box center [469, 203] width 106 height 17
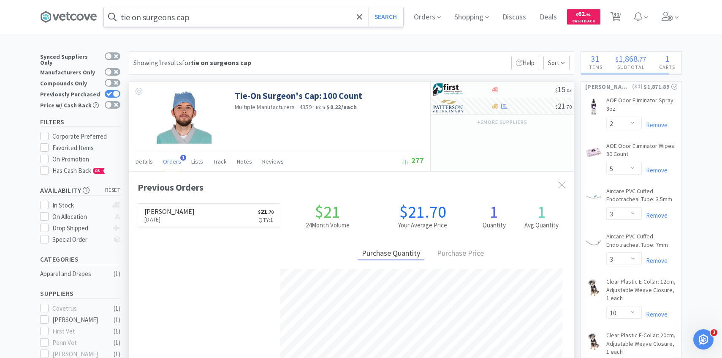
click at [229, 23] on input "tie on surgeons cap" at bounding box center [253, 16] width 299 height 19
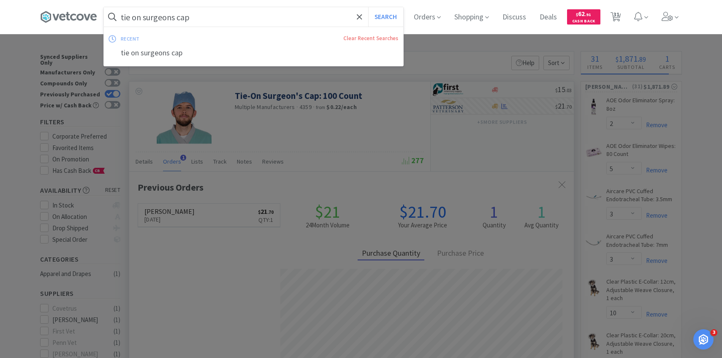
paste input "C9110"
click at [368, 7] on button "Search" at bounding box center [385, 16] width 35 height 19
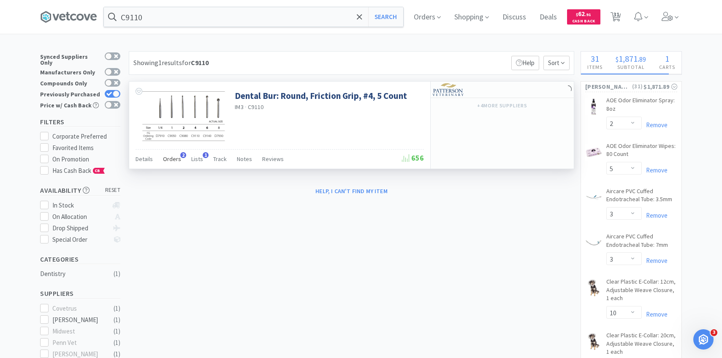
click at [177, 157] on span "Orders" at bounding box center [172, 159] width 18 height 8
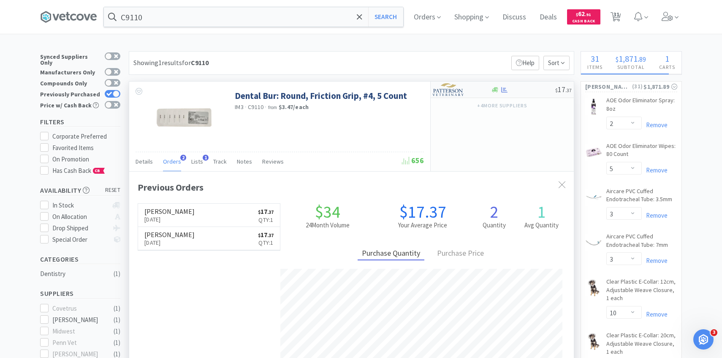
scroll to position [219, 445]
click at [451, 92] on img at bounding box center [449, 89] width 32 height 13
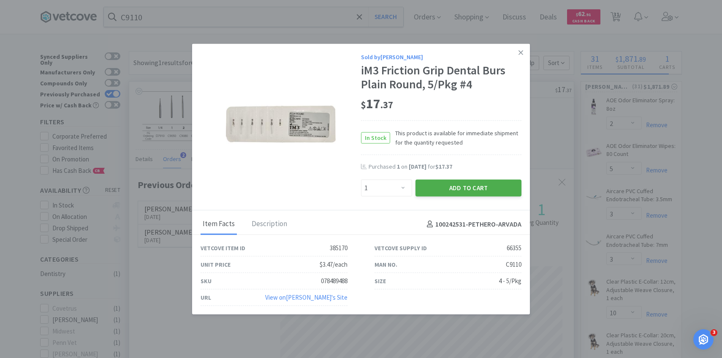
click at [449, 191] on button "Add to Cart" at bounding box center [469, 187] width 106 height 17
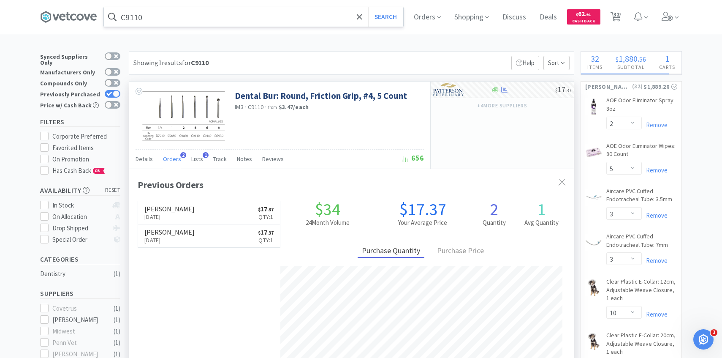
click at [260, 22] on input "C9110" at bounding box center [253, 16] width 299 height 19
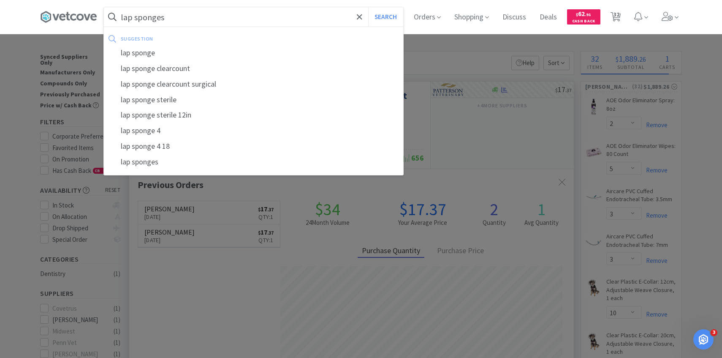
click at [368, 7] on button "Search" at bounding box center [385, 16] width 35 height 19
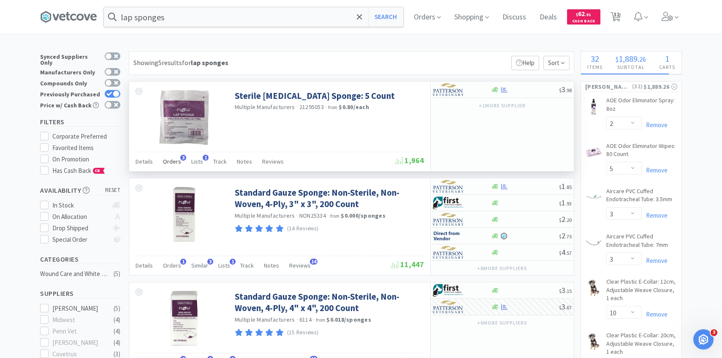
click at [173, 160] on span "Orders" at bounding box center [172, 162] width 18 height 8
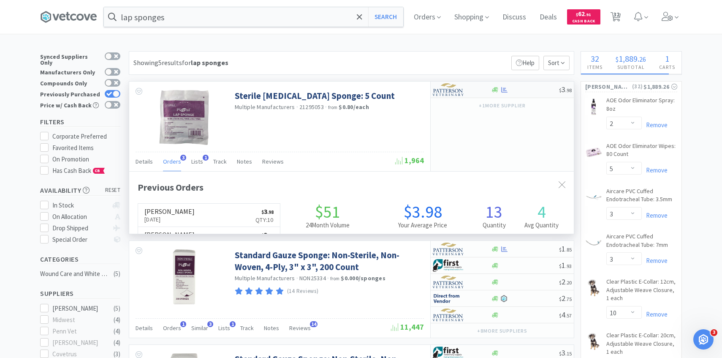
scroll to position [219, 445]
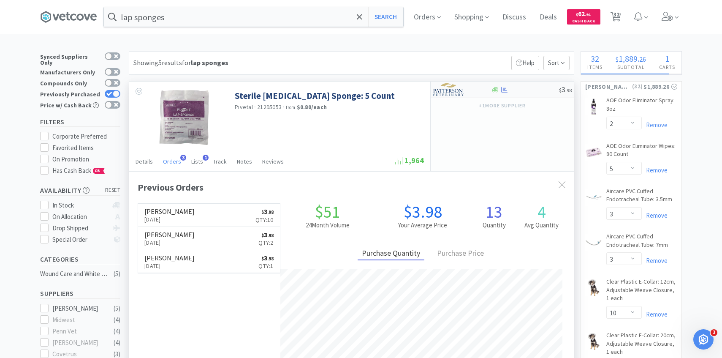
click at [460, 83] on img at bounding box center [449, 89] width 32 height 13
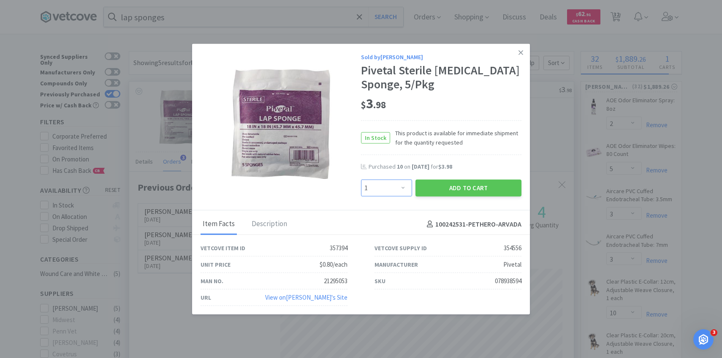
click at [379, 192] on select "Enter Quantity 1 2 3 4 5 6 7 8 9 10 11 12 13 14 15 16 17 18 19 20 Enter Quantity" at bounding box center [386, 187] width 51 height 17
click at [361, 179] on select "Enter Quantity 1 2 3 4 5 6 7 8 9 10 11 12 13 14 15 16 17 18 19 20 Enter Quantity" at bounding box center [386, 187] width 51 height 17
drag, startPoint x: 379, startPoint y: 192, endPoint x: 443, endPoint y: 190, distance: 63.8
click at [443, 190] on button "Add to Cart" at bounding box center [469, 187] width 106 height 17
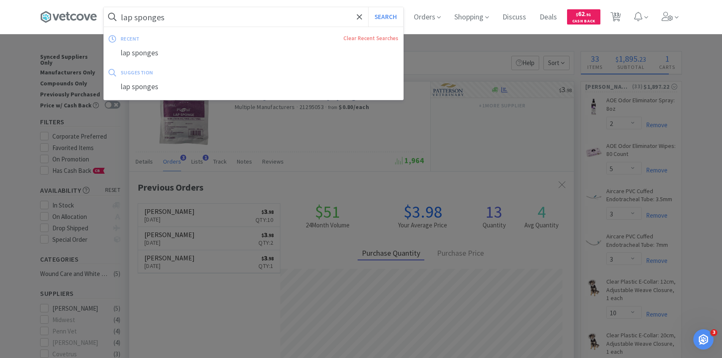
click at [213, 21] on input "lap sponges" at bounding box center [253, 16] width 299 height 19
paste input "279620"
click at [368, 7] on button "Search" at bounding box center [385, 16] width 35 height 19
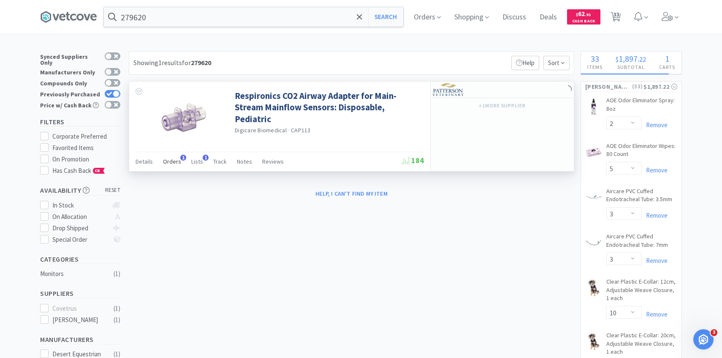
click at [172, 161] on span "Orders" at bounding box center [172, 162] width 18 height 8
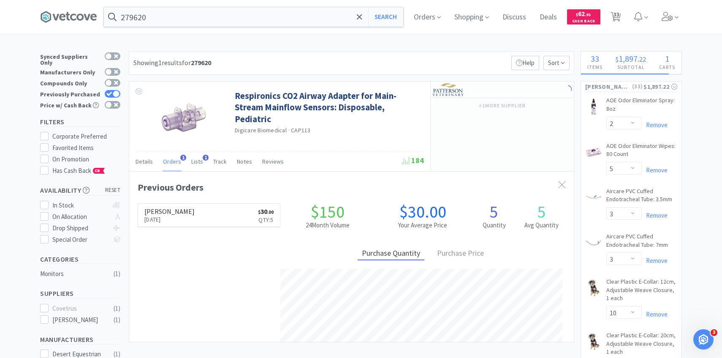
scroll to position [219, 445]
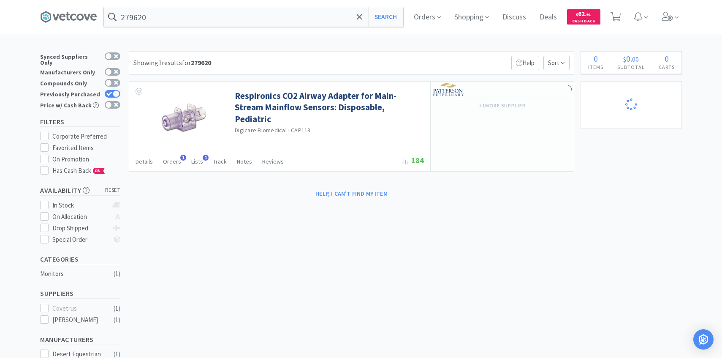
select select "2"
select select "5"
select select "3"
select select "10"
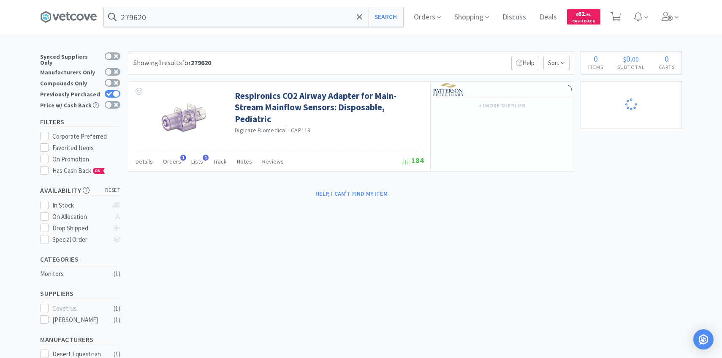
select select "10"
select select "3"
select select "4"
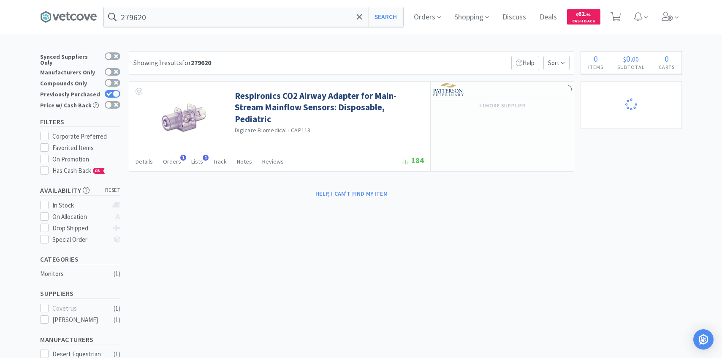
select select "1"
select select "2"
select select "1"
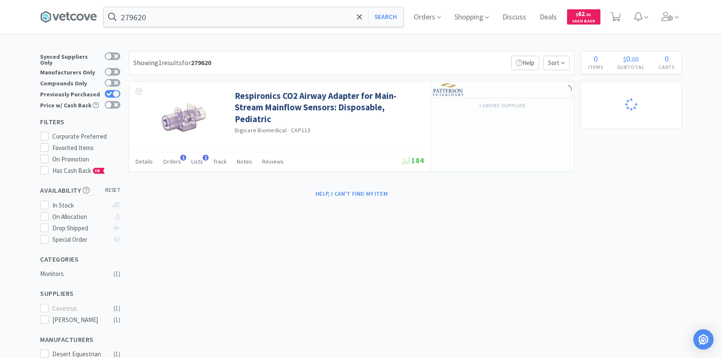
select select "1"
select select "25"
select select "2"
select select "5"
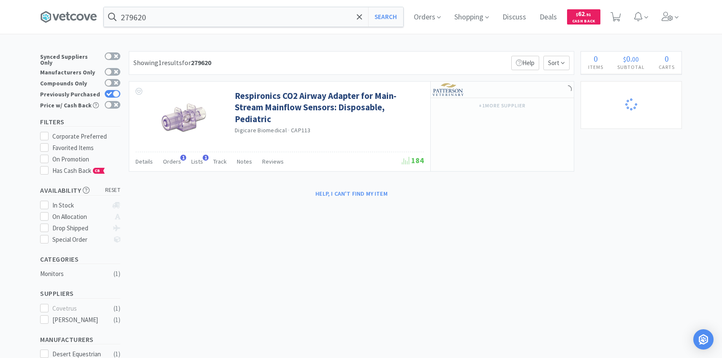
select select "1"
select select "2"
select select "5"
select select "3"
select select "1"
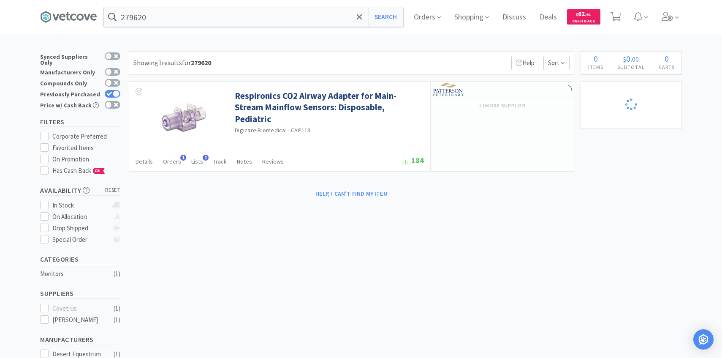
select select "2"
select select "1"
select select "25"
select select "10"
select select "2"
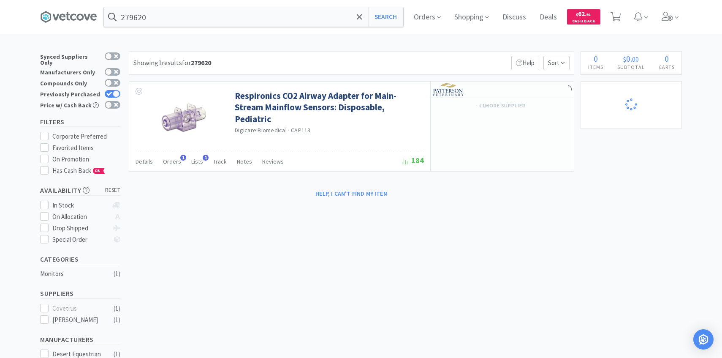
select select "1"
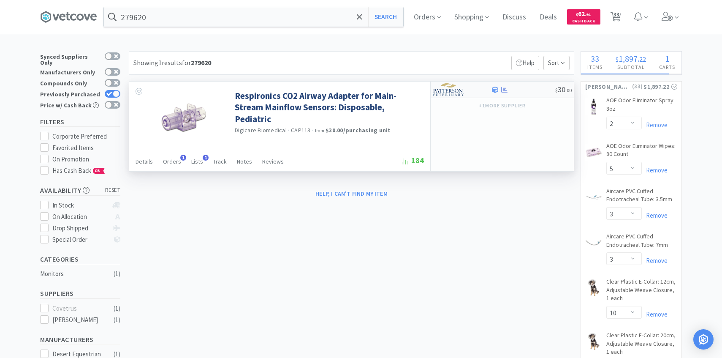
click at [457, 84] on img at bounding box center [449, 89] width 32 height 13
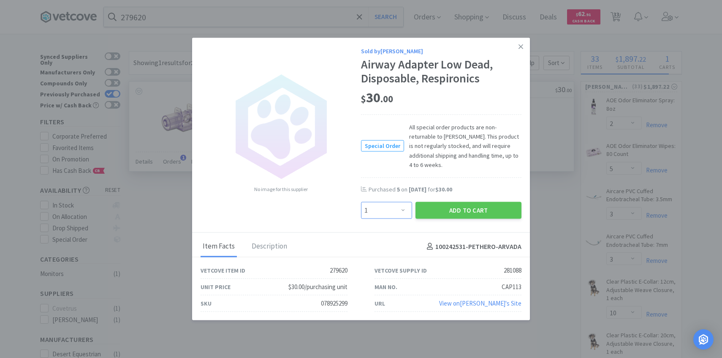
click at [386, 204] on select "Enter Quantity 1 2 3 4 5 6 7 8 9 10 11 12 13 14 15 16 17 18 19 20 Enter Quantity" at bounding box center [386, 210] width 51 height 17
select select "3"
click at [361, 202] on select "Enter Quantity 1 2 3 4 5 6 7 8 9 10 11 12 13 14 15 16 17 18 19 20 Enter Quantity" at bounding box center [386, 210] width 51 height 17
click at [458, 206] on button "Add to Cart" at bounding box center [469, 210] width 106 height 17
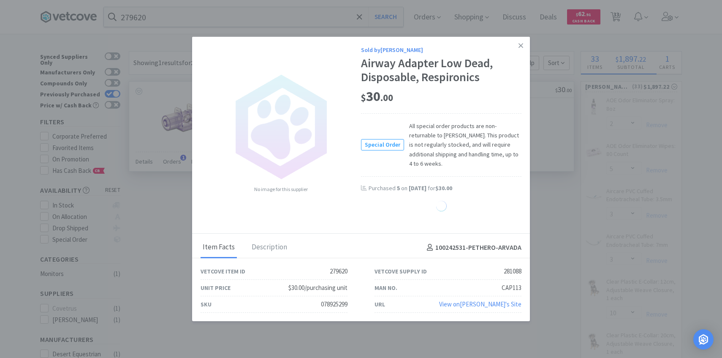
select select "3"
select select "10"
select select "2"
select select "25"
select select "1"
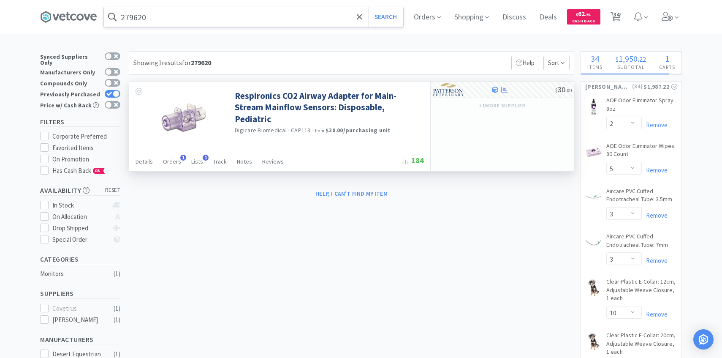
click at [294, 16] on input "279620" at bounding box center [253, 16] width 299 height 19
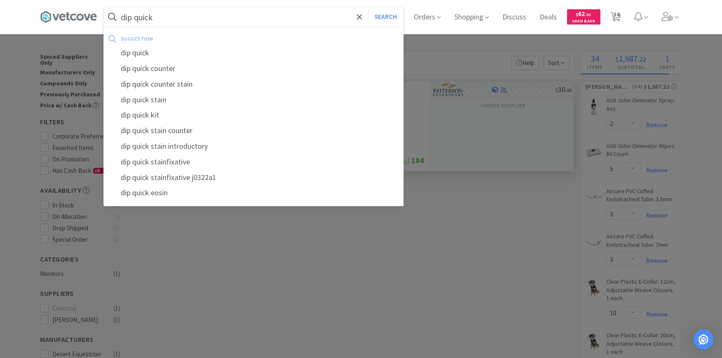
type input "dip quick"
click at [368, 7] on button "Search" at bounding box center [385, 16] width 35 height 19
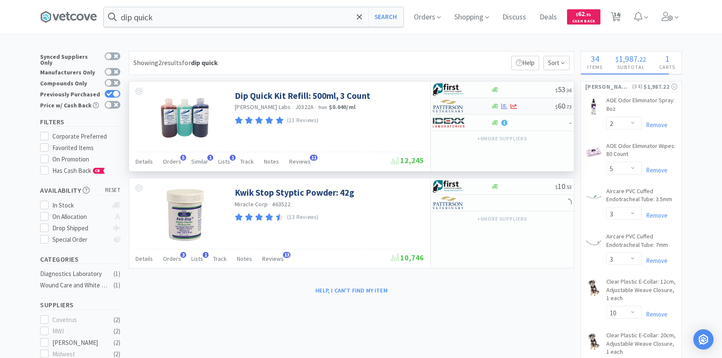
click at [457, 108] on img at bounding box center [449, 106] width 32 height 13
select select "1"
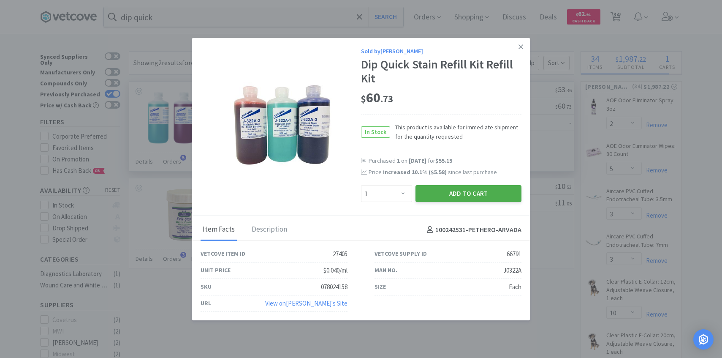
click at [430, 194] on button "Add to Cart" at bounding box center [469, 193] width 106 height 17
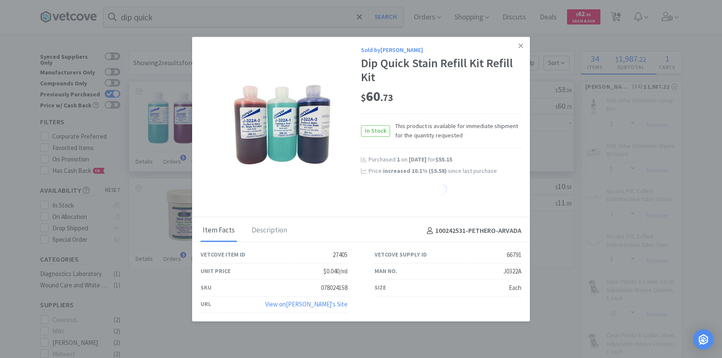
select select "1"
select select "2"
select select "1"
select select "2"
select select "5"
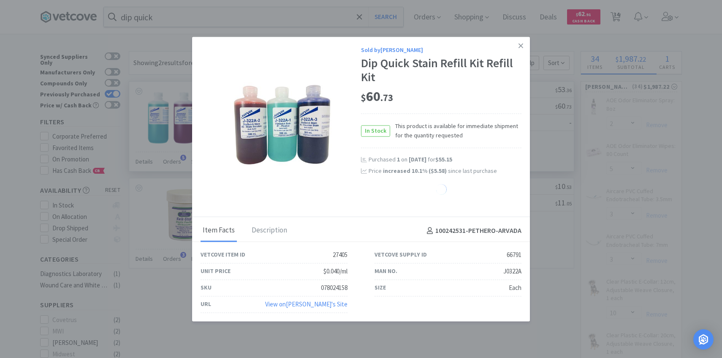
select select "1"
select select "2"
select select "5"
select select "3"
select select "1"
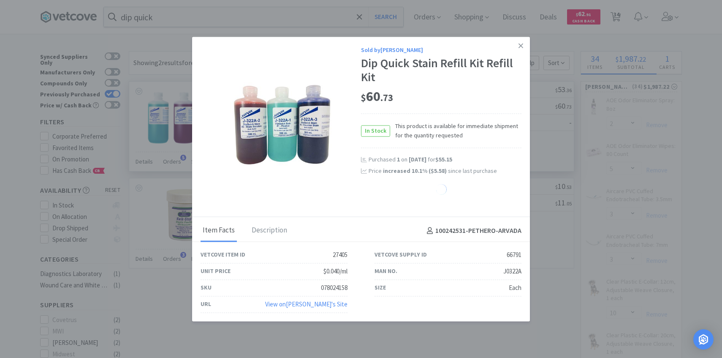
select select "2"
select select "1"
select select "3"
select select "10"
select select "2"
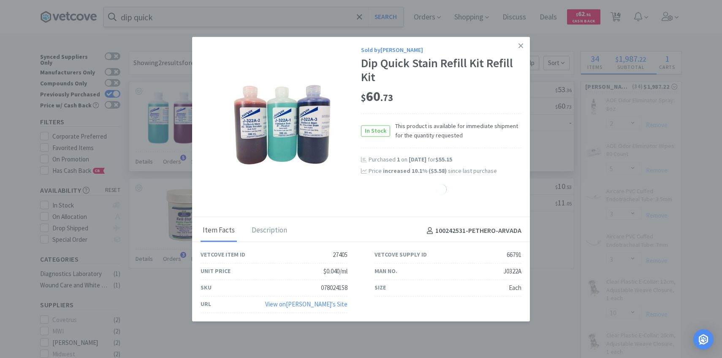
select select "25"
select select "1"
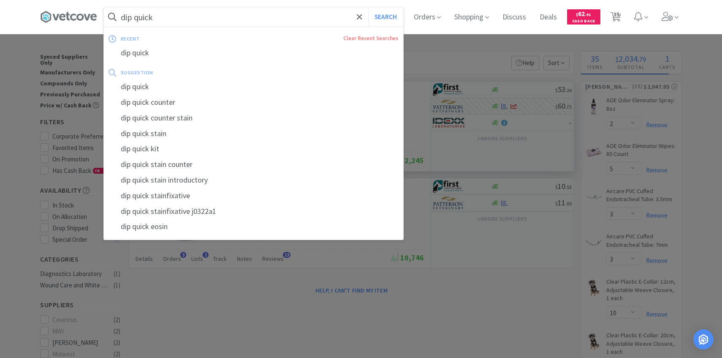
click at [259, 23] on input "dip quick" at bounding box center [253, 16] width 299 height 19
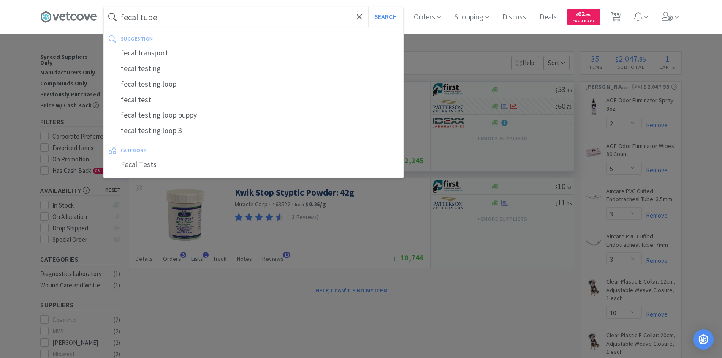
click at [368, 7] on button "Search" at bounding box center [385, 16] width 35 height 19
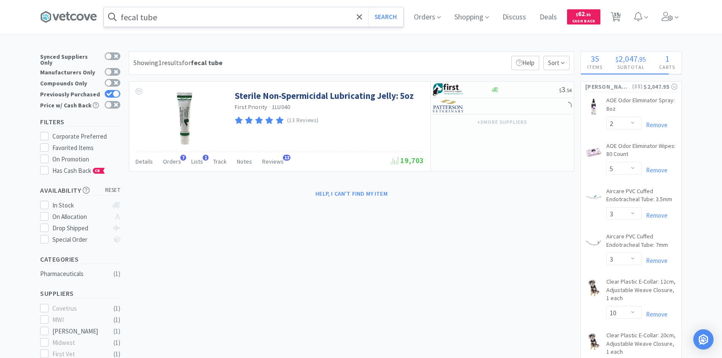
click at [182, 22] on input "fecal tube" at bounding box center [253, 16] width 299 height 19
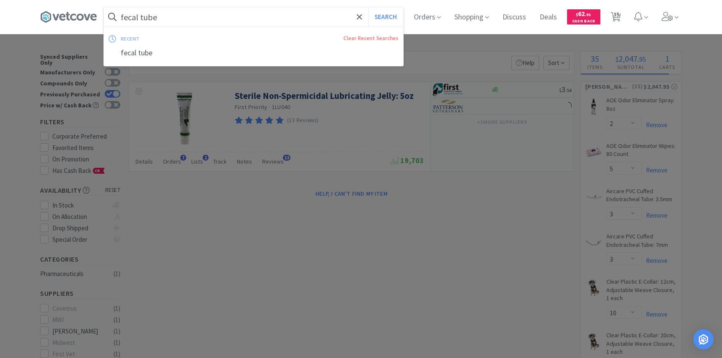
click at [179, 20] on input "fecal tube" at bounding box center [253, 16] width 299 height 19
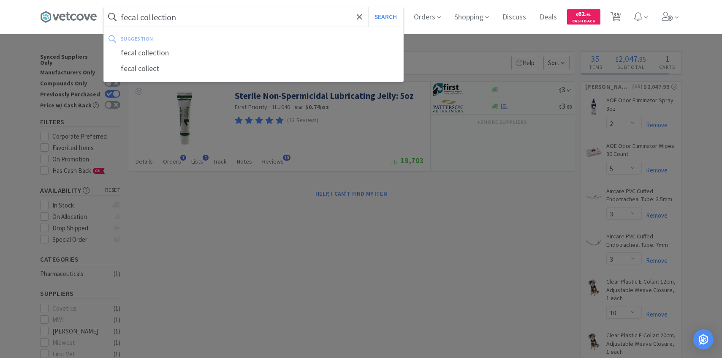
type input "fecal collection"
click at [368, 7] on button "Search" at bounding box center [385, 16] width 35 height 19
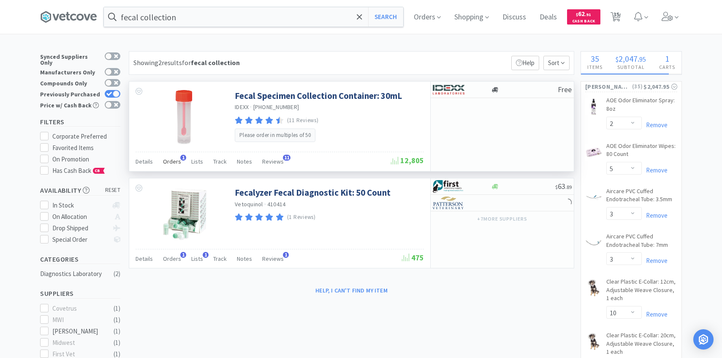
click at [180, 158] on span "1" at bounding box center [183, 158] width 6 height 6
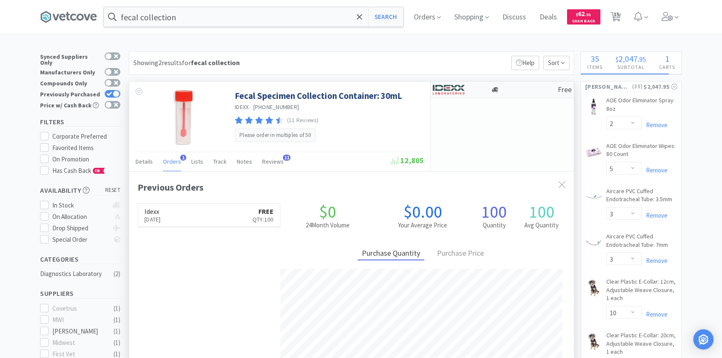
scroll to position [219, 445]
click at [461, 92] on img at bounding box center [449, 89] width 32 height 13
select select "50"
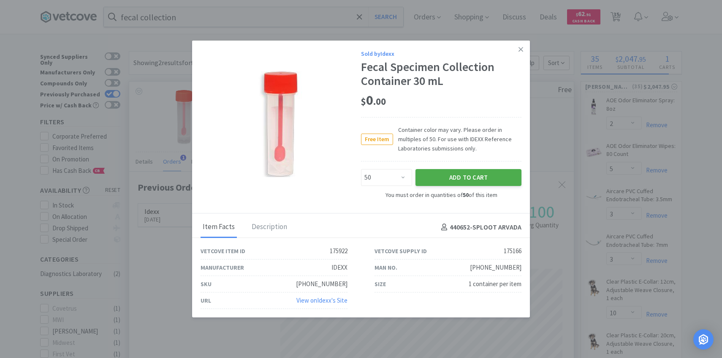
click at [462, 181] on button "Add to Cart" at bounding box center [469, 177] width 106 height 17
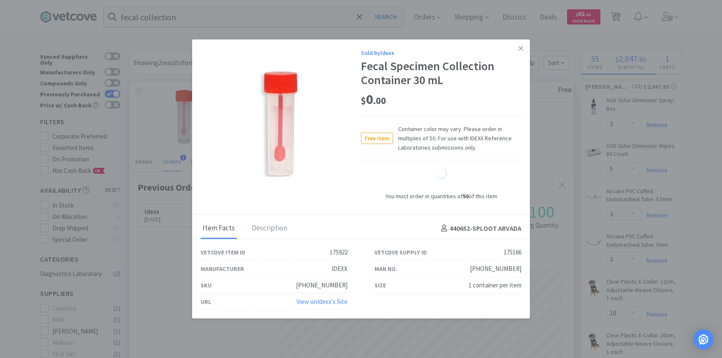
select select "50"
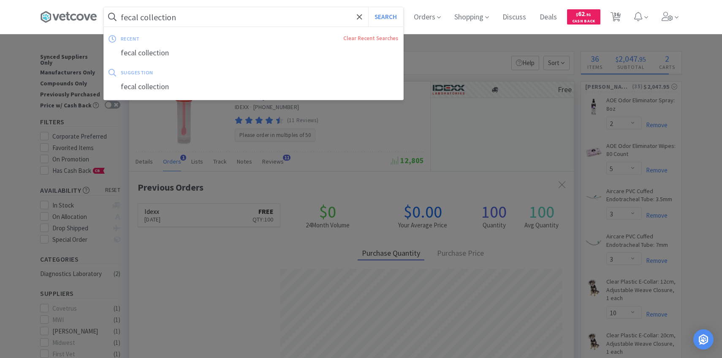
click at [236, 21] on input "fecal collection" at bounding box center [253, 16] width 299 height 19
paste input "774329"
type input "774329"
click at [368, 7] on button "Search" at bounding box center [385, 16] width 35 height 19
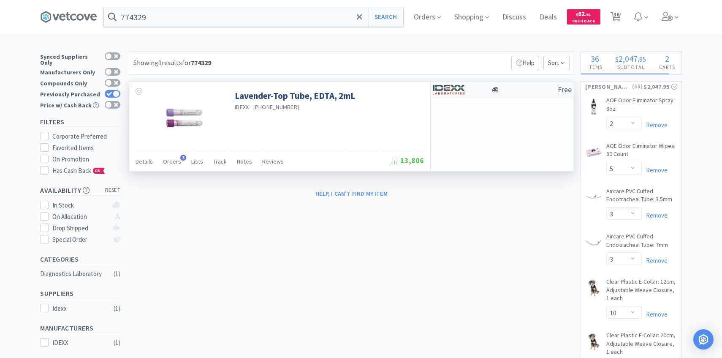
click at [466, 87] on div at bounding box center [456, 89] width 46 height 14
select select "1"
click at [165, 163] on span "Orders" at bounding box center [172, 162] width 18 height 8
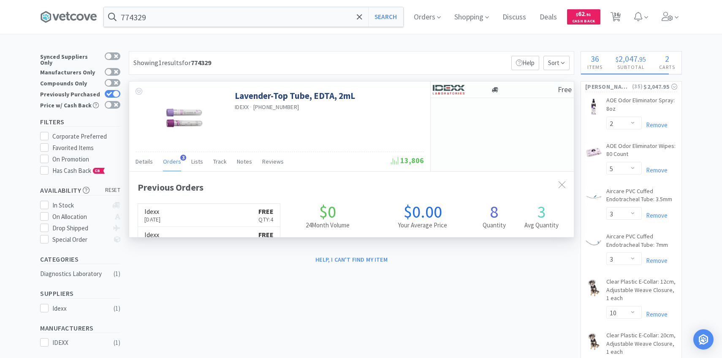
scroll to position [219, 445]
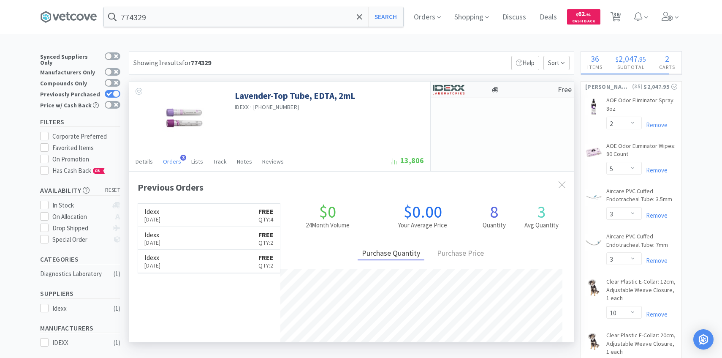
click at [464, 84] on img at bounding box center [449, 89] width 32 height 13
select select "1"
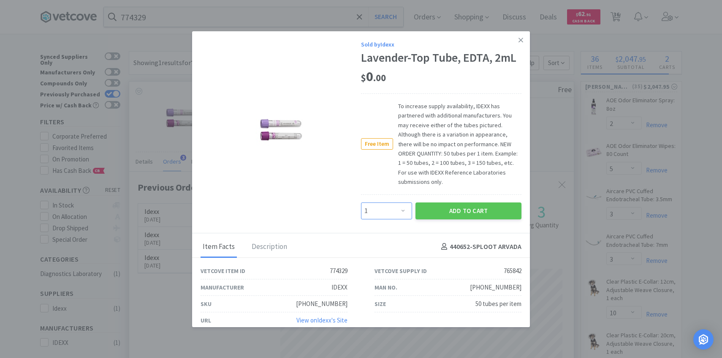
click at [391, 202] on select "Enter Quantity 1 2 3 4 5 6 7 8 9 10 11 12 13 14 15 16 17 18 19 20 Enter Quantity" at bounding box center [386, 210] width 51 height 17
click at [361, 202] on select "Enter Quantity 1 2 3 4 5 6 7 8 9 10 11 12 13 14 15 16 17 18 19 20 Enter Quantity" at bounding box center [386, 210] width 51 height 17
click at [435, 203] on button "Add to Cart" at bounding box center [469, 210] width 106 height 17
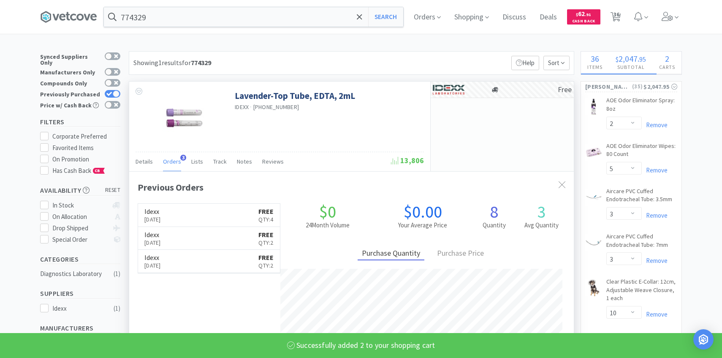
select select "2"
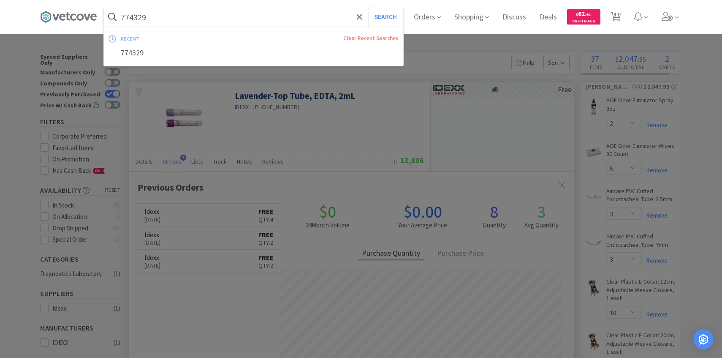
click at [224, 25] on input "774329" at bounding box center [253, 16] width 299 height 19
paste input "34"
type input "774334"
click at [368, 7] on button "Search" at bounding box center [385, 16] width 35 height 19
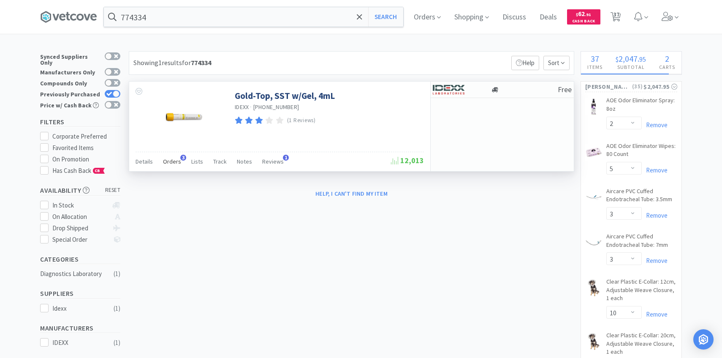
click at [167, 158] on span "Orders" at bounding box center [172, 162] width 18 height 8
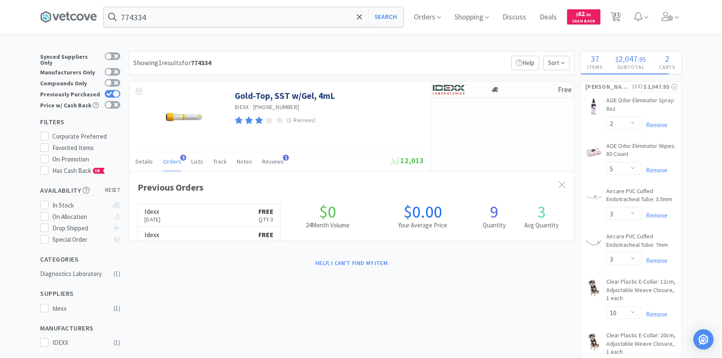
scroll to position [219, 445]
click at [458, 86] on img at bounding box center [449, 89] width 32 height 13
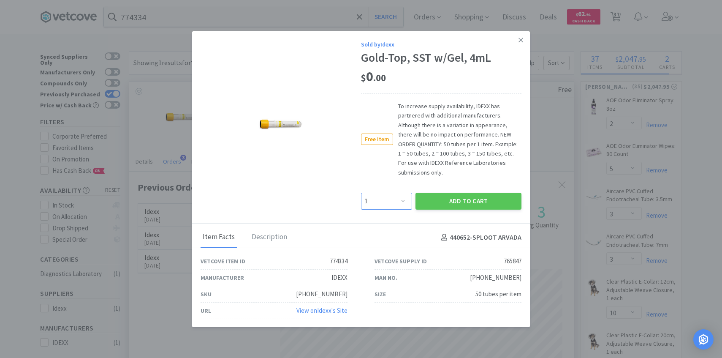
click at [396, 196] on select "Enter Quantity 1 2 3 4 5 6 7 8 9 10 11 12 13 14 15 16 17 18 19 20 Enter Quantity" at bounding box center [386, 201] width 51 height 17
select select "2"
click at [361, 193] on select "Enter Quantity 1 2 3 4 5 6 7 8 9 10 11 12 13 14 15 16 17 18 19 20 Enter Quantity" at bounding box center [386, 201] width 51 height 17
click at [457, 199] on button "Add to Cart" at bounding box center [469, 201] width 106 height 17
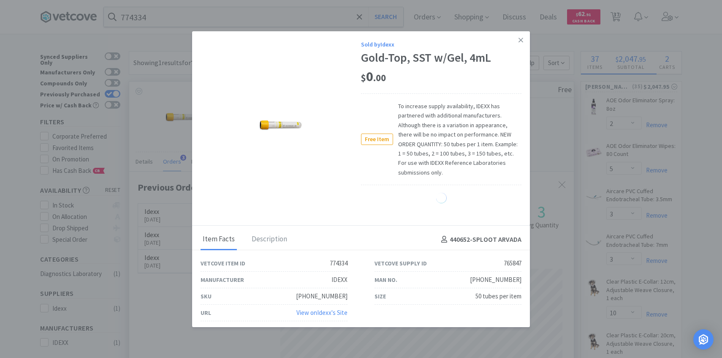
select select "2"
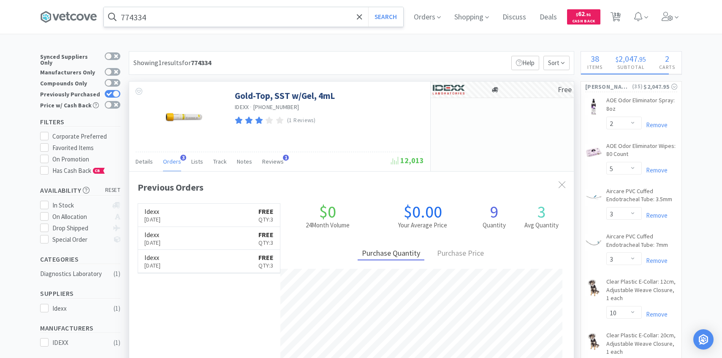
click at [276, 16] on input "774334" at bounding box center [253, 16] width 299 height 19
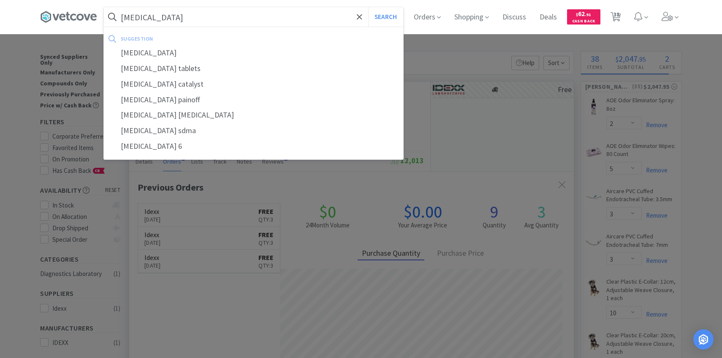
type input "nsaid"
click at [368, 7] on button "Search" at bounding box center [385, 16] width 35 height 19
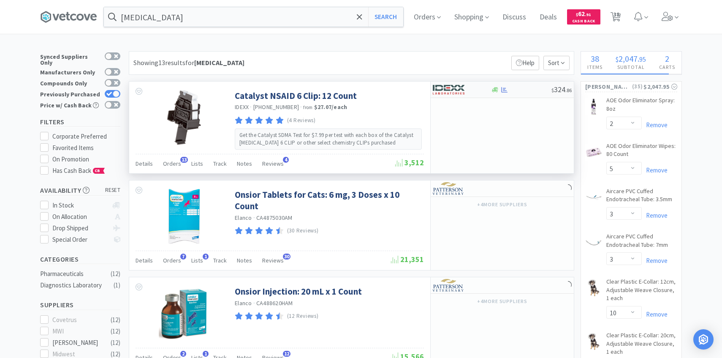
click at [465, 90] on div at bounding box center [456, 89] width 46 height 14
select select "1"
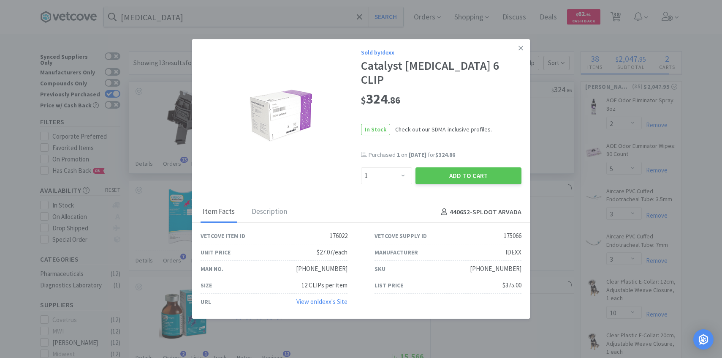
click at [444, 166] on div "Add to Cart" at bounding box center [468, 176] width 109 height 20
click at [444, 167] on button "Add to Cart" at bounding box center [469, 175] width 106 height 17
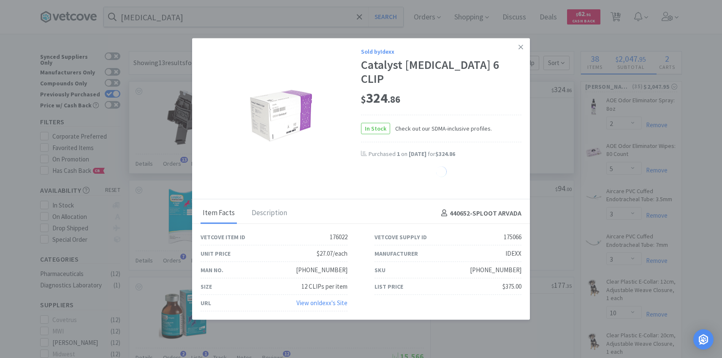
select select "1"
select select "50"
select select "2"
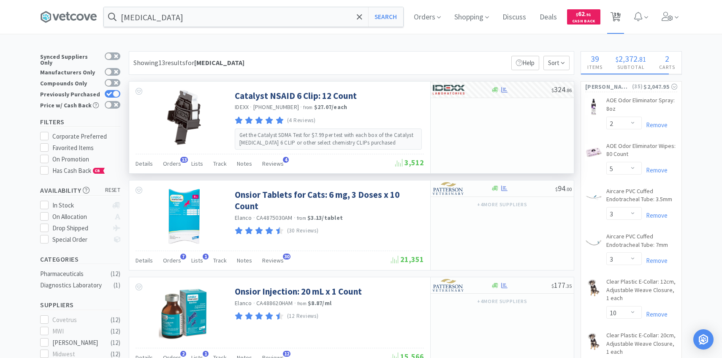
click at [613, 21] on span "39" at bounding box center [616, 17] width 11 height 12
select select "1"
select select "50"
select select "2"
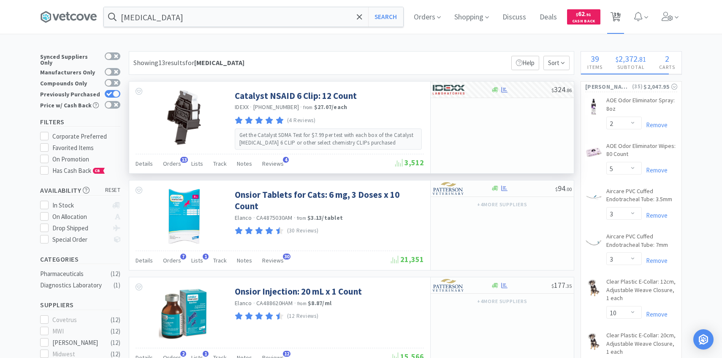
select select "2"
select select "5"
select select "3"
select select "10"
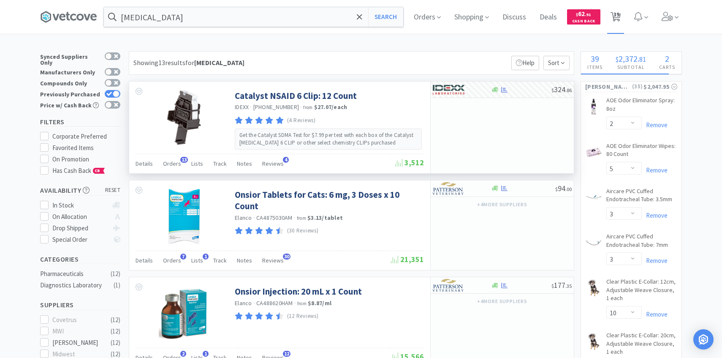
select select "10"
select select "3"
select select "4"
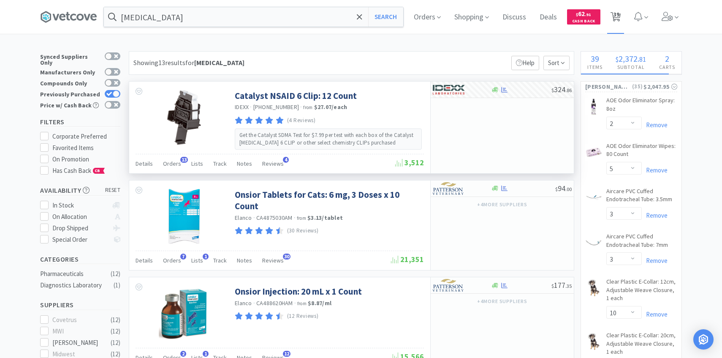
select select "1"
select select "2"
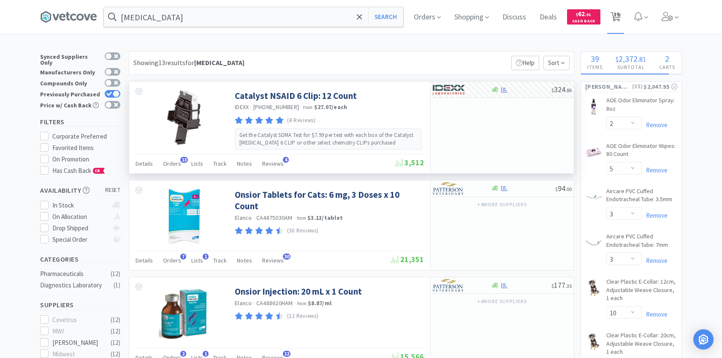
select select "1"
select select "25"
select select "2"
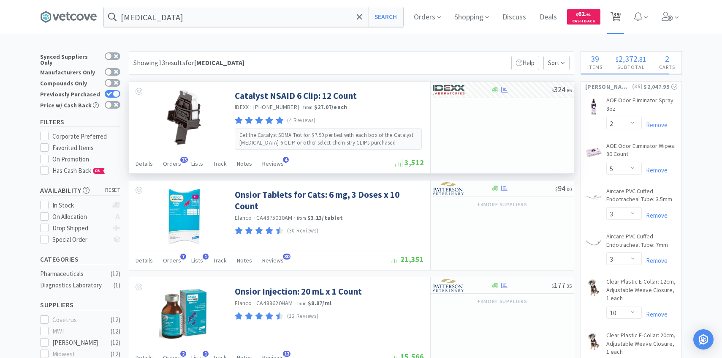
select select "5"
select select "1"
select select "2"
select select "5"
select select "3"
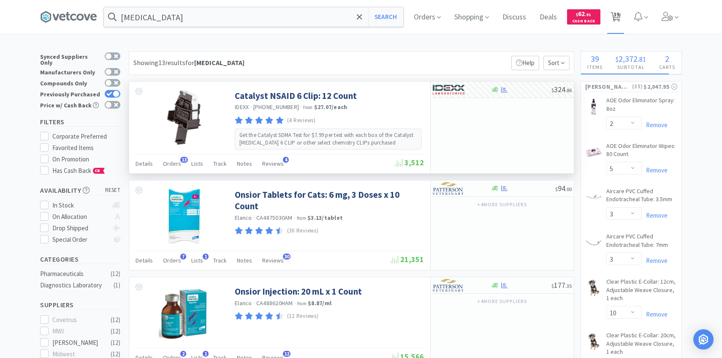
select select "1"
select select "2"
select select "1"
select select "3"
select select "25"
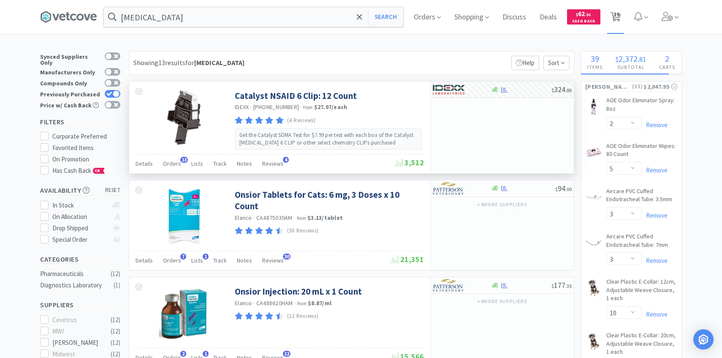
select select "10"
select select "2"
select select "1"
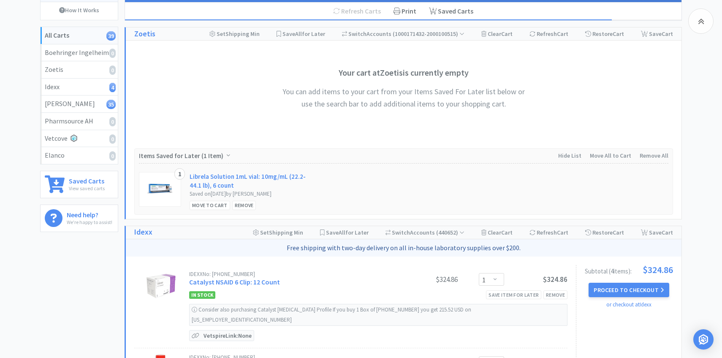
scroll to position [202, 0]
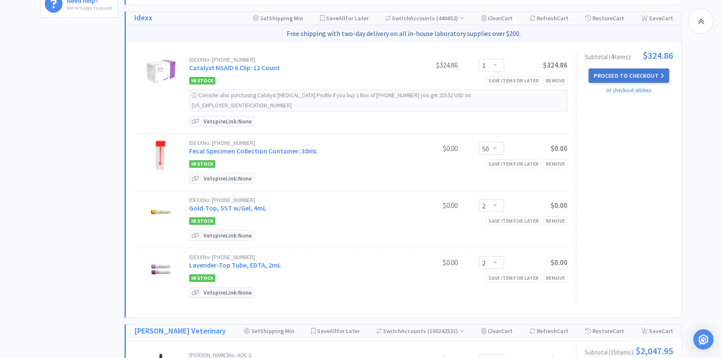
click at [600, 70] on button "Proceed to Checkout" at bounding box center [629, 75] width 80 height 14
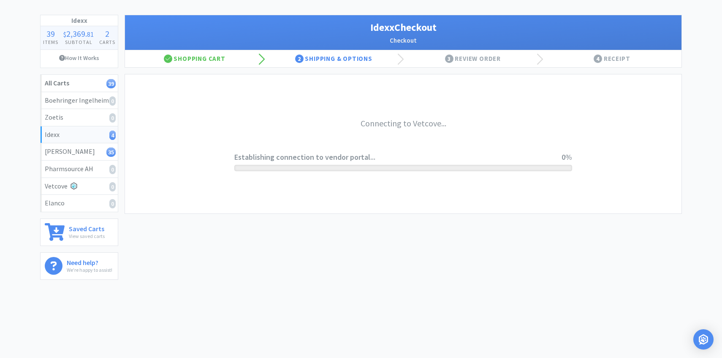
scroll to position [36, 0]
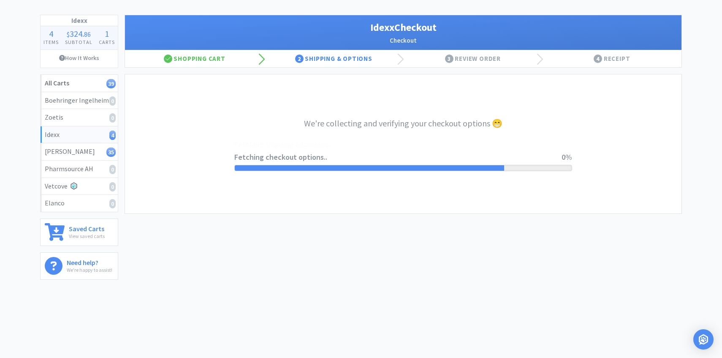
select select "904"
select select "003"
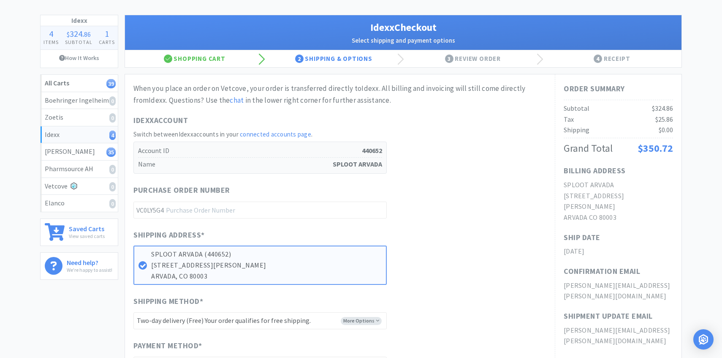
scroll to position [0, 0]
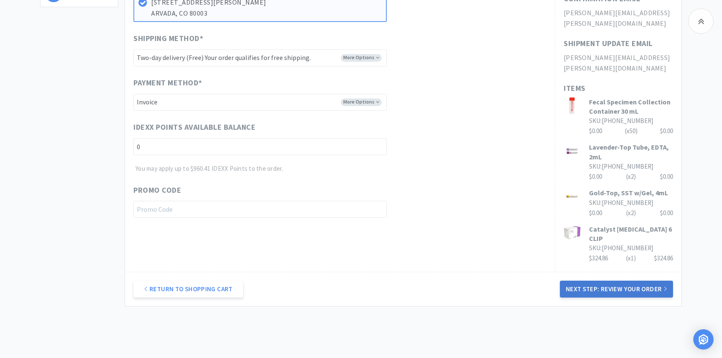
click at [574, 280] on button "Next Step: Review Your Order" at bounding box center [616, 288] width 113 height 17
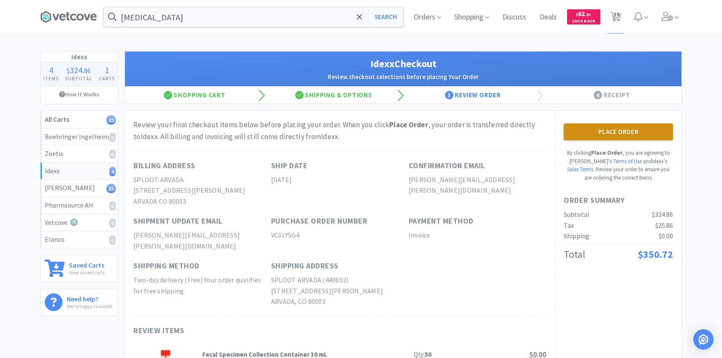
click at [584, 131] on button "Place Order" at bounding box center [618, 131] width 109 height 17
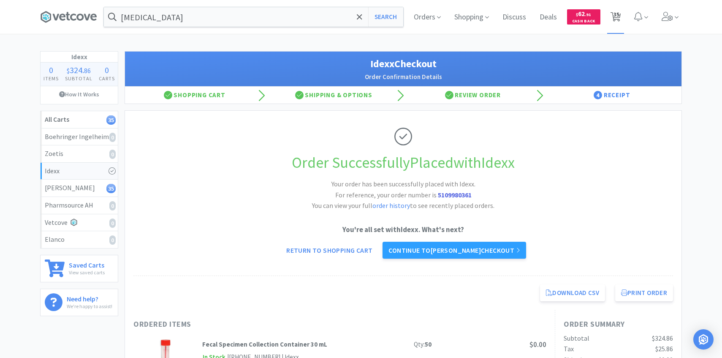
click at [615, 16] on span "35" at bounding box center [617, 14] width 6 height 34
select select "2"
select select "5"
select select "3"
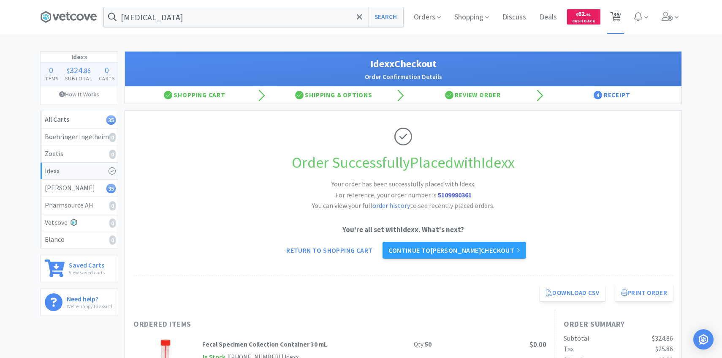
select select "10"
select select "3"
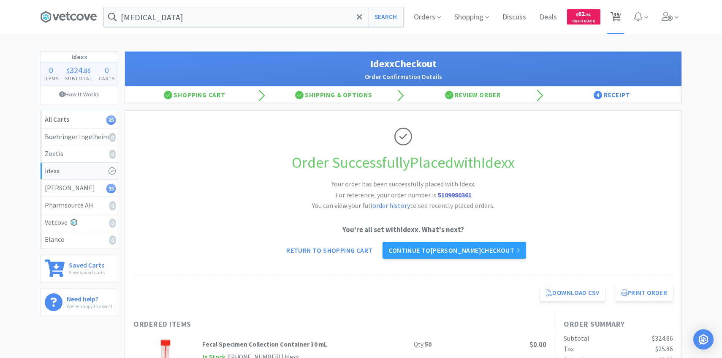
select select "4"
select select "1"
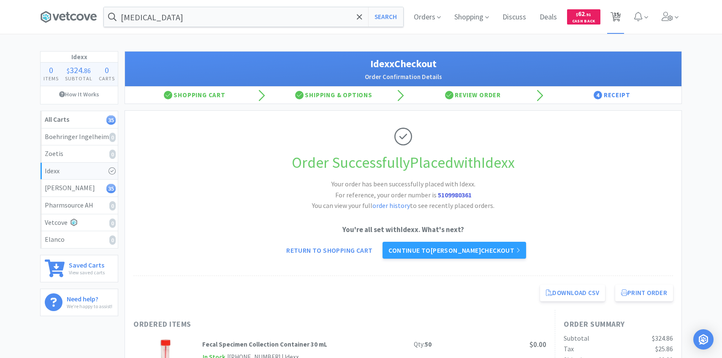
select select "2"
select select "1"
select select "25"
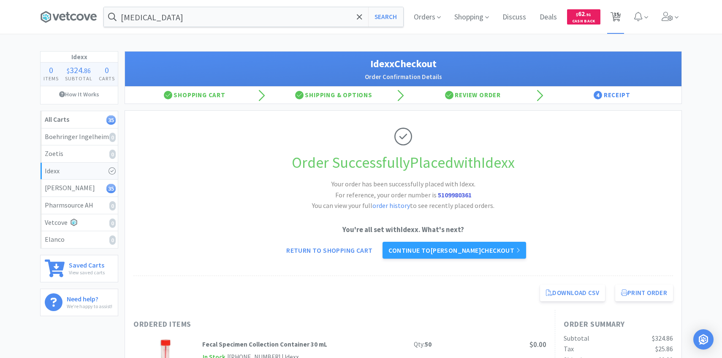
select select "2"
select select "5"
select select "1"
select select "2"
select select "5"
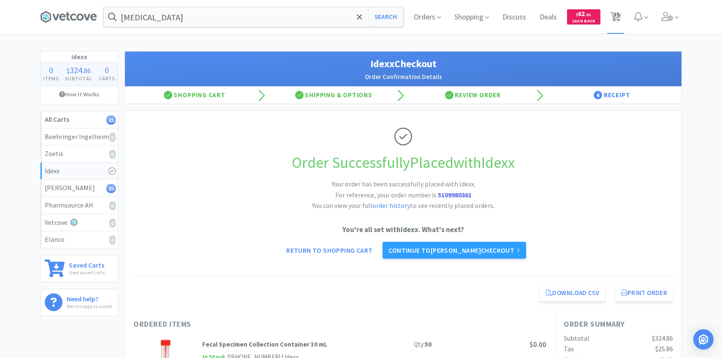
select select "3"
select select "1"
select select "2"
select select "1"
select select "3"
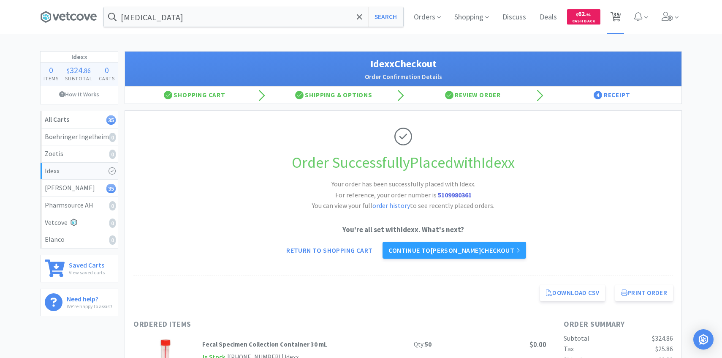
select select "25"
select select "10"
select select "2"
select select "1"
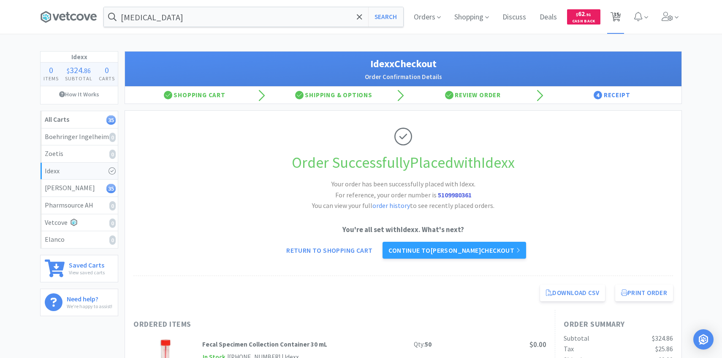
select select "1"
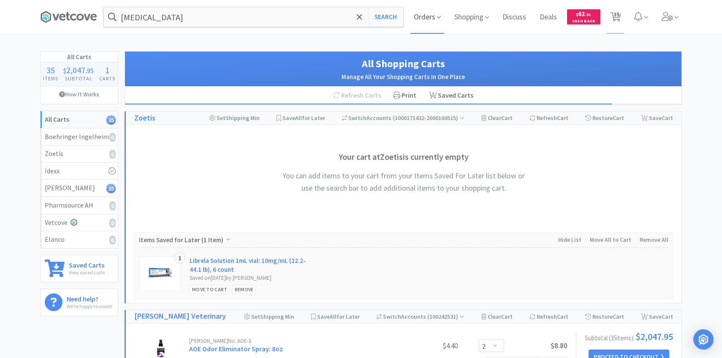
click at [431, 12] on span "Orders" at bounding box center [427, 17] width 34 height 34
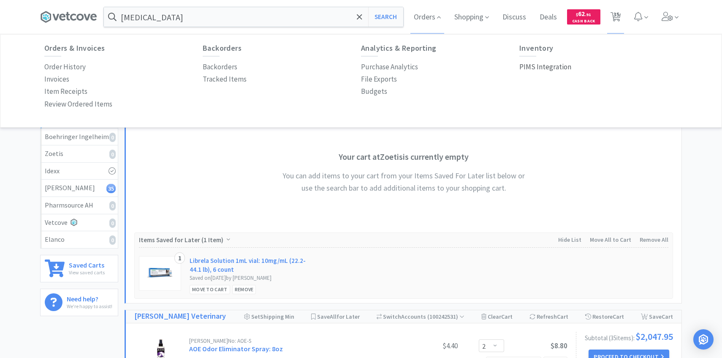
click at [548, 65] on p "PIMS Integration" at bounding box center [545, 66] width 52 height 11
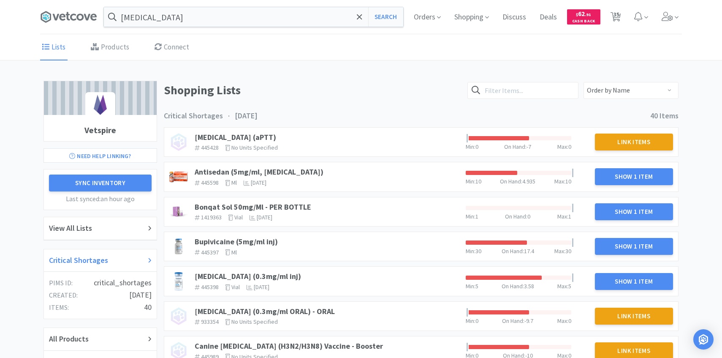
click at [93, 255] on h2 "Critical Shortages" at bounding box center [78, 260] width 59 height 12
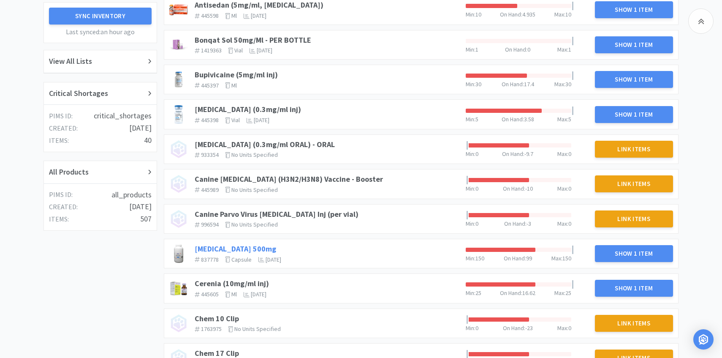
click at [236, 248] on link "Cephalexin 500mg" at bounding box center [236, 249] width 82 height 10
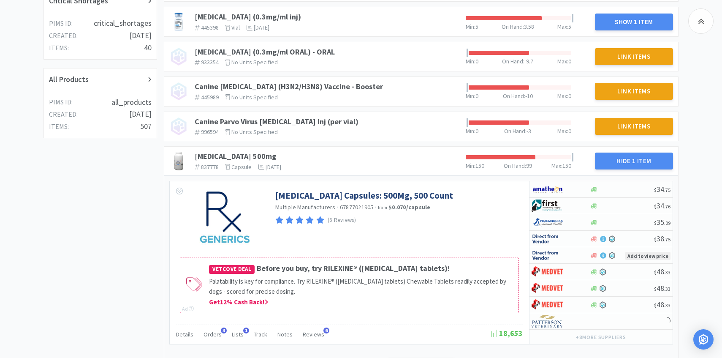
scroll to position [314, 0]
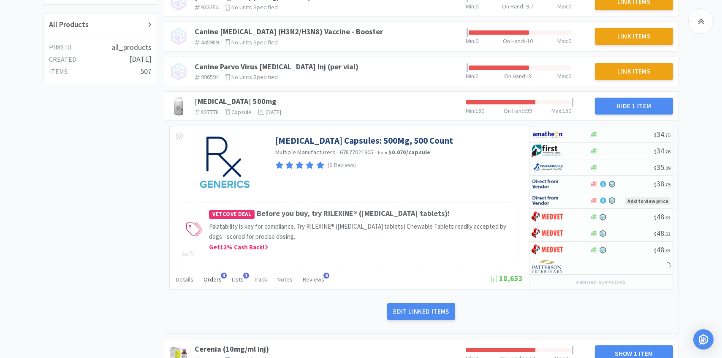
click at [215, 281] on span "Orders" at bounding box center [213, 279] width 18 height 8
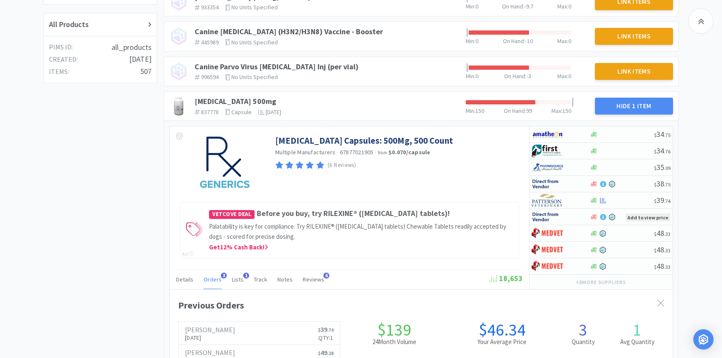
scroll to position [231, 503]
click at [215, 281] on span "Orders" at bounding box center [213, 279] width 18 height 8
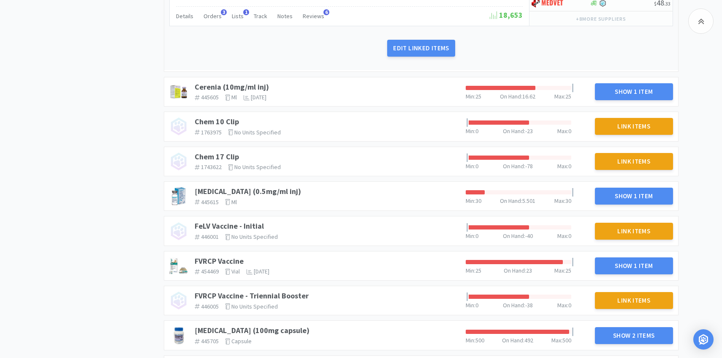
scroll to position [555, 0]
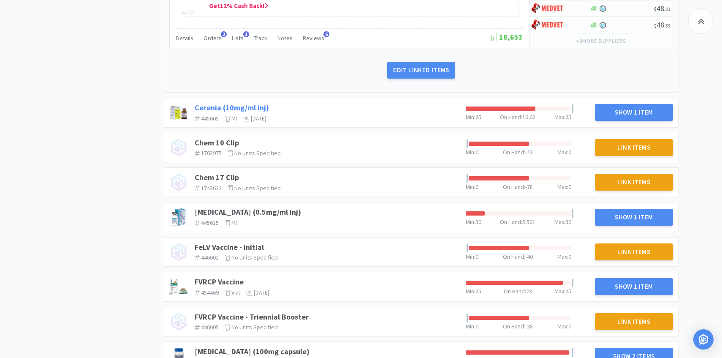
click at [252, 105] on link "Cerenia (10mg/ml inj)" at bounding box center [232, 108] width 74 height 10
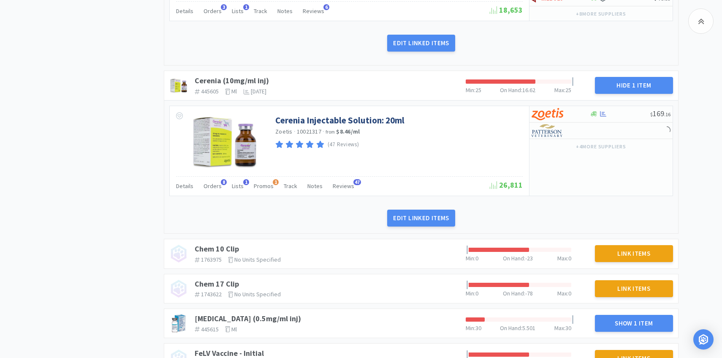
scroll to position [594, 0]
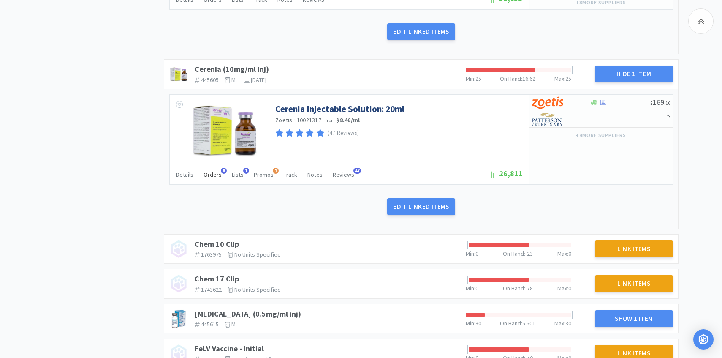
click at [214, 172] on span "Orders" at bounding box center [213, 175] width 18 height 8
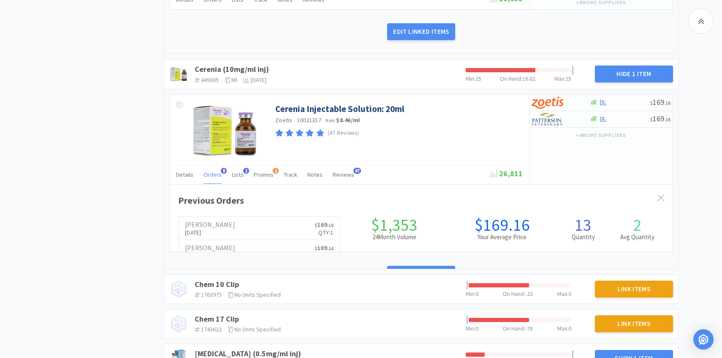
scroll to position [231, 503]
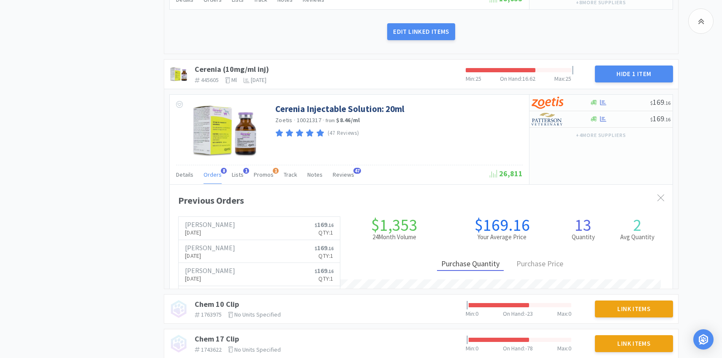
click at [214, 173] on span "Orders" at bounding box center [213, 175] width 18 height 8
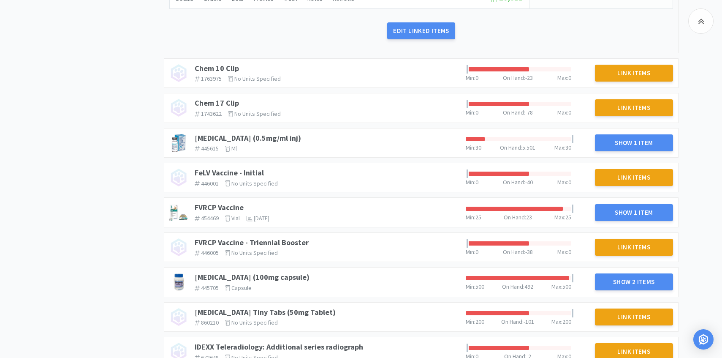
scroll to position [800, 0]
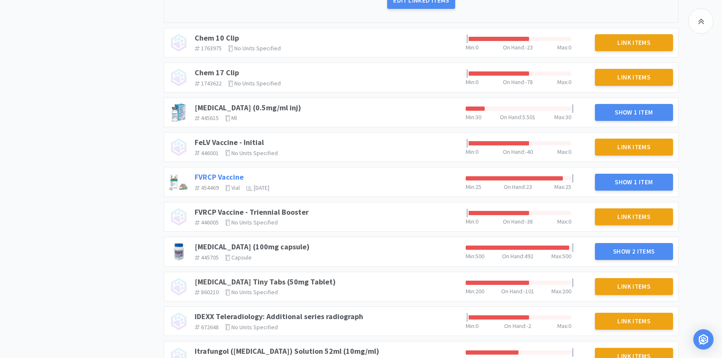
click at [234, 174] on link "FVRCP Vaccine" at bounding box center [219, 177] width 49 height 10
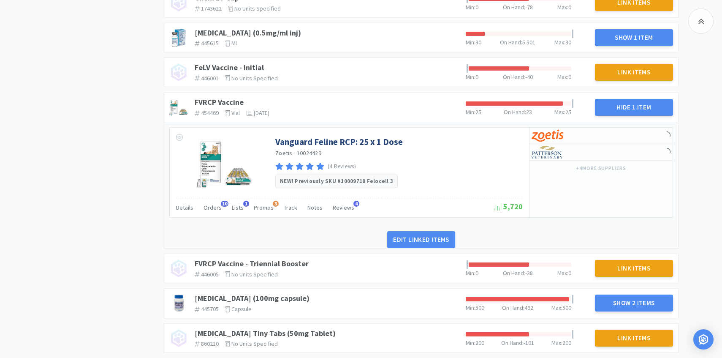
scroll to position [885, 0]
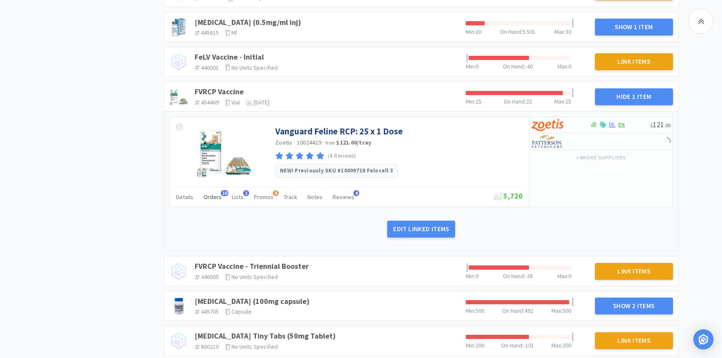
click at [208, 196] on span "Orders" at bounding box center [213, 197] width 18 height 8
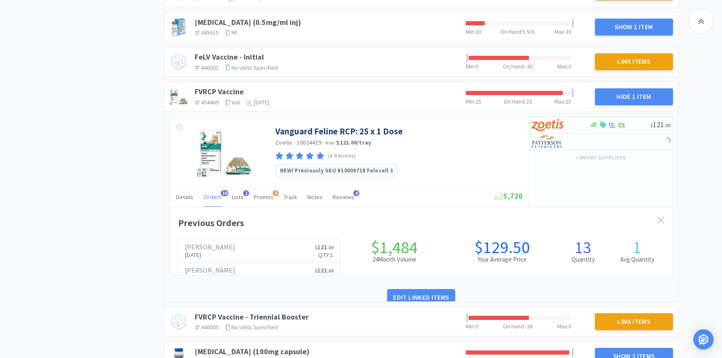
scroll to position [231, 503]
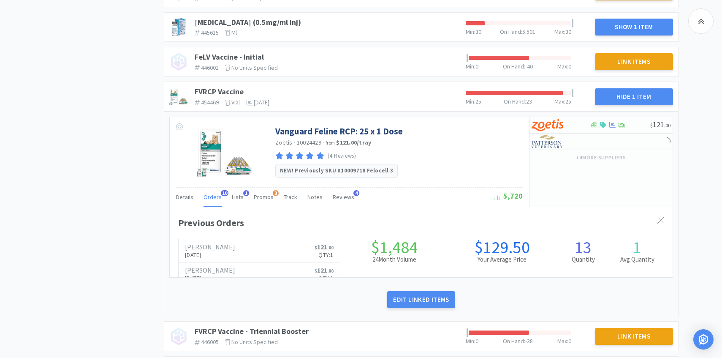
click at [208, 196] on span "Orders" at bounding box center [213, 197] width 18 height 8
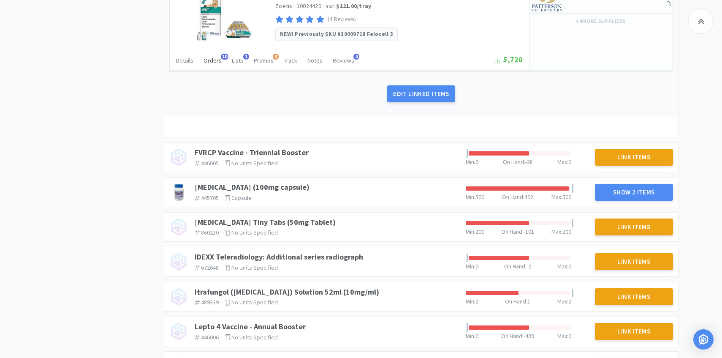
scroll to position [1092, 0]
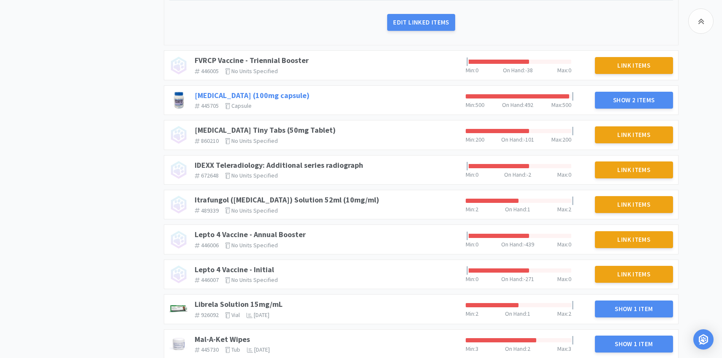
click at [284, 98] on link "Gabapentin (100mg capsule)" at bounding box center [252, 95] width 115 height 10
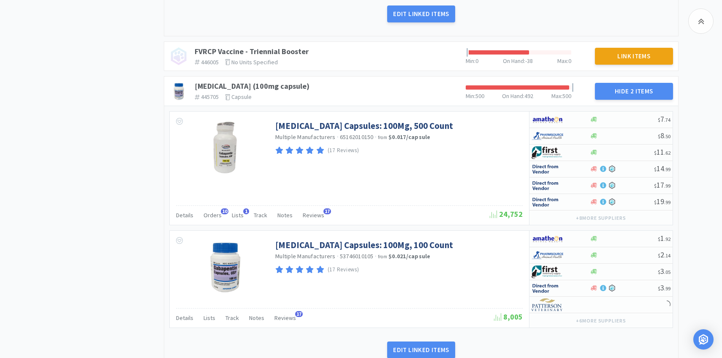
scroll to position [1114, 0]
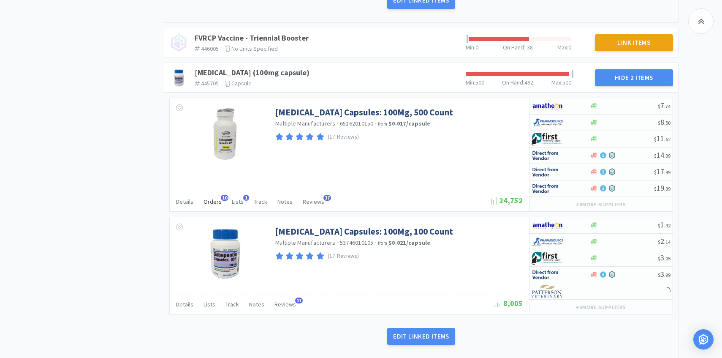
click at [211, 206] on div "Orders 10" at bounding box center [213, 203] width 18 height 16
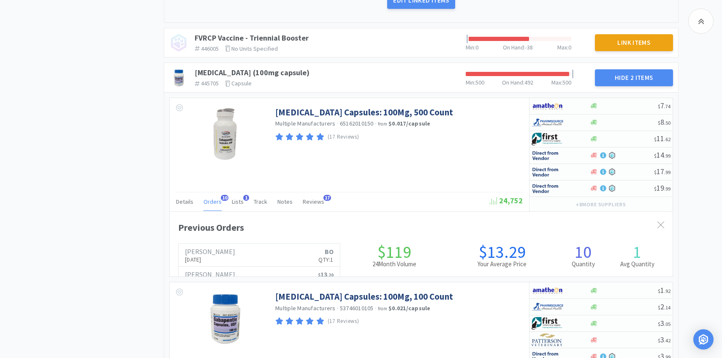
scroll to position [231, 503]
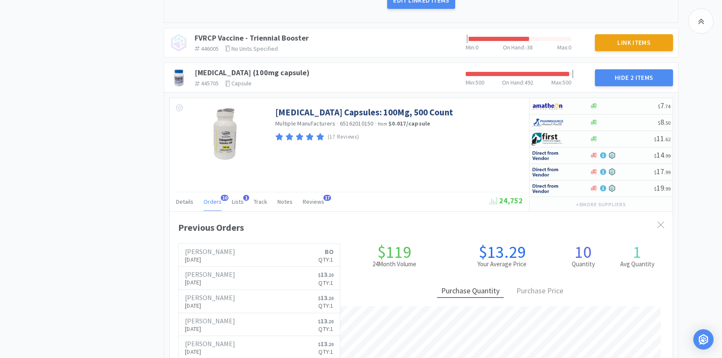
click at [211, 205] on div "Orders 10" at bounding box center [213, 203] width 18 height 16
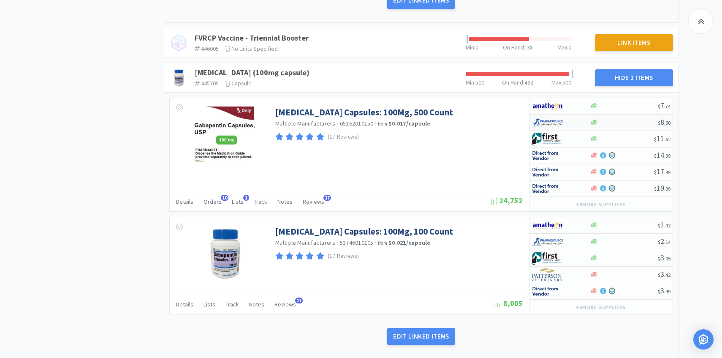
click at [560, 122] on img at bounding box center [548, 122] width 32 height 13
select select "1"
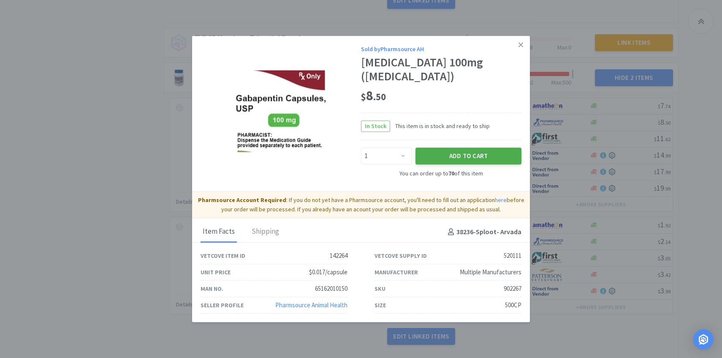
click at [446, 149] on button "Add to Cart" at bounding box center [469, 155] width 106 height 17
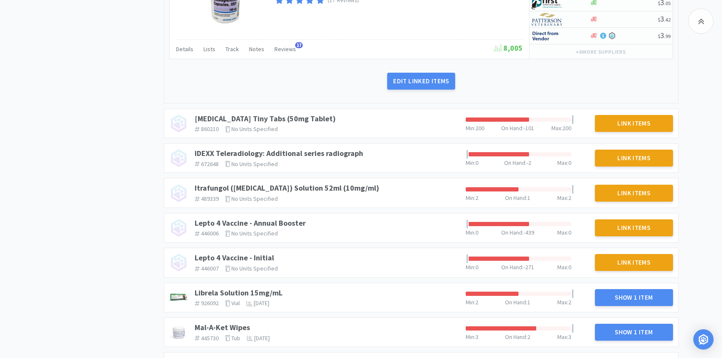
scroll to position [1444, 0]
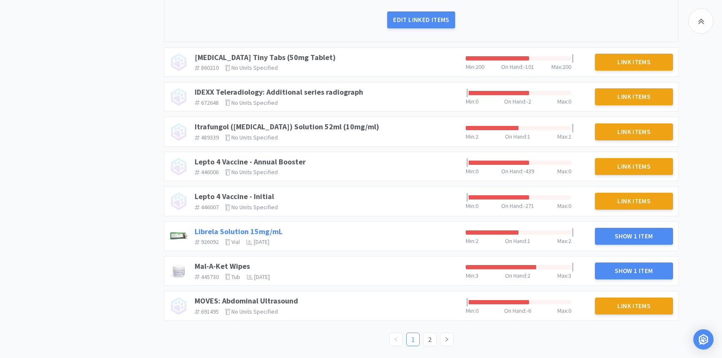
click at [266, 230] on link "Librela Solution 15mg/mL" at bounding box center [239, 231] width 88 height 10
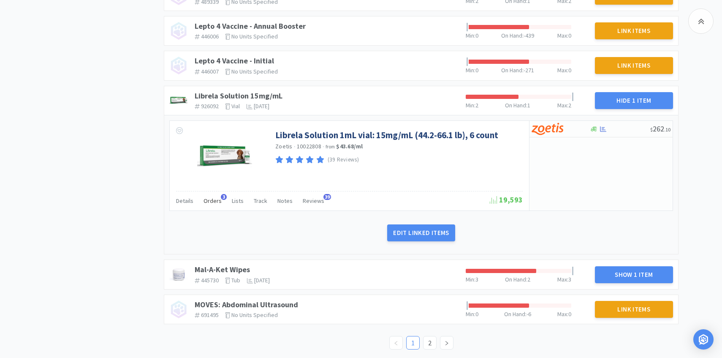
scroll to position [1580, 0]
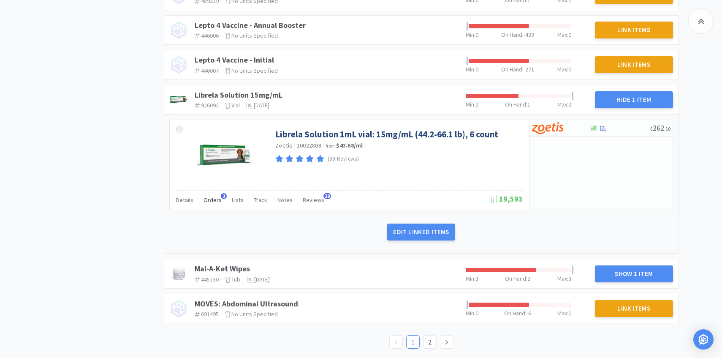
click at [213, 201] on span "Orders" at bounding box center [213, 200] width 18 height 8
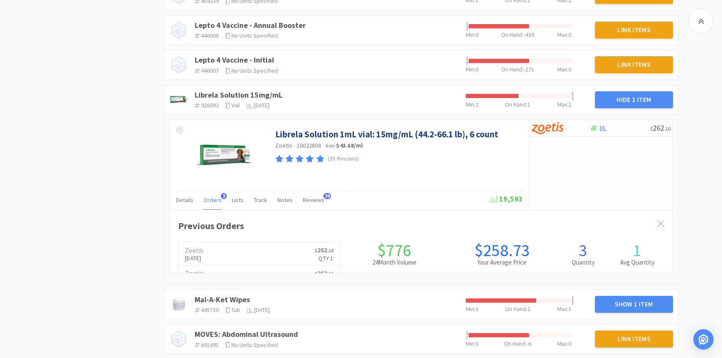
scroll to position [231, 503]
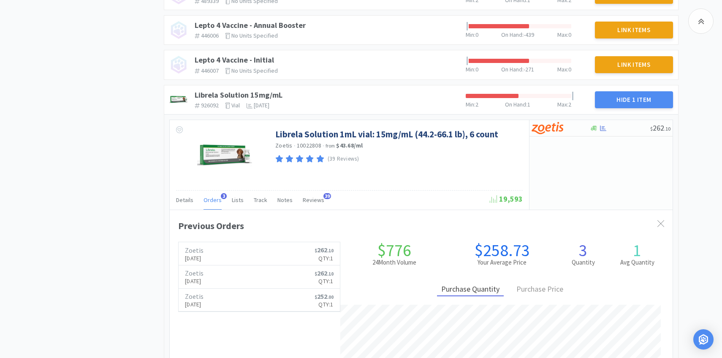
click at [213, 201] on span "Orders" at bounding box center [213, 200] width 18 height 8
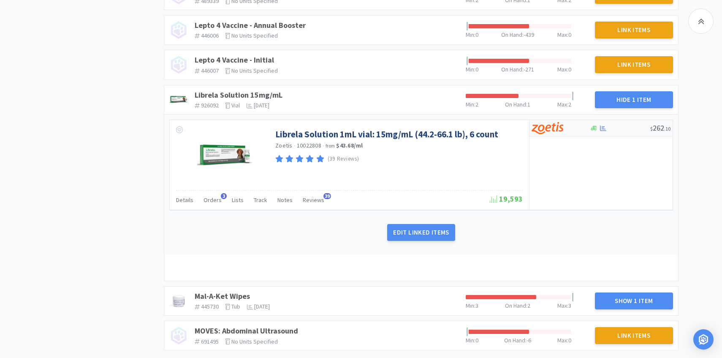
click at [561, 128] on img at bounding box center [548, 128] width 32 height 13
select select "1"
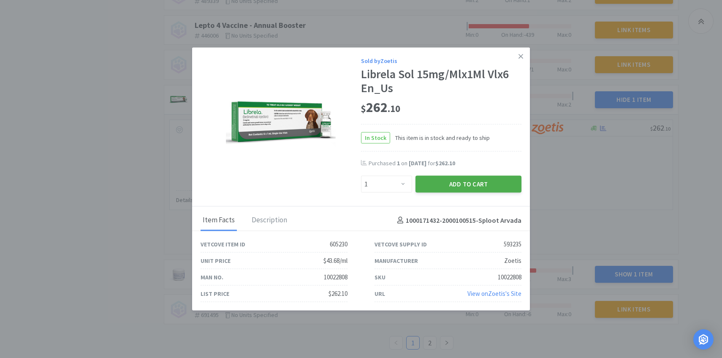
click at [450, 183] on button "Add to Cart" at bounding box center [469, 184] width 106 height 17
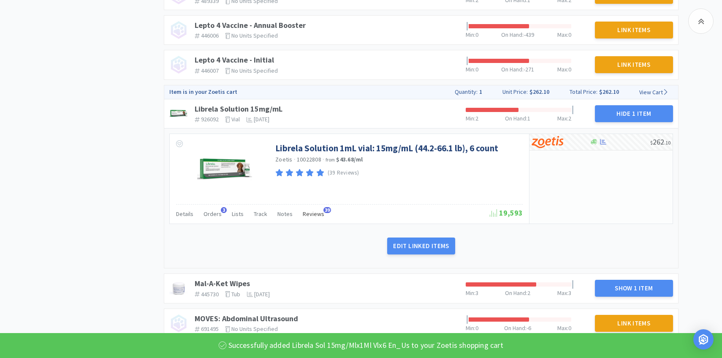
scroll to position [1598, 0]
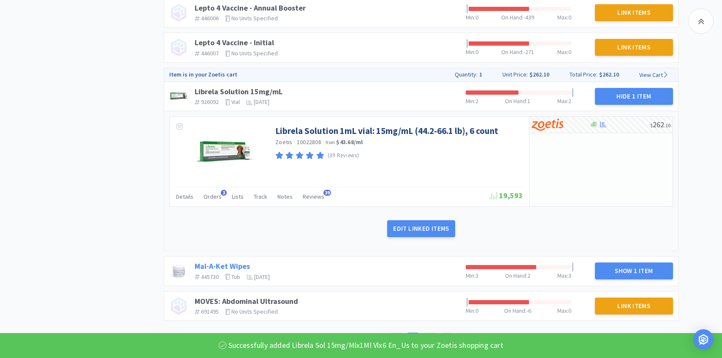
click at [232, 264] on link "Mal-A-Ket Wipes" at bounding box center [222, 266] width 55 height 10
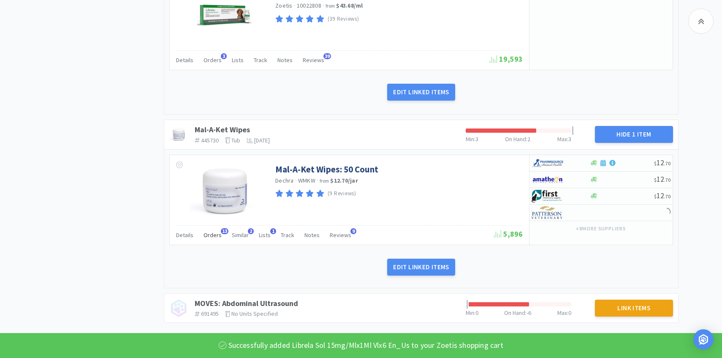
scroll to position [1736, 0]
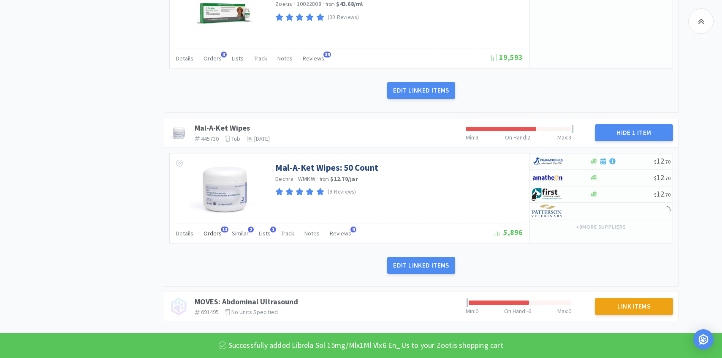
click at [218, 239] on div "Orders 13" at bounding box center [213, 234] width 18 height 16
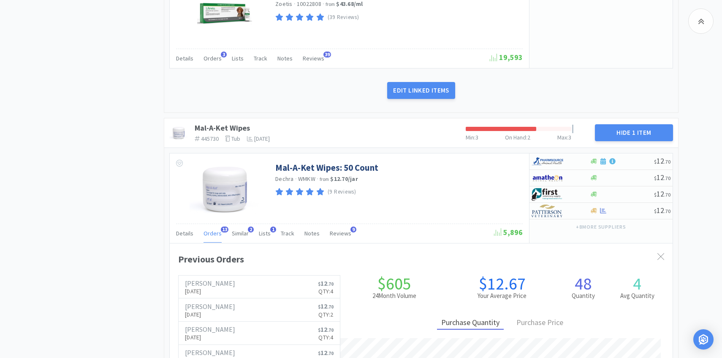
scroll to position [231, 503]
click at [218, 239] on div "Orders 13" at bounding box center [213, 234] width 18 height 16
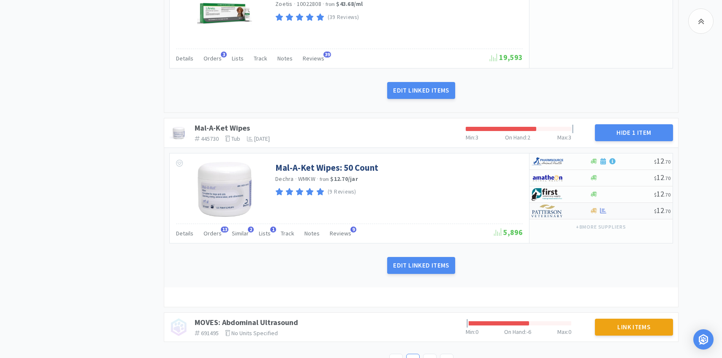
click at [551, 210] on img at bounding box center [548, 210] width 32 height 13
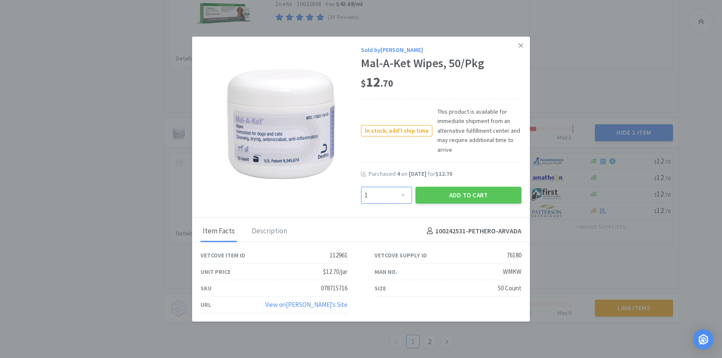
click at [396, 198] on select "Enter Quantity 1 2 3 4 5 6 7 8 9 10 11 12 13 14 15 16 17 18 19 20 Enter Quantity" at bounding box center [386, 194] width 51 height 17
select select "4"
click at [361, 186] on select "Enter Quantity 1 2 3 4 5 6 7 8 9 10 11 12 13 14 15 16 17 18 19 20 Enter Quantity" at bounding box center [386, 194] width 51 height 17
drag, startPoint x: 396, startPoint y: 198, endPoint x: 436, endPoint y: 193, distance: 40.5
click at [436, 193] on button "Add to Cart" at bounding box center [469, 194] width 106 height 17
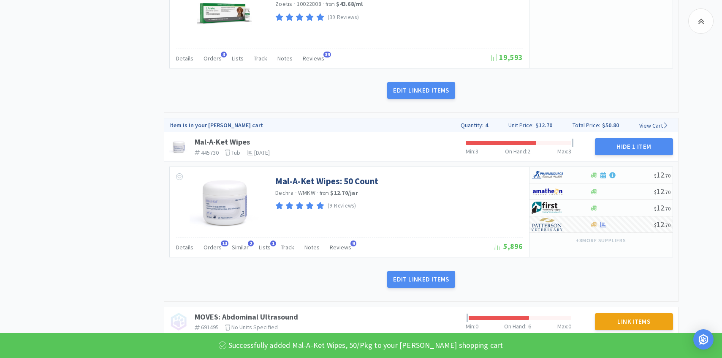
scroll to position [1751, 0]
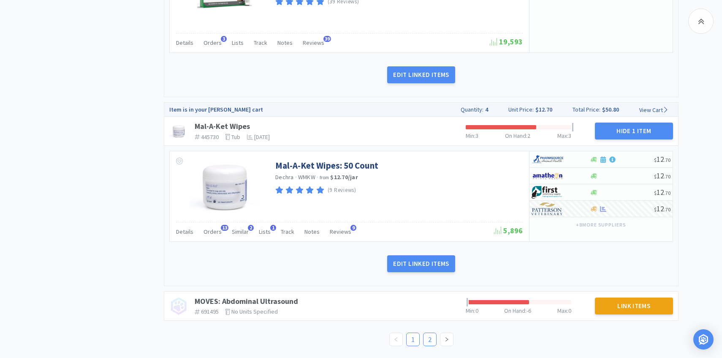
click at [427, 339] on link "2" at bounding box center [430, 339] width 13 height 13
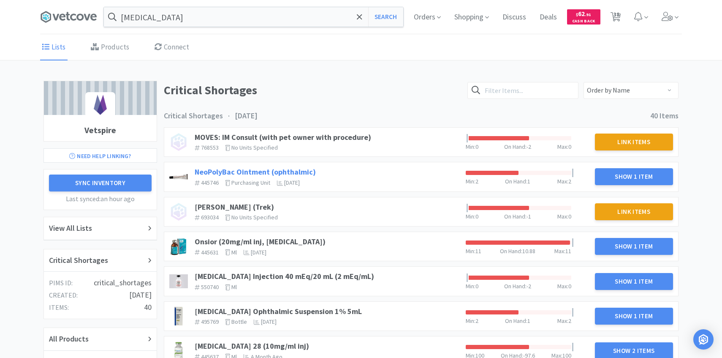
click at [304, 169] on link "NeoPolyBac Ointment (ophthalmic)" at bounding box center [255, 172] width 121 height 10
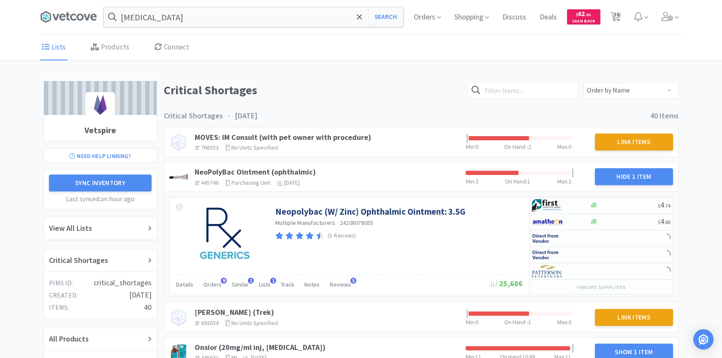
scroll to position [37, 0]
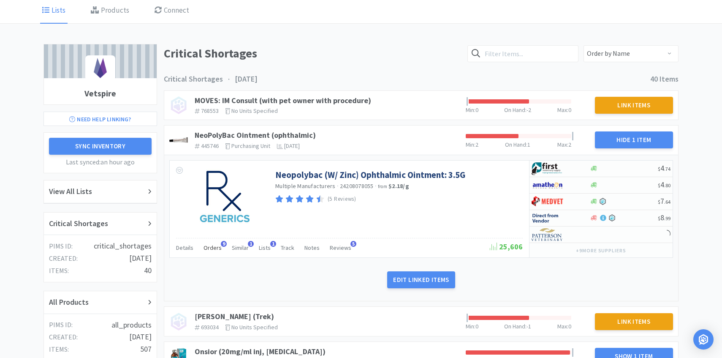
click at [216, 246] on span "Orders" at bounding box center [213, 248] width 18 height 8
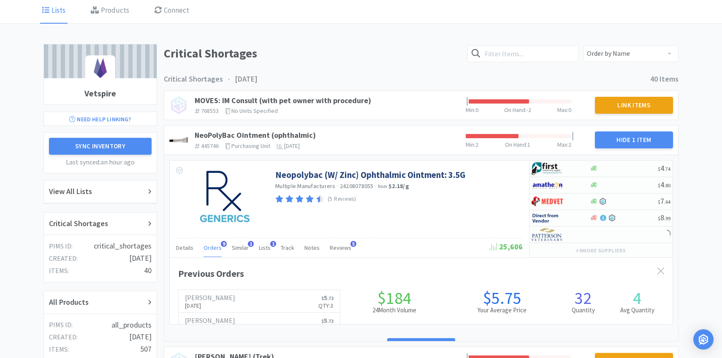
scroll to position [0, 0]
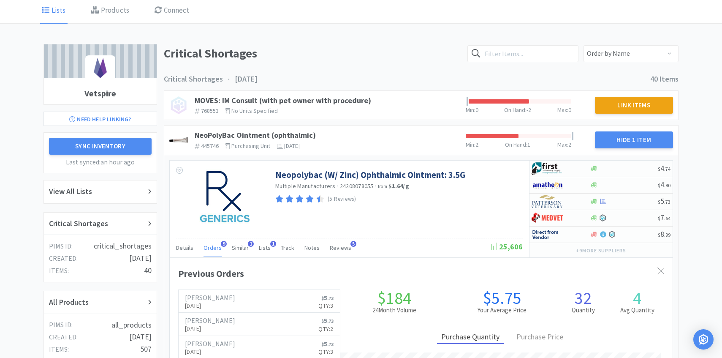
click at [216, 246] on span "Orders" at bounding box center [213, 248] width 18 height 8
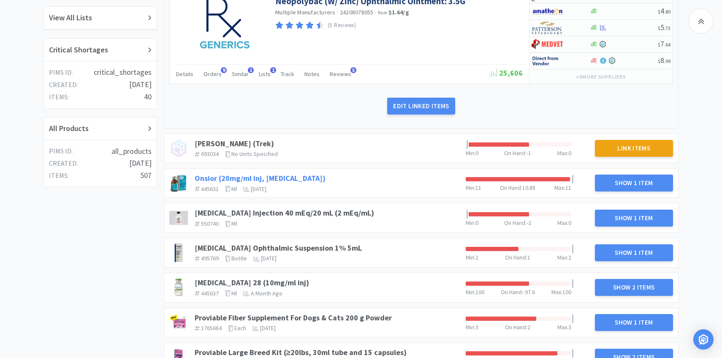
click at [293, 179] on link "Onsior (20mg/ml inj, robenacoxib)" at bounding box center [260, 178] width 131 height 10
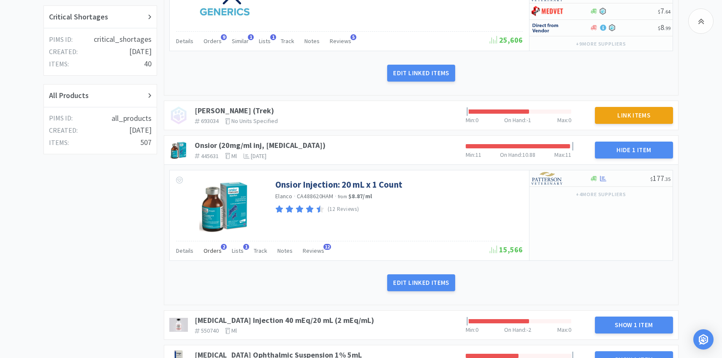
click at [212, 250] on span "Orders" at bounding box center [213, 251] width 18 height 8
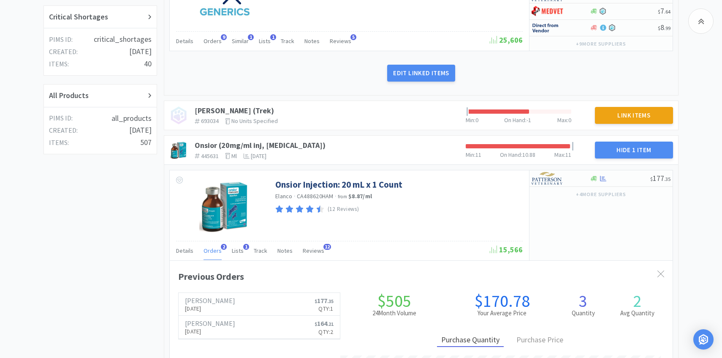
click at [211, 251] on span "Orders" at bounding box center [213, 251] width 18 height 8
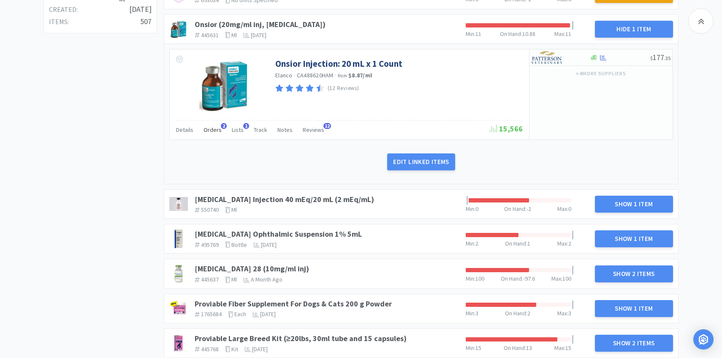
scroll to position [367, 0]
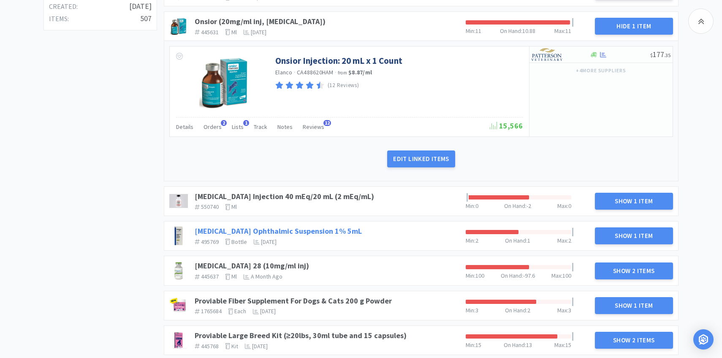
click at [340, 227] on link "Prednisolone Acetate Ophthalmic Suspension 1% 5mL" at bounding box center [278, 231] width 167 height 10
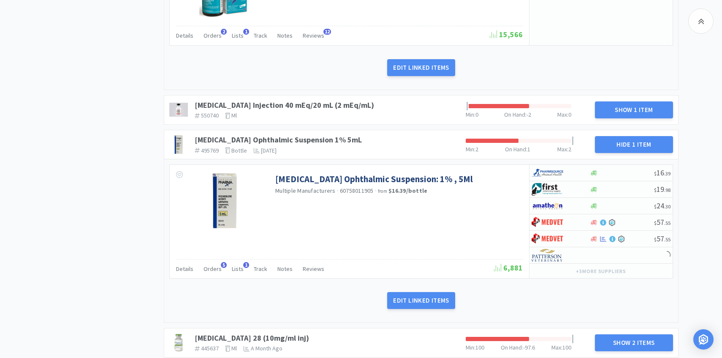
scroll to position [464, 0]
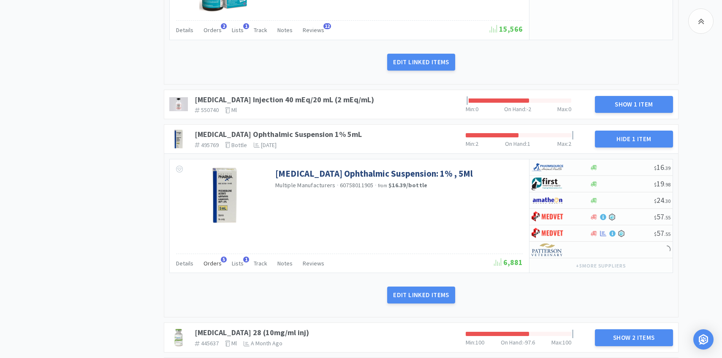
click at [216, 263] on span "Orders" at bounding box center [213, 263] width 18 height 8
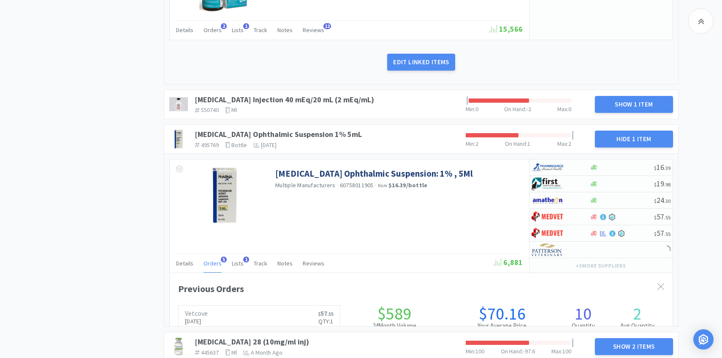
scroll to position [231, 503]
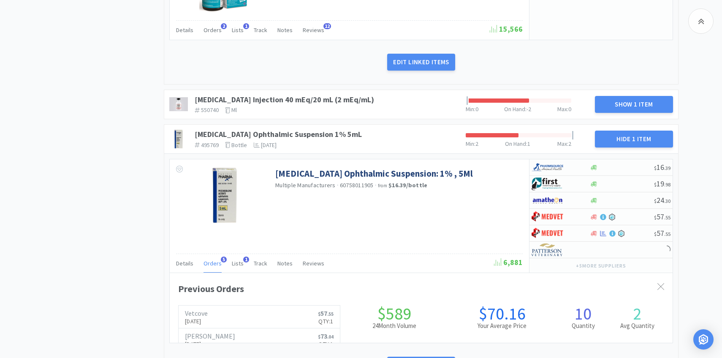
click at [216, 263] on span "Orders" at bounding box center [213, 263] width 18 height 8
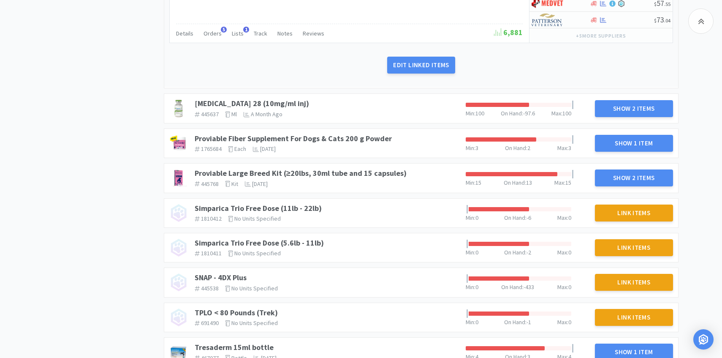
scroll to position [681, 0]
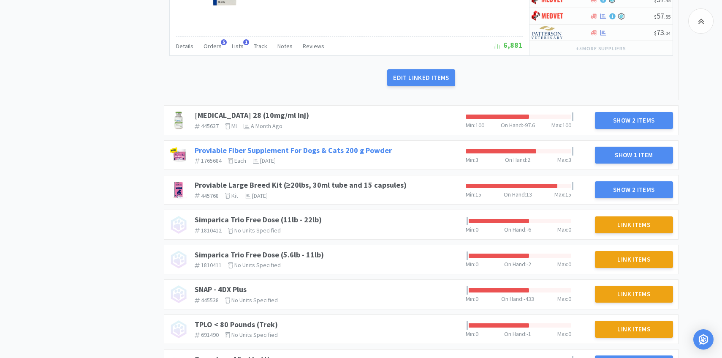
click at [355, 146] on link "Proviable Fiber Supplement For Dogs & Cats 200 g Powder" at bounding box center [293, 150] width 197 height 10
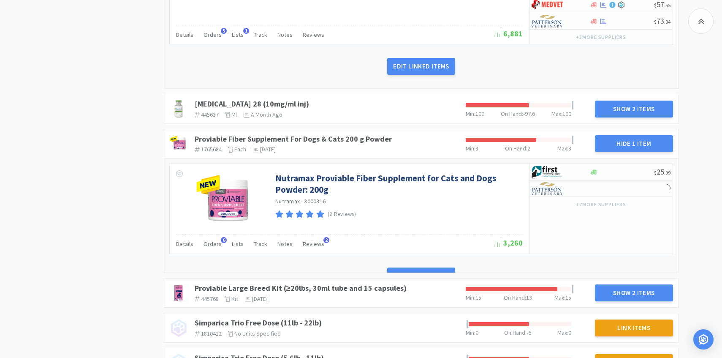
scroll to position [702, 0]
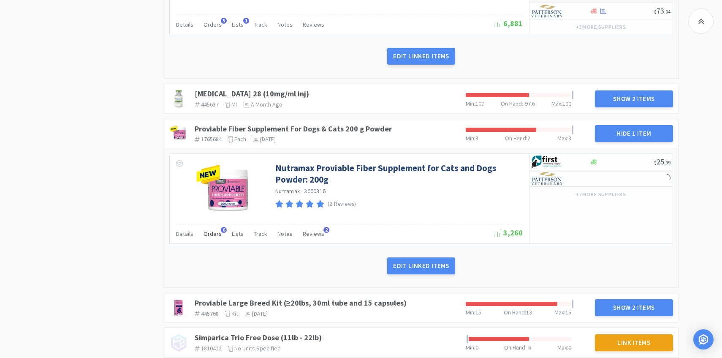
click at [209, 234] on span "Orders" at bounding box center [213, 234] width 18 height 8
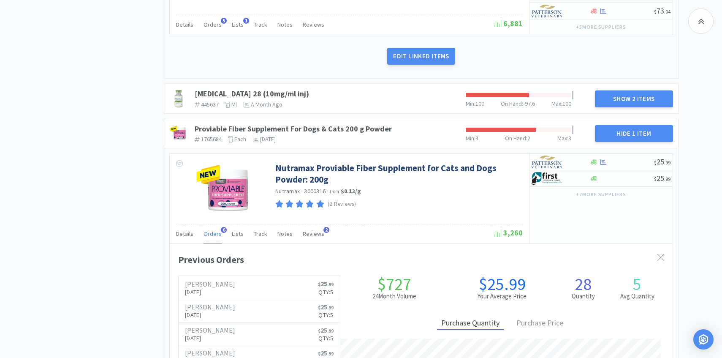
click at [209, 234] on span "Orders" at bounding box center [213, 234] width 18 height 8
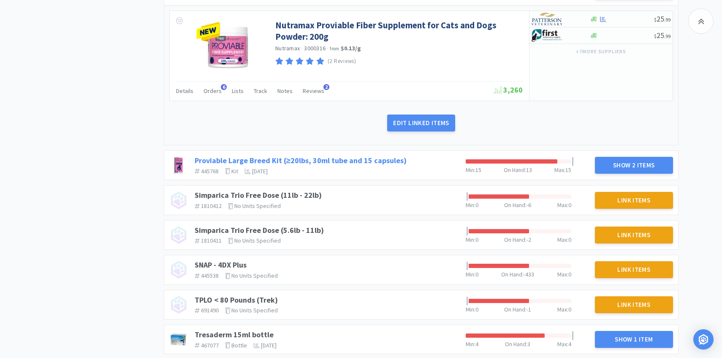
click at [329, 158] on link "Proviable Large Breed Kit (≥20lbs, 30ml tube and 15 capsules)" at bounding box center [301, 160] width 212 height 10
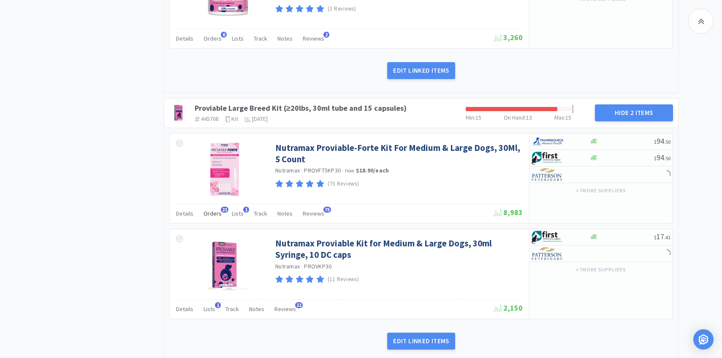
click at [212, 212] on span "Orders" at bounding box center [213, 213] width 18 height 8
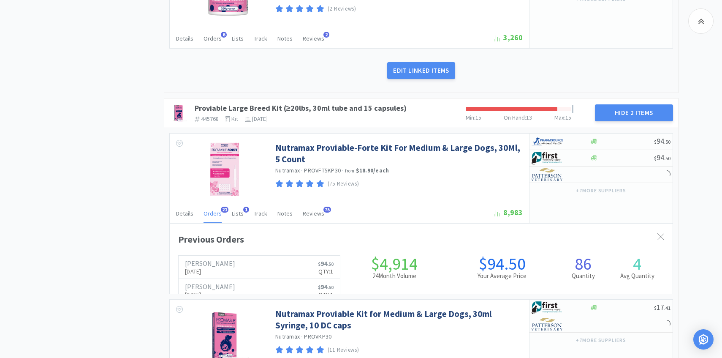
click at [212, 212] on span "Orders" at bounding box center [213, 213] width 18 height 8
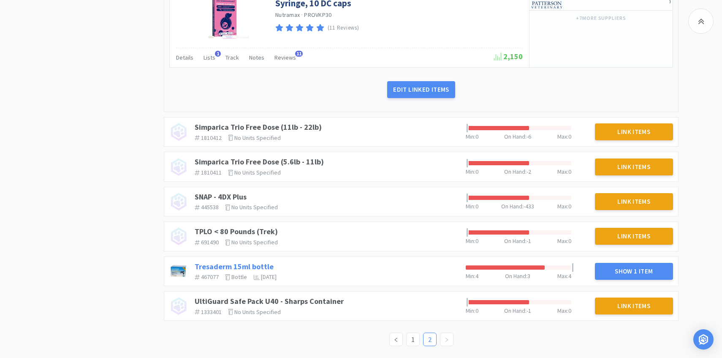
click at [246, 265] on link "Tresaderm 15ml bottle" at bounding box center [234, 266] width 79 height 10
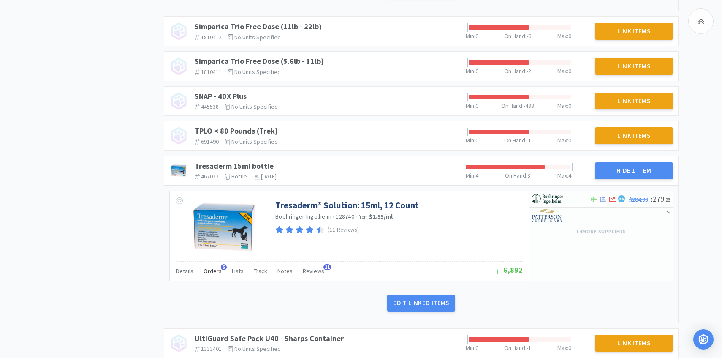
click at [218, 273] on span "Orders" at bounding box center [213, 271] width 18 height 8
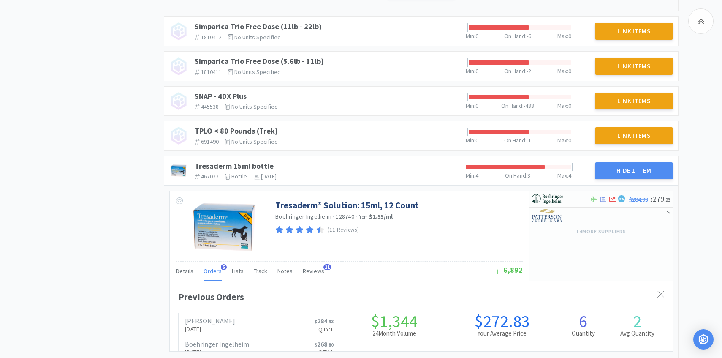
click at [217, 273] on span "Orders" at bounding box center [213, 271] width 18 height 8
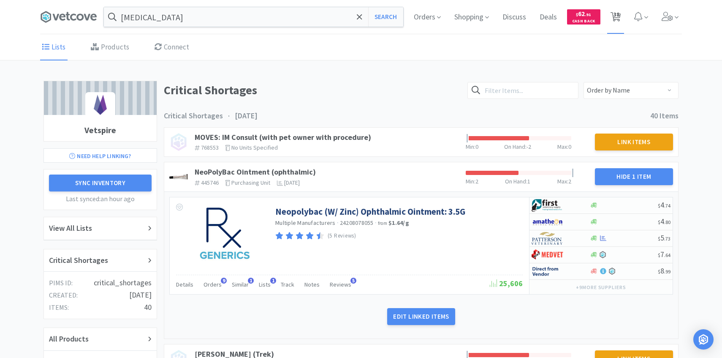
click at [614, 15] on span "38" at bounding box center [617, 14] width 6 height 34
select select "1"
select select "2"
select select "5"
select select "3"
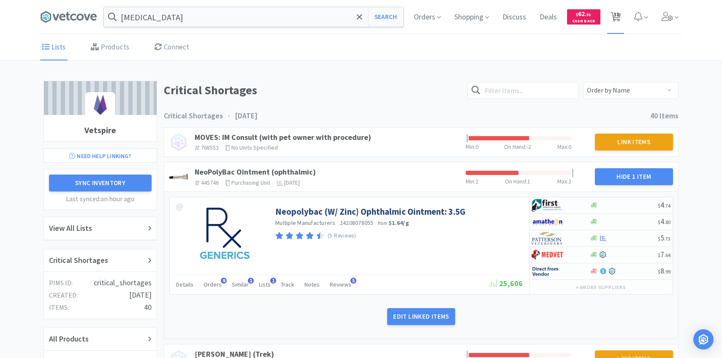
select select "3"
select select "10"
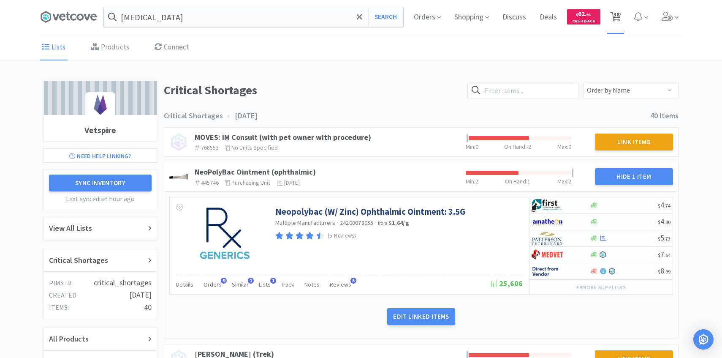
select select "3"
select select "4"
select select "1"
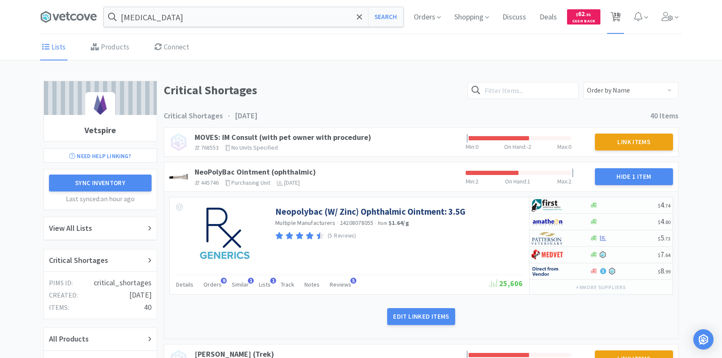
select select "1"
select select "2"
select select "1"
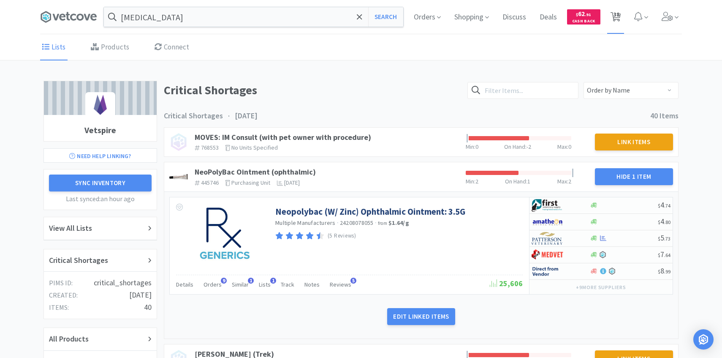
select select "25"
select select "2"
select select "5"
select select "4"
select select "1"
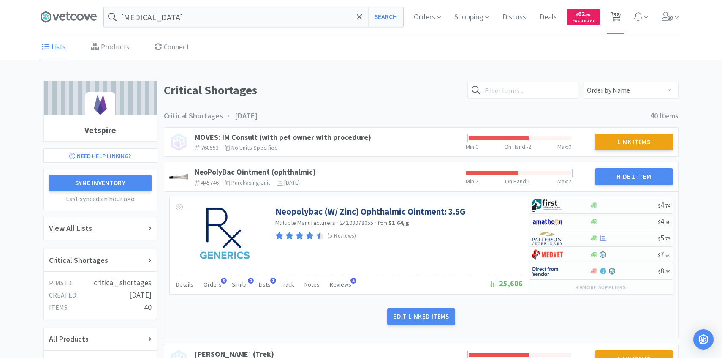
select select "2"
select select "5"
select select "3"
select select "1"
select select "2"
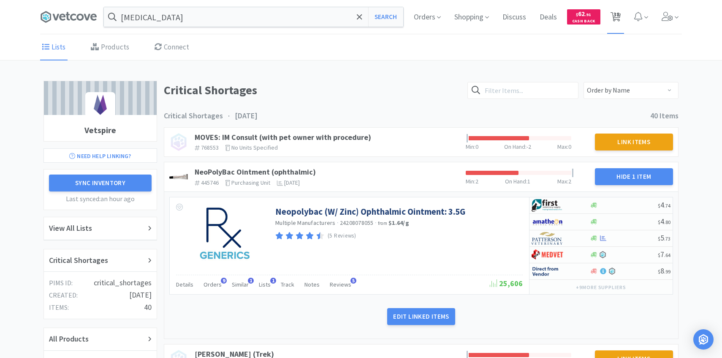
select select "1"
select select "3"
select select "25"
select select "10"
select select "2"
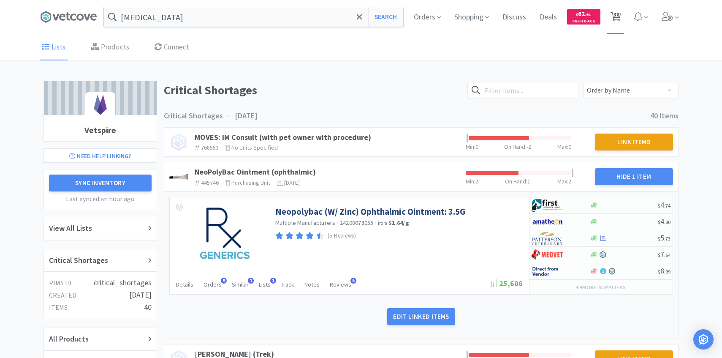
select select "1"
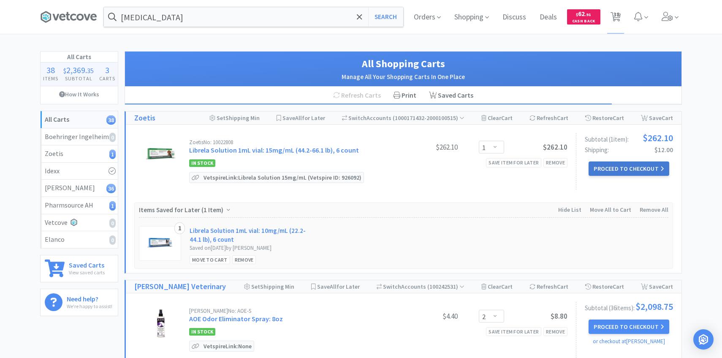
click at [603, 165] on button "Proceed to Checkout" at bounding box center [629, 168] width 80 height 14
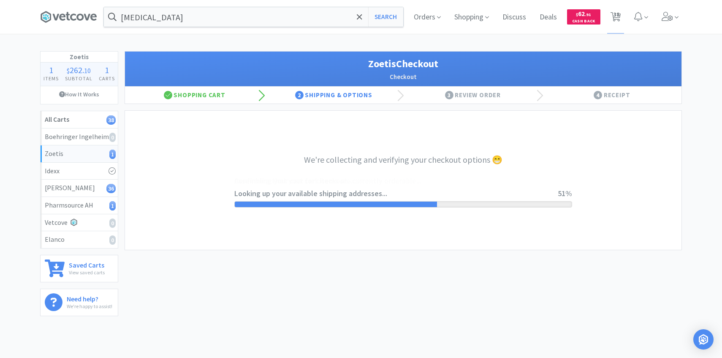
select select "invoice"
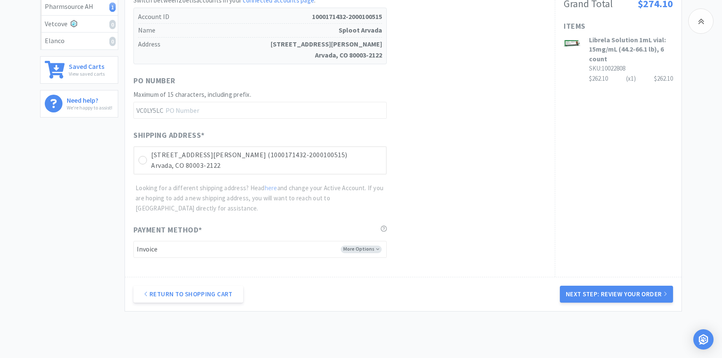
scroll to position [238, 0]
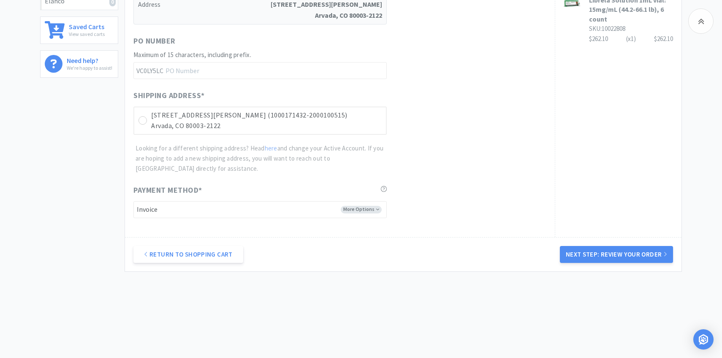
click at [332, 101] on div "Shipping Address *" at bounding box center [259, 97] width 253 height 15
click at [329, 118] on p "7705 Wadsworth Blvd Unit J (1000171432-2000100515)" at bounding box center [266, 115] width 231 height 11
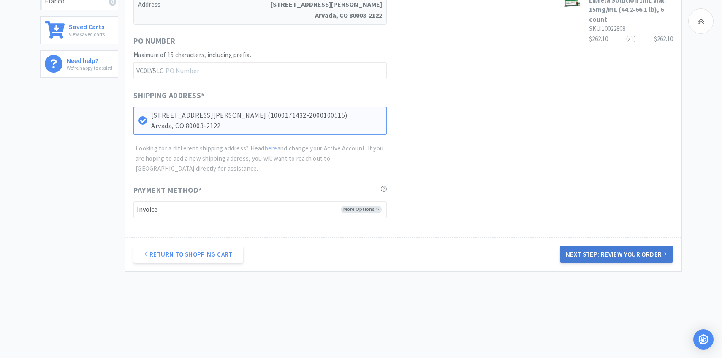
click at [605, 250] on button "Next Step: Review Your Order" at bounding box center [616, 254] width 113 height 17
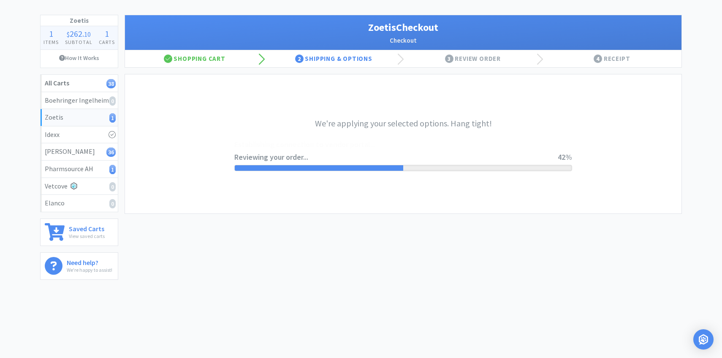
scroll to position [0, 0]
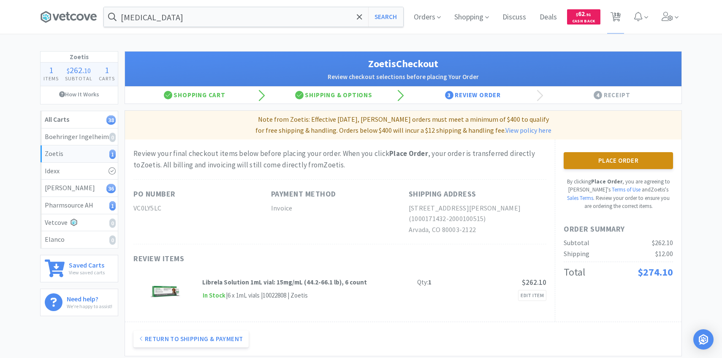
click at [606, 160] on button "Place Order" at bounding box center [618, 160] width 109 height 17
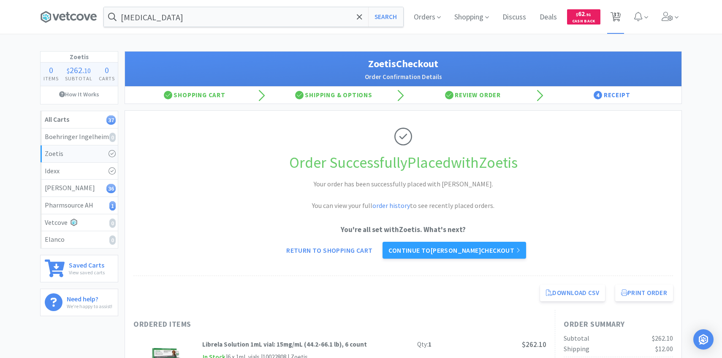
click at [613, 12] on icon at bounding box center [616, 16] width 11 height 9
select select "2"
select select "5"
select select "3"
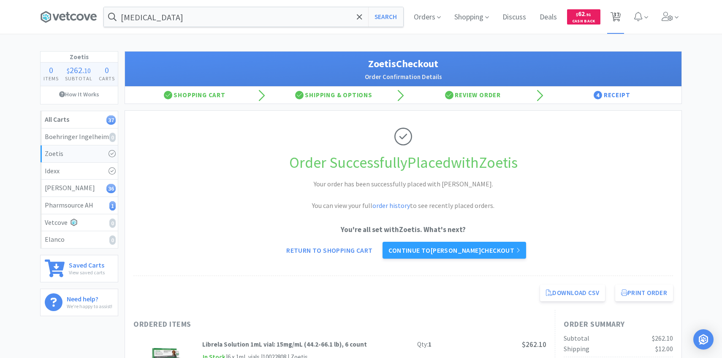
select select "10"
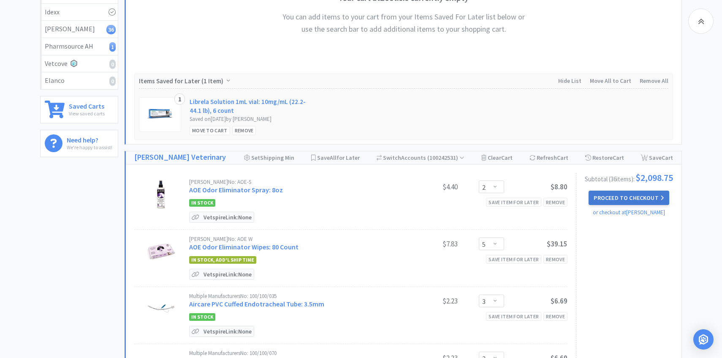
click at [644, 197] on button "Proceed to Checkout" at bounding box center [629, 197] width 80 height 14
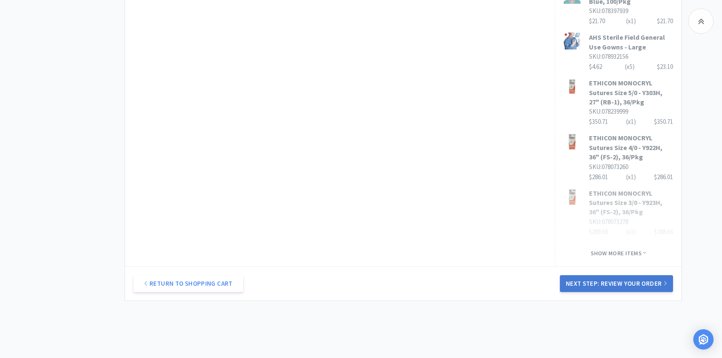
click at [598, 275] on button "Next Step: Review Your Order" at bounding box center [616, 283] width 113 height 17
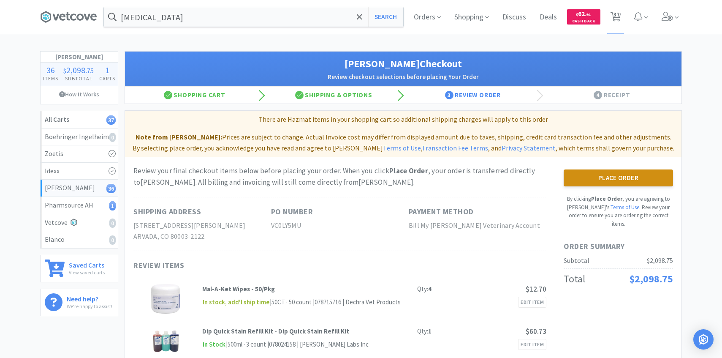
click at [612, 182] on button "Place Order" at bounding box center [618, 177] width 109 height 17
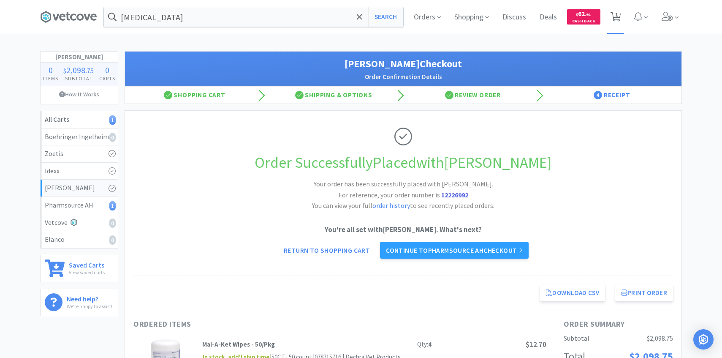
click at [607, 19] on span "1" at bounding box center [615, 17] width 17 height 34
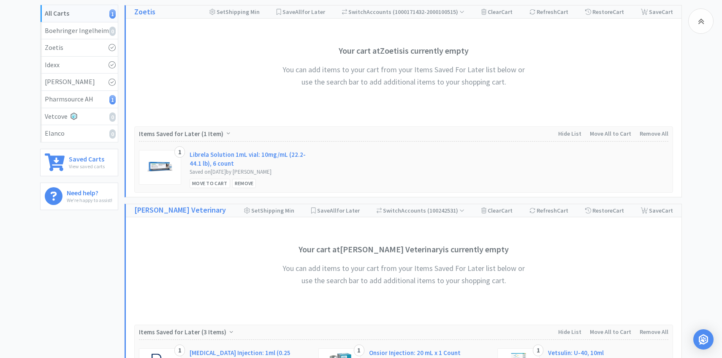
scroll to position [277, 0]
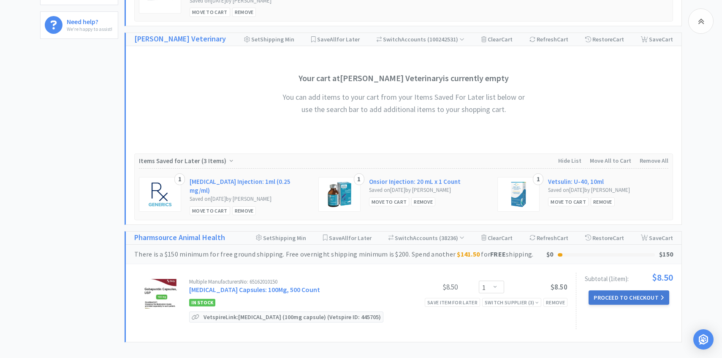
click at [607, 295] on button "Proceed to Checkout" at bounding box center [629, 297] width 80 height 14
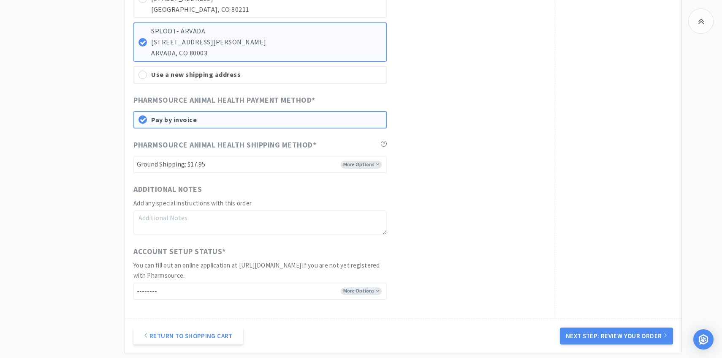
scroll to position [641, 0]
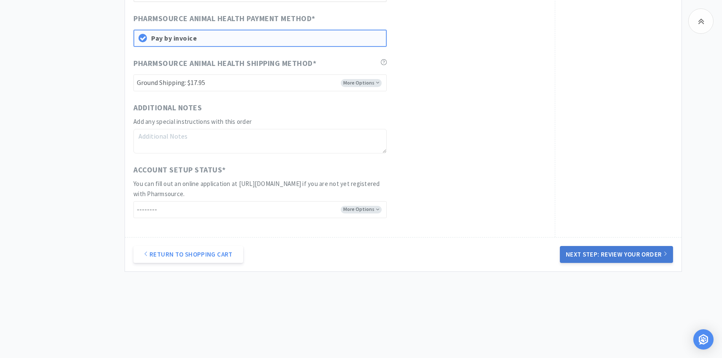
click at [576, 250] on button "Next Step: Review Your Order" at bounding box center [616, 254] width 113 height 17
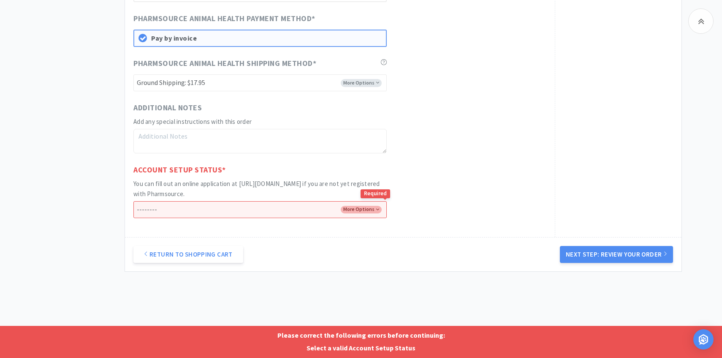
click at [362, 211] on select "-------- I already have an account with Pharmsource I've submitted an online ap…" at bounding box center [259, 209] width 253 height 17
click at [133, 201] on select "-------- I already have an account with Pharmsource I've submitted an online ap…" at bounding box center [259, 209] width 253 height 17
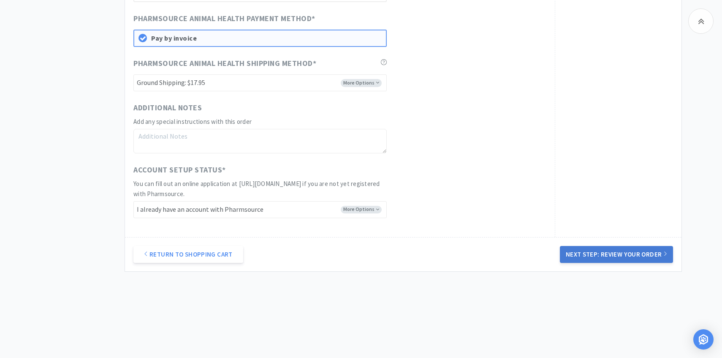
click at [571, 251] on button "Next Step: Review Your Order" at bounding box center [616, 254] width 113 height 17
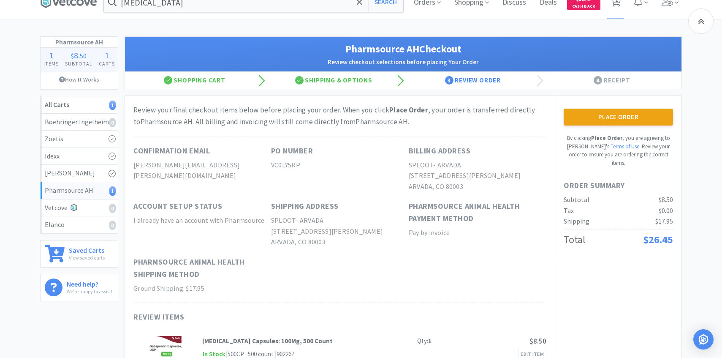
scroll to position [1, 0]
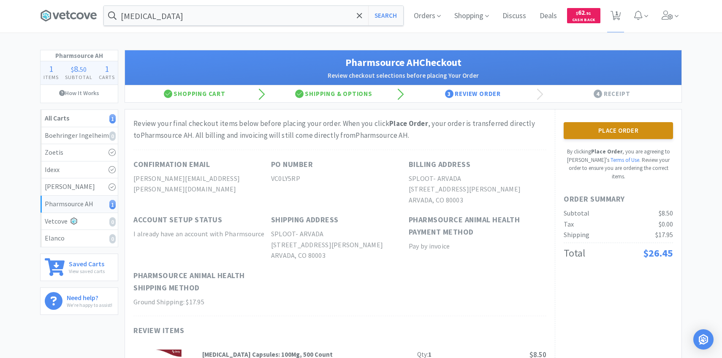
click at [642, 136] on button "Place Order" at bounding box center [618, 130] width 109 height 17
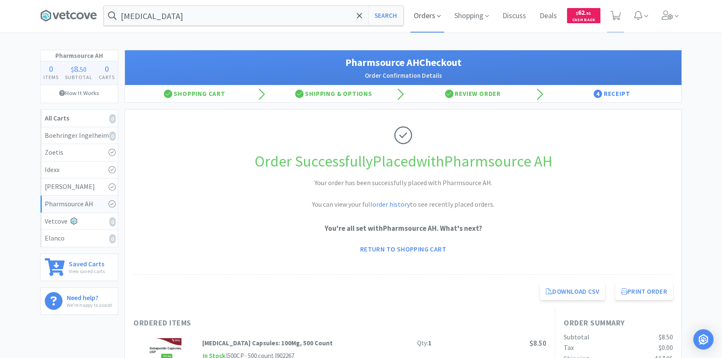
click at [437, 15] on icon at bounding box center [439, 16] width 4 height 8
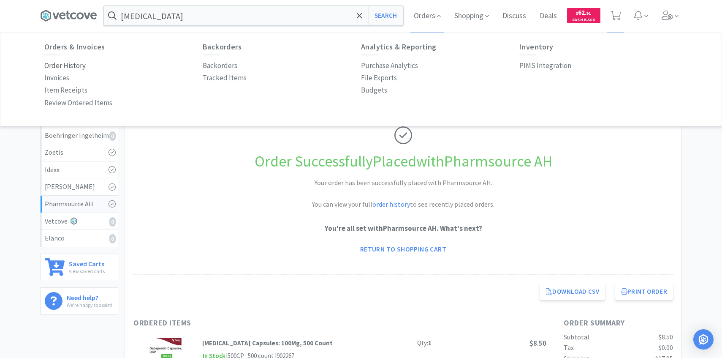
click at [79, 63] on p "Order History" at bounding box center [64, 65] width 41 height 11
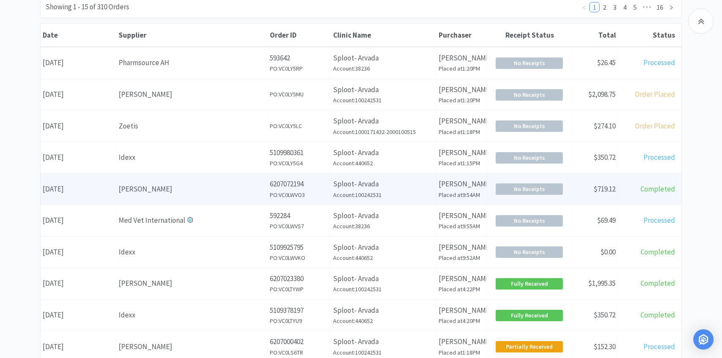
scroll to position [109, 0]
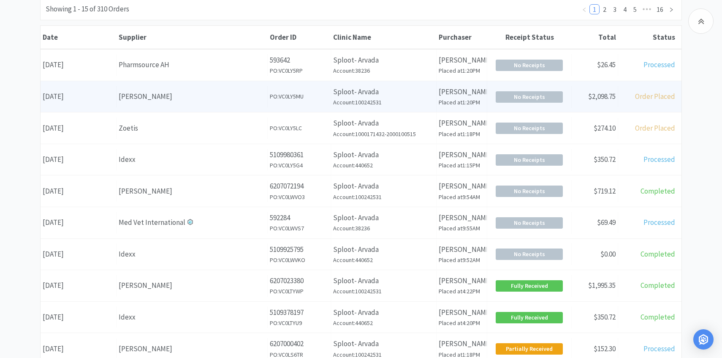
click at [248, 91] on div "[PERSON_NAME]" at bounding box center [192, 96] width 147 height 11
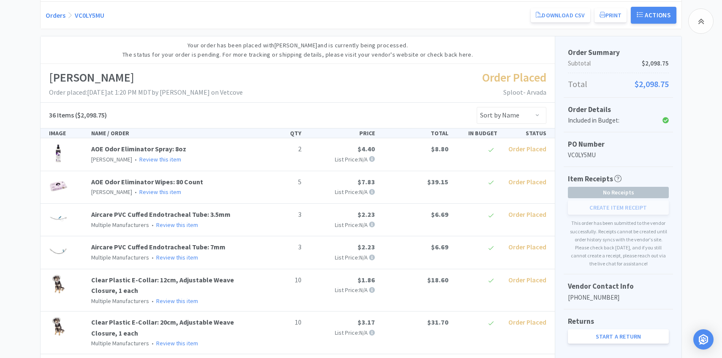
scroll to position [47, 0]
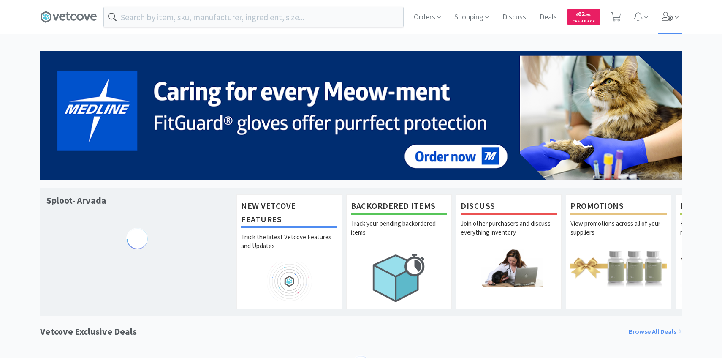
click at [677, 23] on span at bounding box center [670, 17] width 24 height 34
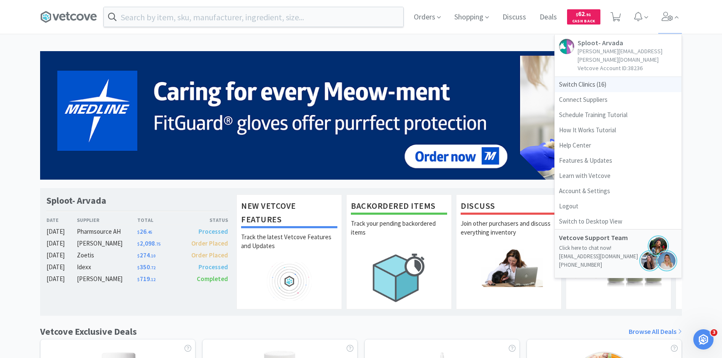
click at [608, 77] on span "Switch Clinics ( 16 )" at bounding box center [618, 84] width 127 height 15
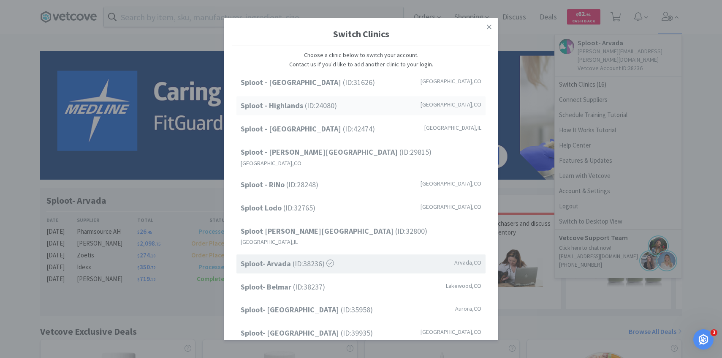
click at [372, 101] on div "Sploot - Highlands (ID: 24080 ) [GEOGRAPHIC_DATA] , [GEOGRAPHIC_DATA]" at bounding box center [360, 105] width 249 height 19
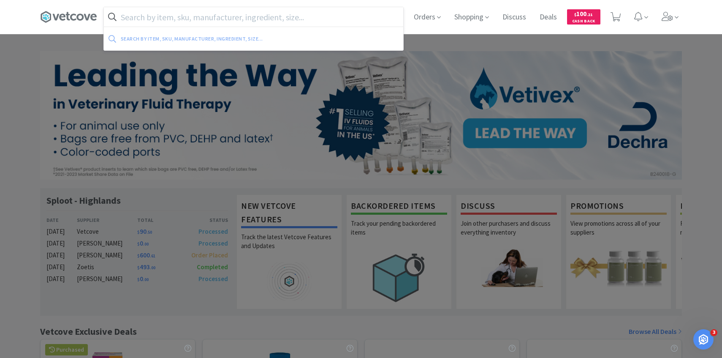
click at [244, 16] on input "text" at bounding box center [253, 16] width 299 height 19
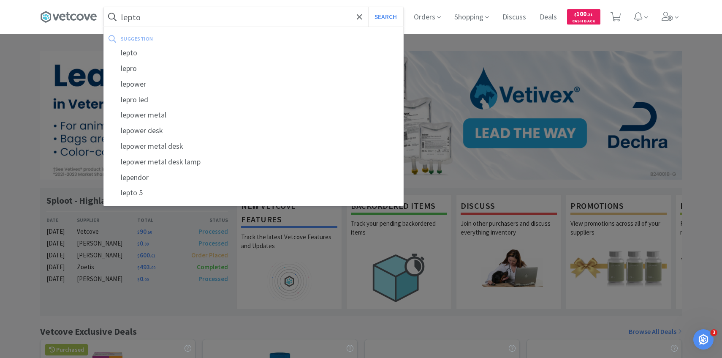
type input "lepto"
click at [368, 7] on button "Search" at bounding box center [385, 16] width 35 height 19
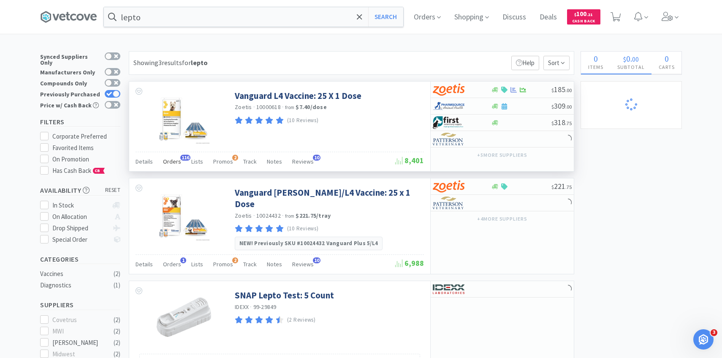
click at [173, 162] on span "Orders" at bounding box center [172, 162] width 18 height 8
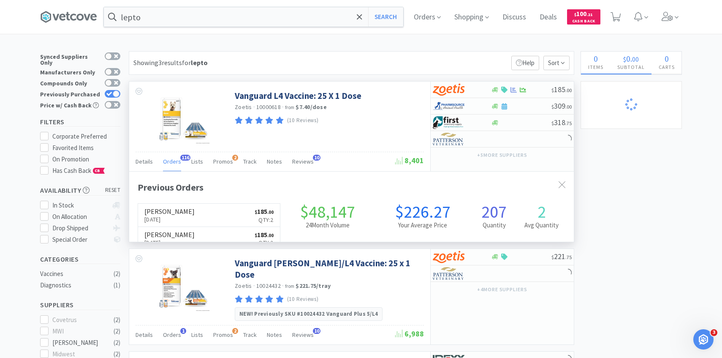
scroll to position [226, 445]
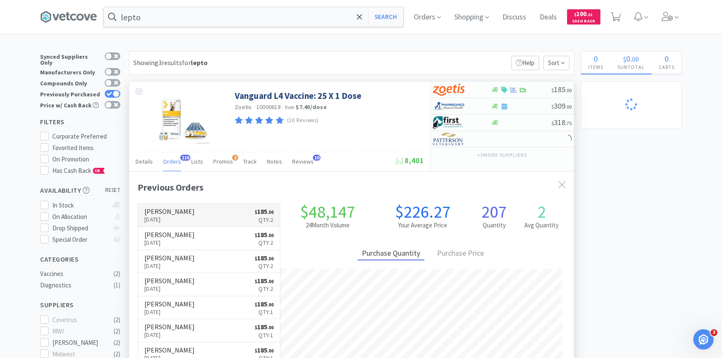
click at [176, 215] on p "[DATE]" at bounding box center [169, 219] width 50 height 9
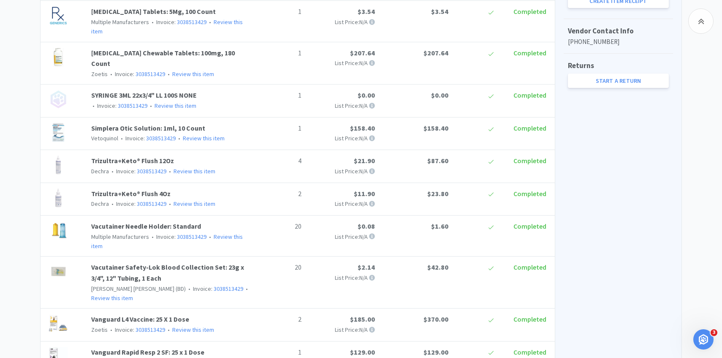
scroll to position [337, 0]
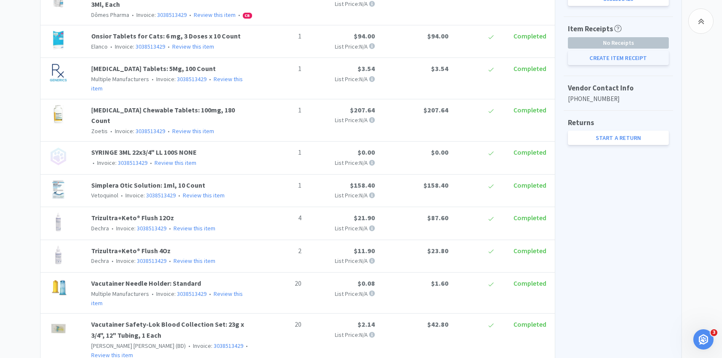
click at [643, 60] on button "Create Item Receipt" at bounding box center [618, 58] width 101 height 14
select select "20"
select select "1"
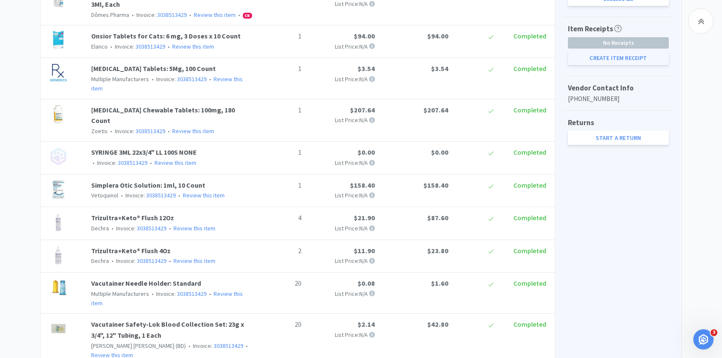
select select "2"
select select "1"
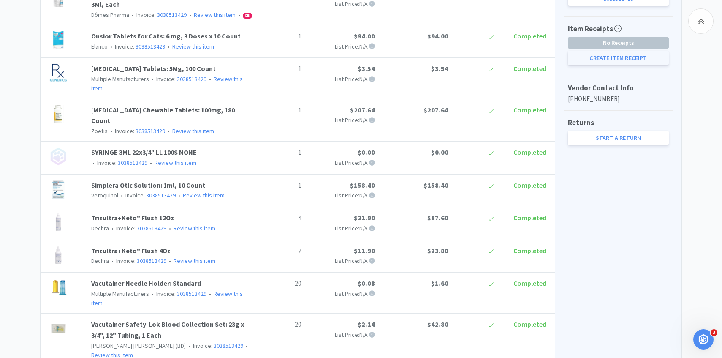
select select "3"
select select "1"
select select "4"
select select "2"
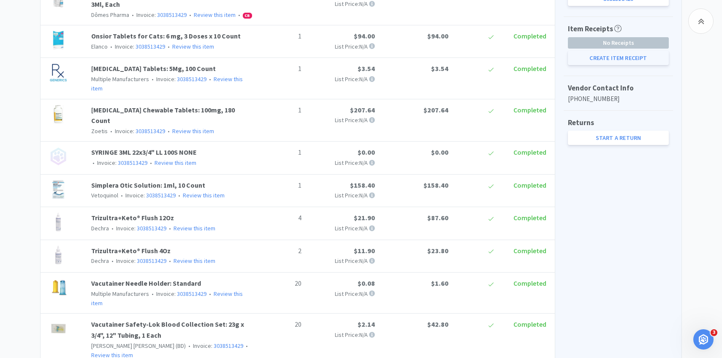
select select "1"
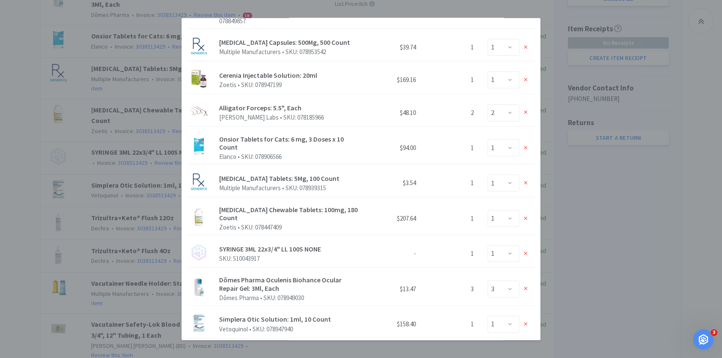
scroll to position [108, 0]
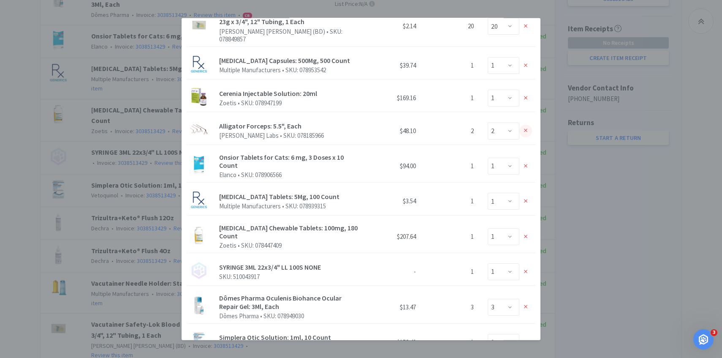
click at [524, 128] on icon at bounding box center [526, 131] width 4 height 6
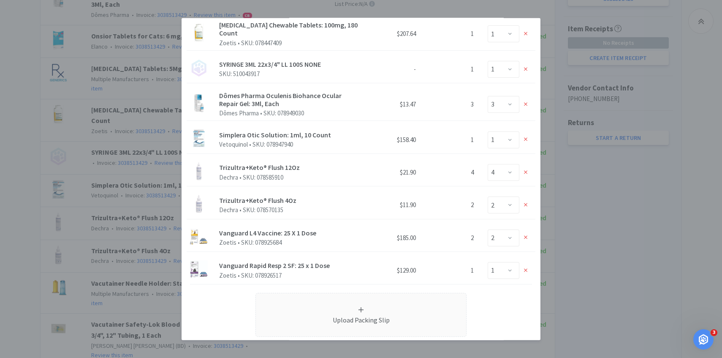
scroll to position [336, 0]
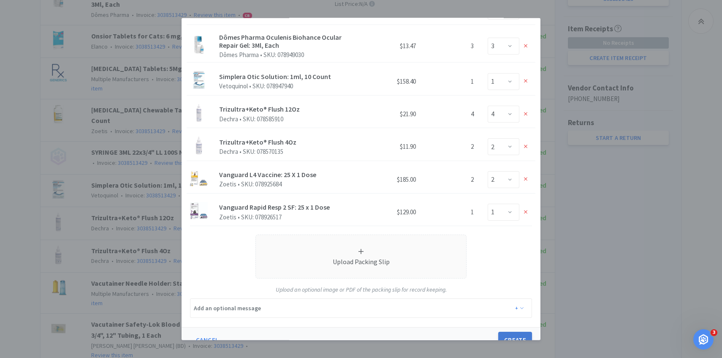
click at [514, 332] on button "Create" at bounding box center [515, 340] width 34 height 17
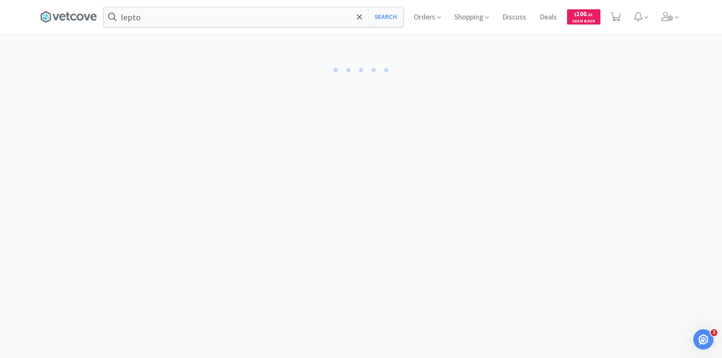
select select "1"
select select "3"
select select "1"
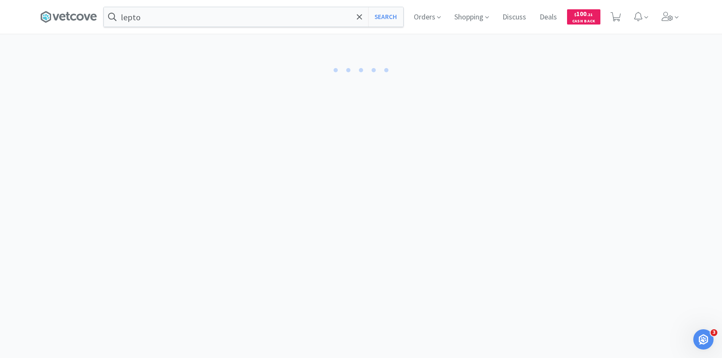
select select "1"
select select "4"
select select "2"
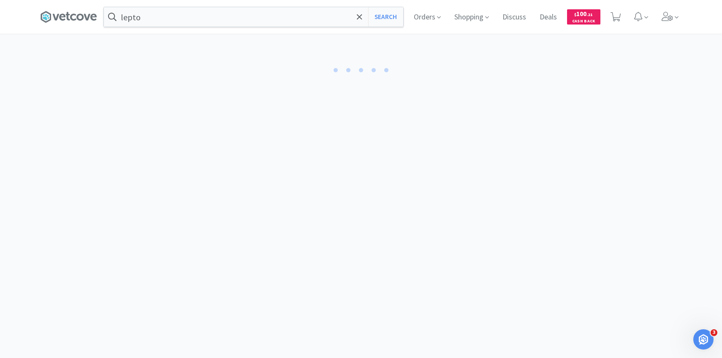
select select "20"
select select "2"
select select "1"
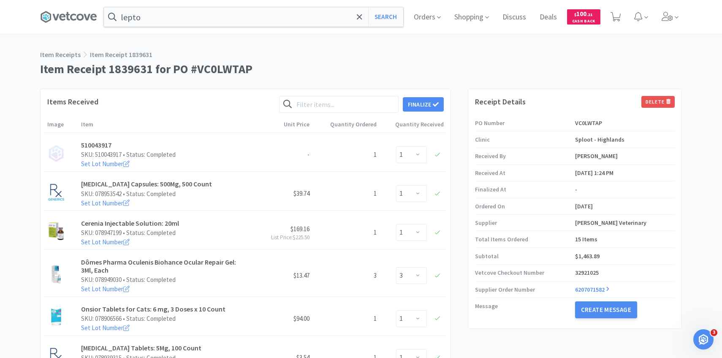
click at [422, 96] on div "Finalize" at bounding box center [361, 104] width 165 height 17
click at [429, 114] on div "Items Received Finalize" at bounding box center [245, 108] width 397 height 24
click at [429, 108] on button "Finalize" at bounding box center [423, 104] width 41 height 14
click at [451, 85] on button "Finalize" at bounding box center [454, 91] width 31 height 12
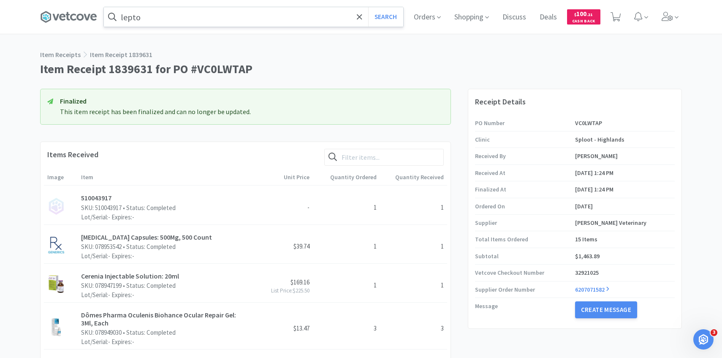
click at [225, 19] on input "lepto" at bounding box center [253, 16] width 299 height 19
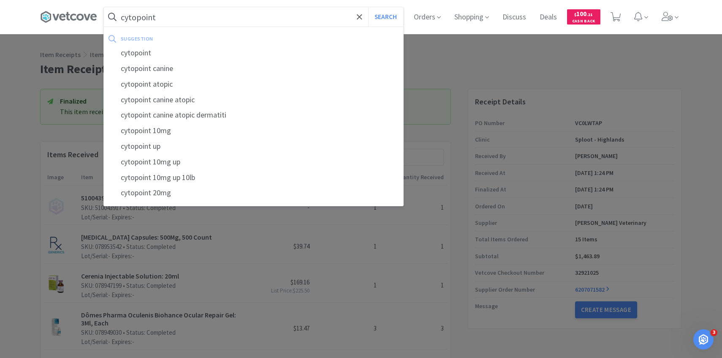
click at [368, 7] on button "Search" at bounding box center [385, 16] width 35 height 19
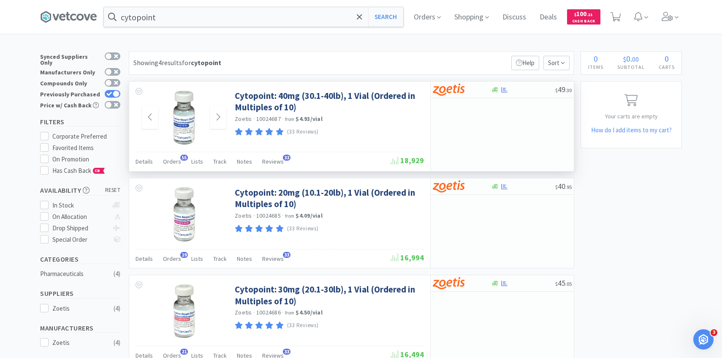
scroll to position [14, 0]
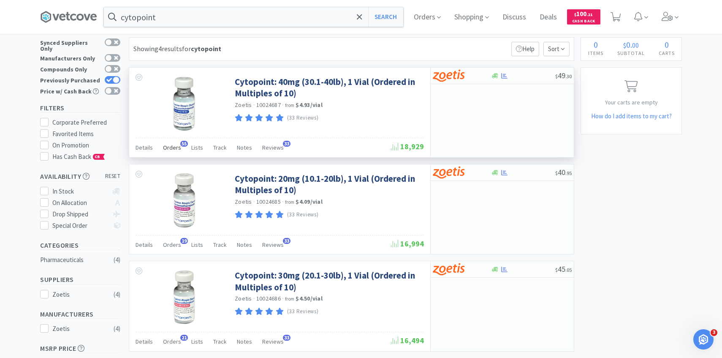
click at [177, 149] on span "Orders" at bounding box center [172, 148] width 18 height 8
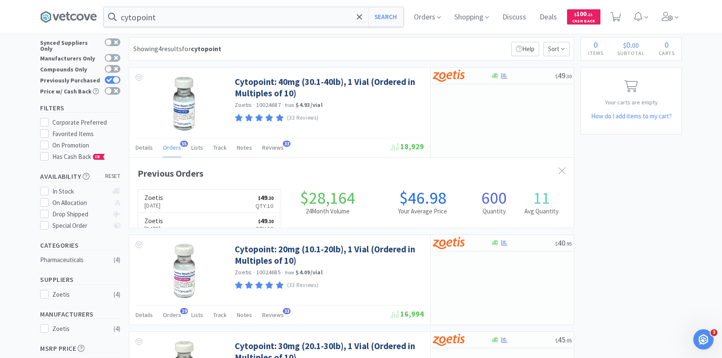
scroll to position [226, 445]
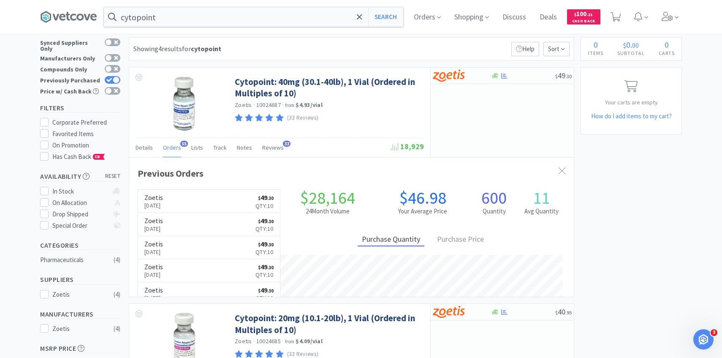
click at [188, 198] on link "Zoetis [DATE] $ 49 . 30 Qty: 10" at bounding box center [209, 201] width 142 height 23
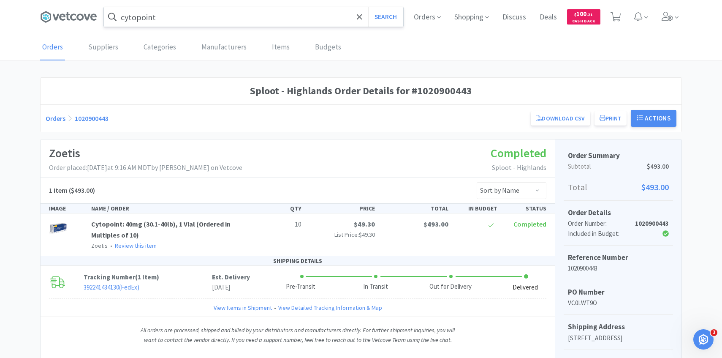
click at [190, 9] on input "cytopoint" at bounding box center [253, 16] width 299 height 19
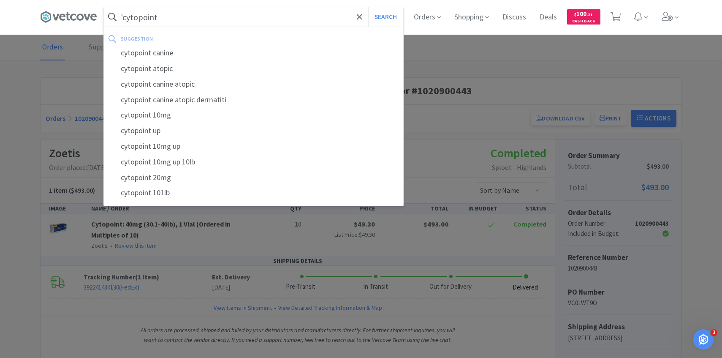
type input "'cytopoint"
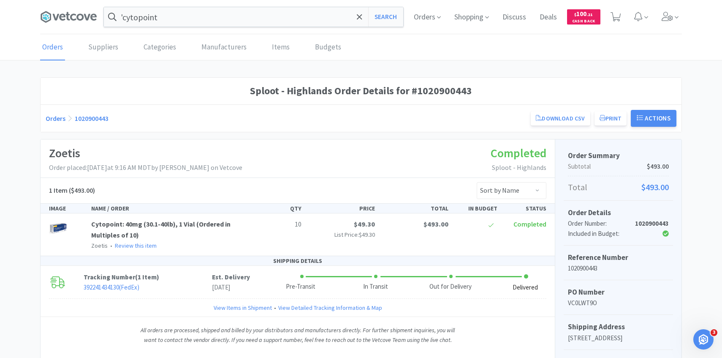
click at [506, 213] on div at bounding box center [361, 179] width 722 height 358
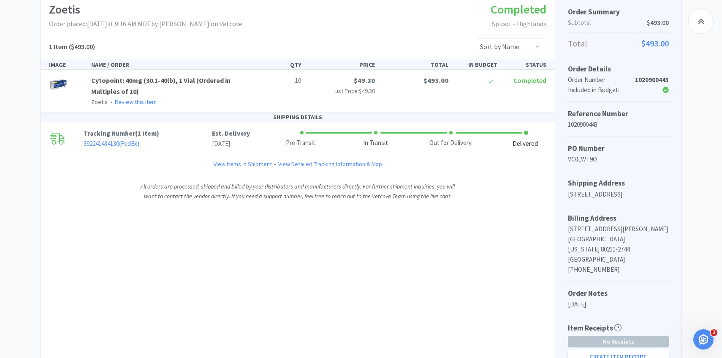
scroll to position [183, 0]
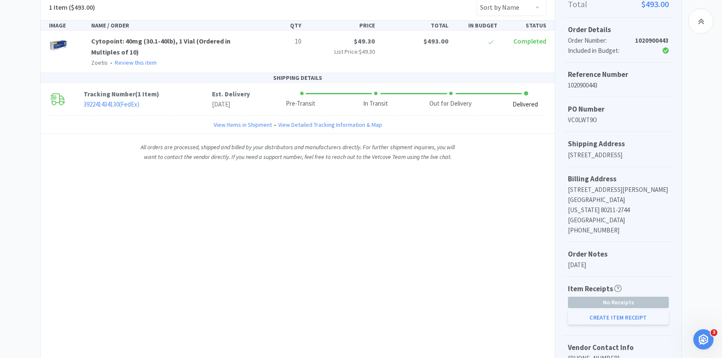
click at [592, 312] on button "Create Item Receipt" at bounding box center [618, 317] width 101 height 14
select select "10"
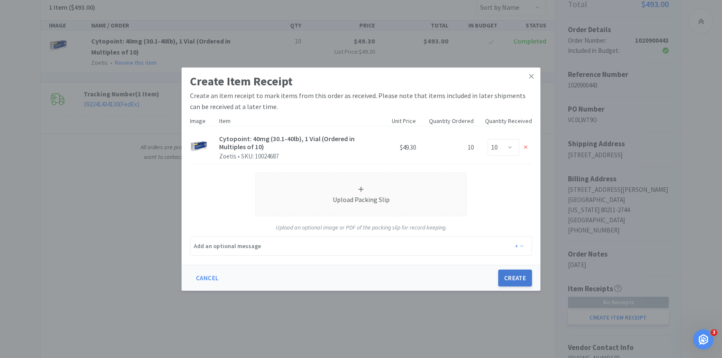
click at [523, 279] on button "Create" at bounding box center [515, 277] width 34 height 17
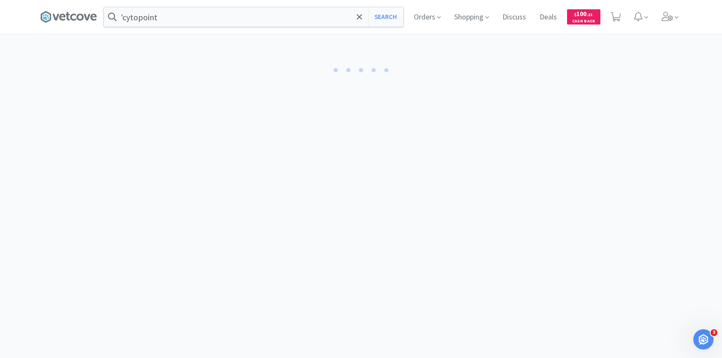
select select "10"
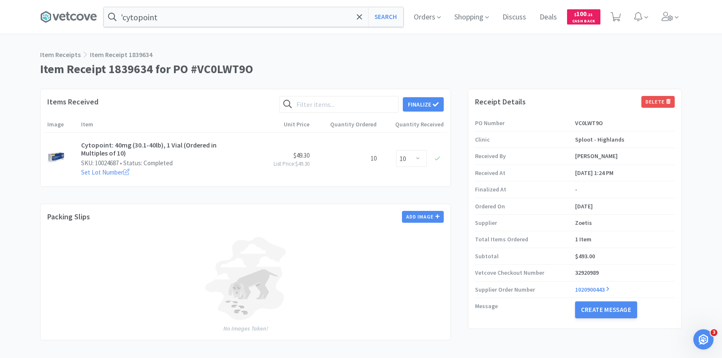
click at [434, 94] on div "Items Received Finalize Image Item Unit Price Quantity Ordered Quantity Receive…" at bounding box center [245, 138] width 411 height 98
click at [434, 99] on button "Finalize" at bounding box center [423, 104] width 41 height 14
click at [444, 85] on button "Finalize" at bounding box center [454, 91] width 31 height 12
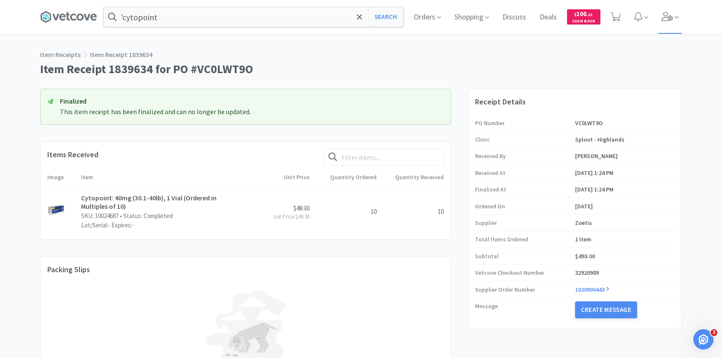
click at [677, 20] on icon at bounding box center [677, 18] width 4 height 8
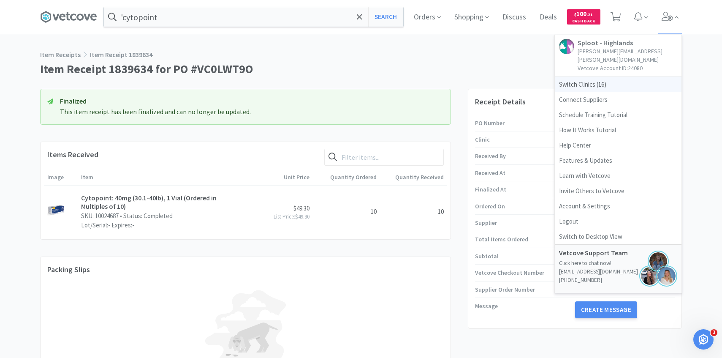
click at [587, 77] on span "Switch Clinics ( 16 )" at bounding box center [618, 84] width 127 height 15
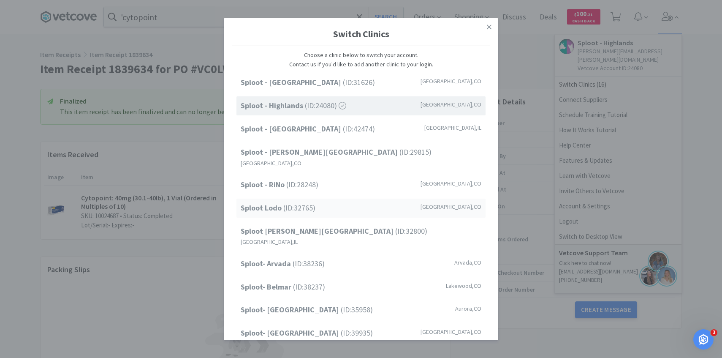
click at [324, 207] on div "Sploot Lodo (ID: 32765 ) [GEOGRAPHIC_DATA] , [GEOGRAPHIC_DATA]" at bounding box center [360, 207] width 249 height 19
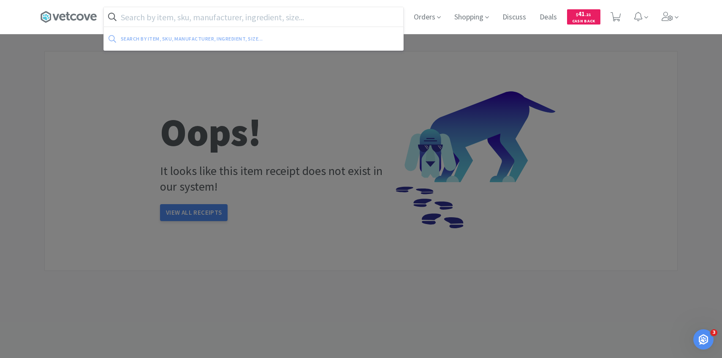
click at [208, 16] on input "text" at bounding box center [253, 16] width 299 height 19
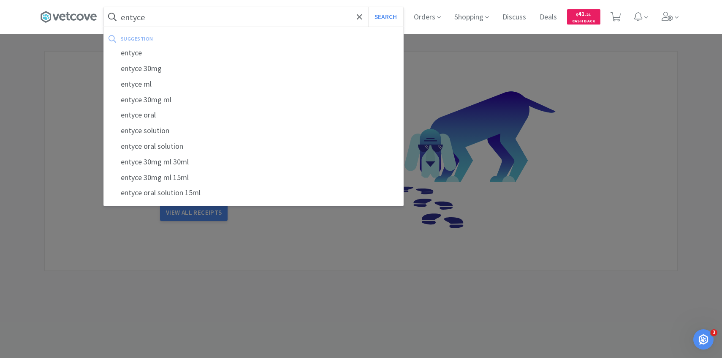
type input "entyce"
click at [368, 7] on button "Search" at bounding box center [385, 16] width 35 height 19
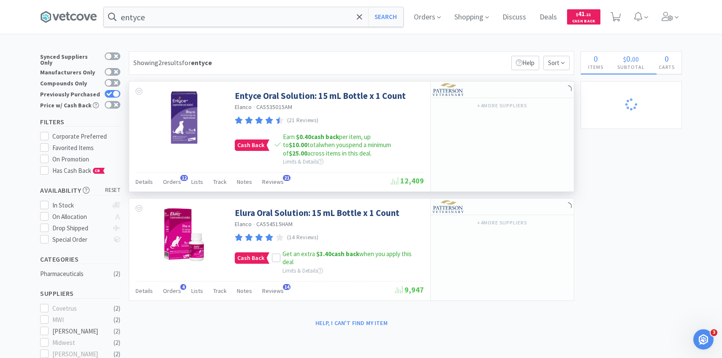
click at [175, 154] on div "Entyce Oral Solution: 15 mL Bottle x 1 Count Elanco · CA5535015AM (21 Reviews) …" at bounding box center [279, 127] width 301 height 90
click at [171, 175] on div "Orders 12" at bounding box center [172, 183] width 18 height 16
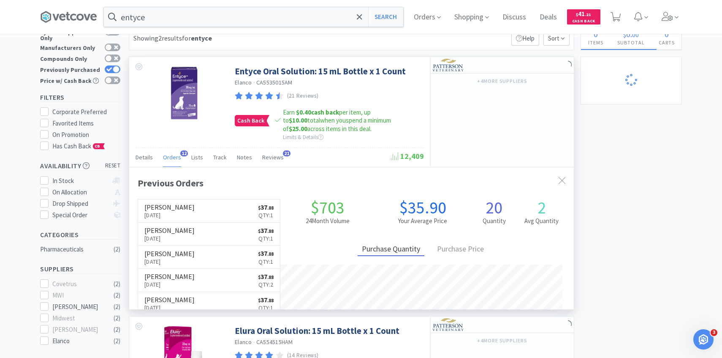
scroll to position [45, 0]
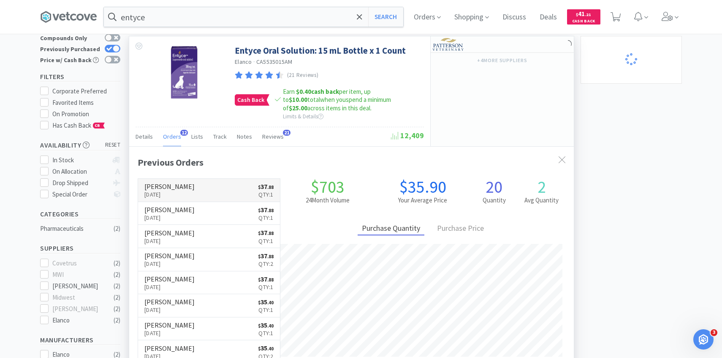
click at [184, 188] on h6 "[PERSON_NAME]" at bounding box center [169, 186] width 50 height 7
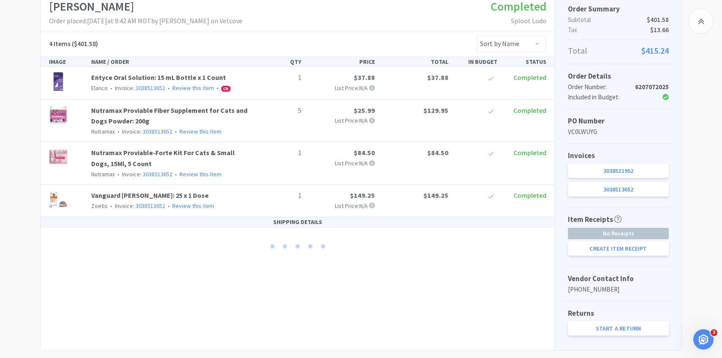
scroll to position [153, 0]
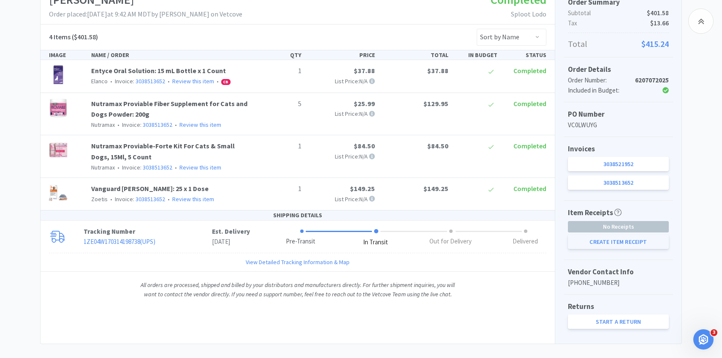
click at [586, 239] on button "Create Item Receipt" at bounding box center [618, 241] width 101 height 14
select select "1"
select select "5"
select select "1"
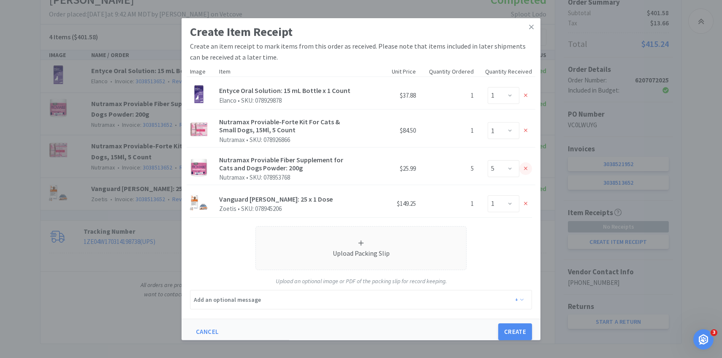
click at [526, 166] on icon at bounding box center [526, 168] width 4 height 6
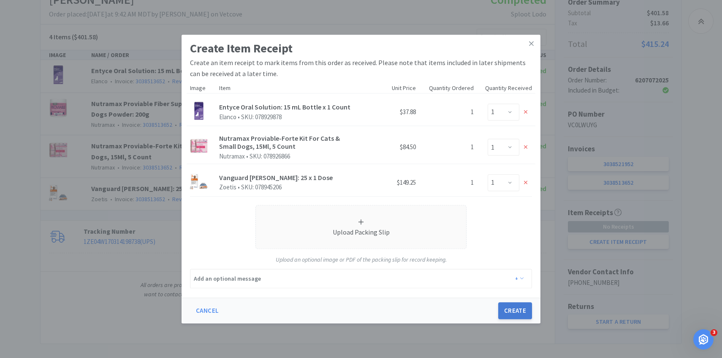
click at [517, 310] on button "Create" at bounding box center [515, 310] width 34 height 17
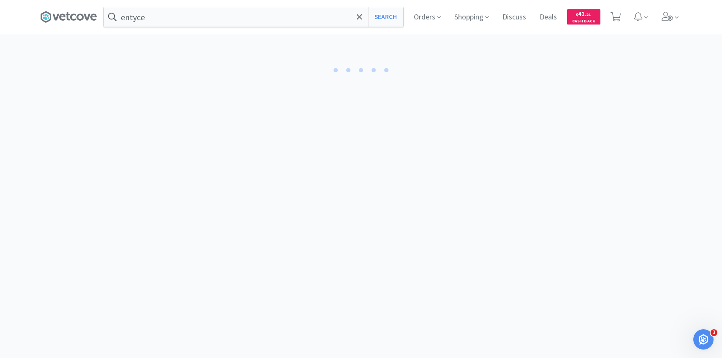
select select "1"
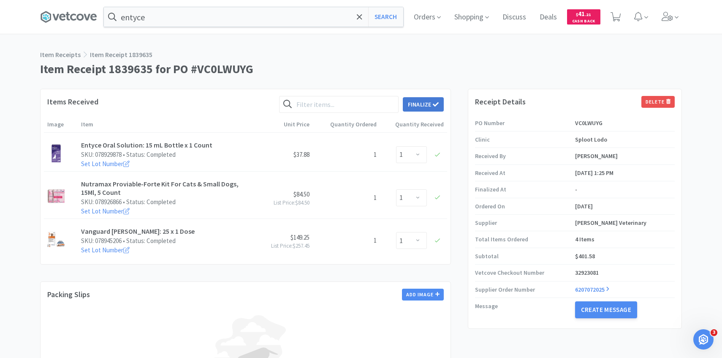
click at [429, 104] on button "Finalize" at bounding box center [423, 104] width 41 height 14
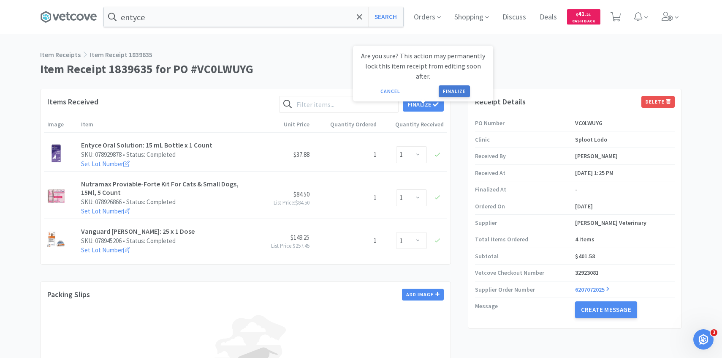
click at [448, 85] on button "Finalize" at bounding box center [454, 91] width 31 height 12
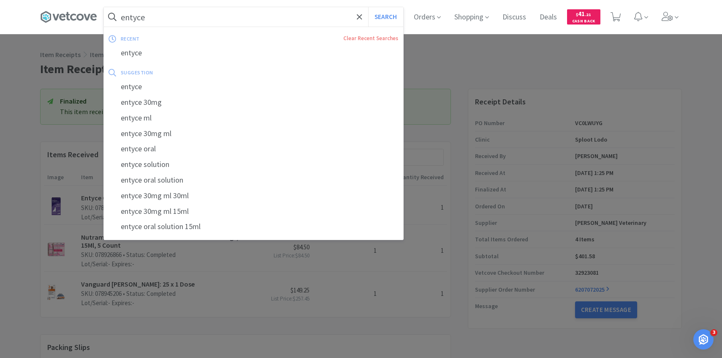
click at [237, 17] on input "entyce" at bounding box center [253, 16] width 299 height 19
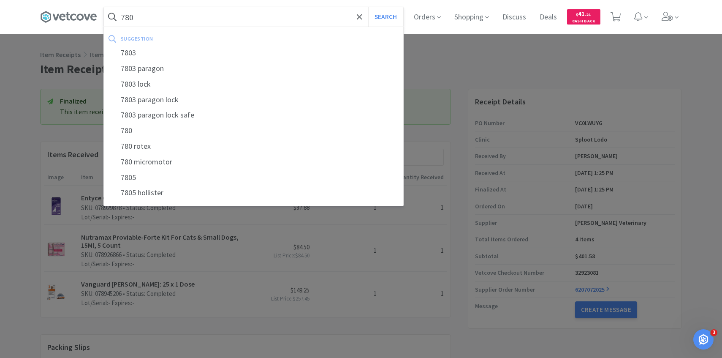
click at [215, 24] on input "780" at bounding box center [253, 16] width 299 height 19
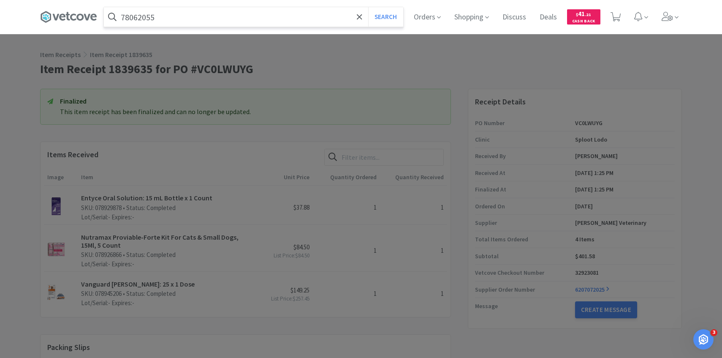
type input "78062055"
click at [368, 7] on button "Search" at bounding box center [385, 16] width 35 height 19
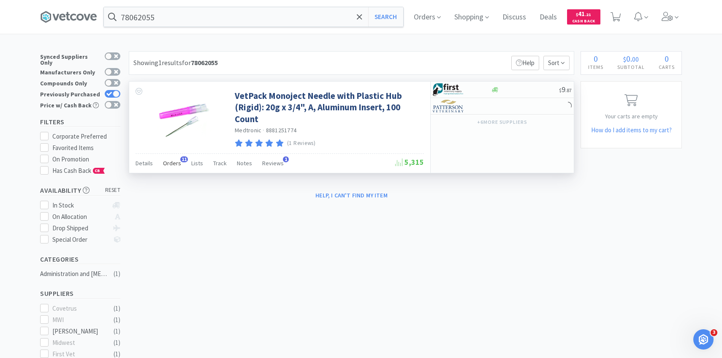
click at [178, 166] on span "Orders" at bounding box center [172, 163] width 18 height 8
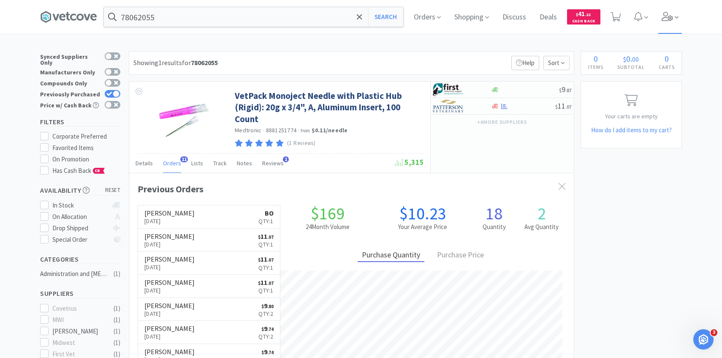
scroll to position [226, 445]
click at [672, 18] on icon at bounding box center [668, 16] width 12 height 9
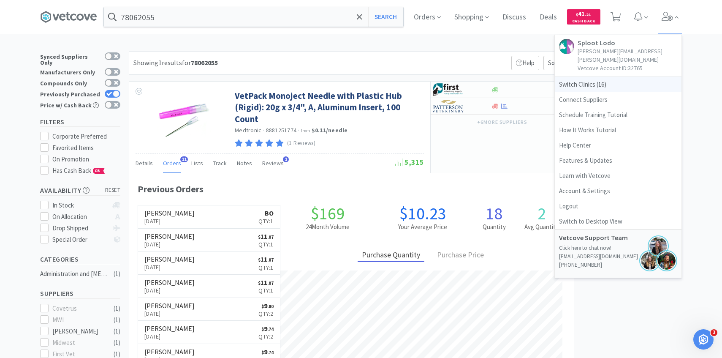
click at [587, 77] on span "Switch Clinics ( 16 )" at bounding box center [618, 84] width 127 height 15
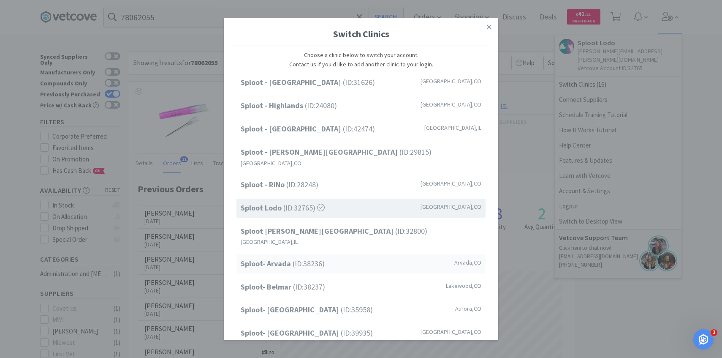
click at [313, 258] on span "Sploot- Arvada (ID: 38236 )" at bounding box center [283, 264] width 84 height 12
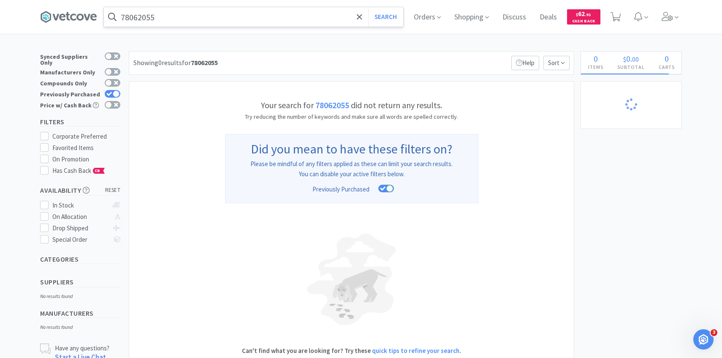
click at [222, 22] on input "78062055" at bounding box center [253, 16] width 299 height 19
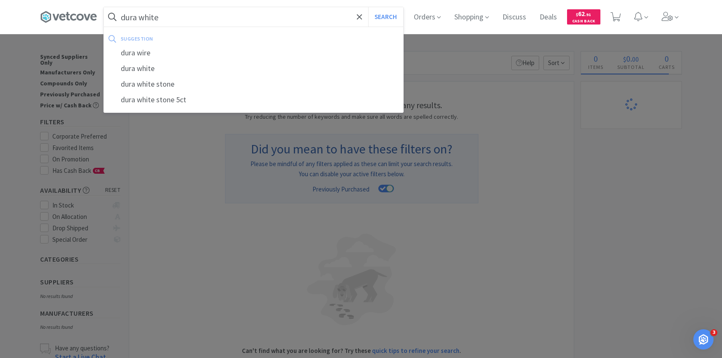
type input "dura white"
click at [368, 7] on button "Search" at bounding box center [385, 16] width 35 height 19
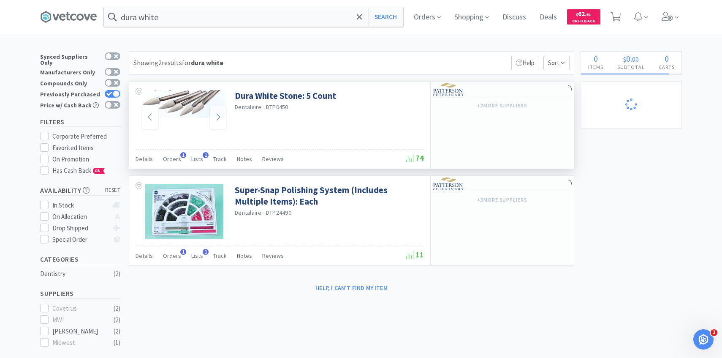
scroll to position [2, 0]
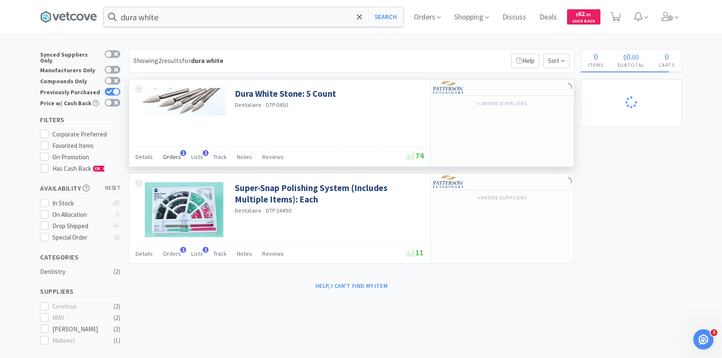
click at [174, 159] on span "Orders" at bounding box center [172, 157] width 18 height 8
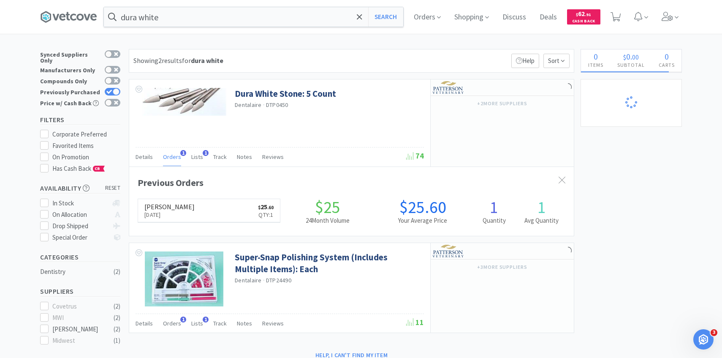
click at [191, 209] on link "[PERSON_NAME] [DATE] $ 25 . 60 Qty: 1" at bounding box center [209, 210] width 142 height 23
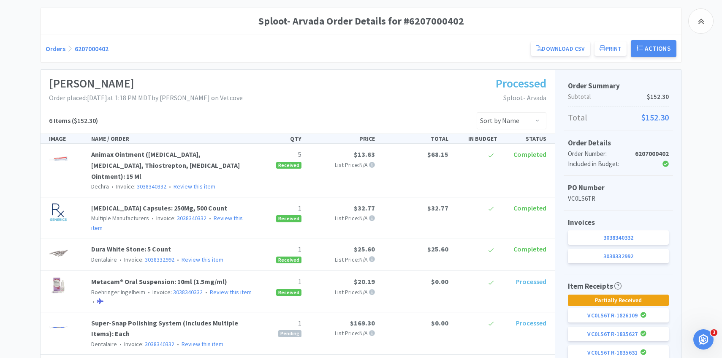
scroll to position [213, 0]
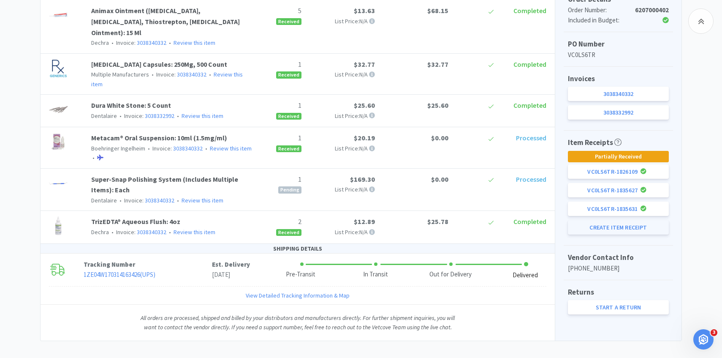
click at [609, 232] on button "Create Item Receipt" at bounding box center [618, 227] width 101 height 14
select select "1"
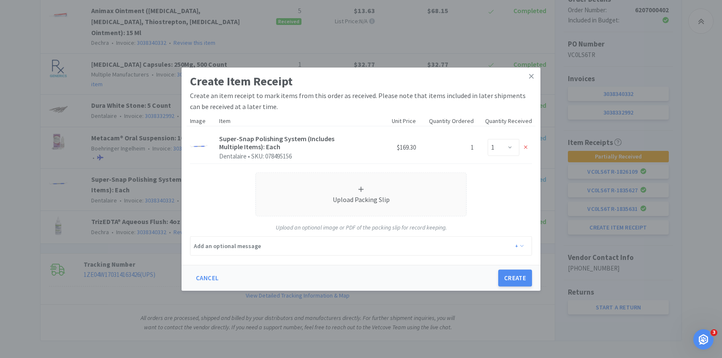
click at [614, 229] on div "Create Item Receipt Create an item receipt to mark items from this order as rec…" at bounding box center [361, 179] width 722 height 358
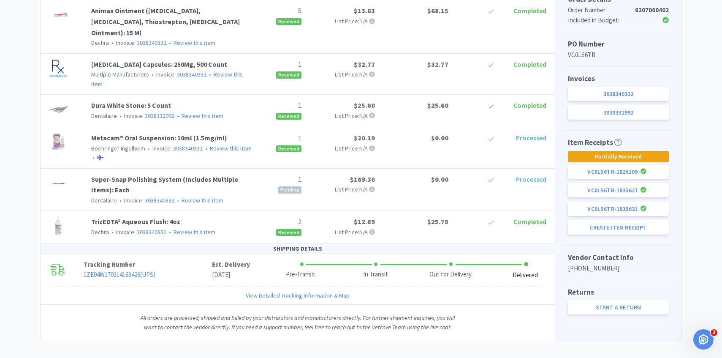
scroll to position [0, 0]
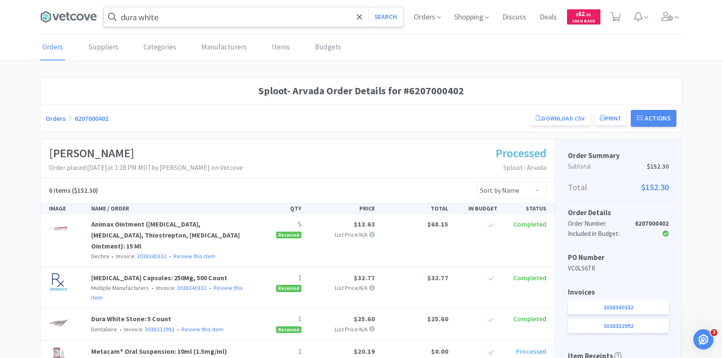
click at [194, 20] on input "dura white" at bounding box center [253, 16] width 299 height 19
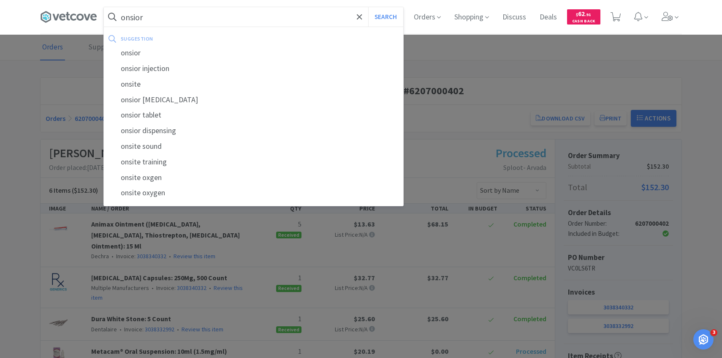
type input "onsior"
click at [368, 7] on button "Search" at bounding box center [385, 16] width 35 height 19
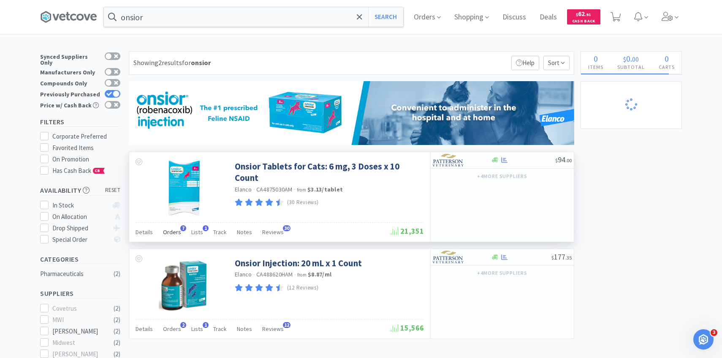
click at [173, 226] on div "Orders 7" at bounding box center [172, 233] width 18 height 16
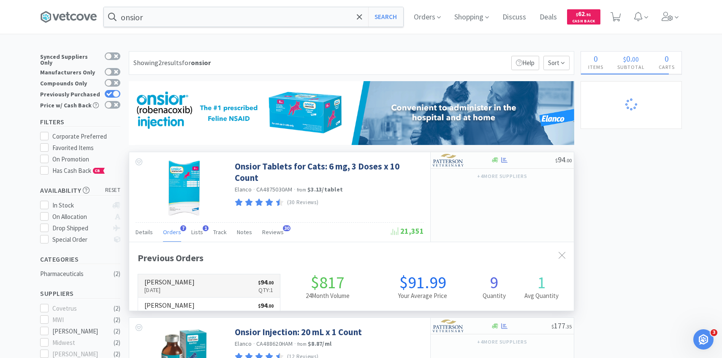
scroll to position [219, 445]
click at [182, 285] on p "[DATE]" at bounding box center [169, 289] width 50 height 9
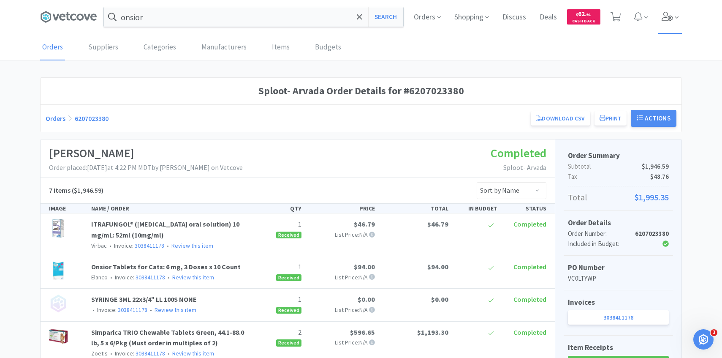
click at [671, 14] on icon at bounding box center [668, 16] width 12 height 9
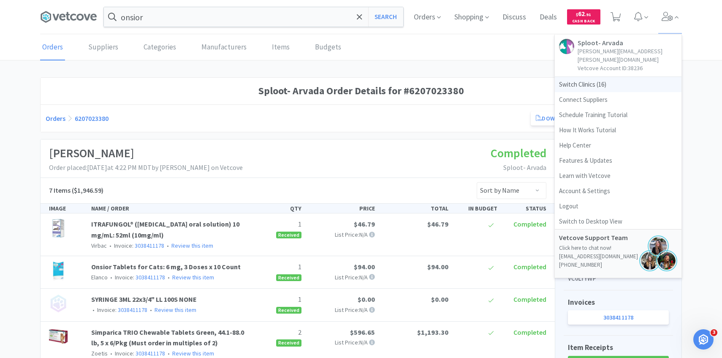
click at [603, 79] on span "Switch Clinics ( 16 )" at bounding box center [618, 84] width 127 height 15
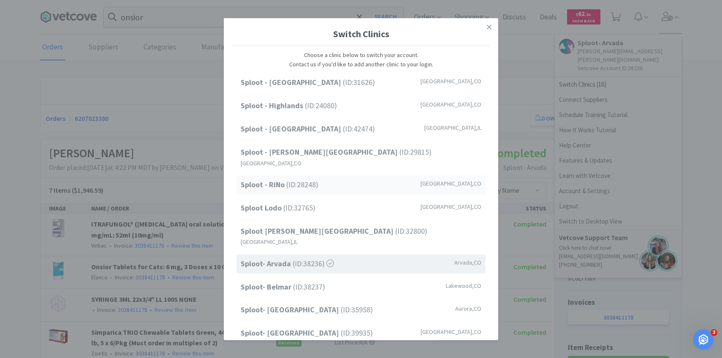
scroll to position [108, 0]
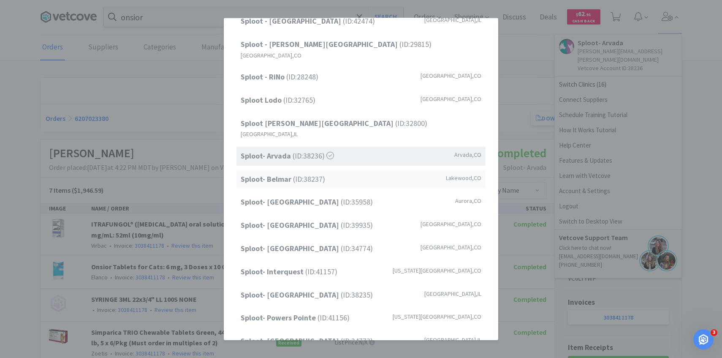
click at [323, 173] on span "Sploot- Belmar (ID: 38237 )" at bounding box center [283, 179] width 84 height 12
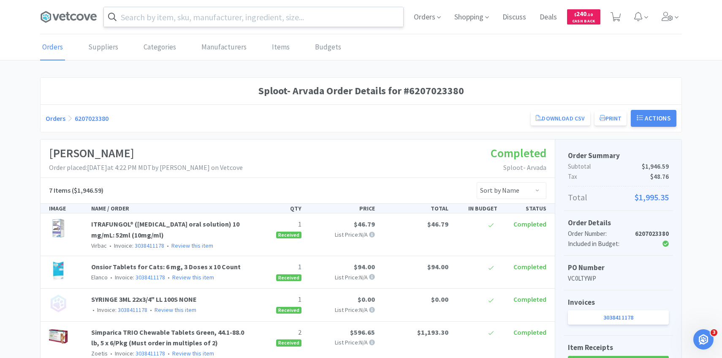
click at [228, 19] on input "text" at bounding box center [253, 16] width 299 height 19
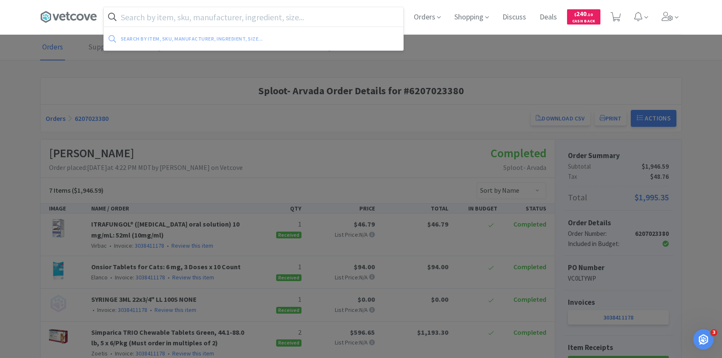
type input "n"
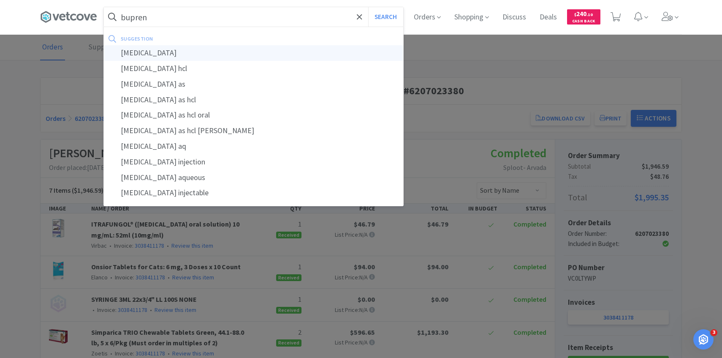
click at [229, 52] on div "[MEDICAL_DATA]" at bounding box center [253, 53] width 299 height 16
type input "[MEDICAL_DATA]"
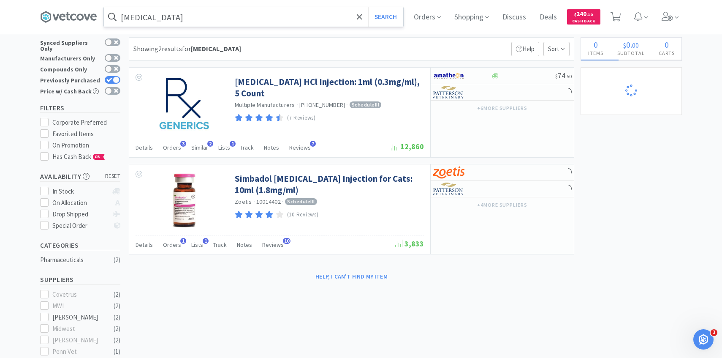
scroll to position [16, 0]
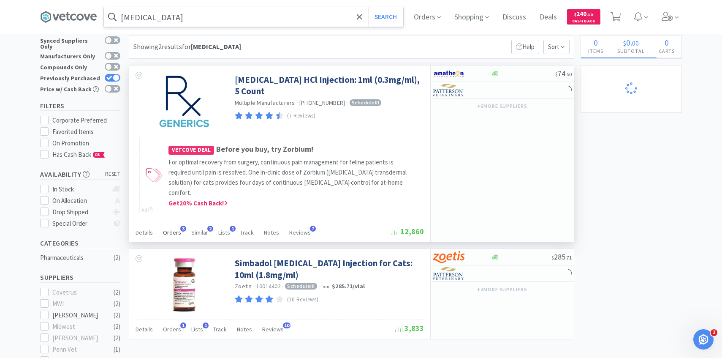
click at [169, 228] on span "Orders" at bounding box center [172, 232] width 18 height 8
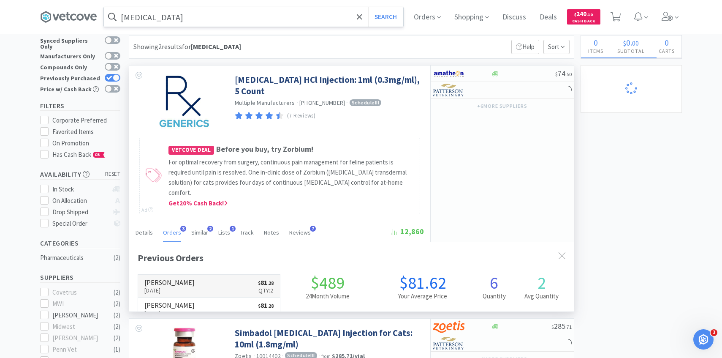
scroll to position [219, 445]
click at [196, 276] on link "[PERSON_NAME] [DATE] $ 81 . 28 Qty: 2" at bounding box center [209, 286] width 142 height 23
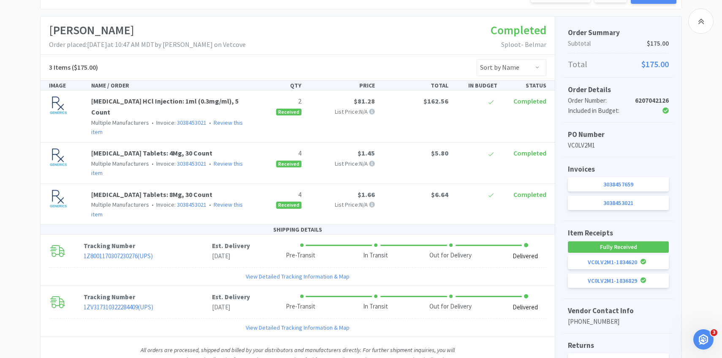
scroll to position [125, 0]
